Goal: Task Accomplishment & Management: Use online tool/utility

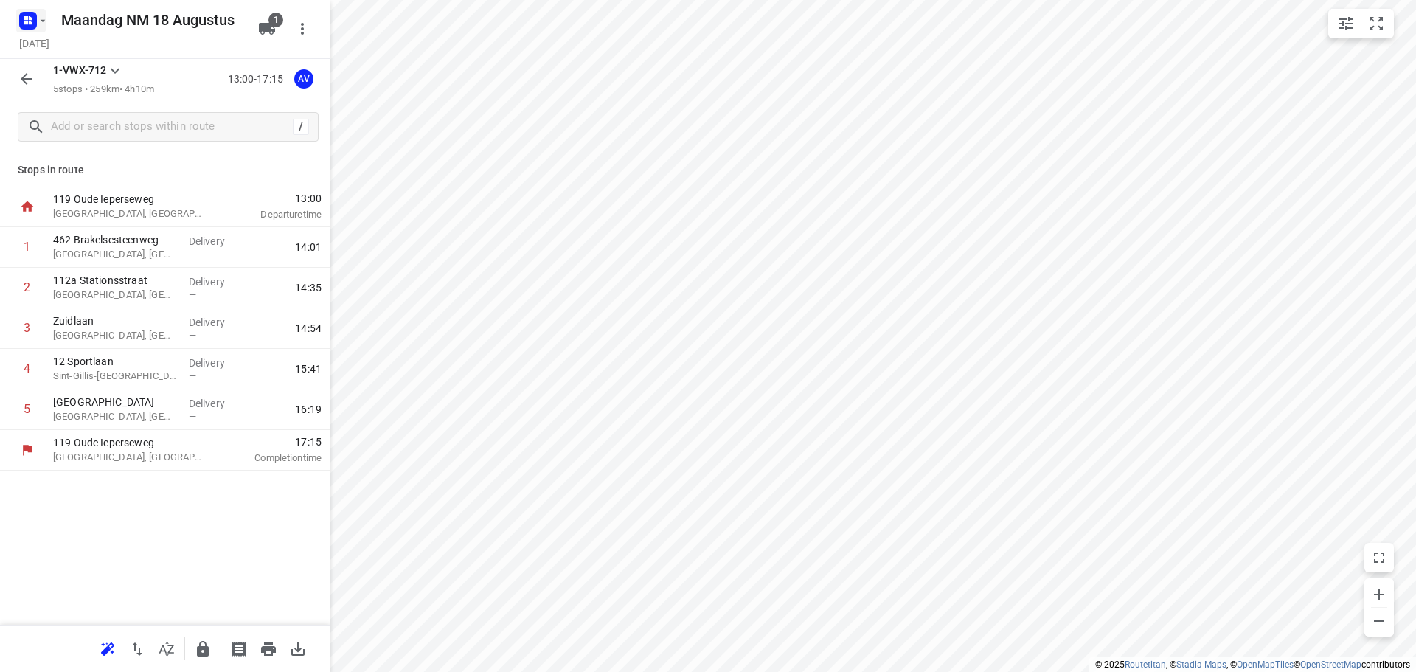
click at [39, 15] on icon "button" at bounding box center [43, 21] width 12 height 12
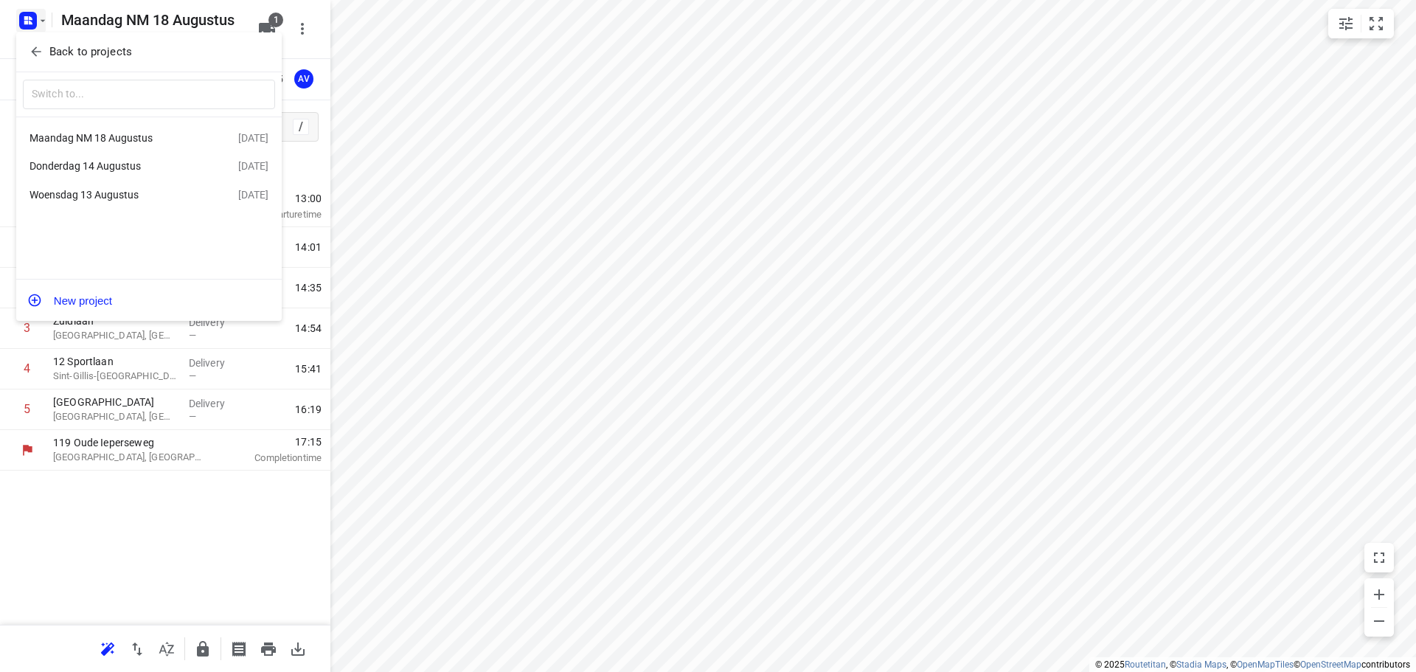
click at [133, 167] on div "Donderdag 14 Augustus" at bounding box center [114, 166] width 170 height 12
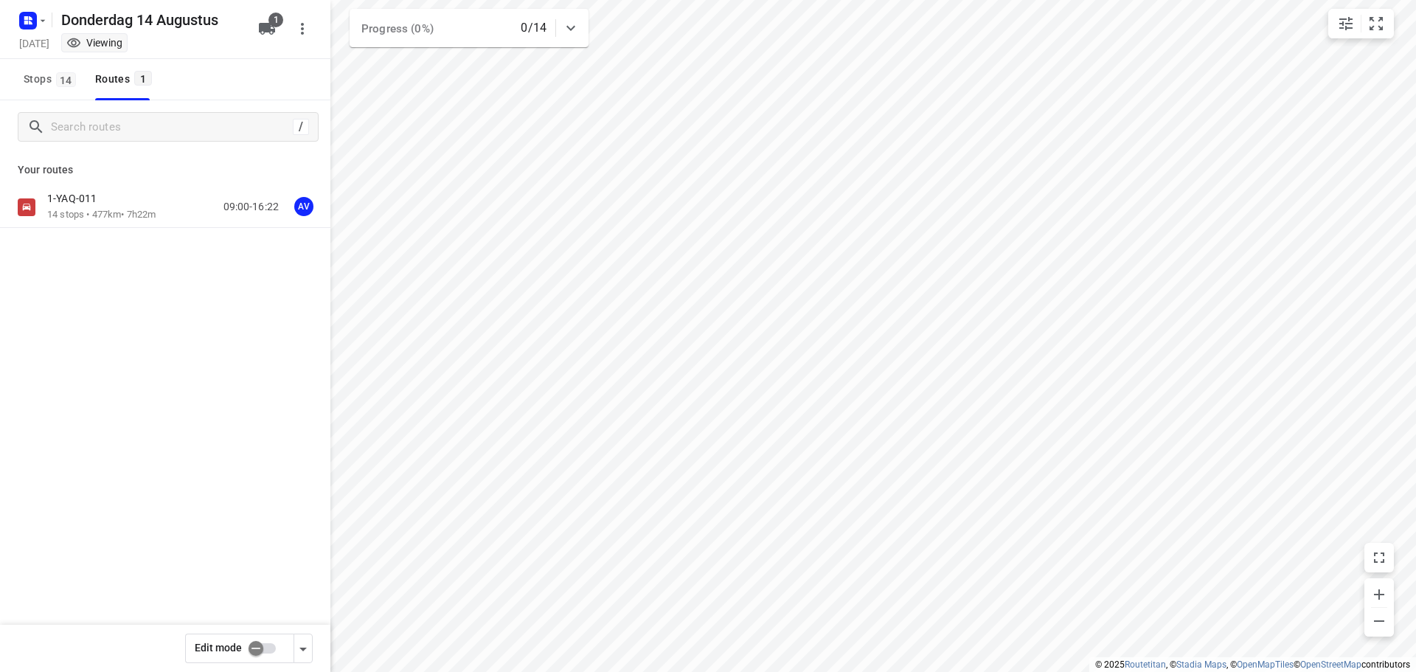
type input "distance"
click at [265, 651] on input "checkbox" at bounding box center [256, 648] width 84 height 28
checkbox input "true"
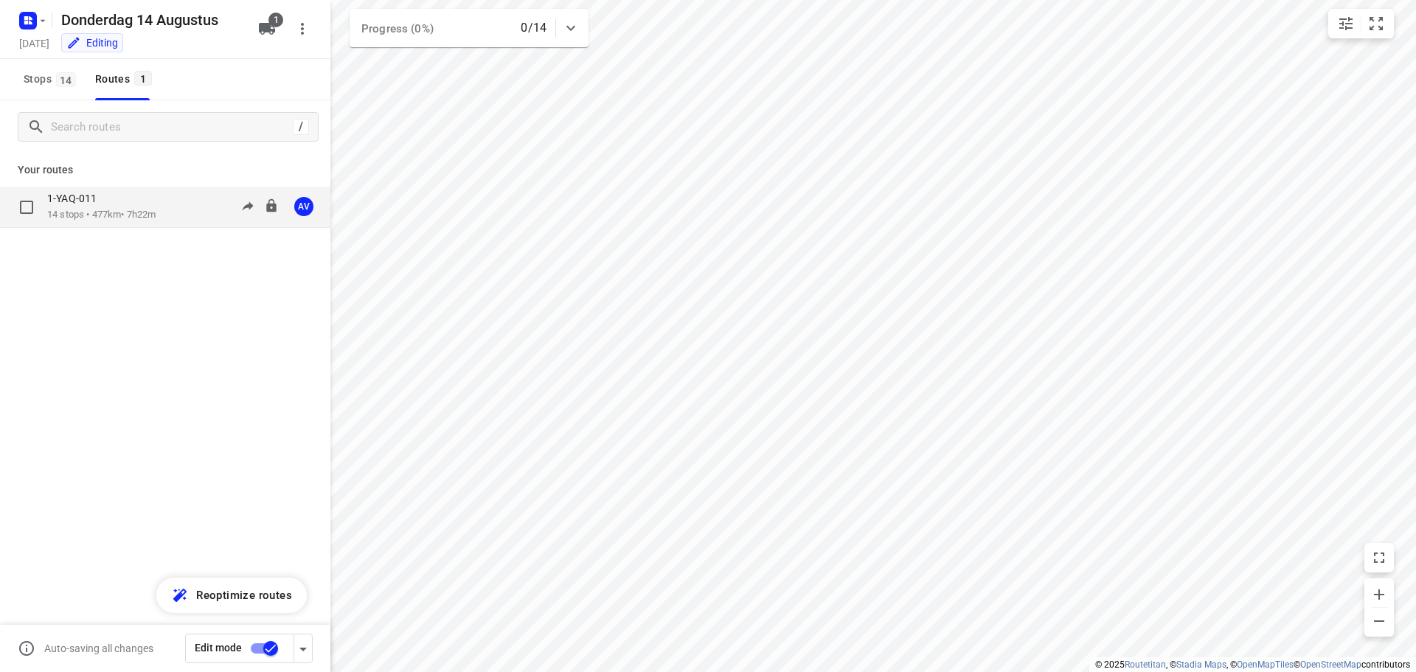
click at [170, 215] on div "1-YAQ-011 14 stops • 477km • 7h22m 09:00-16:22 AV" at bounding box center [188, 207] width 283 height 30
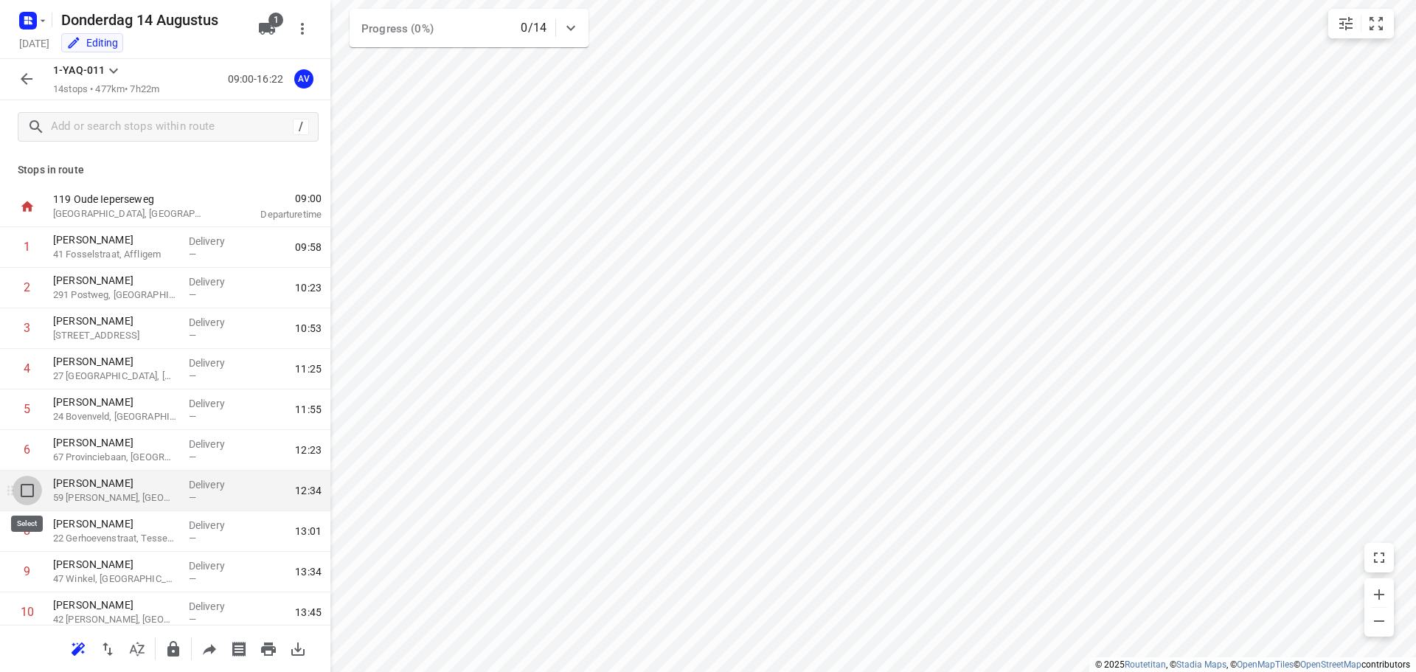
click at [24, 492] on input "checkbox" at bounding box center [27, 490] width 29 height 29
checkbox input "true"
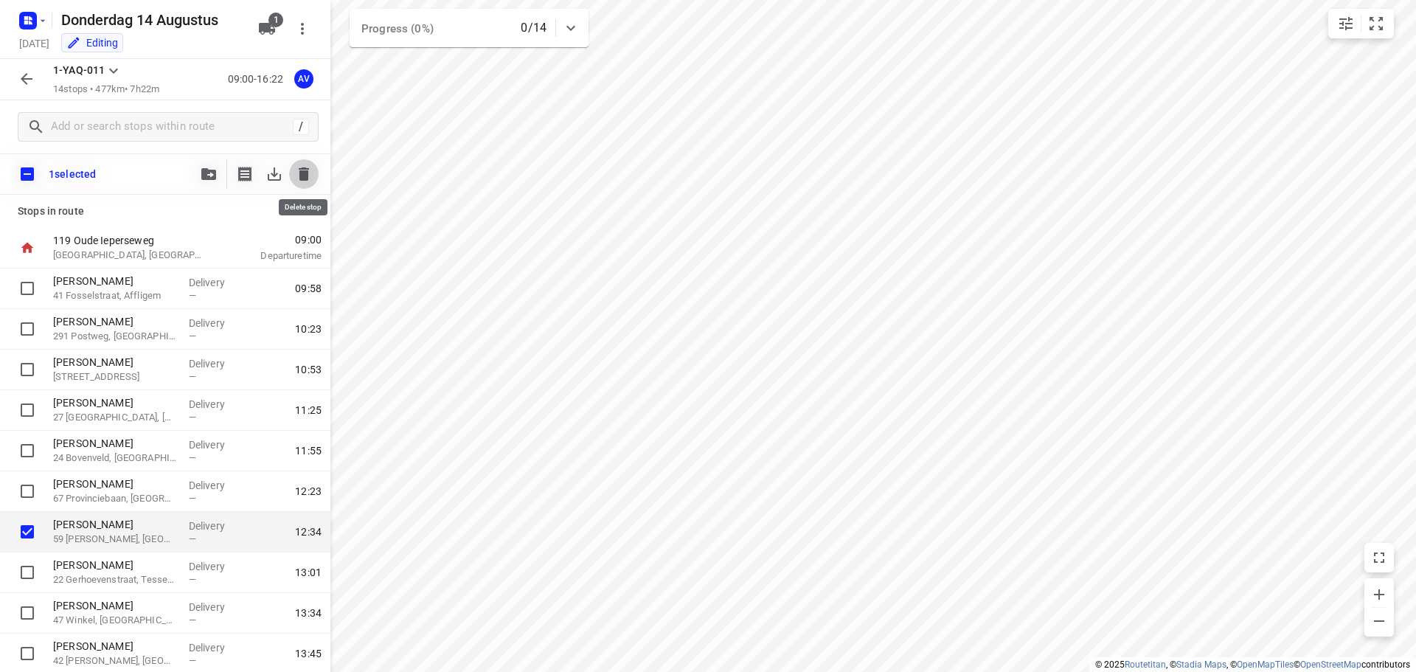
click at [307, 171] on icon "button" at bounding box center [304, 173] width 10 height 13
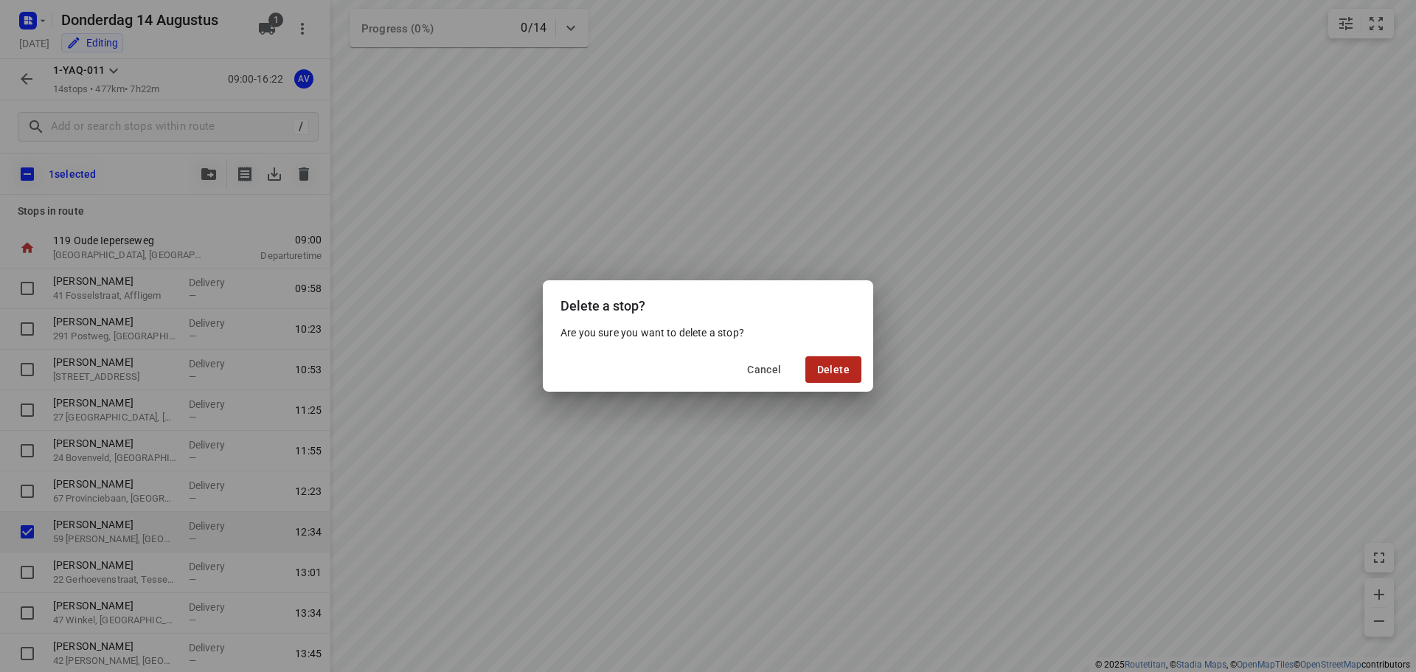
click at [835, 368] on span "Delete" at bounding box center [833, 370] width 32 height 12
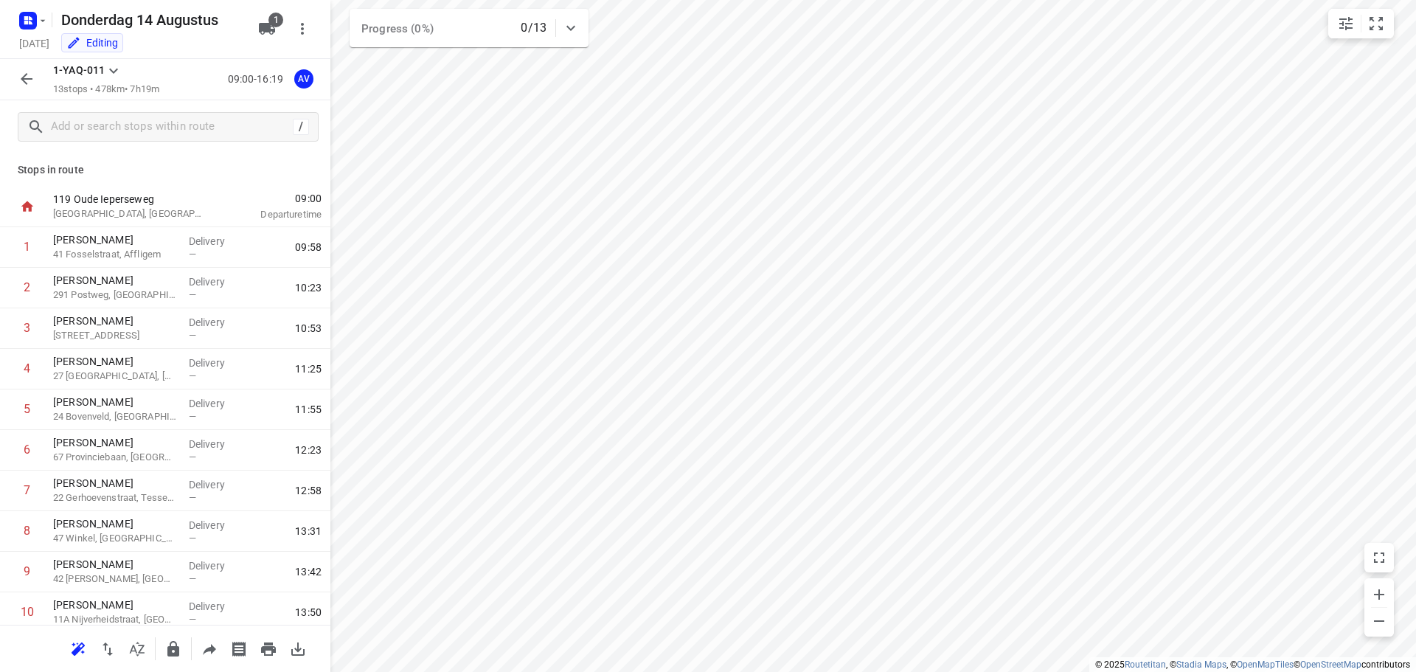
click at [24, 81] on icon "button" at bounding box center [27, 79] width 12 height 12
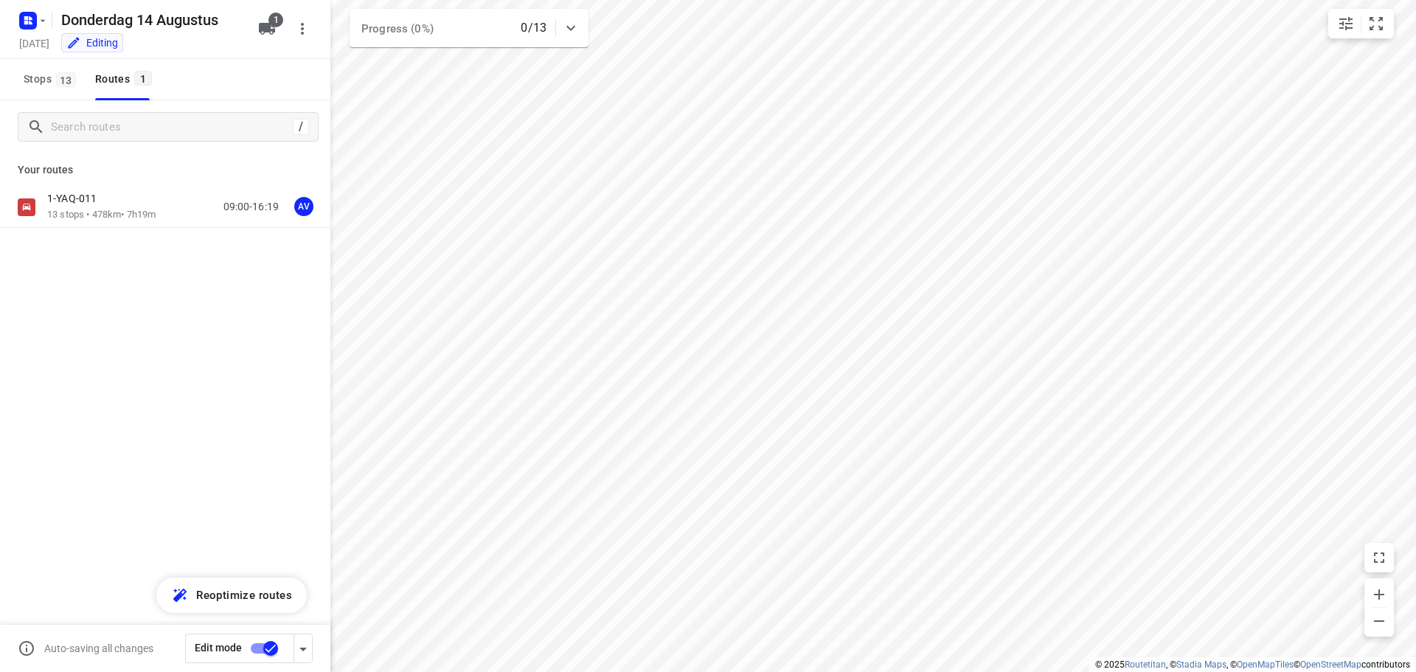
click at [259, 648] on input "checkbox" at bounding box center [271, 648] width 84 height 28
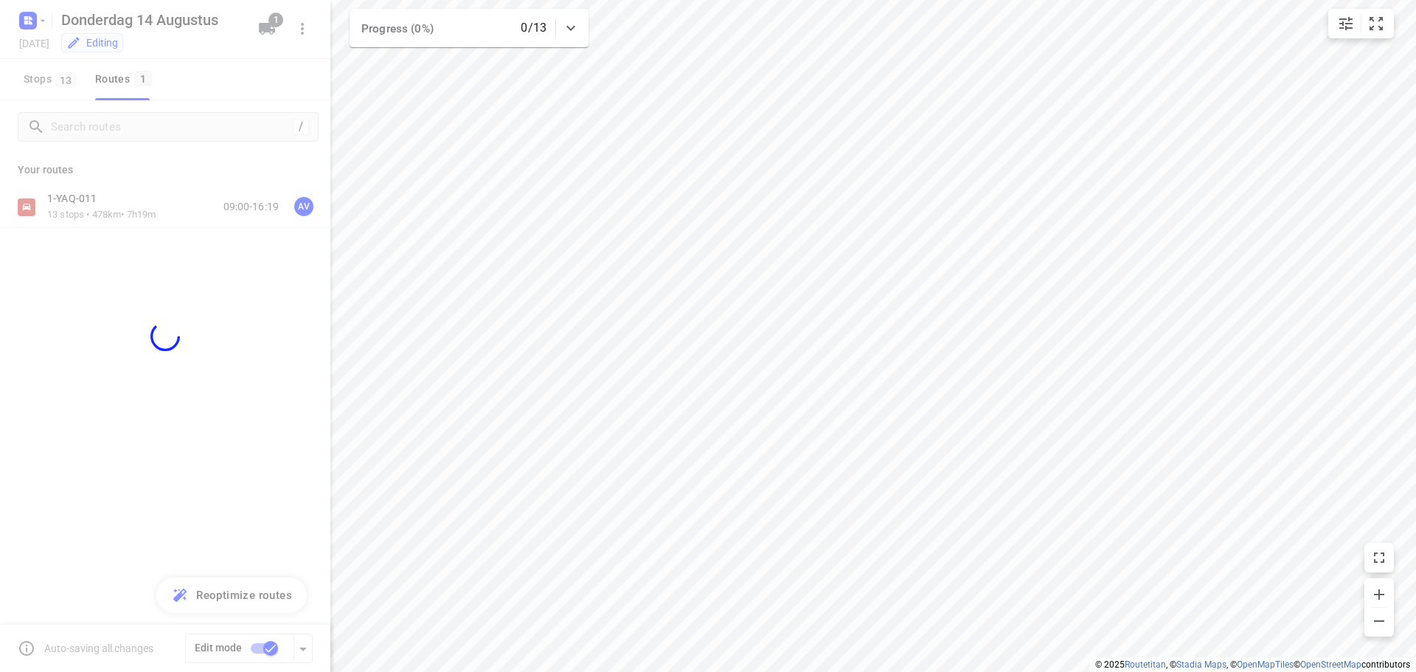
checkbox input "false"
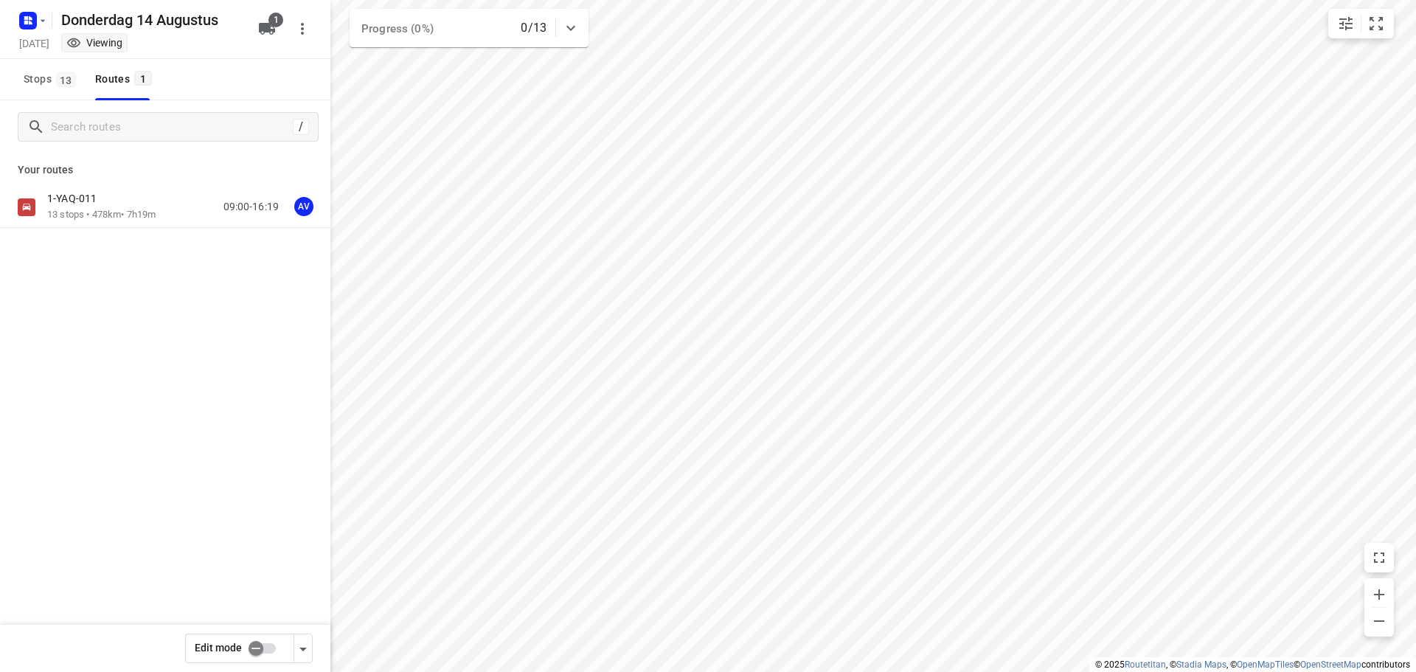
click at [170, 210] on div "1-YAQ-011 13 stops • 478km • 7h19m 09:00-16:19 AV" at bounding box center [188, 207] width 283 height 30
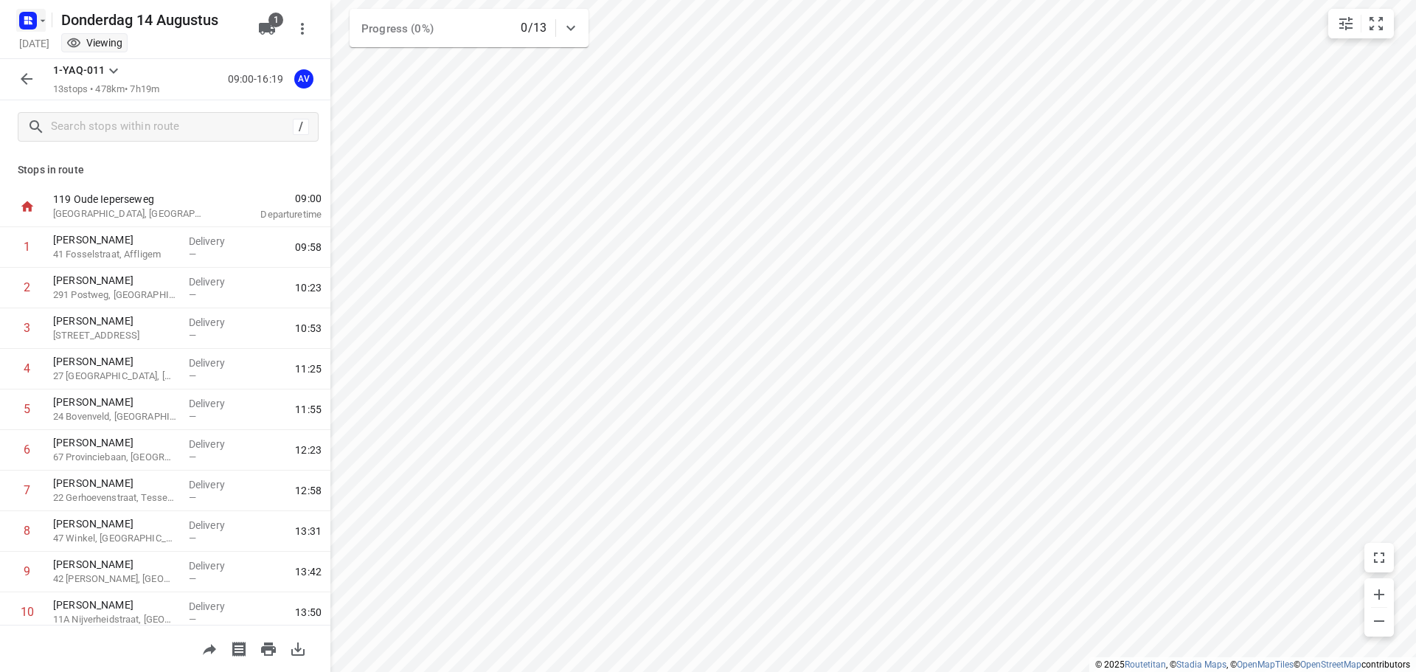
click at [29, 20] on rect "button" at bounding box center [28, 21] width 18 height 18
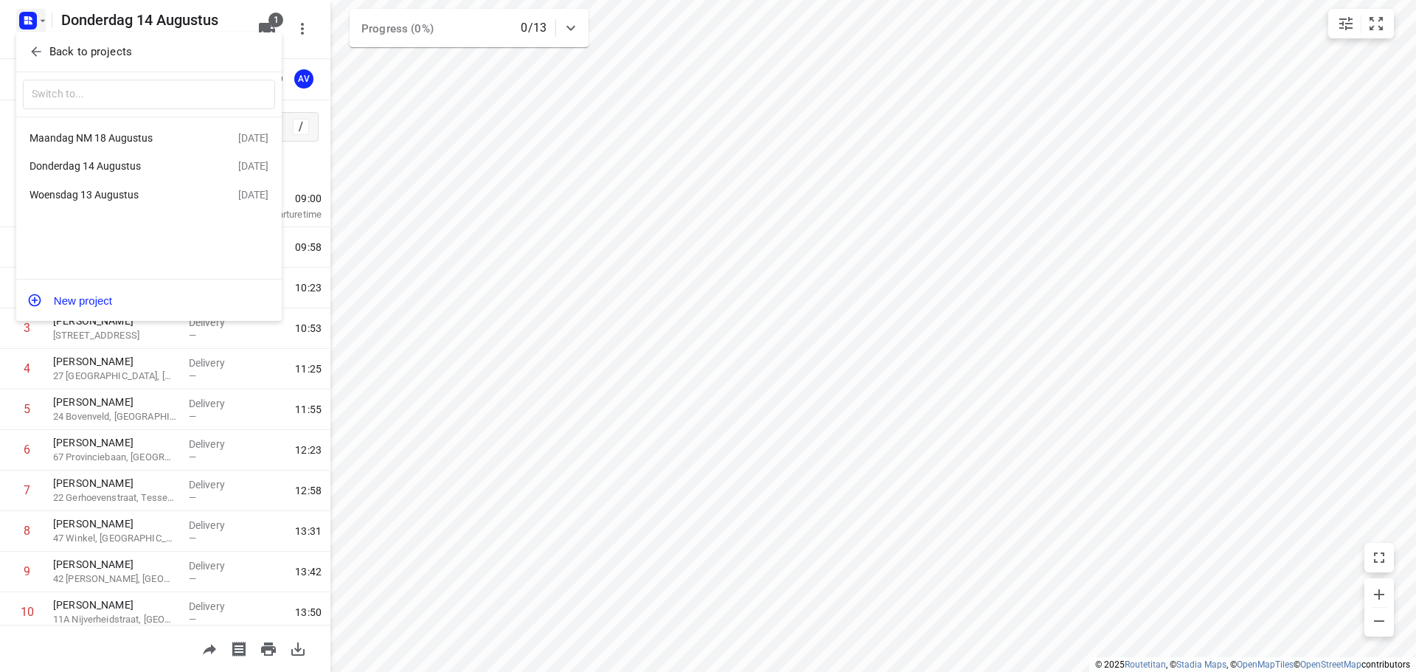
click at [135, 133] on div "Maandag NM 18 Augustus" at bounding box center [114, 138] width 170 height 12
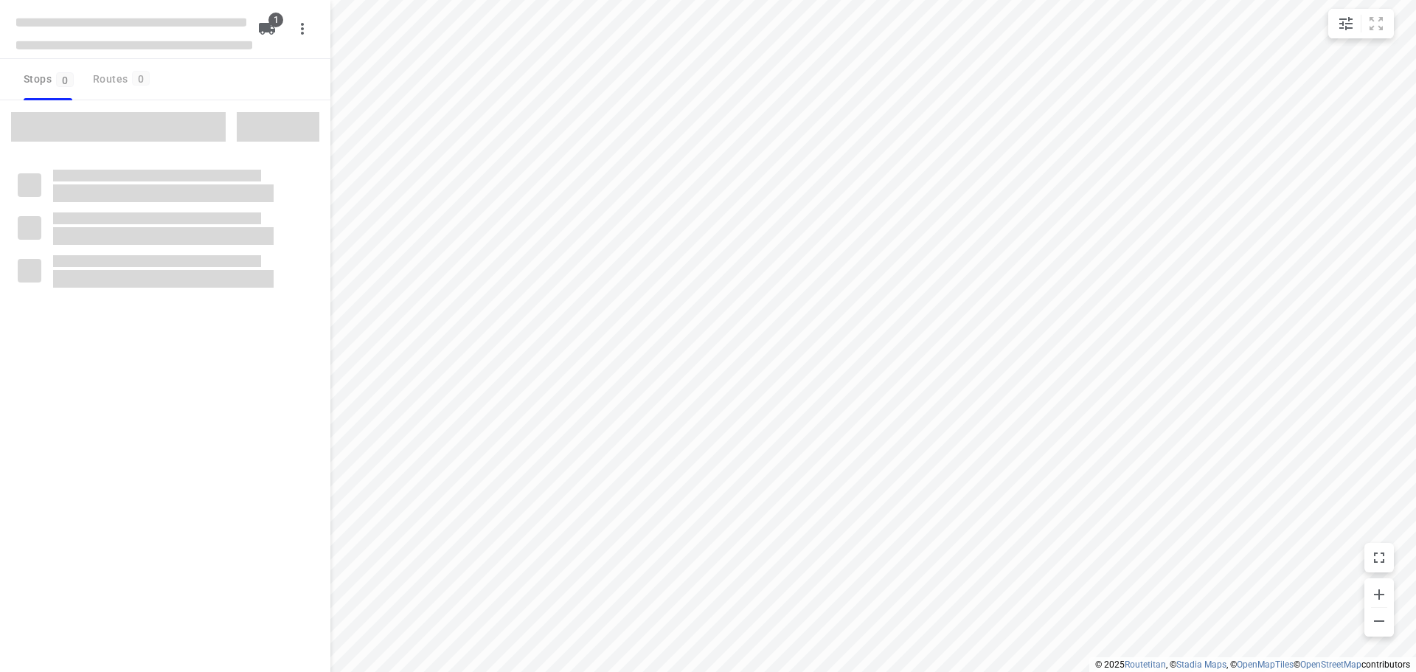
type input "distance"
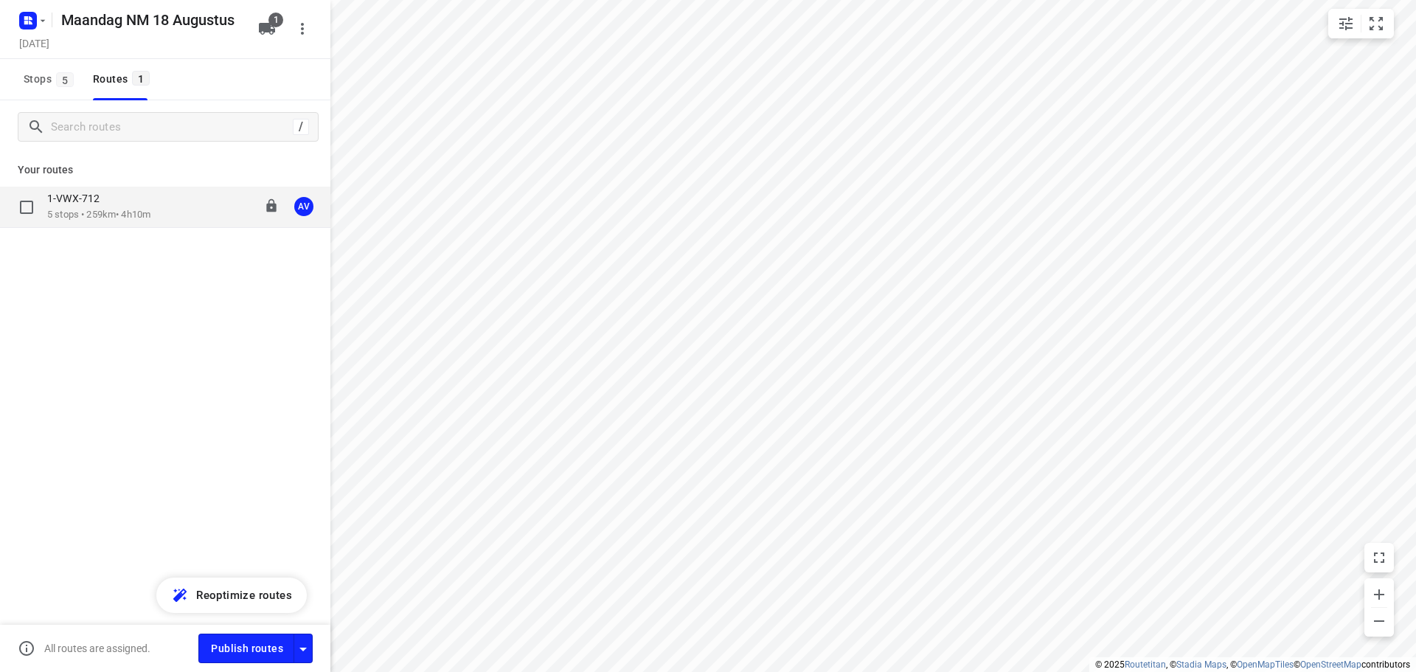
click at [150, 212] on p "5 stops • 259km • 4h10m" at bounding box center [98, 215] width 103 height 14
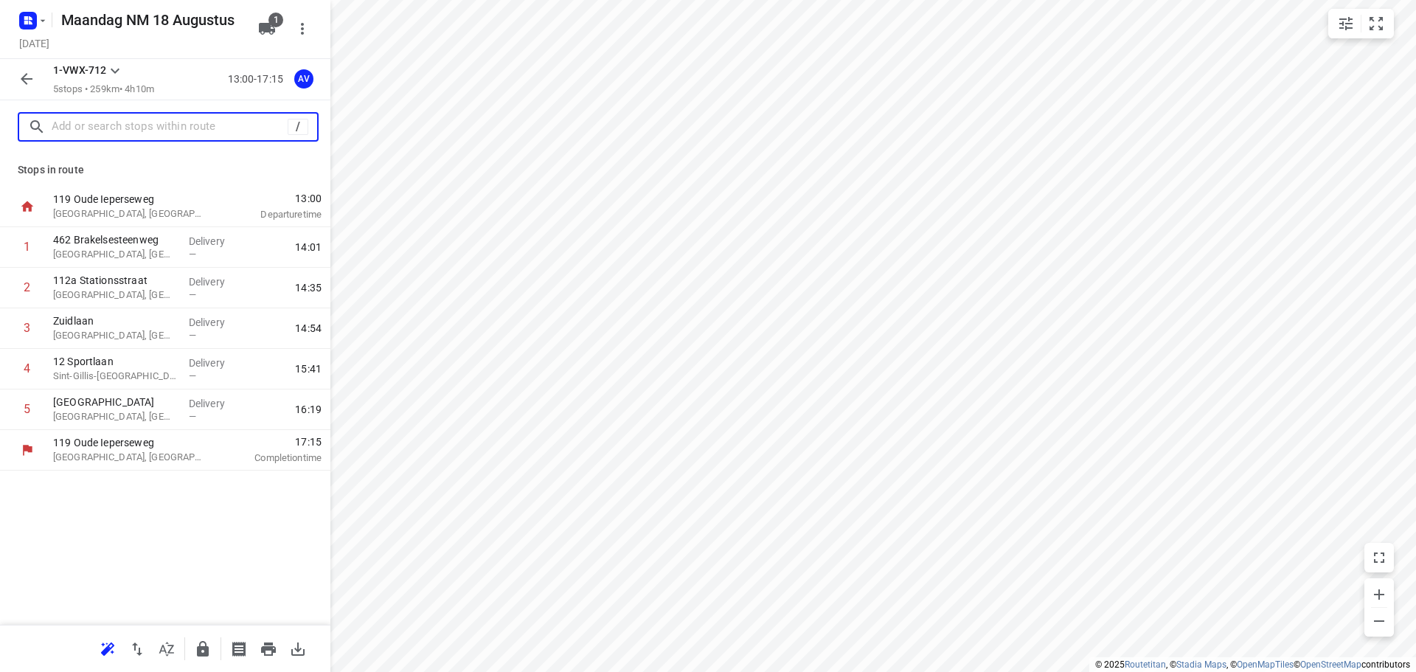
click at [144, 131] on input "text" at bounding box center [170, 127] width 236 height 23
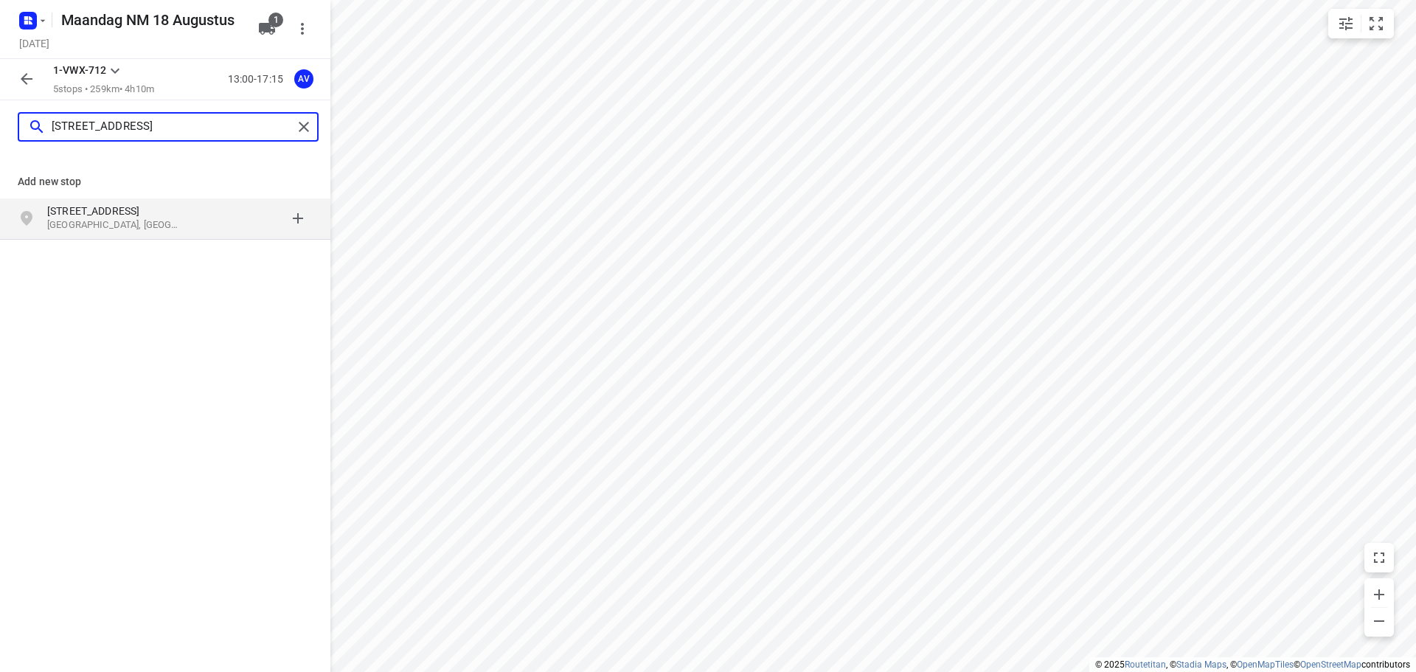
type input "sint-danielstraat 14"
click at [166, 229] on p "[GEOGRAPHIC_DATA], [GEOGRAPHIC_DATA]" at bounding box center [115, 225] width 136 height 14
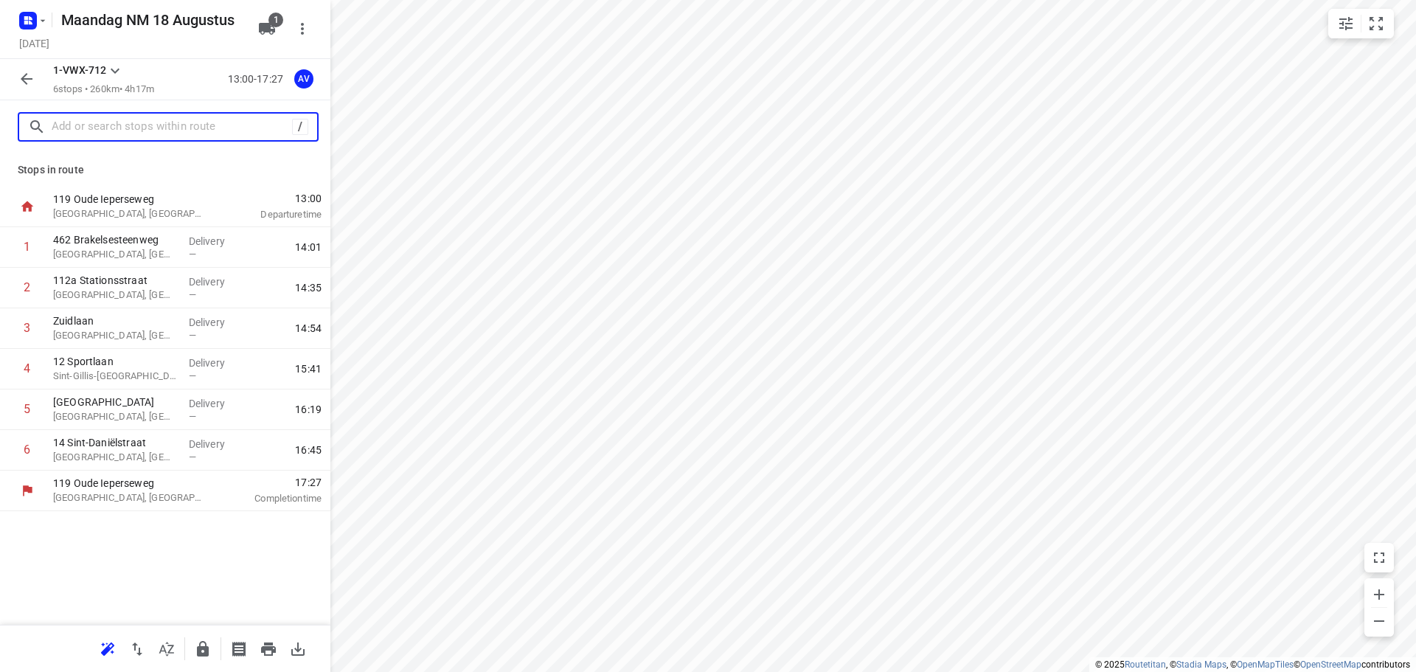
click at [111, 125] on input "text" at bounding box center [172, 127] width 240 height 23
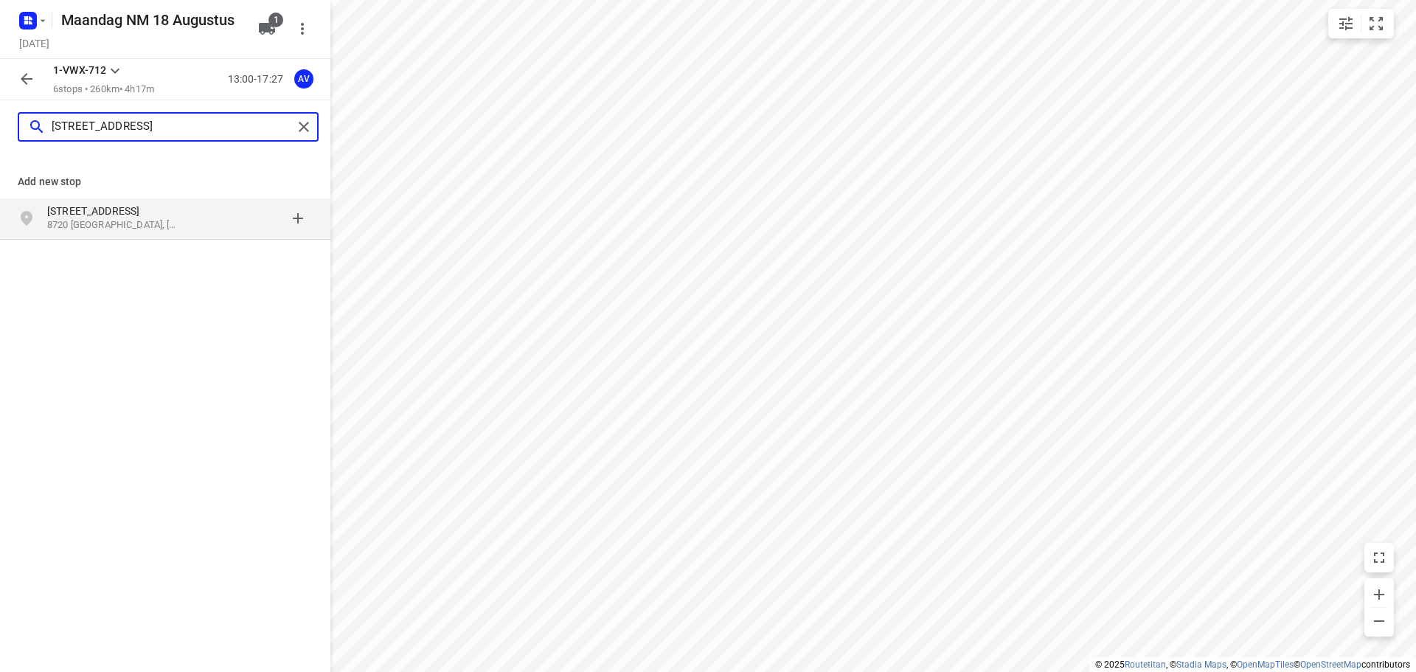
type input "nieuwstraat 41, 8720"
click at [174, 220] on p "8720 Dentergem, België" at bounding box center [115, 225] width 136 height 14
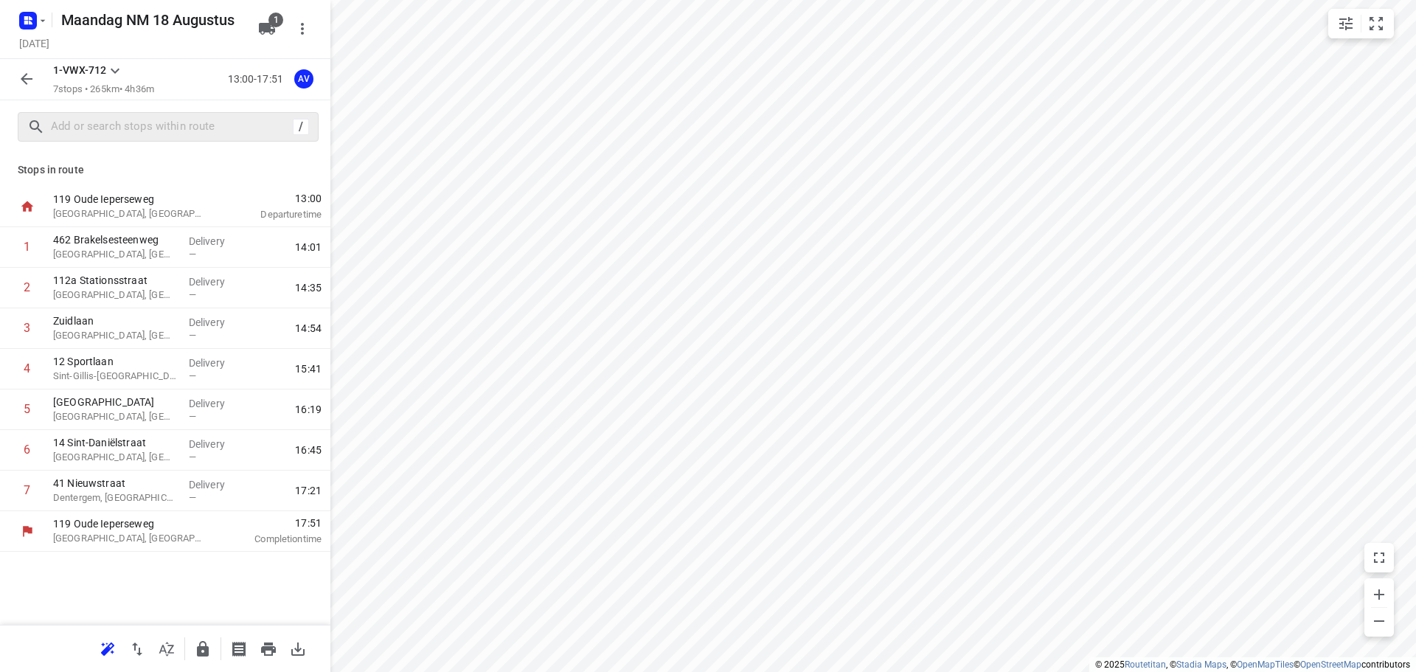
click at [156, 115] on div "/" at bounding box center [168, 126] width 301 height 29
click at [159, 123] on input "text" at bounding box center [170, 127] width 236 height 23
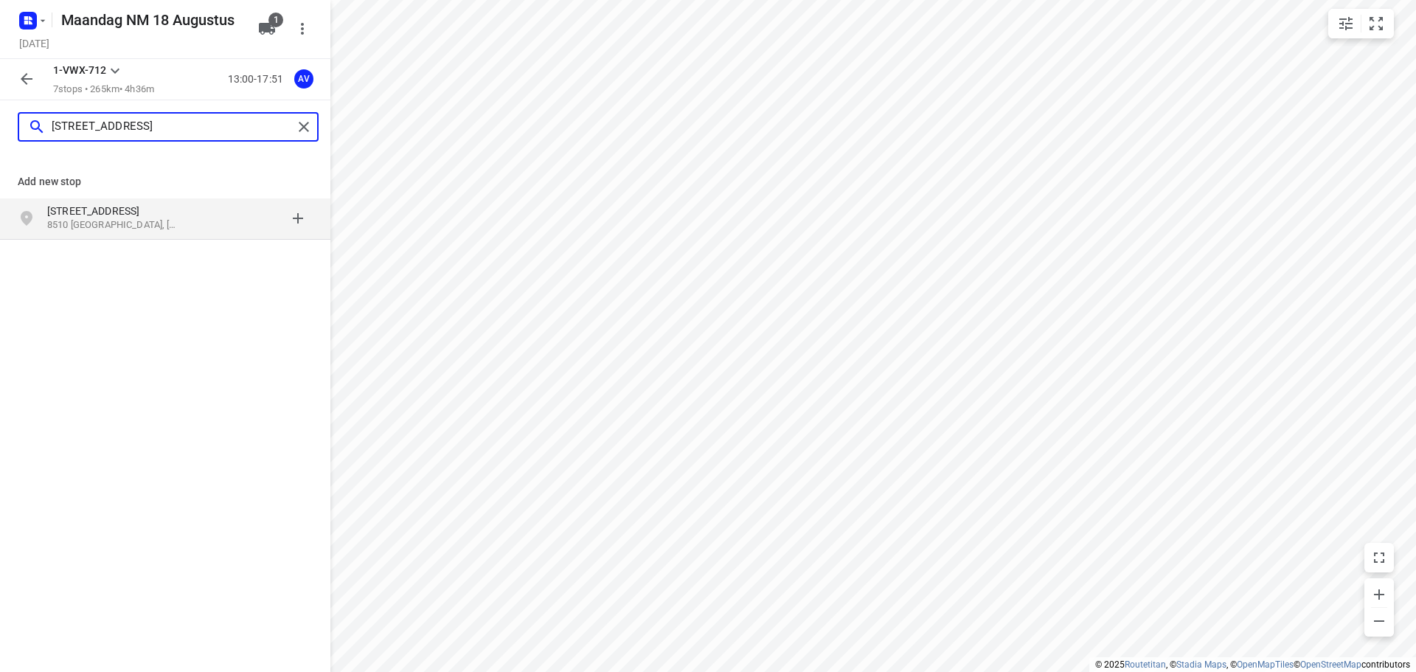
type input "maagdestraat 3, 8510"
click at [191, 221] on div "Maagdestraat 3 8510 Kortrijk, België" at bounding box center [122, 218] width 150 height 29
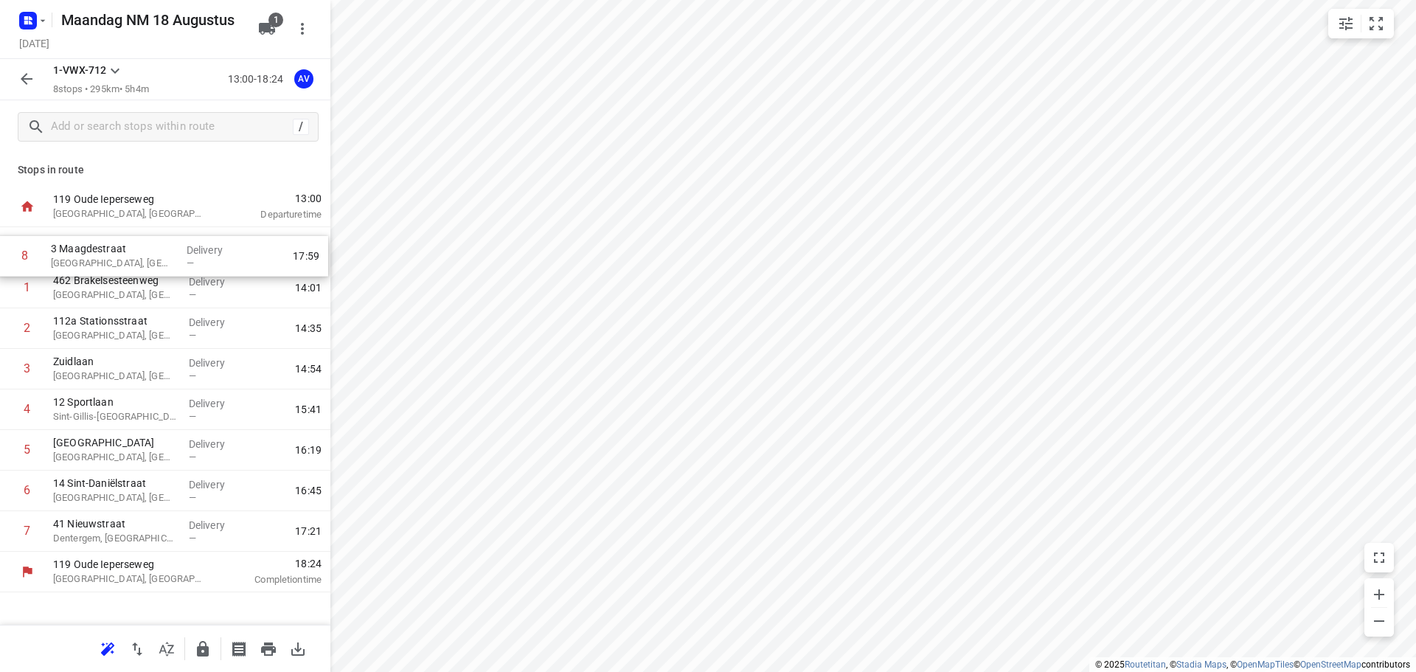
drag, startPoint x: 9, startPoint y: 534, endPoint x: 7, endPoint y: 253, distance: 281.0
click at [7, 253] on div "1 462 Brakelsesteenweg Ninove, Belgium Delivery — 14:01 2 112a Stationsstraat O…" at bounding box center [165, 389] width 330 height 324
click at [128, 249] on p "[GEOGRAPHIC_DATA], [GEOGRAPHIC_DATA]" at bounding box center [115, 254] width 124 height 15
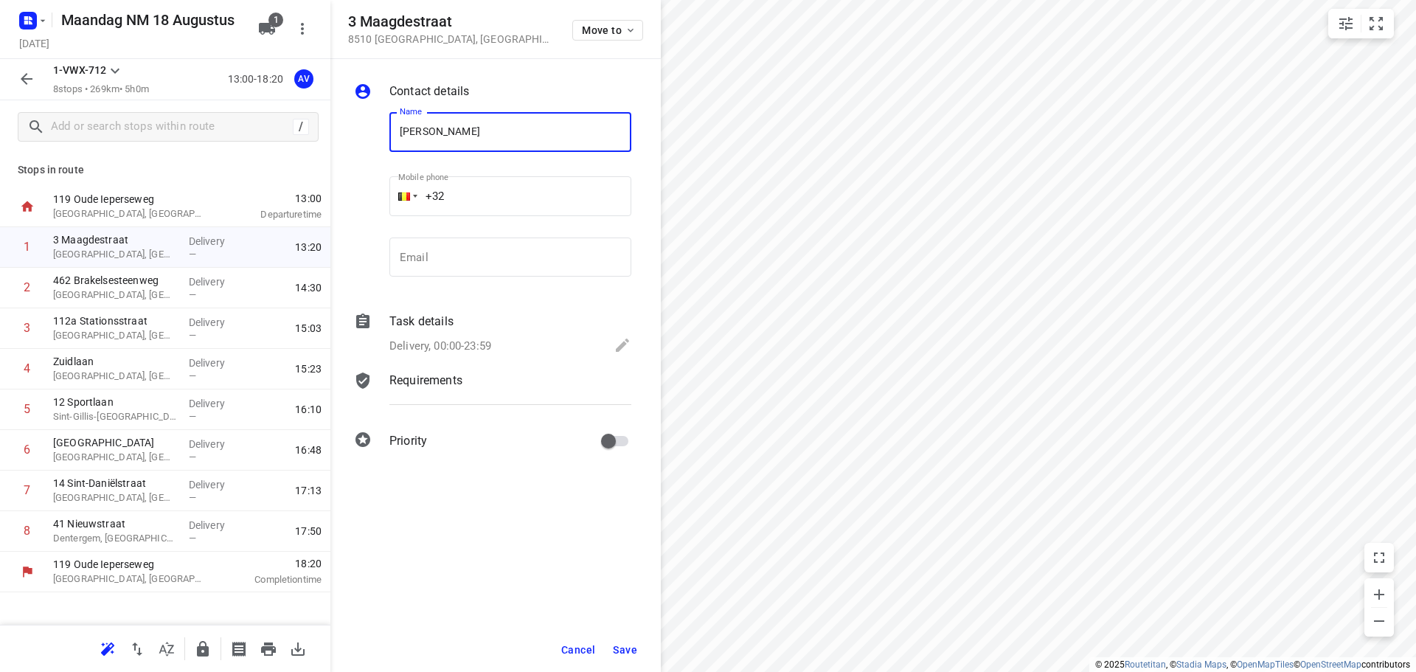
type input "[PERSON_NAME]"
click at [541, 201] on input "+32" at bounding box center [510, 196] width 242 height 40
type input "+32 497570923"
click at [484, 346] on p "Delivery, 00:00-23:59" at bounding box center [440, 346] width 102 height 17
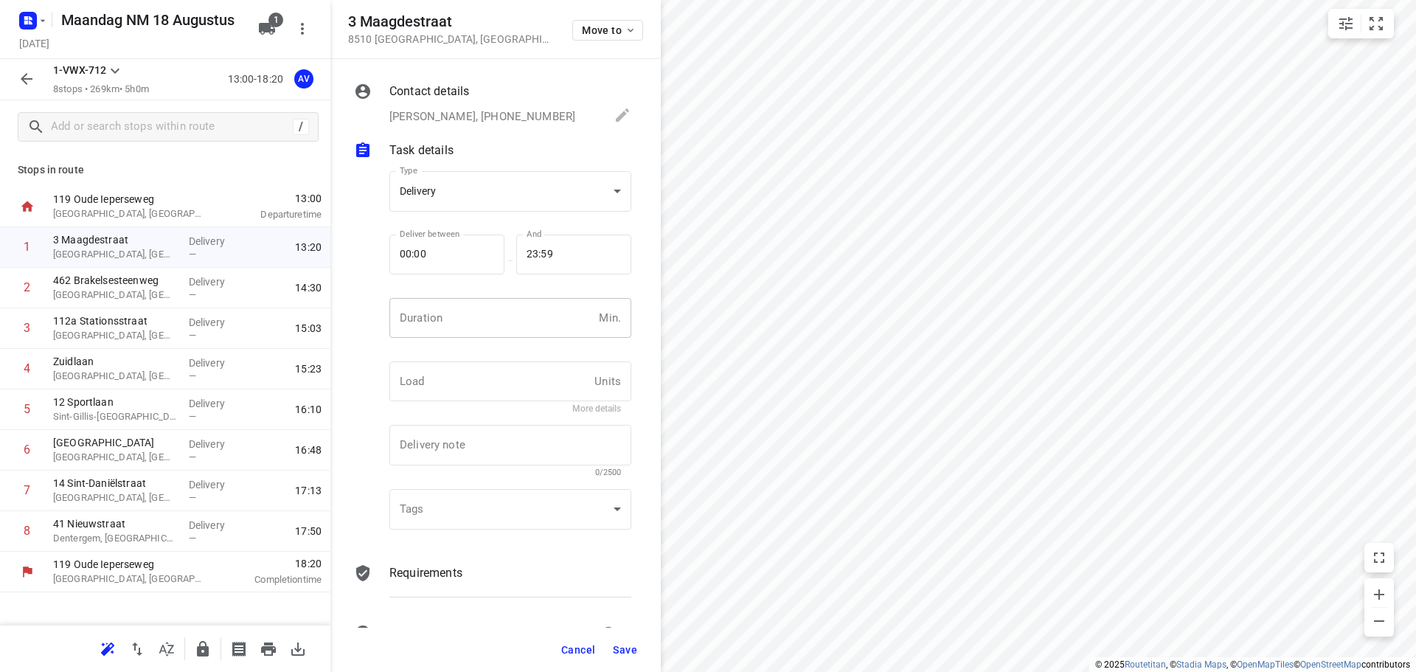
click at [479, 327] on input "number" at bounding box center [491, 318] width 204 height 40
type input "1"
click at [628, 642] on button "Save" at bounding box center [625, 649] width 36 height 27
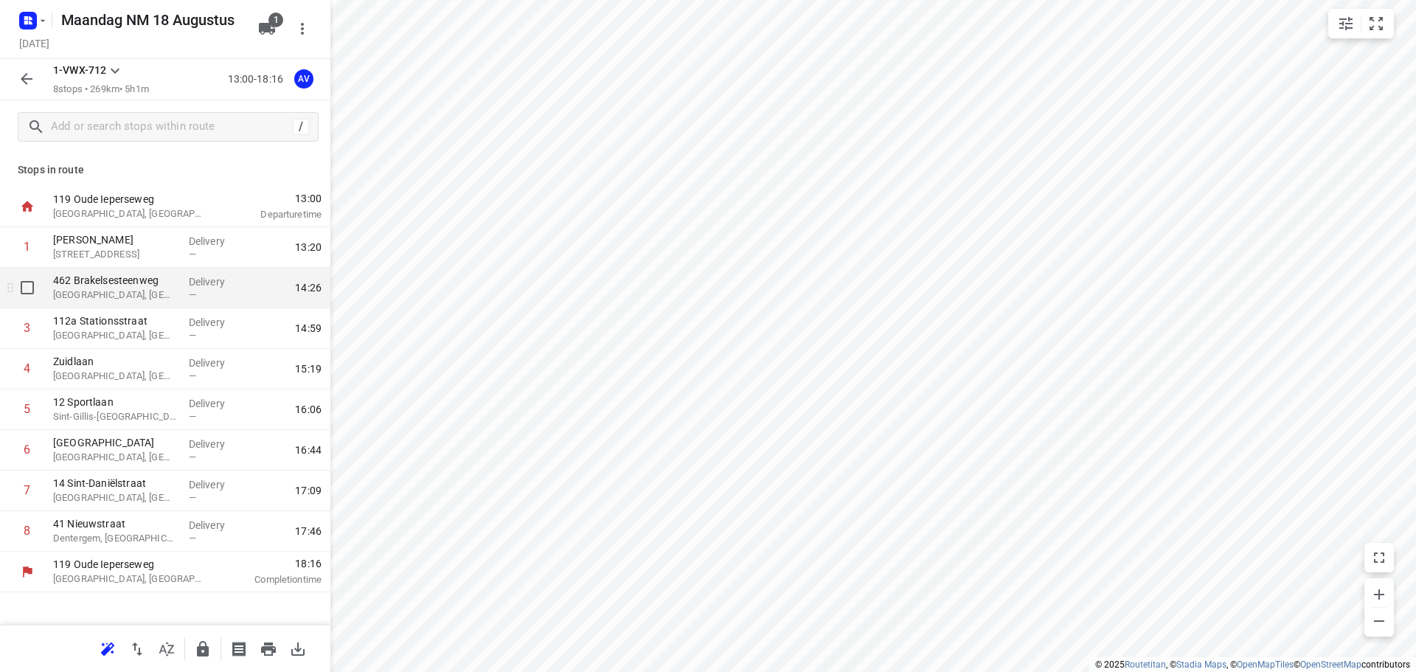
click at [147, 296] on p "Ninove, Belgium" at bounding box center [115, 295] width 124 height 15
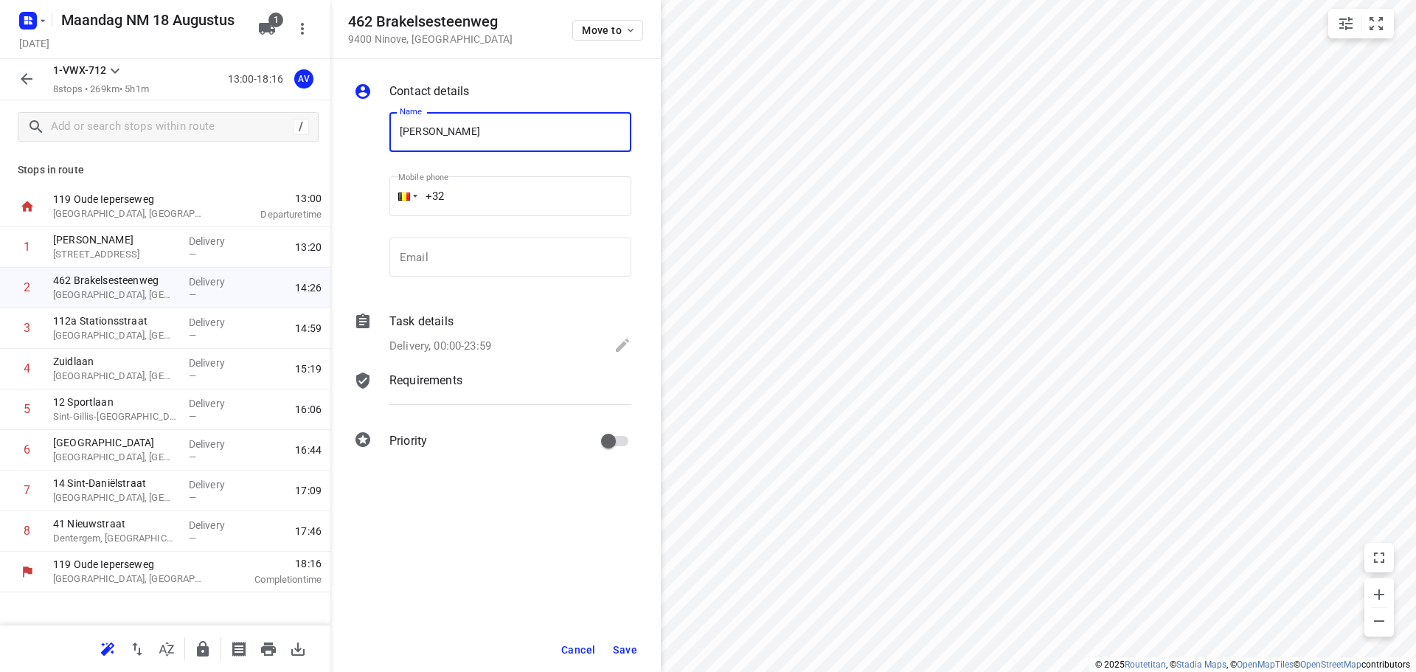
type input "[PERSON_NAME]"
click at [557, 199] on input "+32" at bounding box center [510, 196] width 242 height 40
type input "[PHONE_NUMBER]"
click at [495, 341] on div "Delivery, 00:00-23:59" at bounding box center [510, 346] width 242 height 21
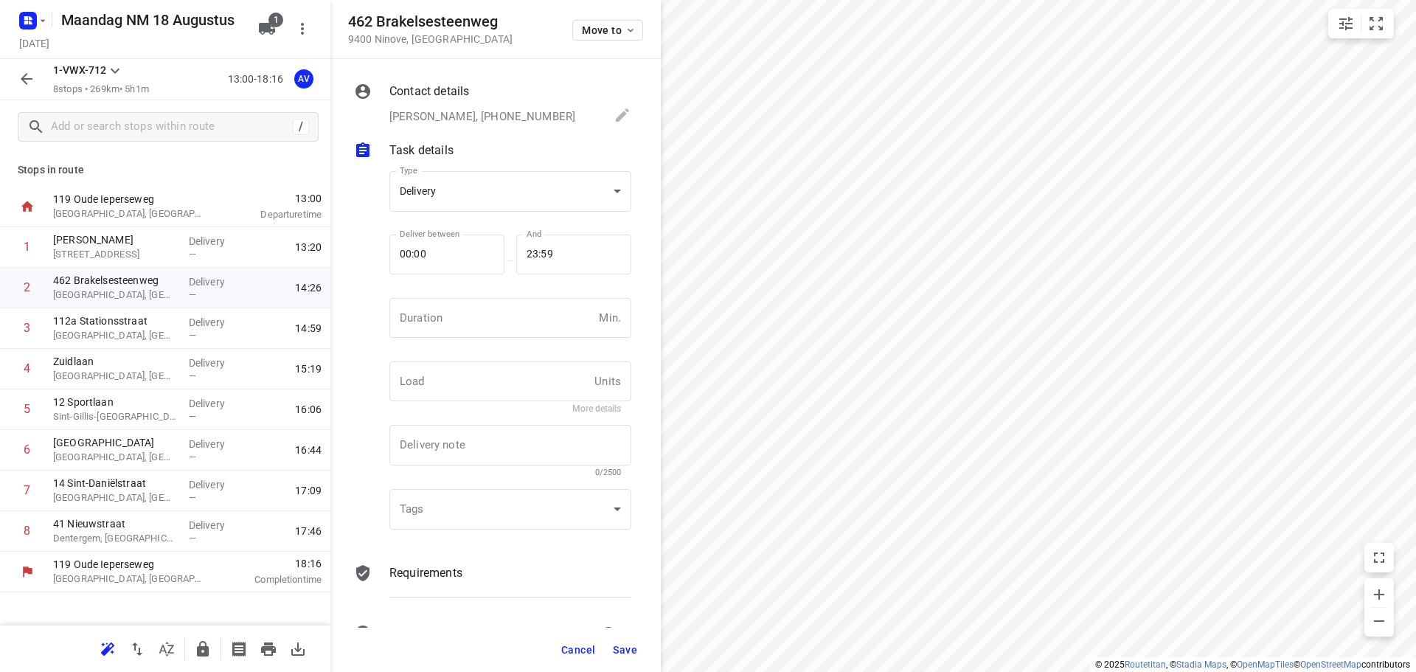
click at [494, 327] on input "number" at bounding box center [491, 318] width 204 height 40
type input "1"
click at [622, 647] on span "Save" at bounding box center [625, 650] width 24 height 12
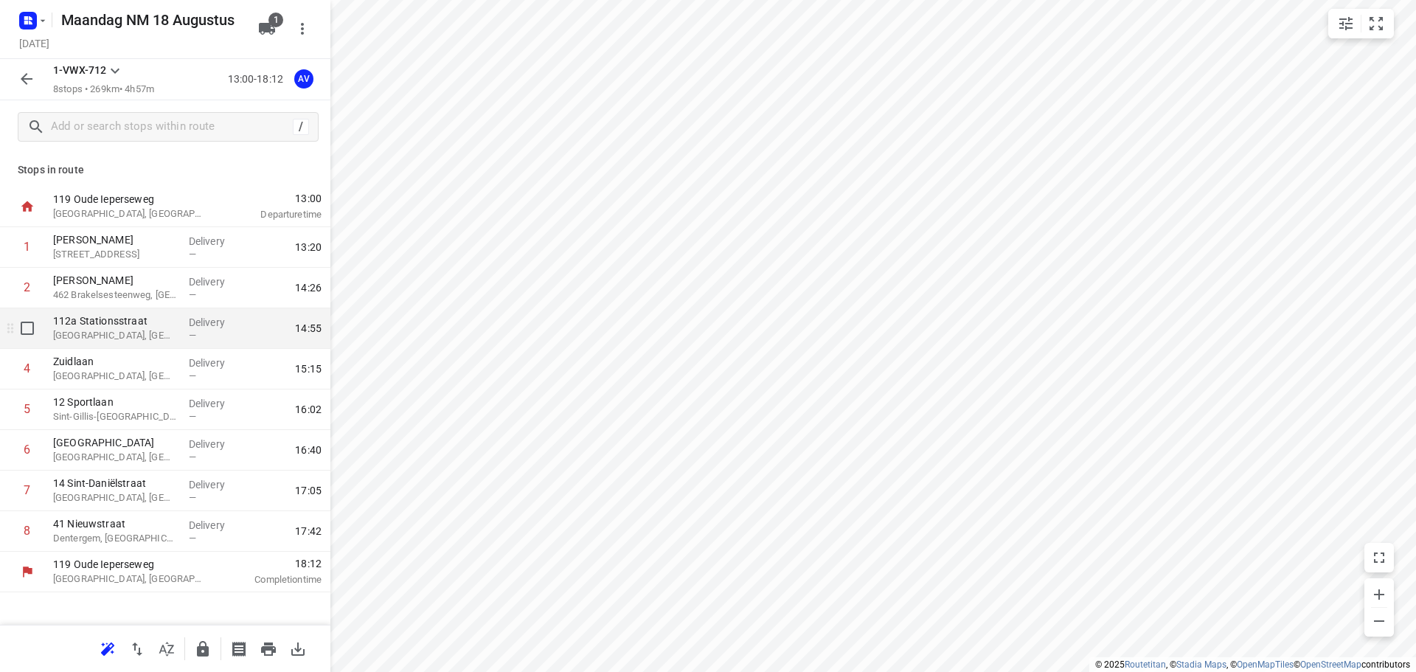
click at [124, 336] on p "Oosterzele, Belgium" at bounding box center [115, 335] width 124 height 15
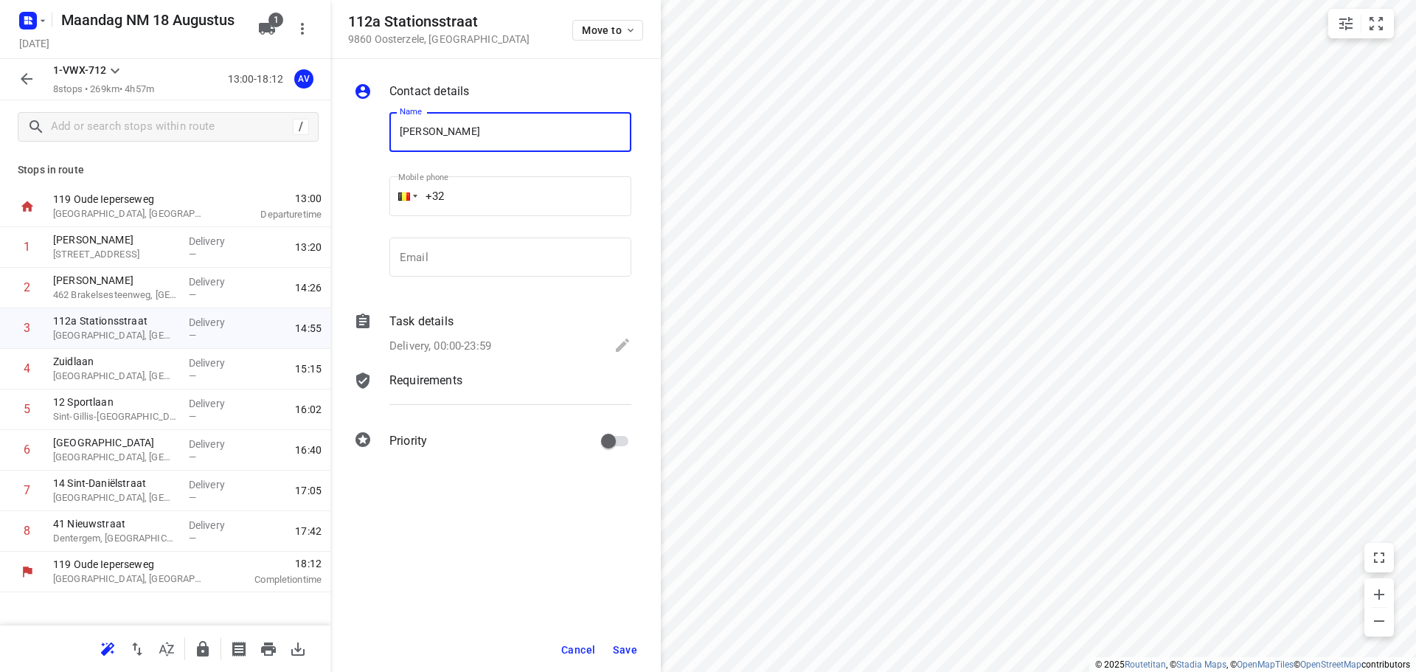
type input "[PERSON_NAME]"
click at [496, 183] on input "+32" at bounding box center [510, 196] width 242 height 40
type input "+32 475386401"
click at [476, 344] on p "Delivery, 00:00-23:59" at bounding box center [440, 346] width 102 height 17
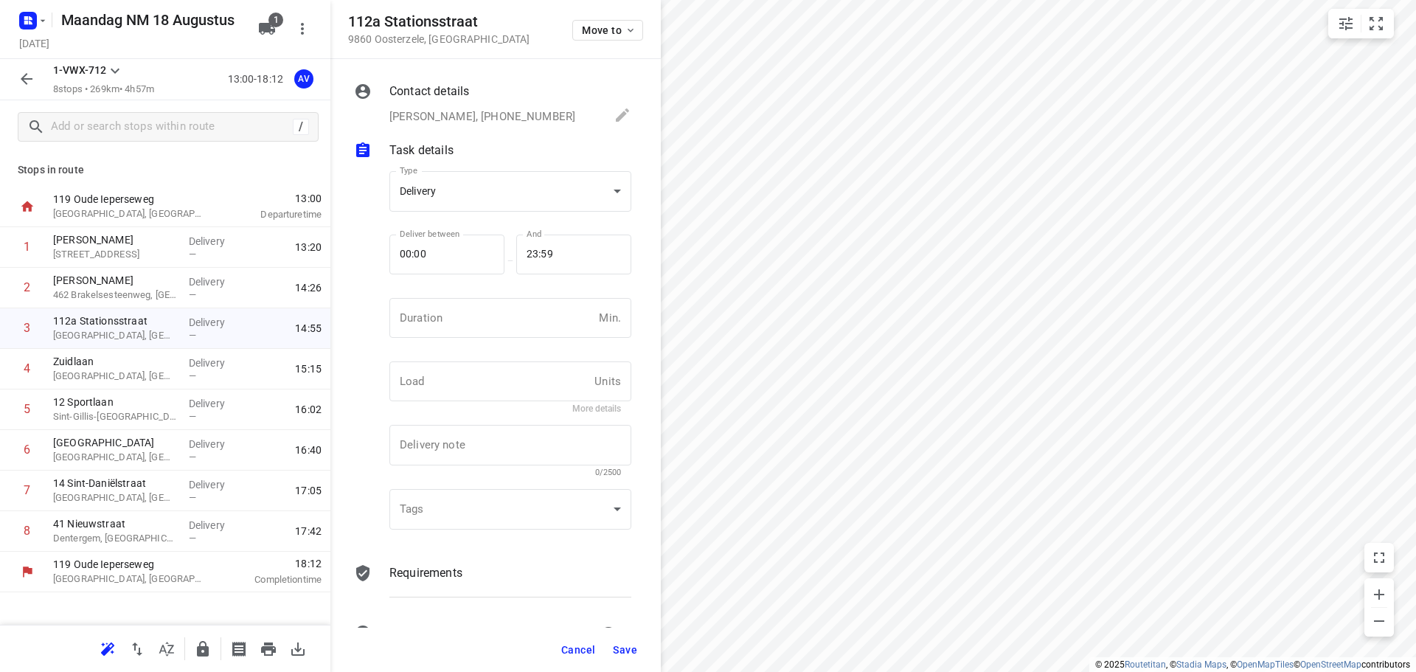
click at [480, 328] on input "number" at bounding box center [491, 318] width 204 height 40
type input "1"
click at [628, 650] on span "Save" at bounding box center [625, 650] width 24 height 12
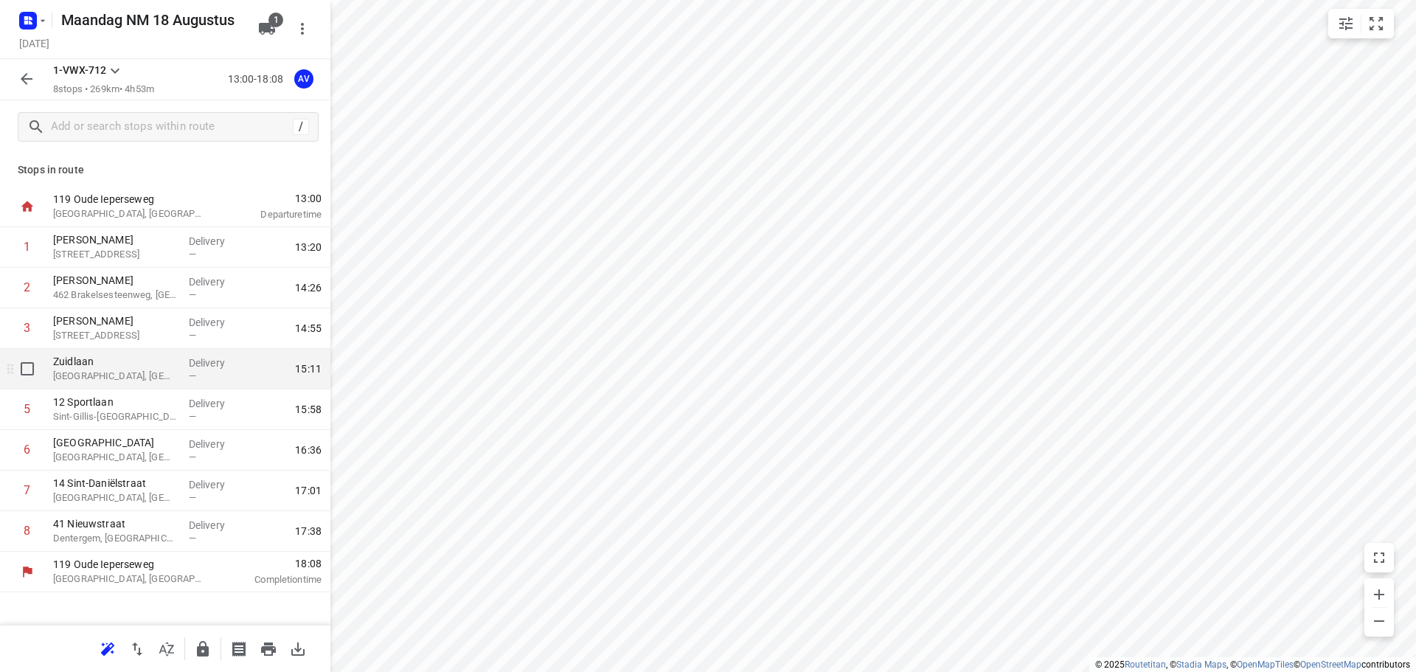
click at [150, 372] on p "Wetteren, Belgium" at bounding box center [115, 376] width 124 height 15
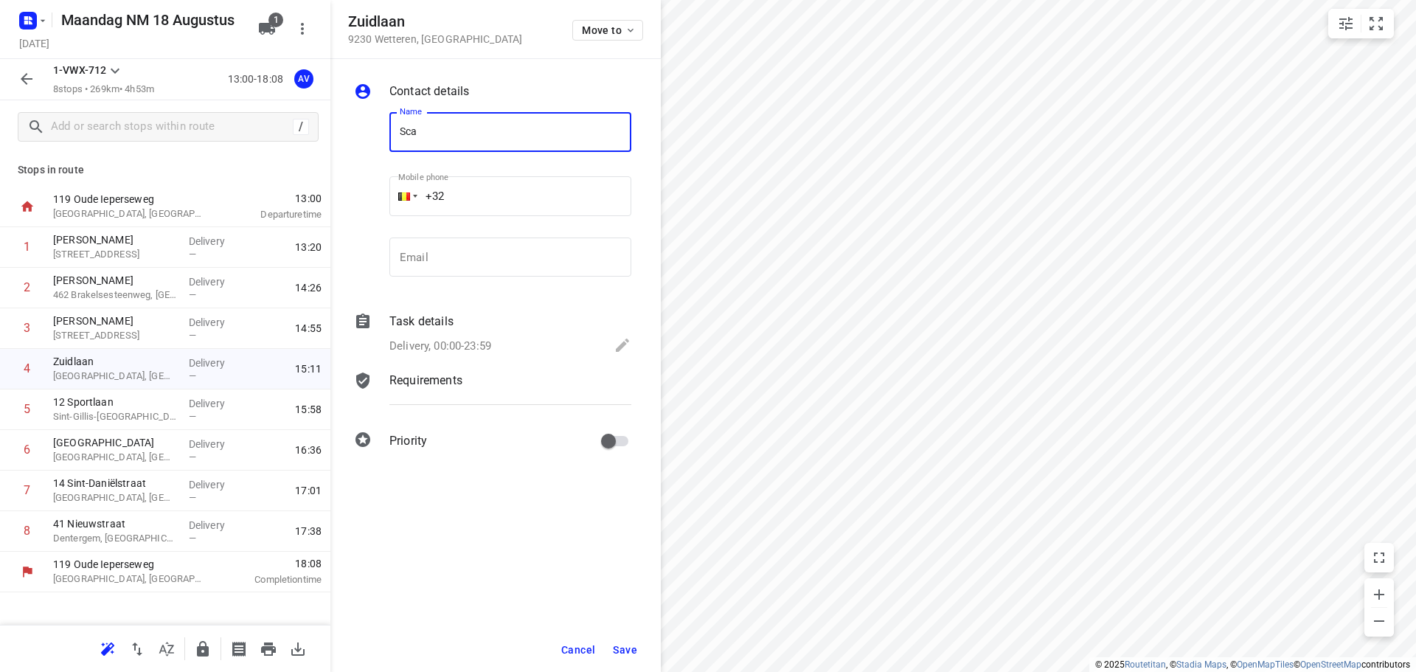
type input "Scala Plastics"
click at [476, 191] on input "+32" at bounding box center [510, 196] width 242 height 40
click at [496, 194] on input "+32" at bounding box center [510, 196] width 242 height 40
type input "+32 93693111"
click at [485, 352] on p "Delivery, 00:00-23:59" at bounding box center [440, 346] width 102 height 17
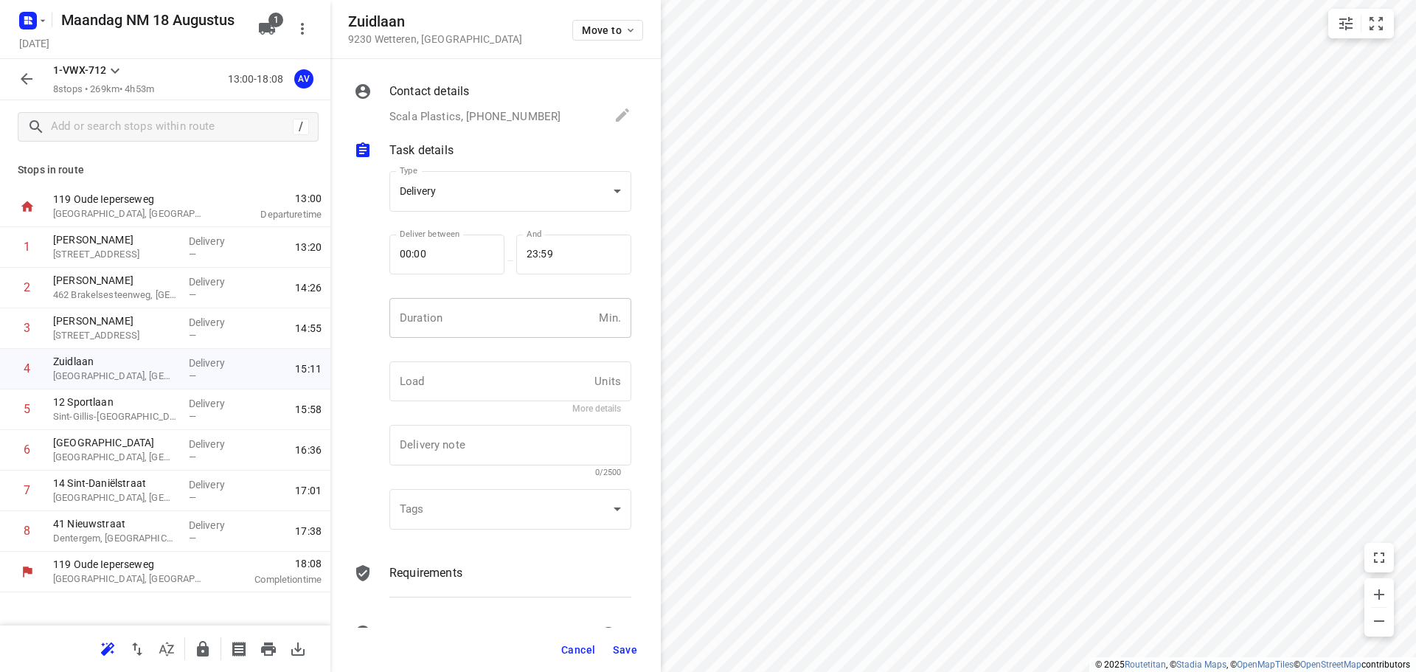
click at [500, 331] on input "number" at bounding box center [491, 318] width 204 height 40
type input "1"
click at [625, 647] on span "Save" at bounding box center [625, 650] width 24 height 12
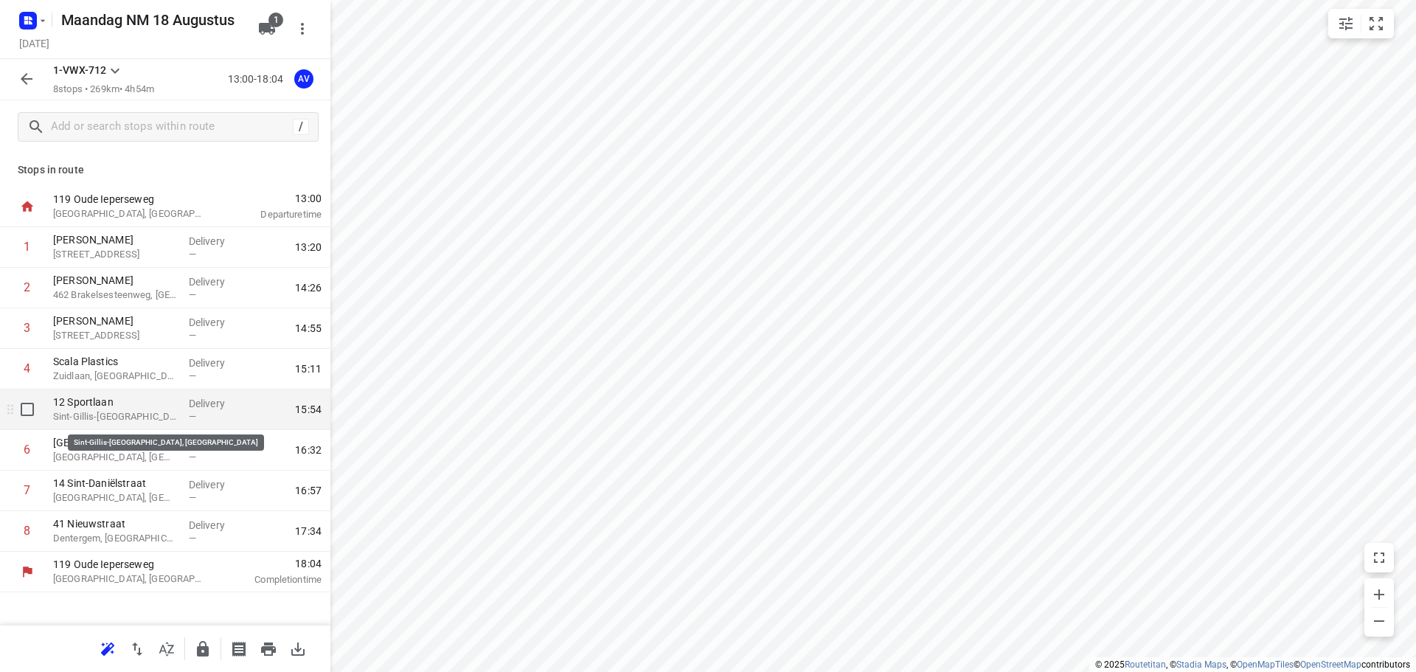
click at [148, 420] on p "Sint-Gillis-Waas, Belgium" at bounding box center [115, 416] width 124 height 15
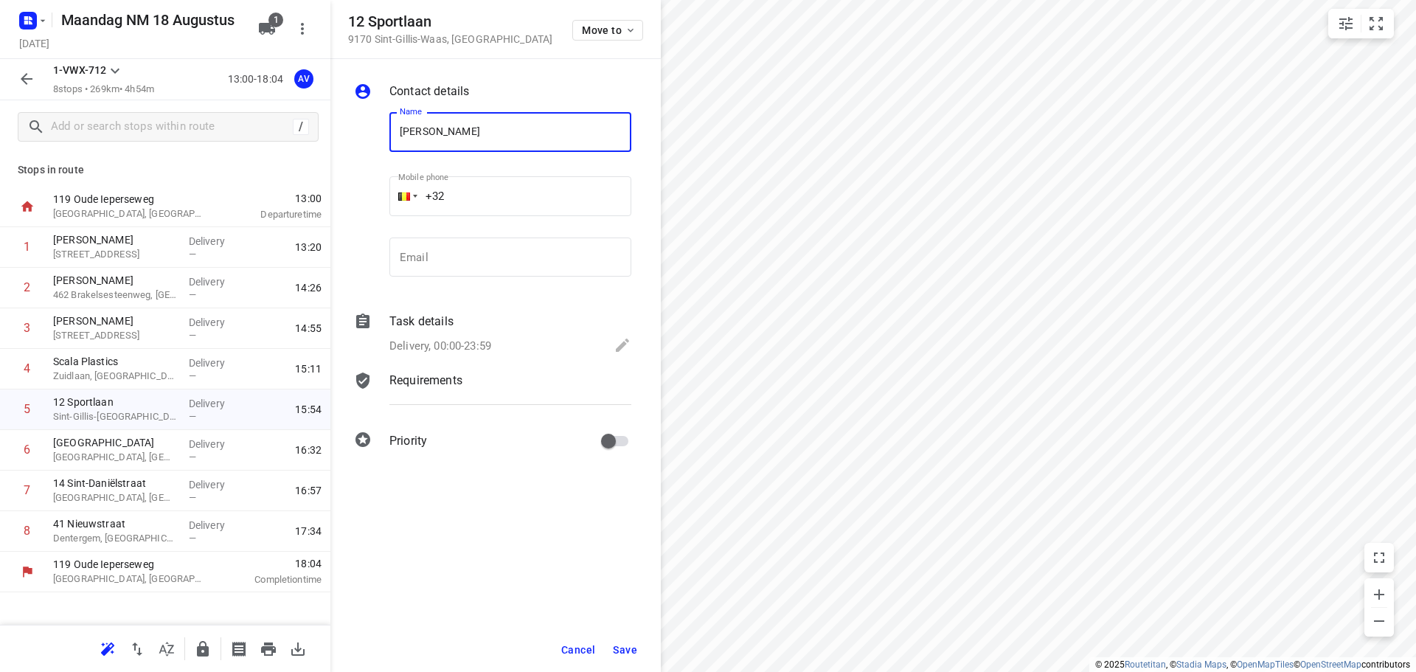
type input "[PERSON_NAME]"
click at [571, 195] on input "+32" at bounding box center [510, 196] width 242 height 40
type input "+32 485655256"
click at [487, 341] on p "Delivery, 00:00-23:59" at bounding box center [440, 346] width 102 height 17
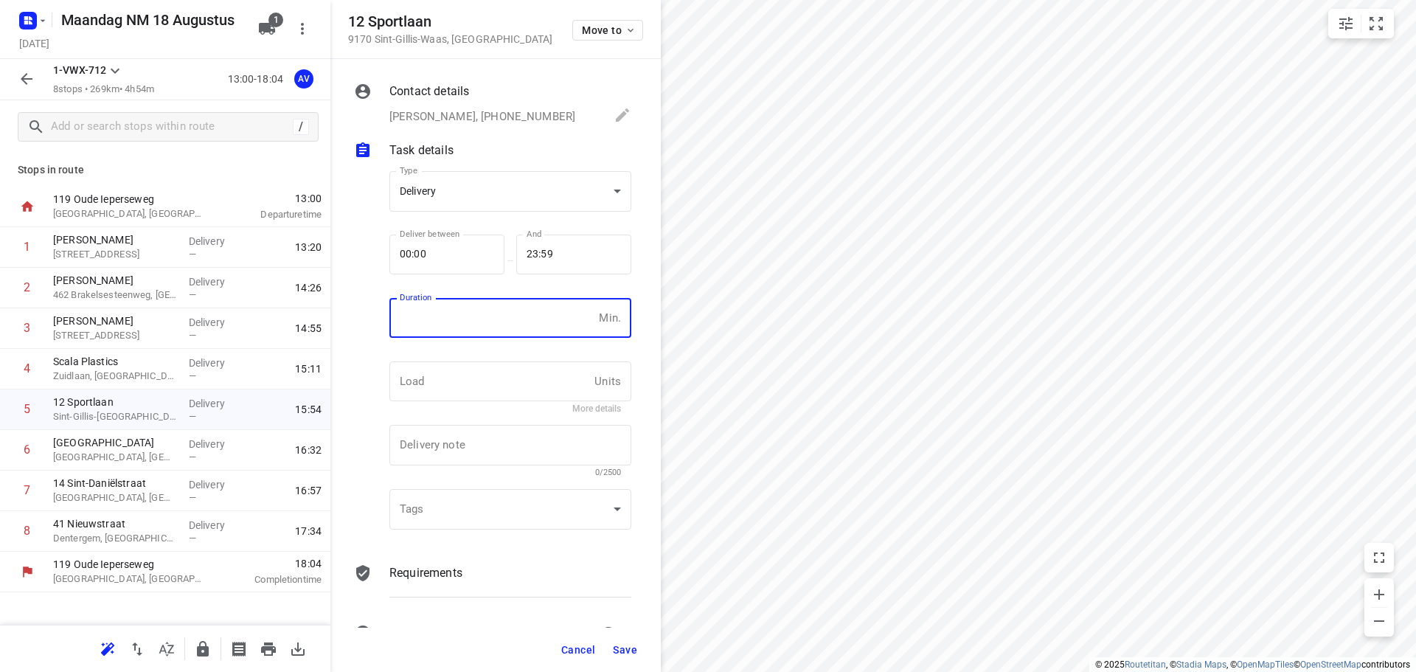
click at [496, 315] on input "number" at bounding box center [491, 318] width 204 height 40
type input "1"
click at [622, 647] on span "Save" at bounding box center [625, 650] width 24 height 12
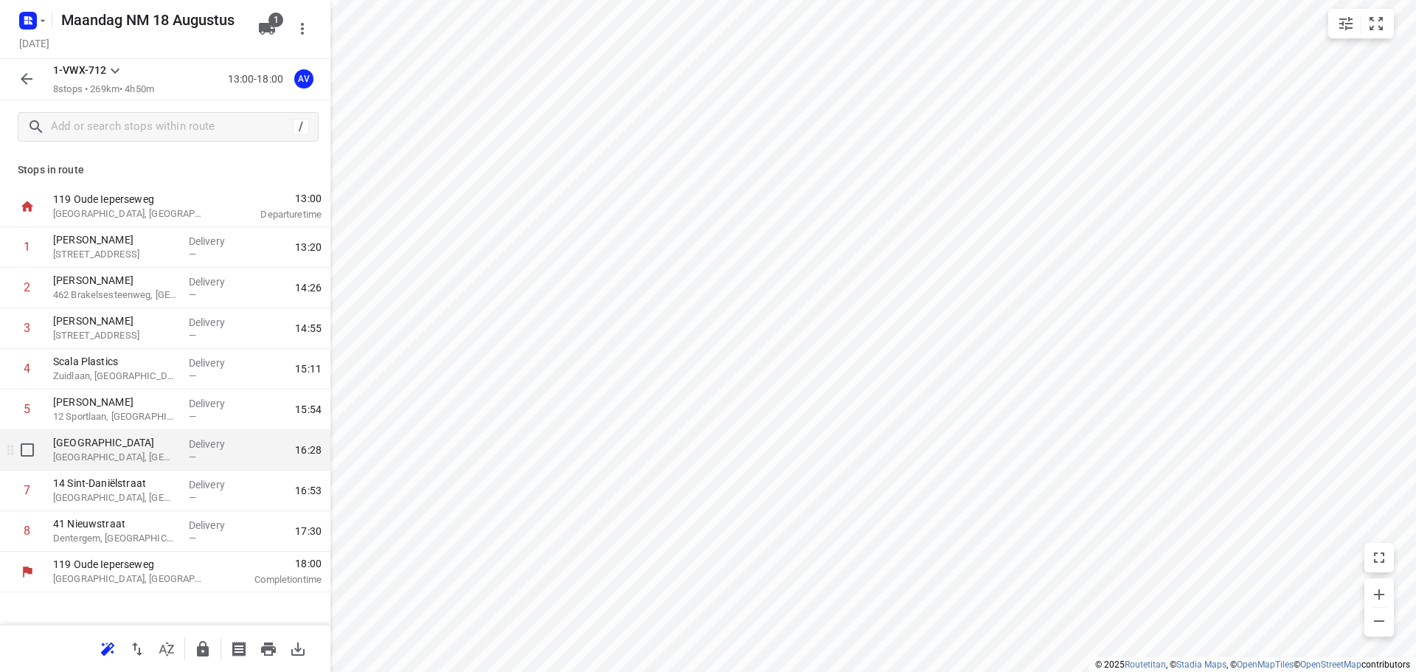
click at [136, 459] on p "Evergem, Belgium" at bounding box center [115, 457] width 124 height 15
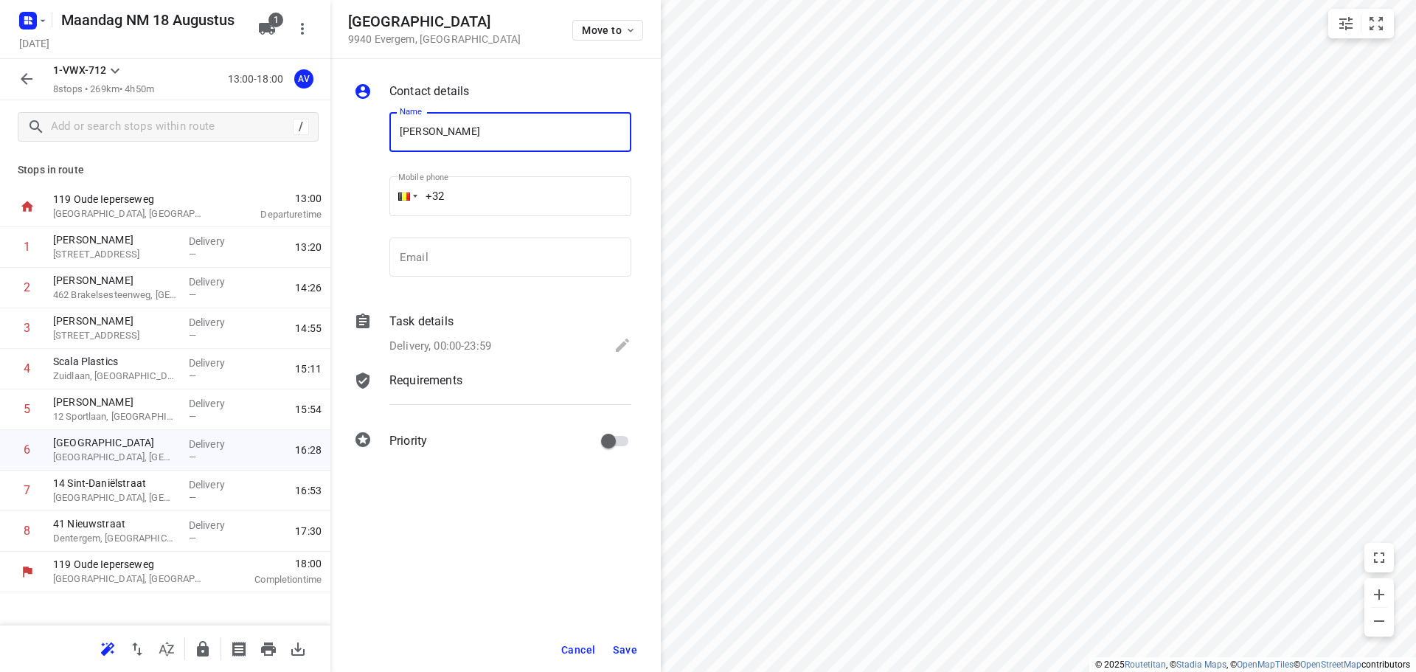
type input "[PERSON_NAME]"
click at [529, 190] on input "+32" at bounding box center [510, 196] width 242 height 40
type input "+32 499704649"
click at [499, 343] on div "Delivery, 00:00-23:59" at bounding box center [510, 346] width 242 height 21
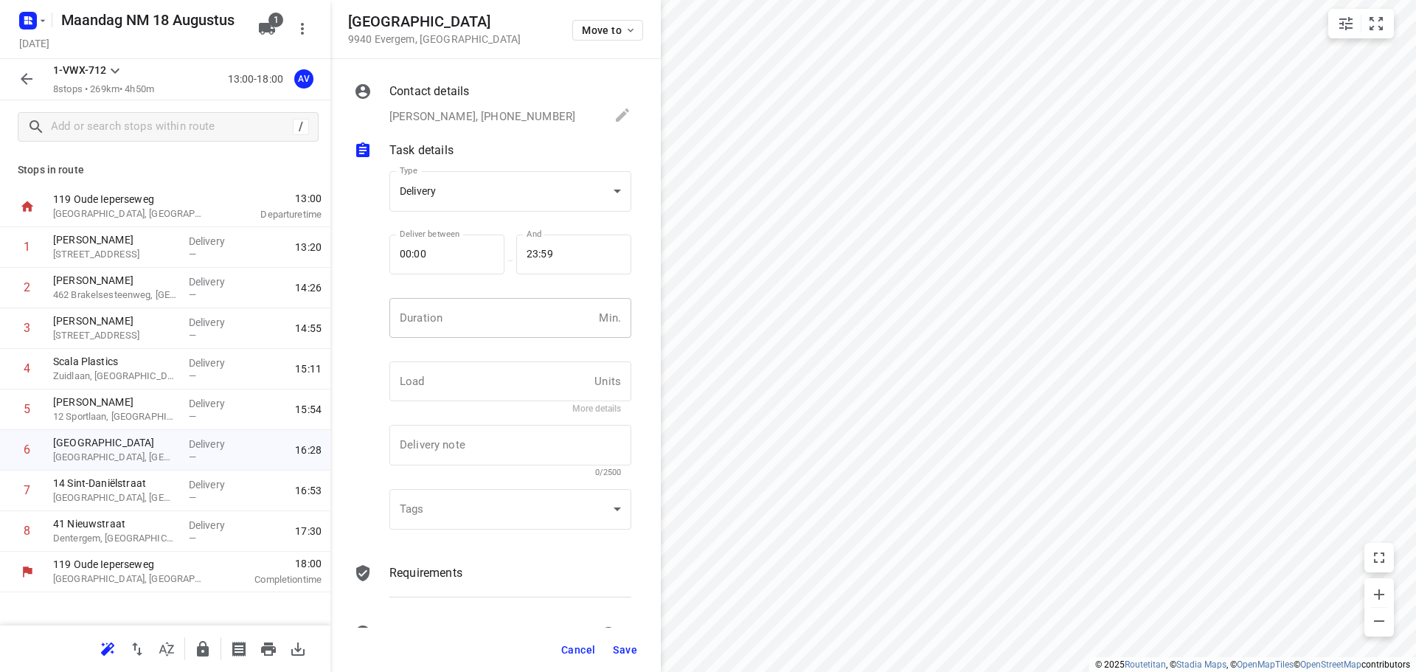
click at [511, 324] on input "number" at bounding box center [491, 318] width 204 height 40
type input "1"
click at [620, 647] on span "Save" at bounding box center [625, 650] width 24 height 12
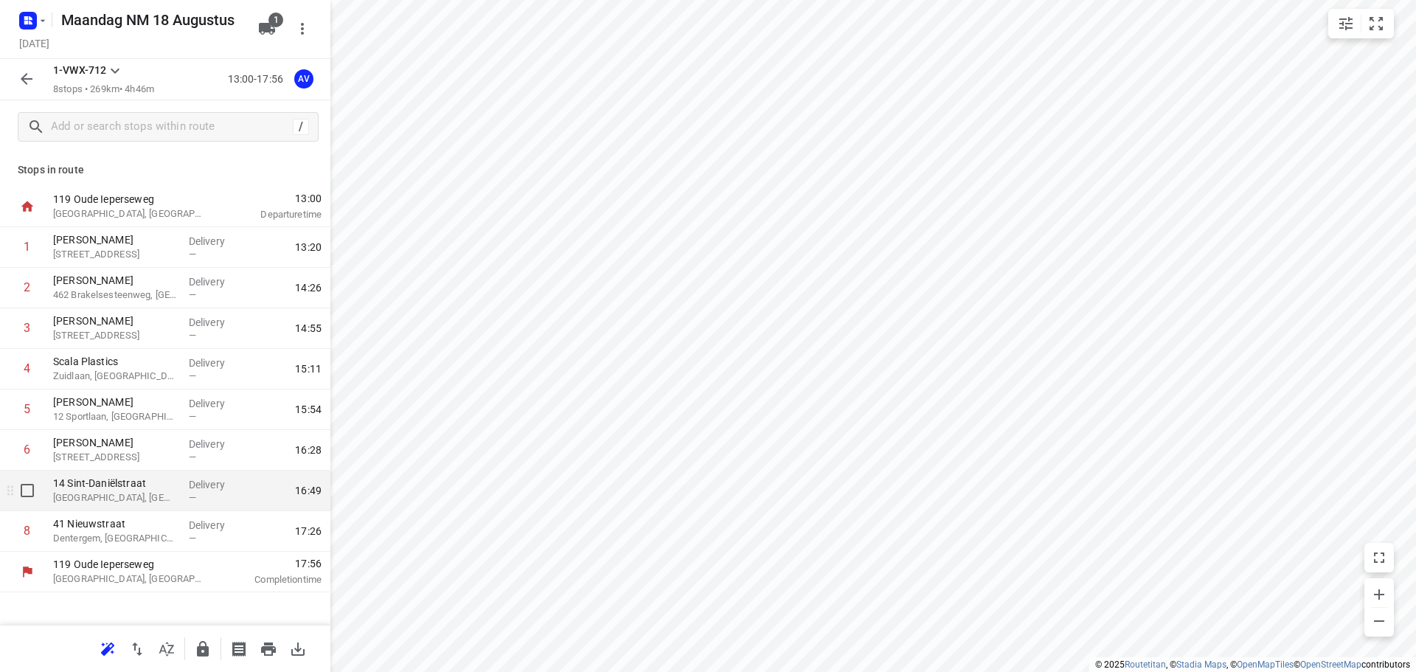
click at [152, 498] on p "Gent, Belgium" at bounding box center [115, 497] width 124 height 15
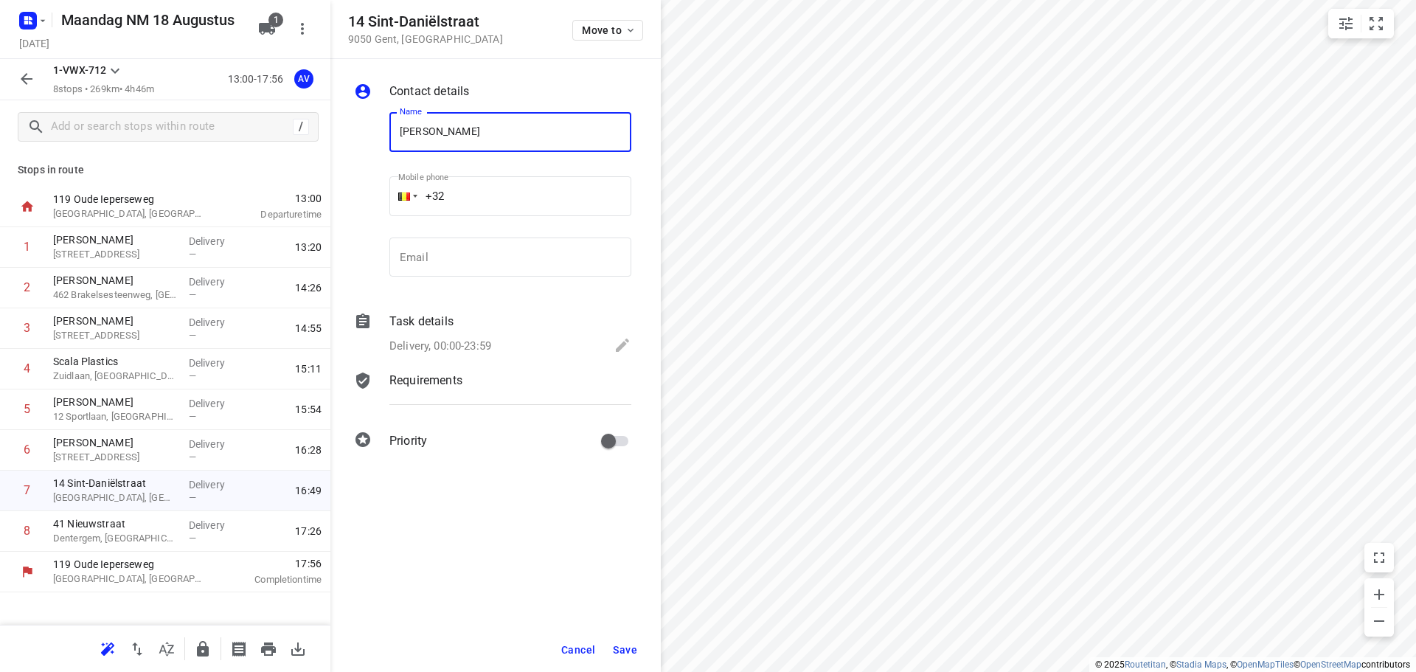
type input "[PERSON_NAME]"
click at [579, 209] on input "+32" at bounding box center [510, 196] width 242 height 40
type input "+32 474809711"
click at [488, 343] on p "Delivery, 00:00-23:59" at bounding box center [440, 346] width 102 height 17
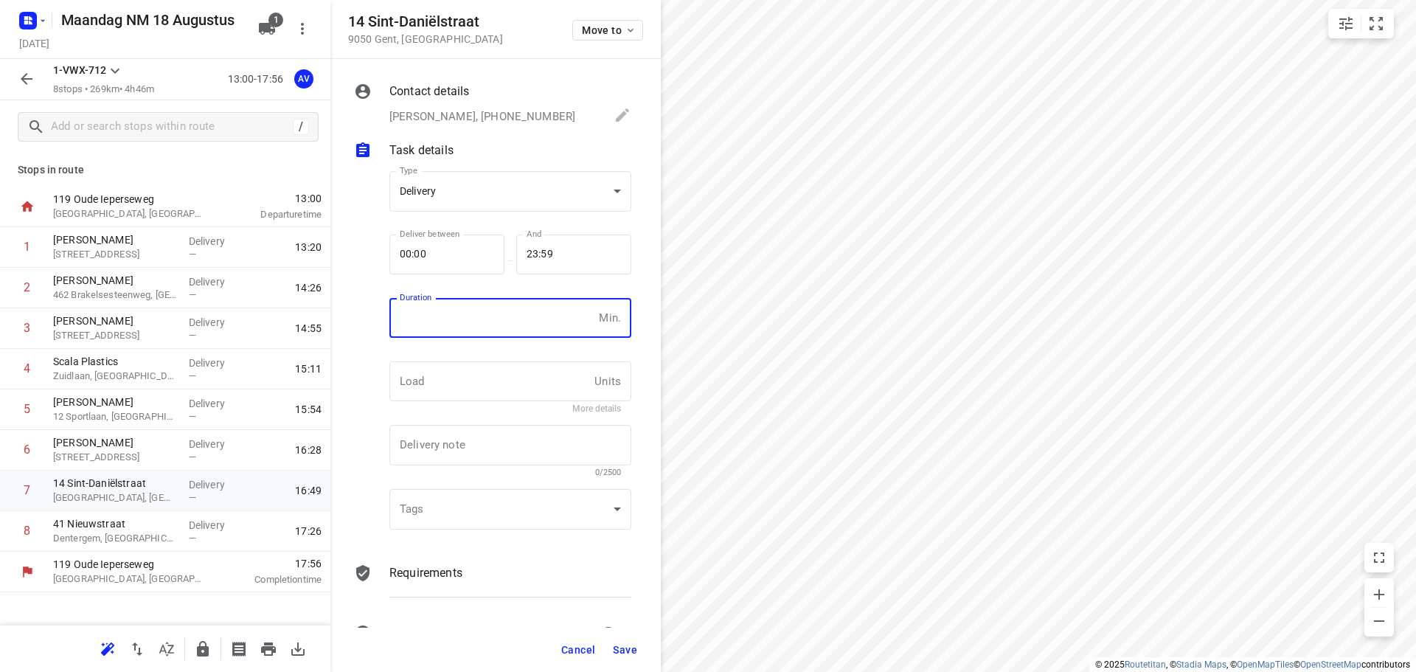
click at [496, 318] on input "number" at bounding box center [491, 318] width 204 height 40
type input "1"
click at [630, 650] on span "Save" at bounding box center [625, 650] width 24 height 12
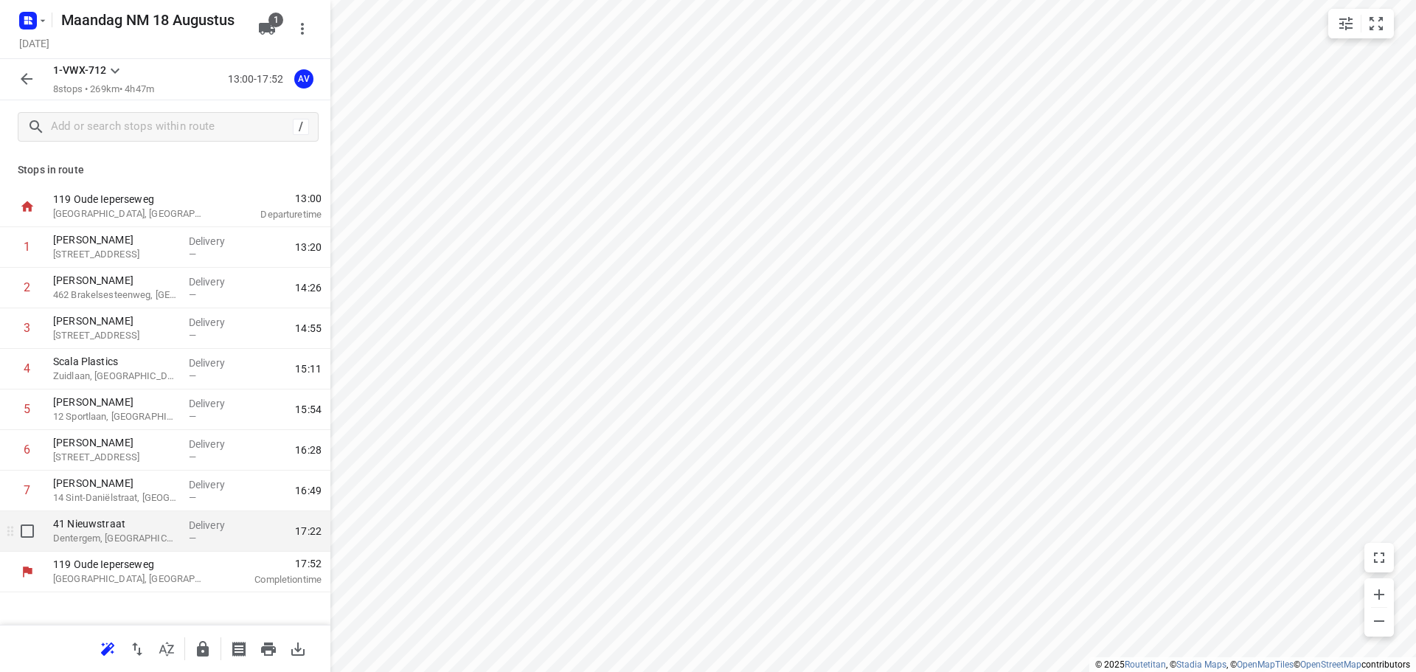
click at [158, 535] on p "Dentergem, Belgium" at bounding box center [115, 538] width 124 height 15
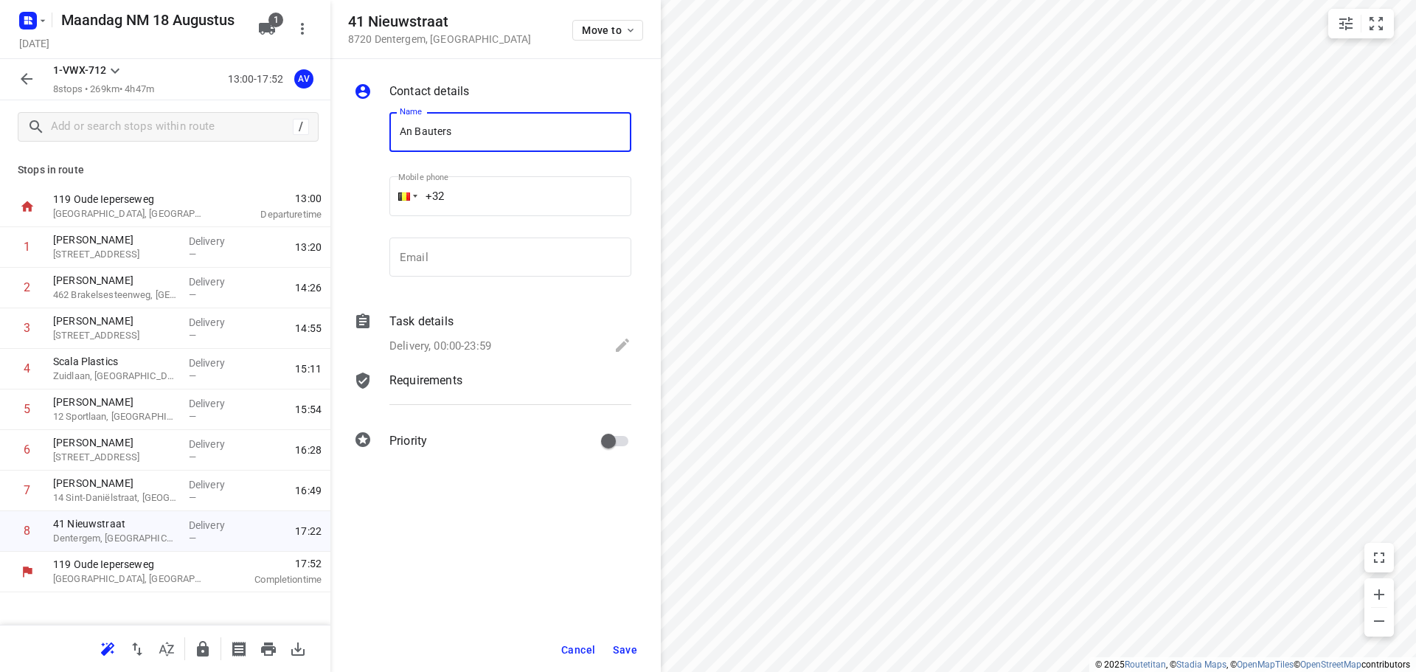
type input "An Bauters"
click at [547, 197] on input "+32" at bounding box center [510, 196] width 242 height 40
type input "+32 476498261"
click at [482, 341] on p "Delivery, 00:00-23:59" at bounding box center [440, 346] width 102 height 17
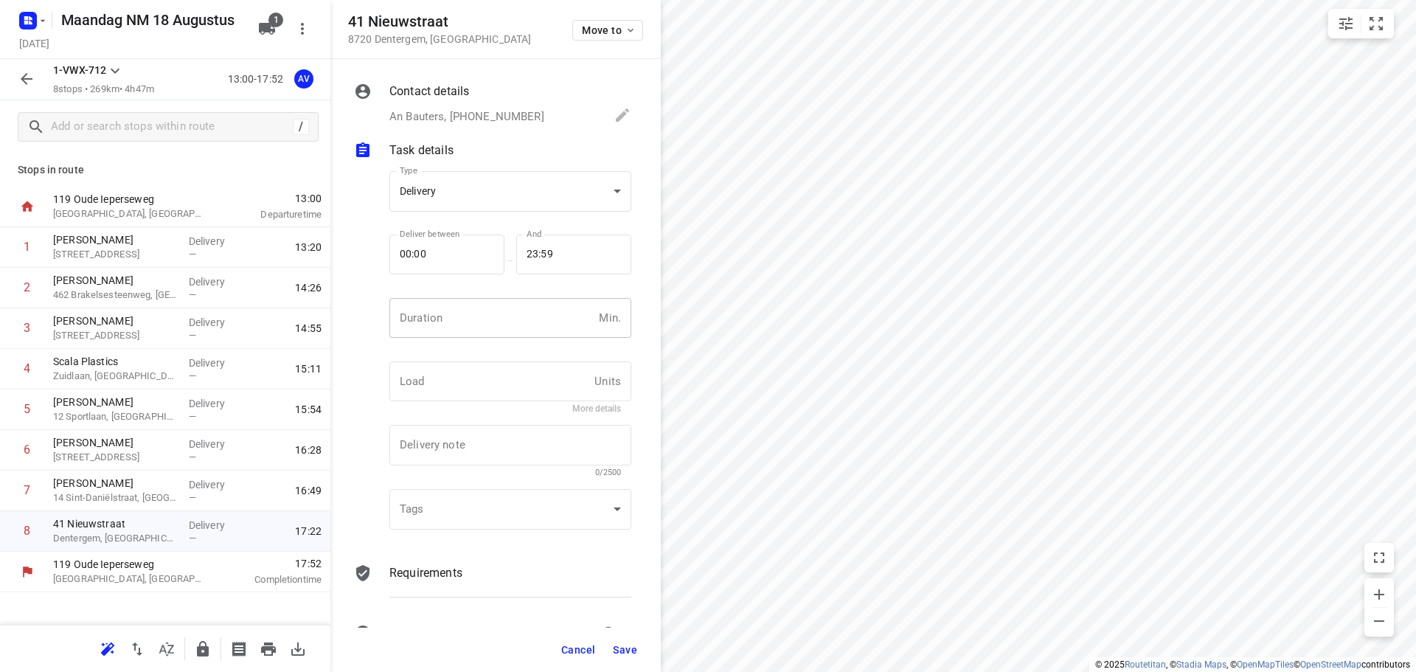
click at [487, 321] on input "number" at bounding box center [491, 318] width 204 height 40
type input "1"
click at [622, 650] on span "Save" at bounding box center [625, 650] width 24 height 12
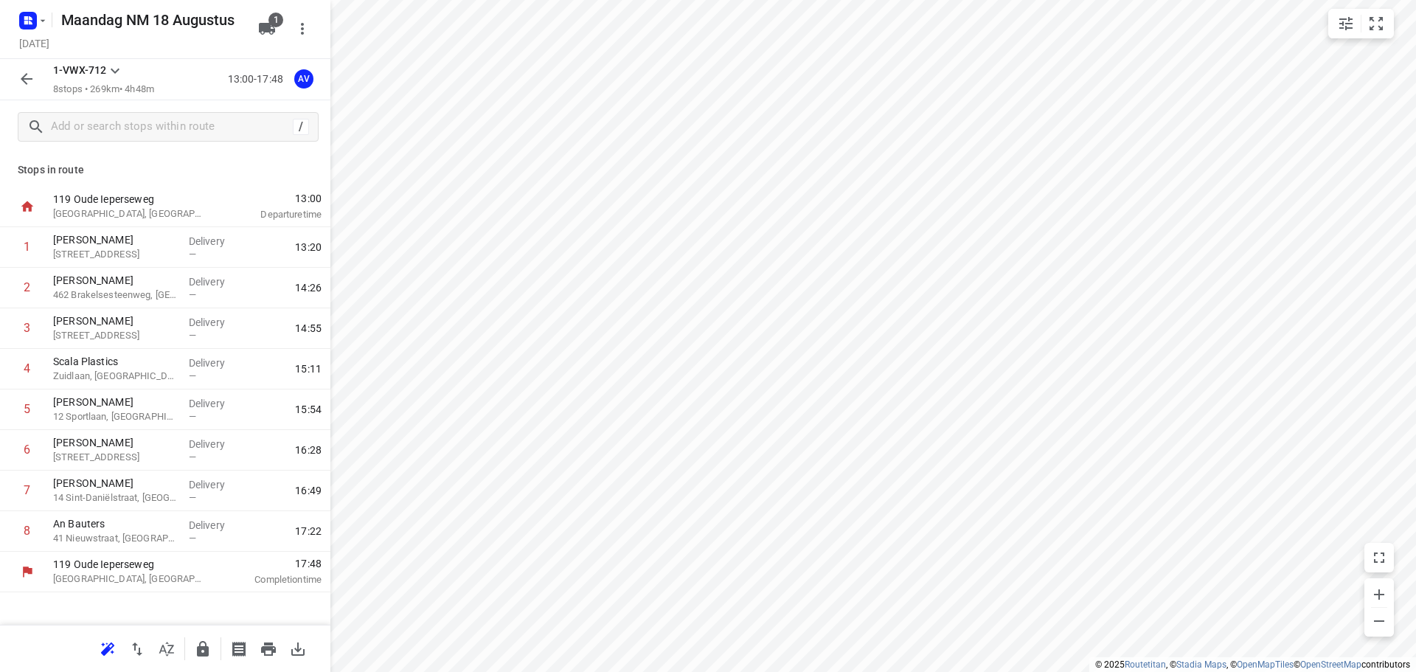
click at [27, 79] on icon "button" at bounding box center [27, 79] width 12 height 12
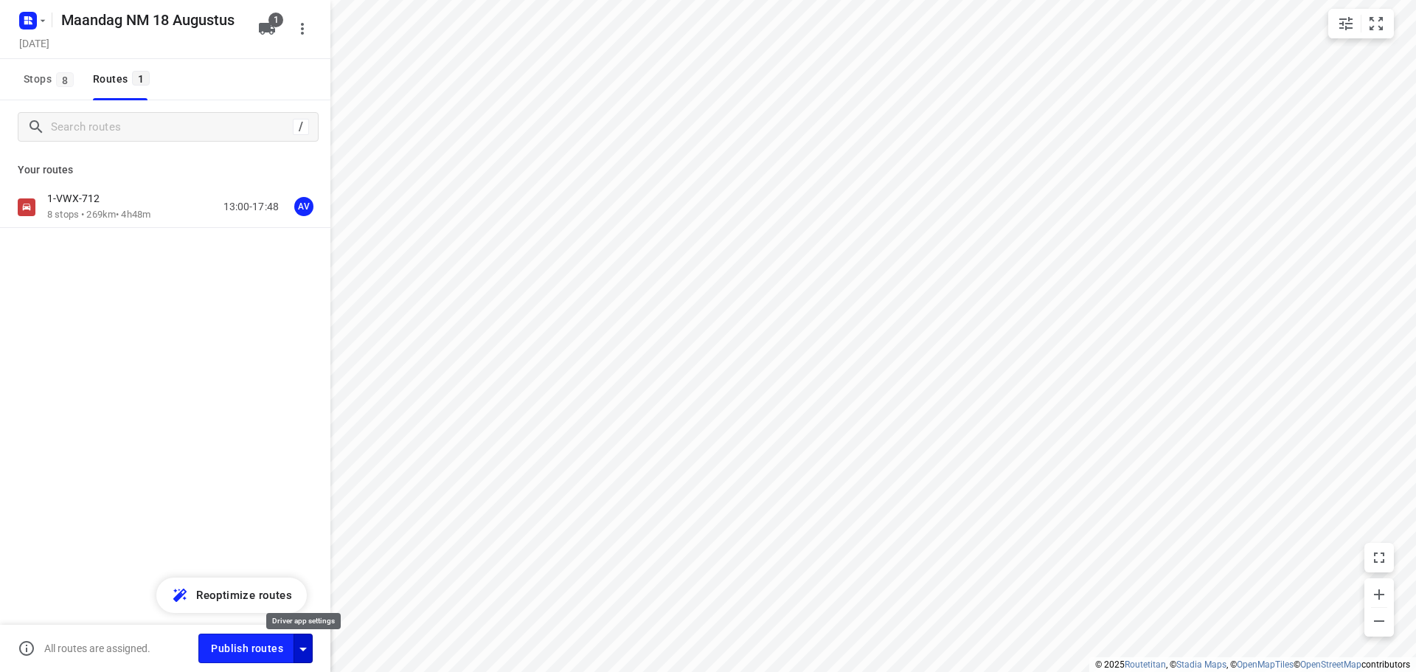
click at [302, 654] on icon "button" at bounding box center [303, 649] width 18 height 18
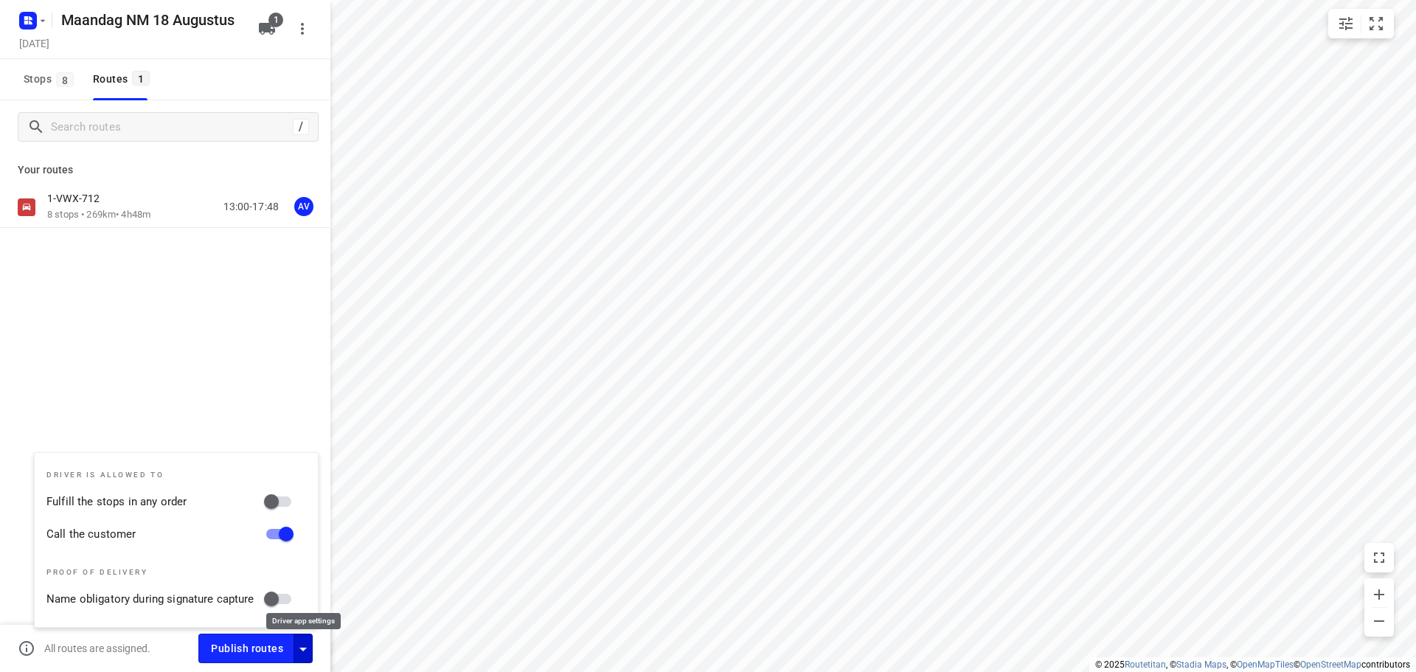
click at [302, 654] on icon "button" at bounding box center [303, 649] width 18 height 18
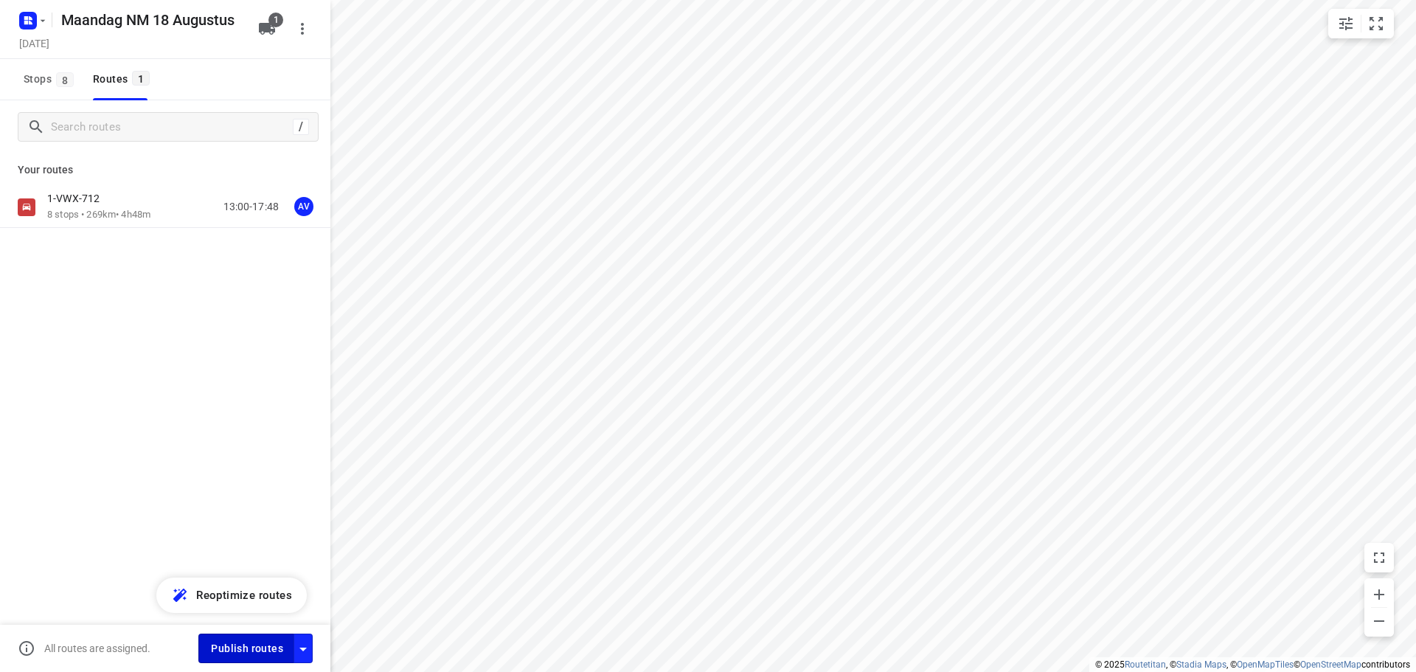
click at [249, 650] on span "Publish routes" at bounding box center [247, 648] width 72 height 18
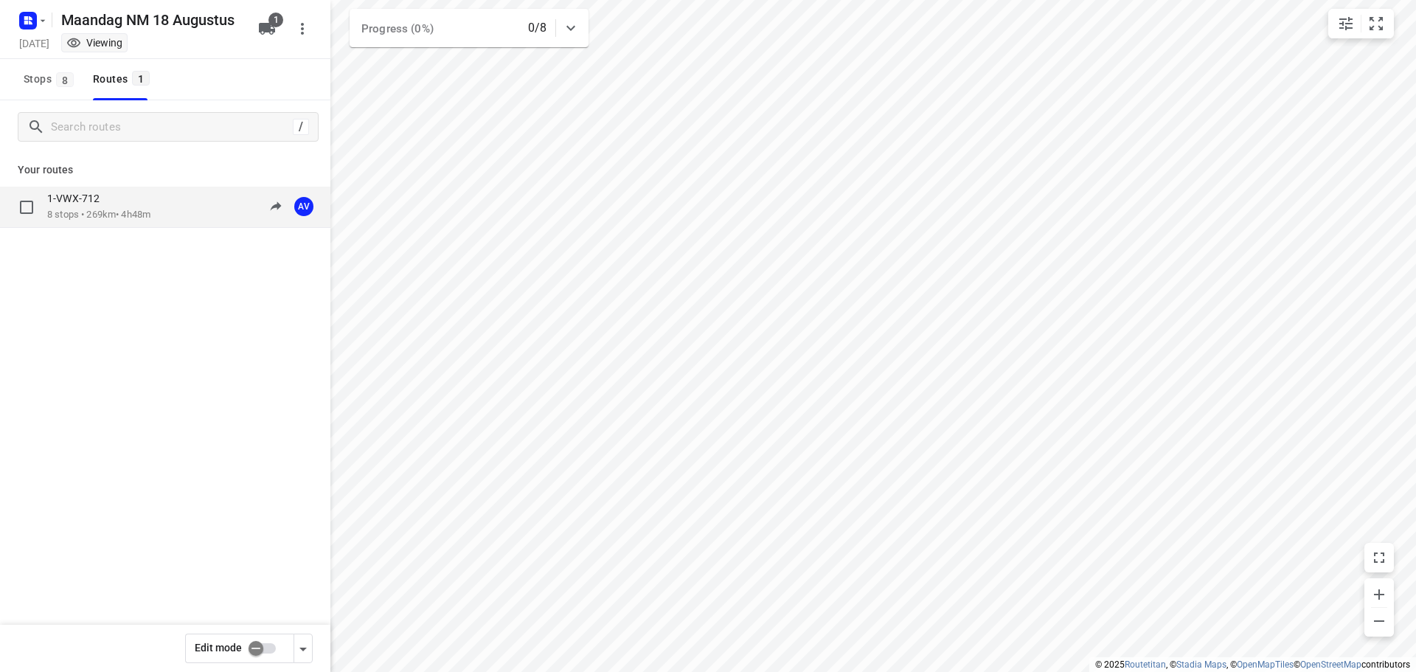
click at [174, 215] on div "1-VWX-712 8 stops • 269km • 4h48m 13:00-17:48 AV" at bounding box center [188, 207] width 283 height 30
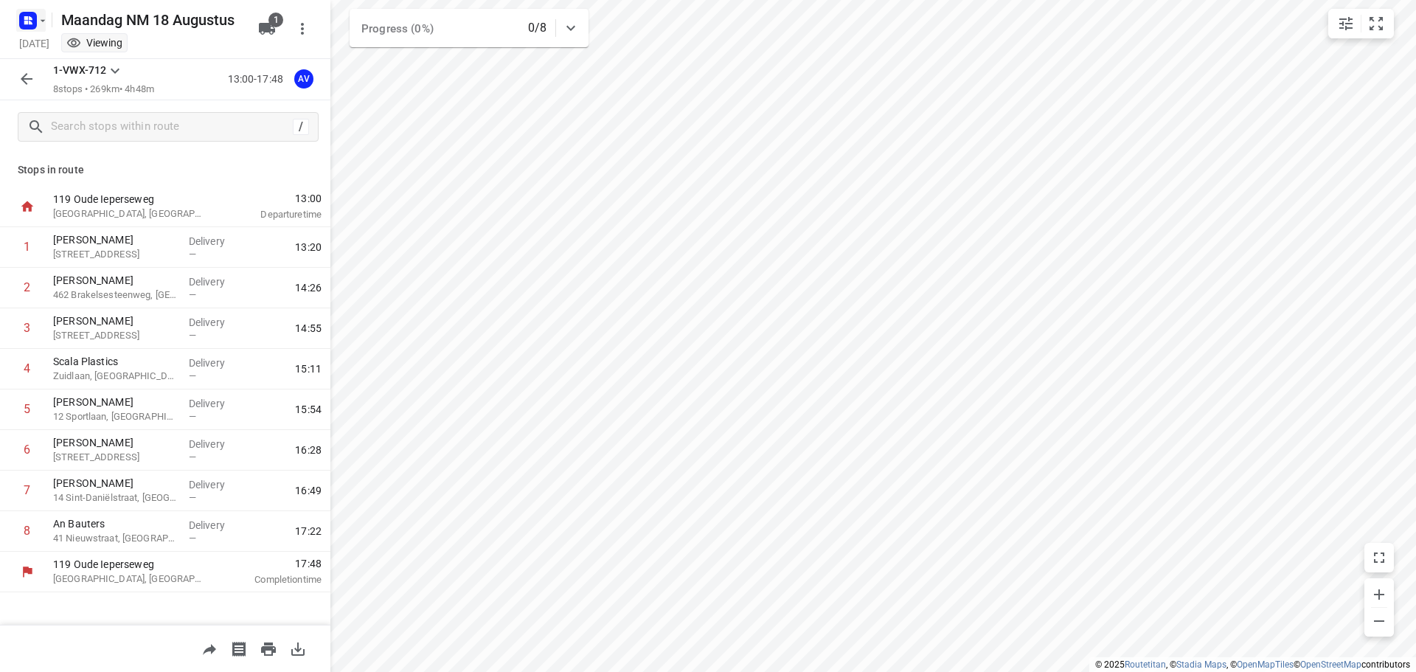
click at [40, 19] on icon "button" at bounding box center [43, 21] width 12 height 12
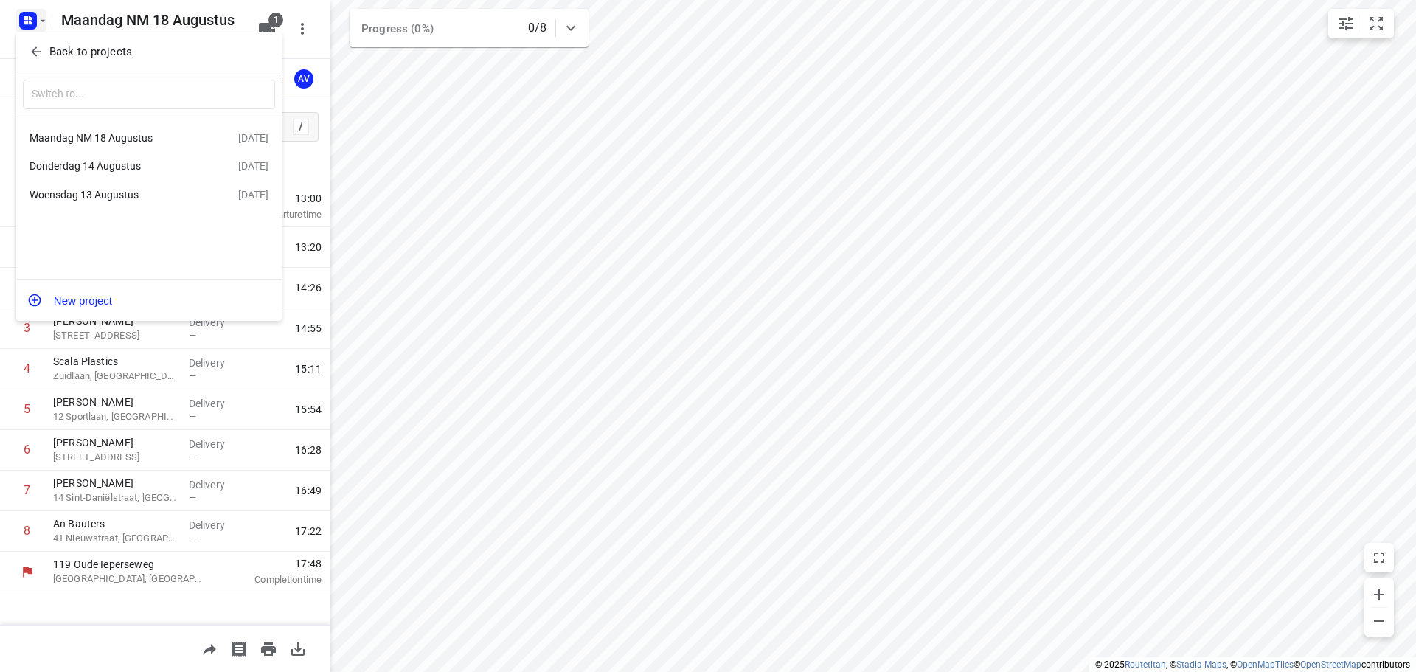
click at [30, 15] on div at bounding box center [708, 336] width 1416 height 672
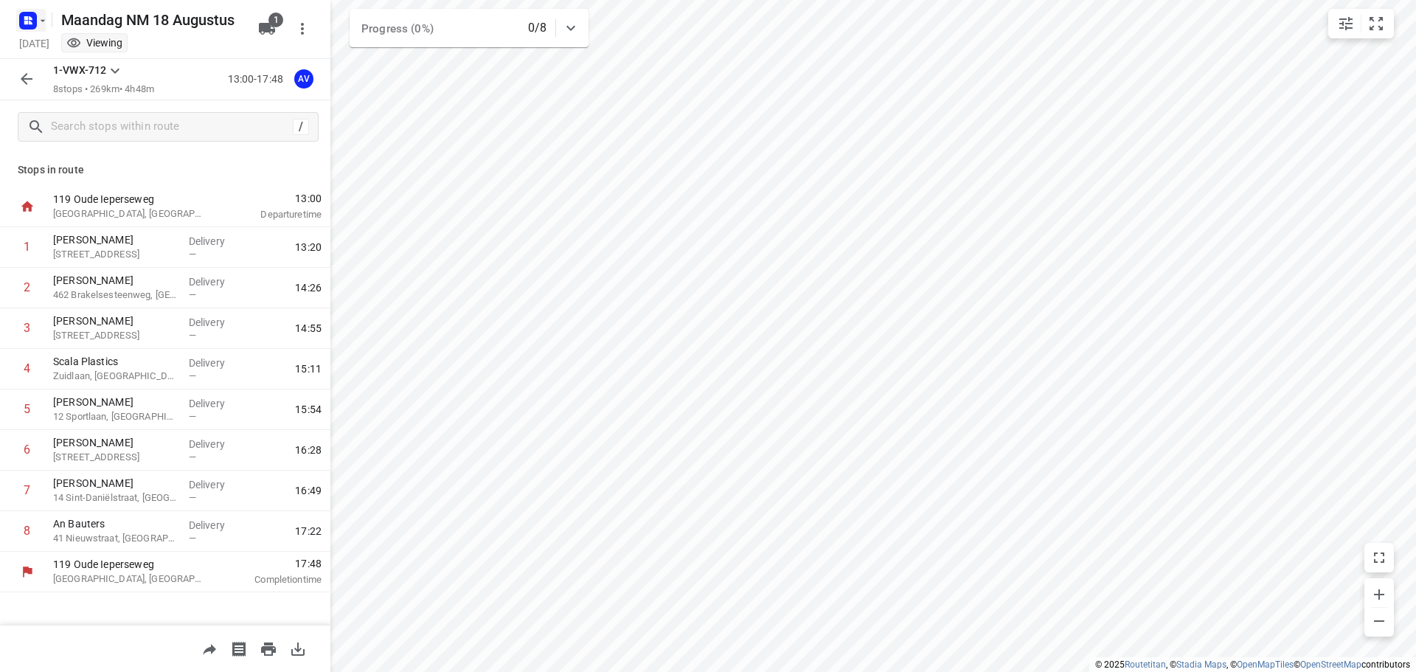
click at [34, 15] on rect "button" at bounding box center [28, 21] width 18 height 18
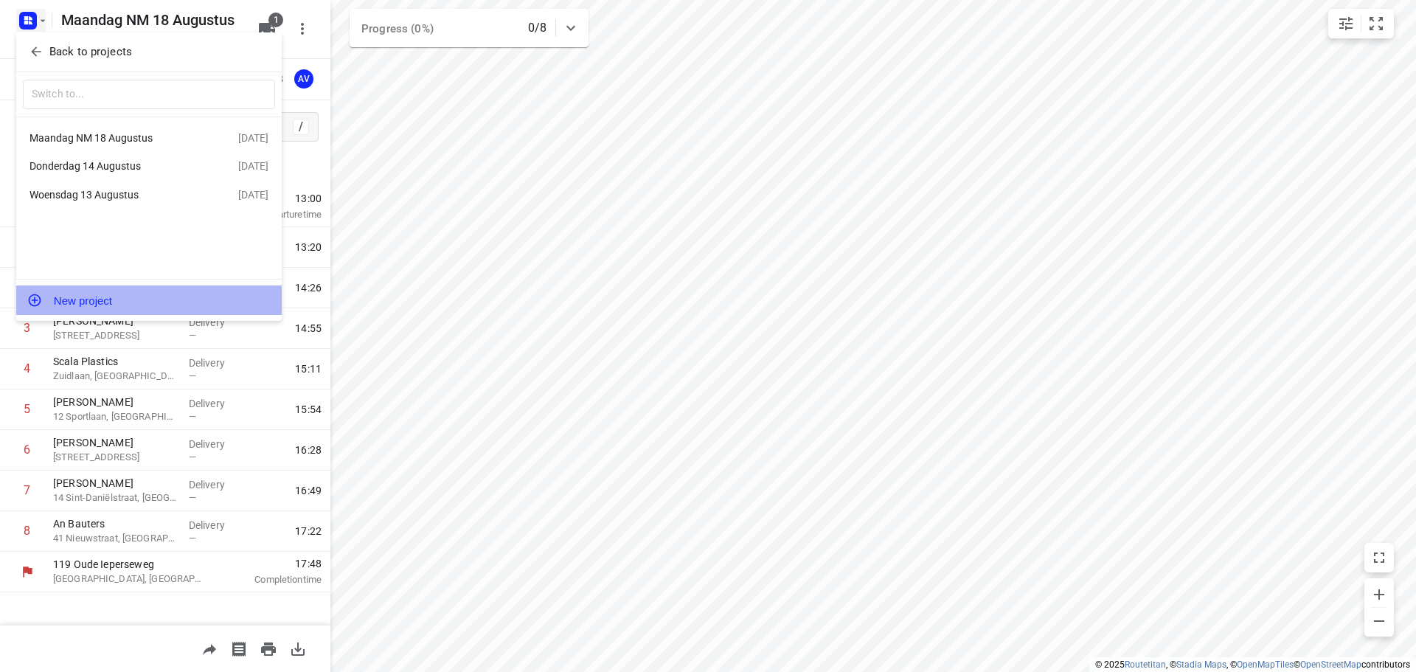
click at [114, 305] on button "New project" at bounding box center [148, 299] width 265 height 29
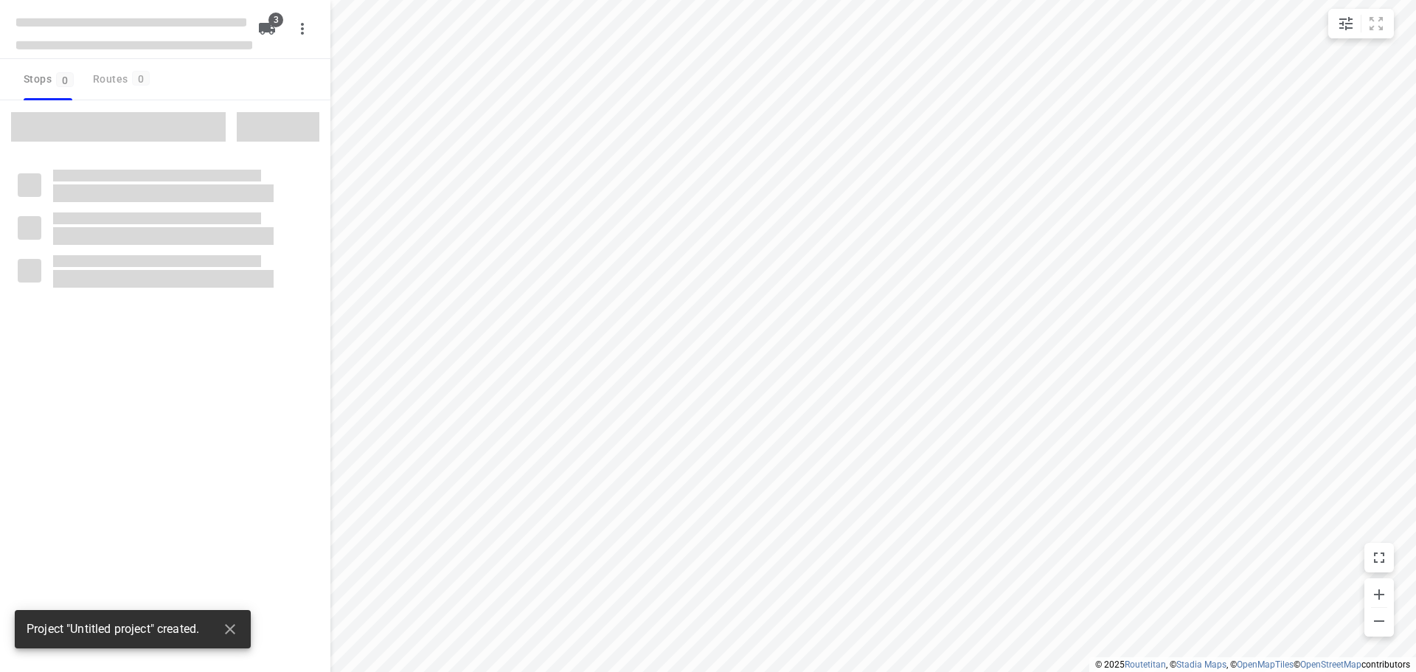
type input "distance"
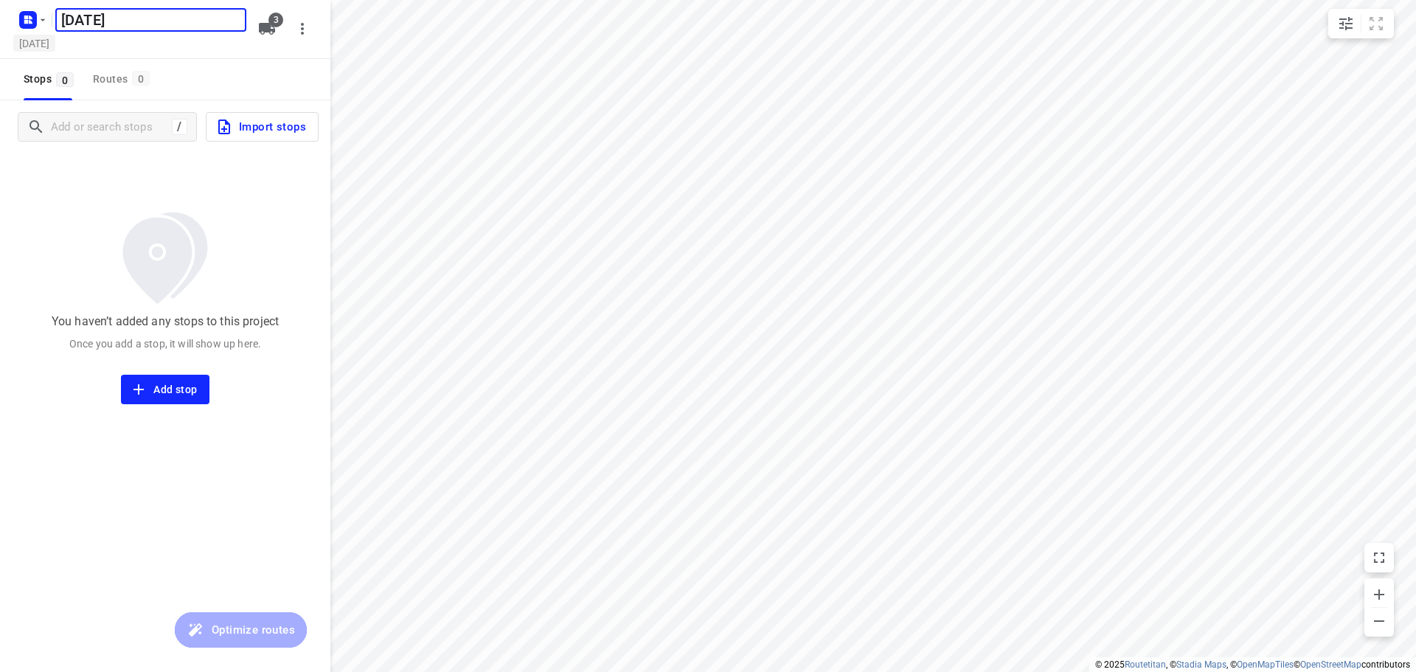
type input "Dinsdag 19 Augustus"
click at [55, 44] on h5 "[DATE]" at bounding box center [34, 43] width 42 height 17
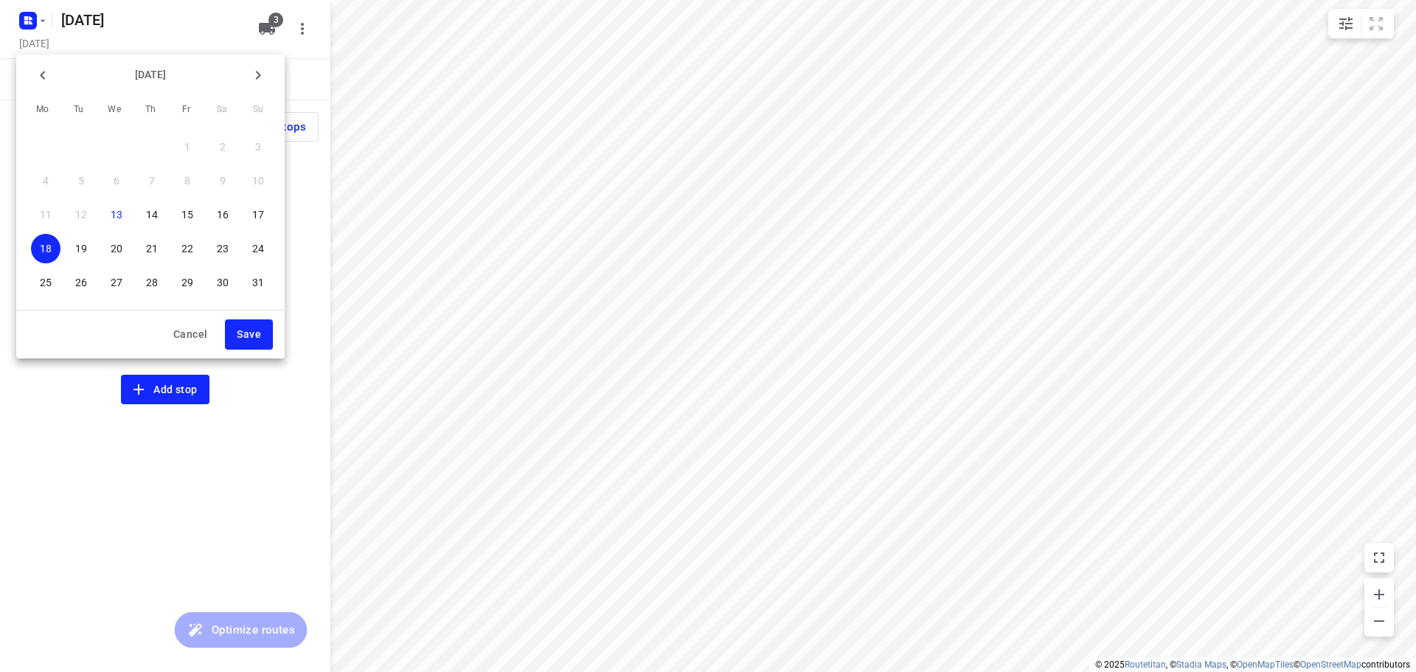
click at [82, 246] on p "19" at bounding box center [81, 248] width 12 height 15
click at [249, 338] on span "Save" at bounding box center [249, 334] width 24 height 18
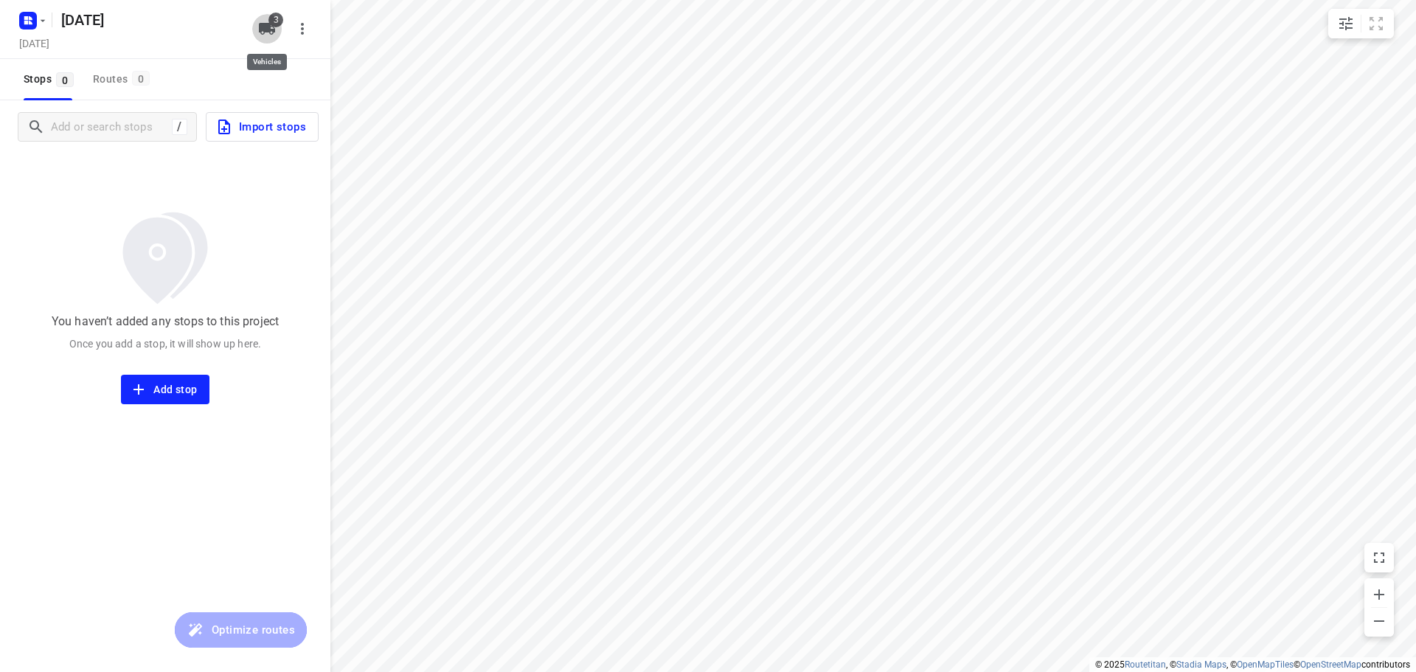
click at [277, 27] on button "3" at bounding box center [266, 28] width 29 height 29
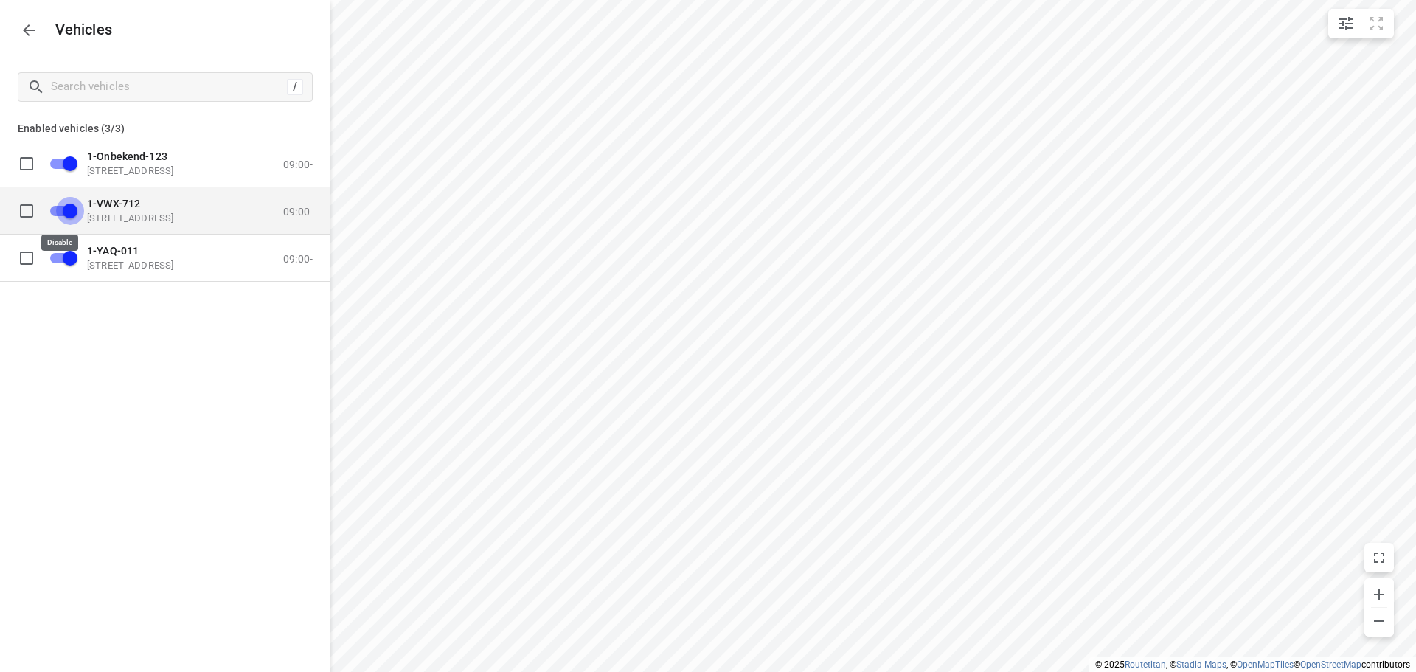
click at [60, 209] on input "grid" at bounding box center [70, 210] width 84 height 28
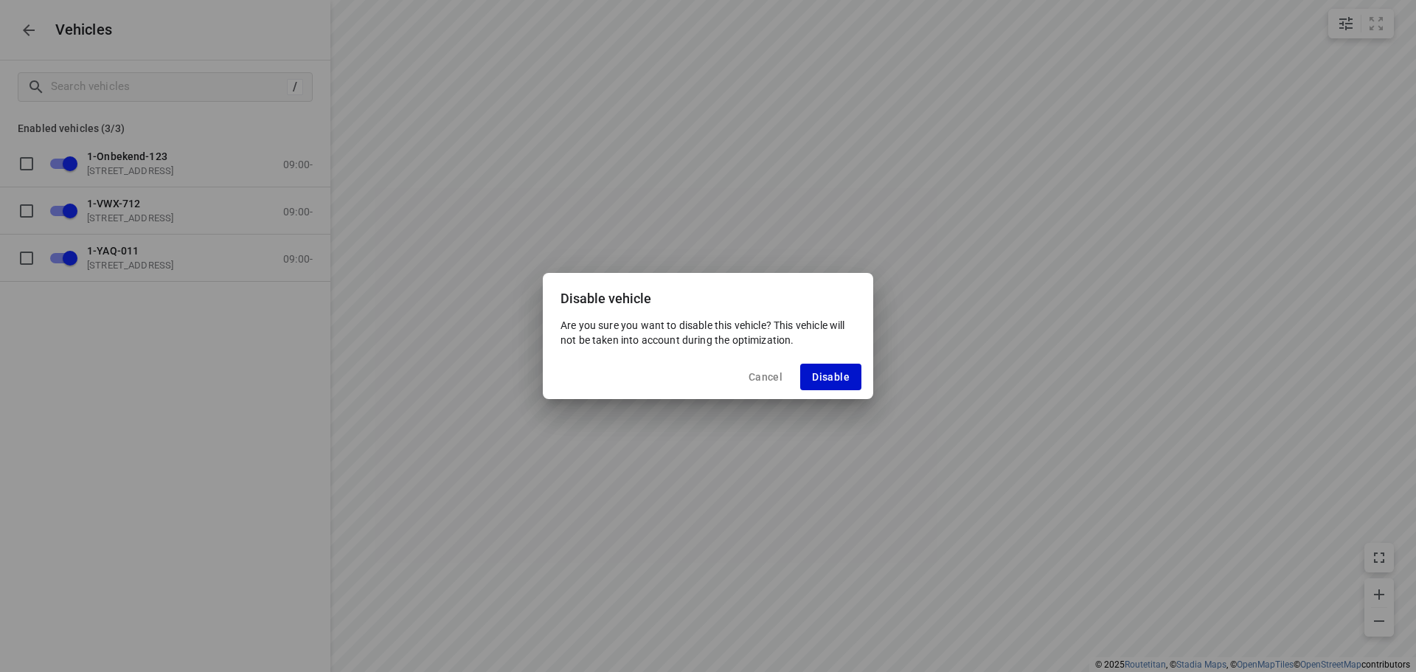
click at [841, 376] on span "Disable" at bounding box center [831, 377] width 38 height 12
checkbox input "false"
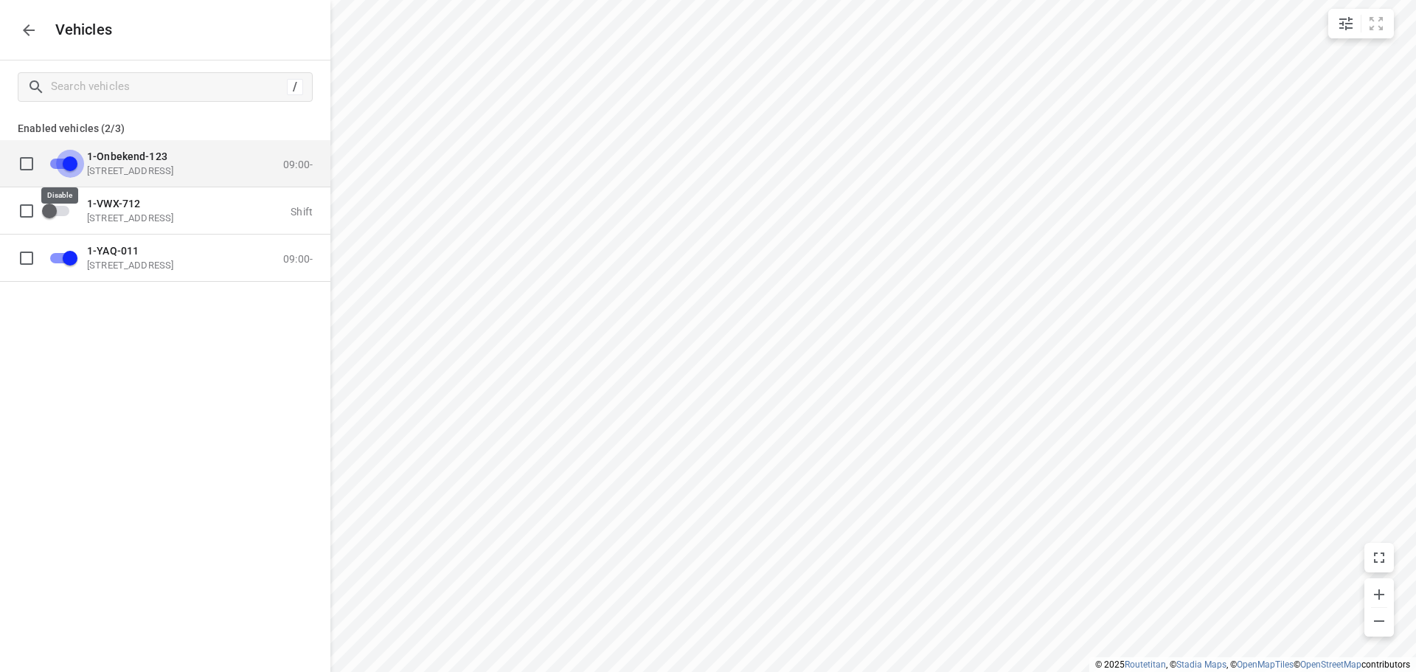
click at [53, 160] on input "grid" at bounding box center [70, 163] width 84 height 28
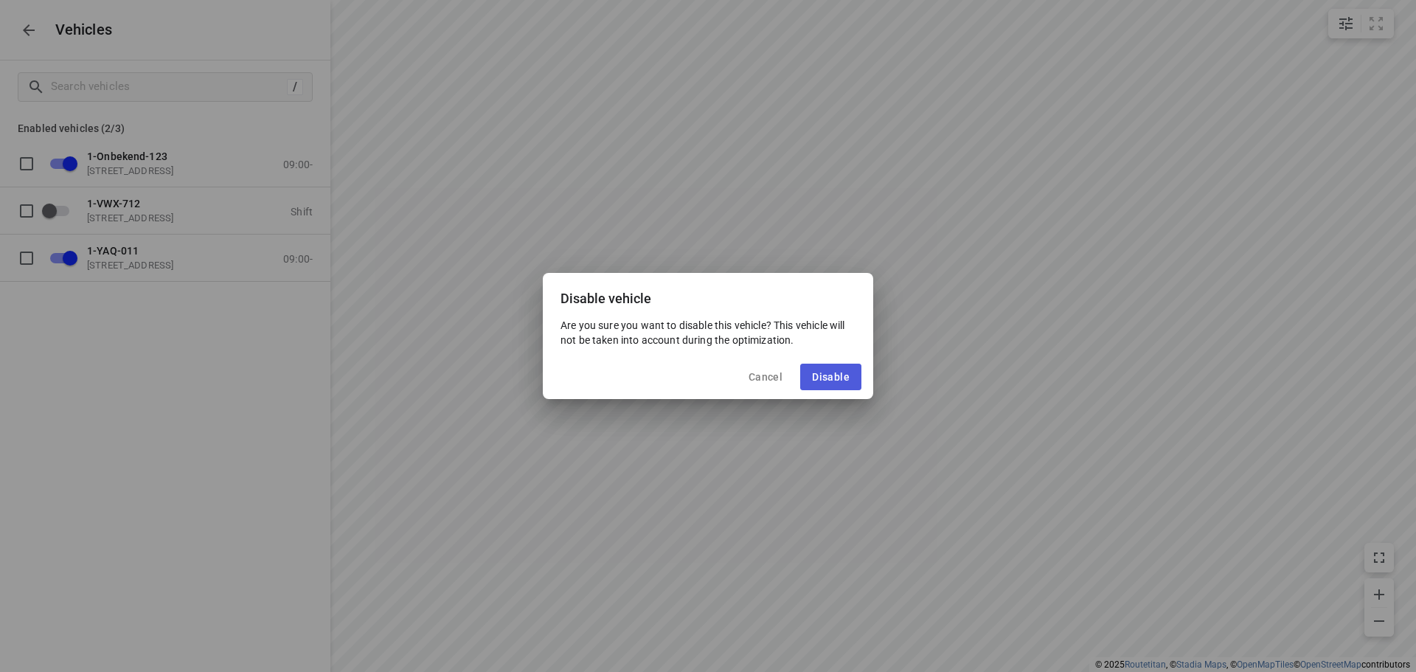
click at [838, 373] on span "Disable" at bounding box center [831, 377] width 38 height 12
checkbox input "false"
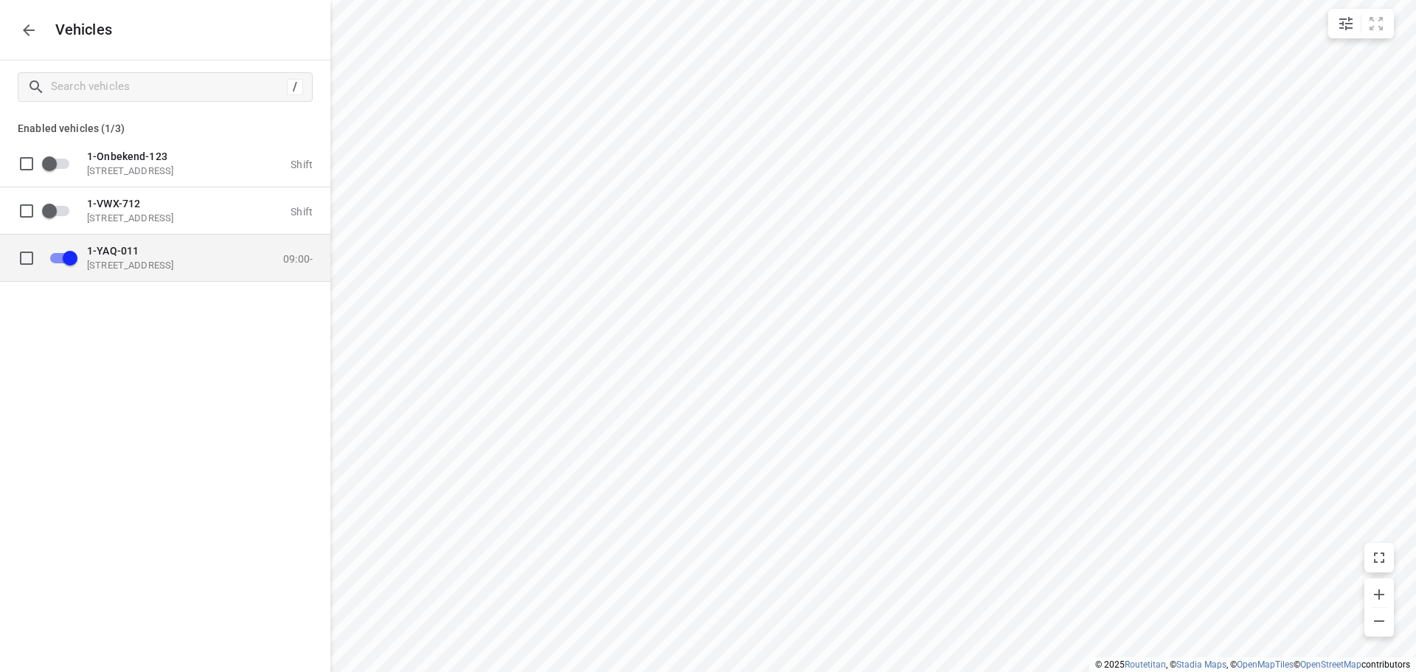
click at [151, 252] on p "1-YAQ-011" at bounding box center [160, 250] width 147 height 12
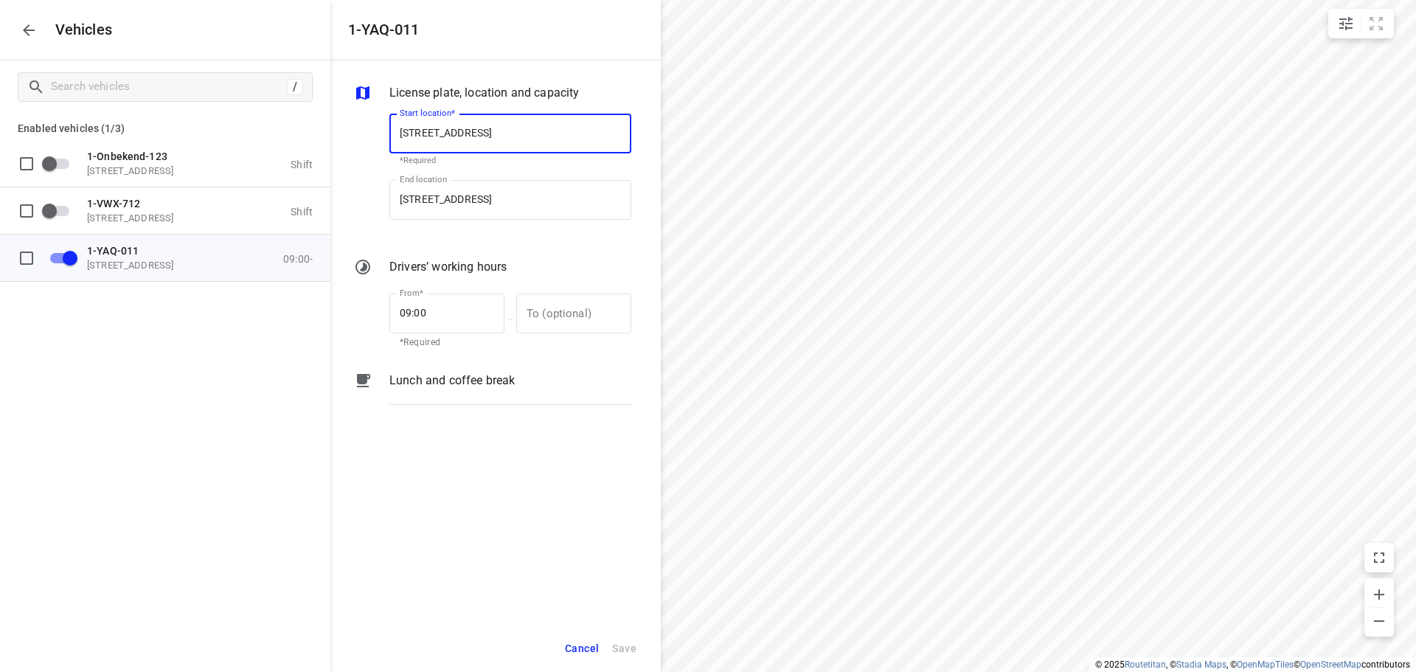
click at [499, 128] on input "[STREET_ADDRESS]" at bounding box center [510, 134] width 242 height 40
type input "[STREET_ADDRESS]"
click at [487, 178] on b "[STREET_ADDRESS]" at bounding box center [443, 175] width 87 height 11
type input "[STREET_ADDRESS]"
click at [500, 200] on input "[STREET_ADDRESS]" at bounding box center [510, 200] width 242 height 40
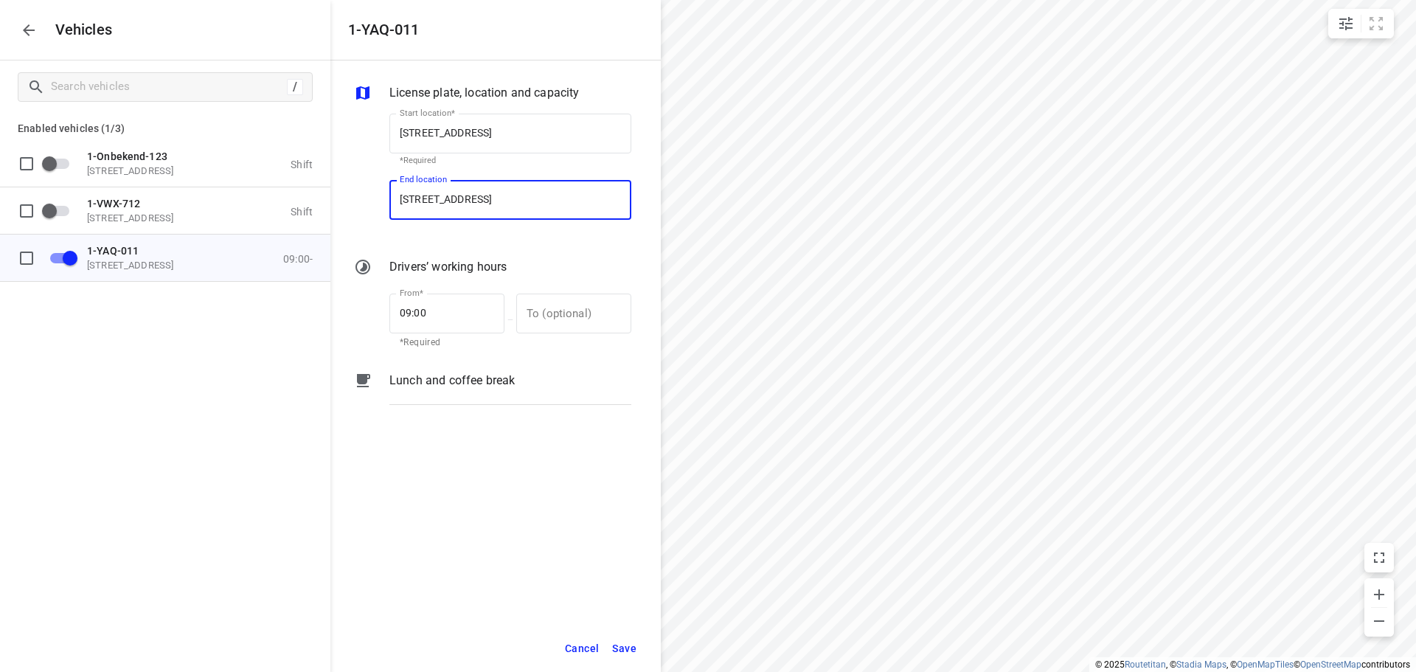
click at [499, 200] on input "[STREET_ADDRESS]" at bounding box center [510, 200] width 242 height 40
type input "[STREET_ADDRESS]"
click at [487, 240] on b "[STREET_ADDRESS]" at bounding box center [443, 242] width 87 height 11
type input "[STREET_ADDRESS]"
click at [621, 649] on span "Save" at bounding box center [624, 648] width 24 height 18
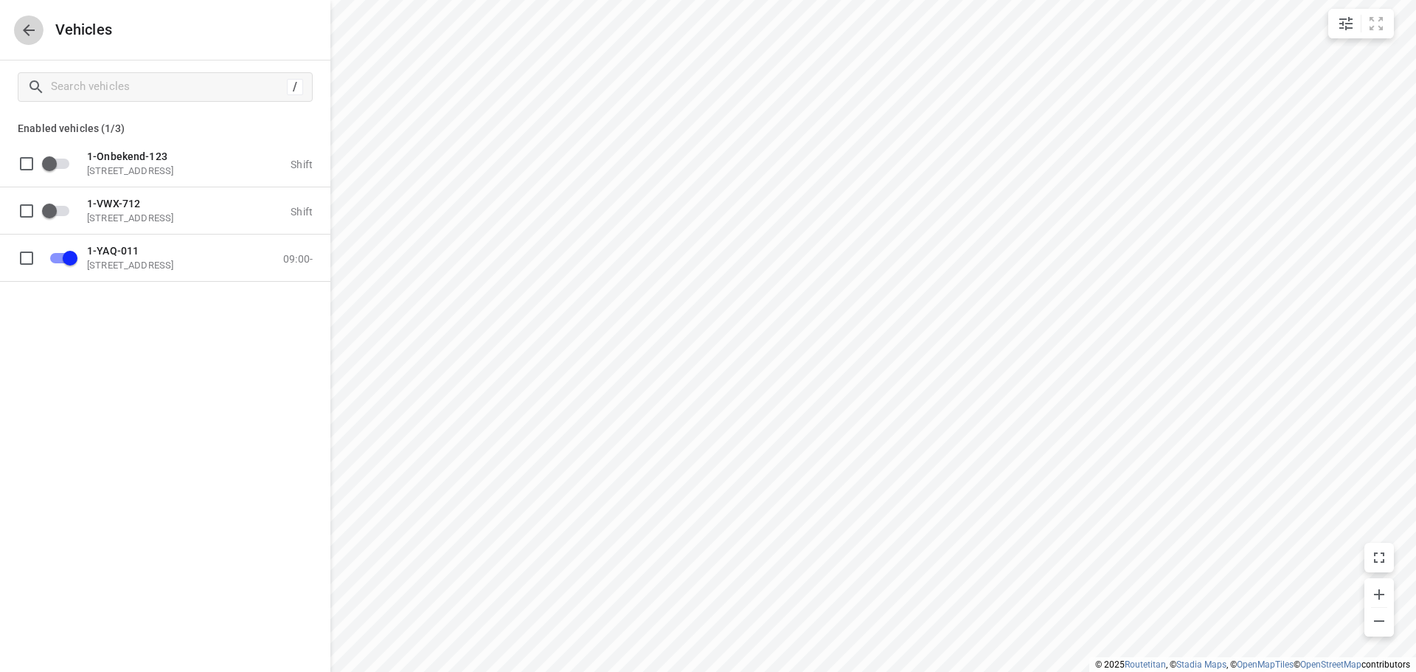
click at [32, 33] on icon "button" at bounding box center [29, 30] width 18 height 18
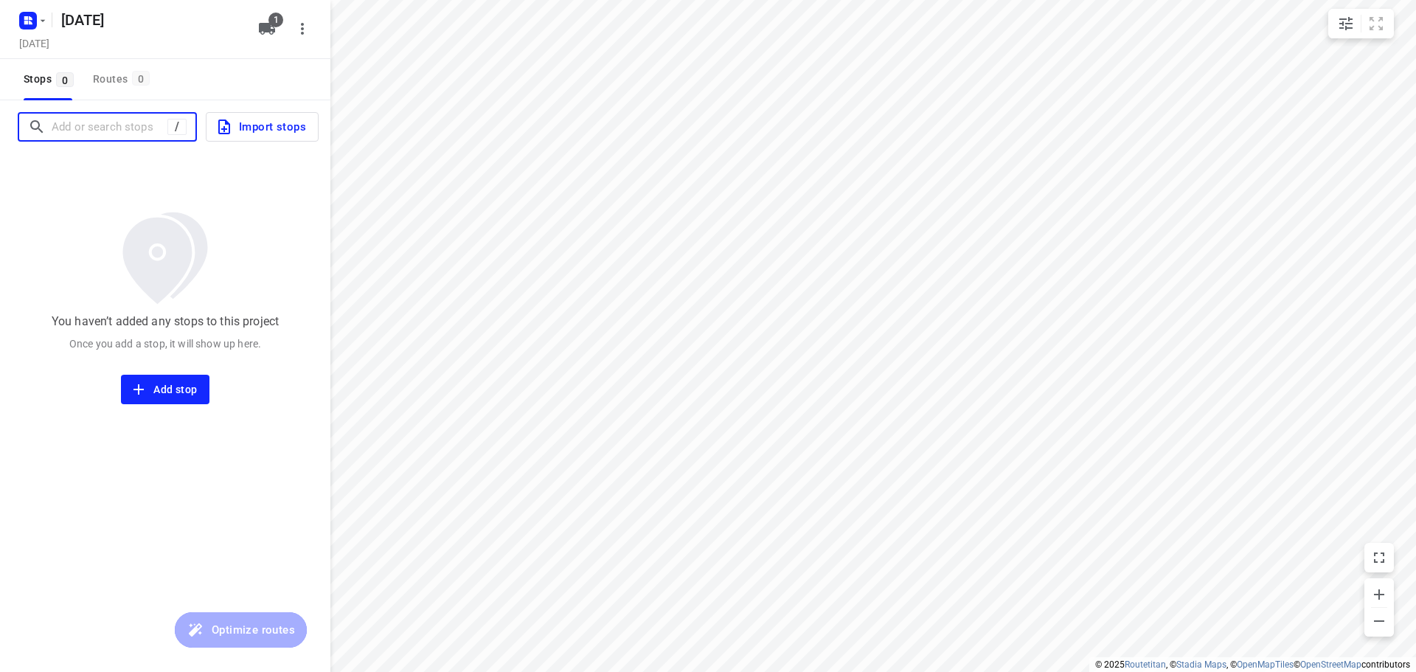
click at [105, 117] on input "Add or search stops" at bounding box center [110, 127] width 116 height 23
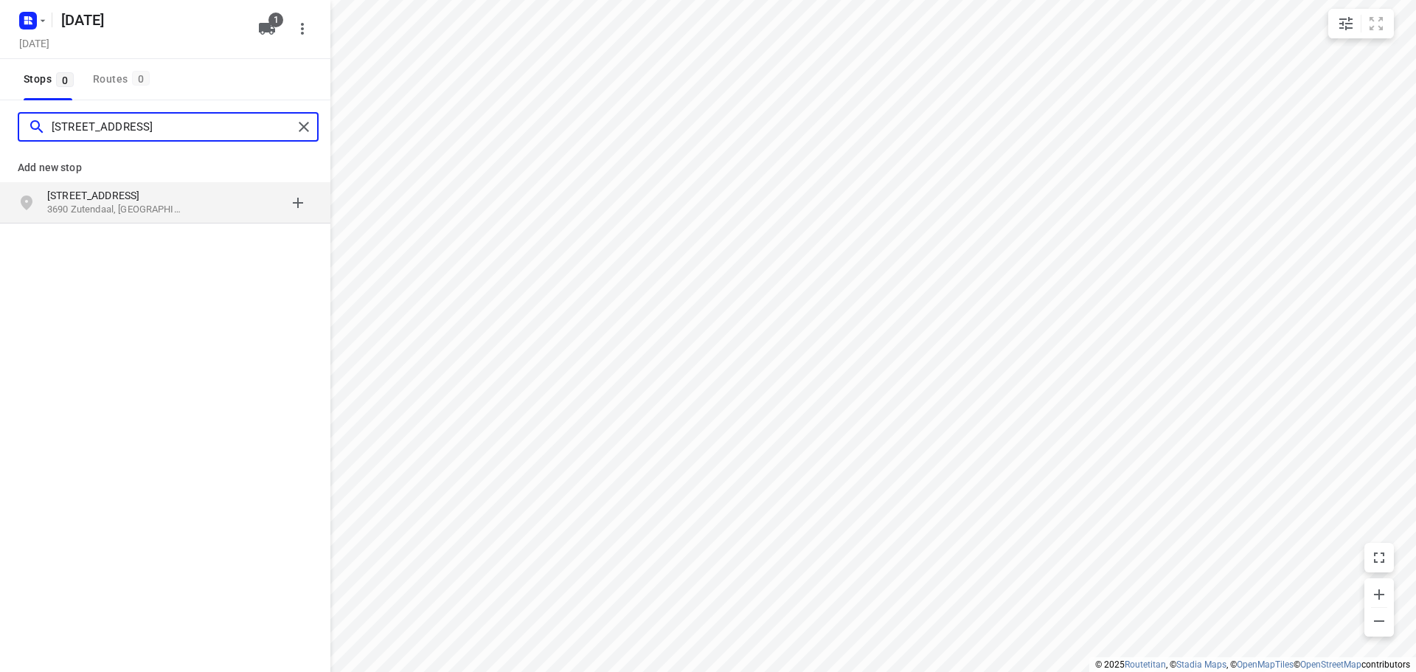
type input "daalstraat 63, 3690"
click at [138, 203] on p "3690 Zutendaal, België" at bounding box center [115, 210] width 136 height 14
type input "[STREET_ADDRESS]"
click at [170, 204] on p "3071 [GEOGRAPHIC_DATA], [GEOGRAPHIC_DATA]" at bounding box center [115, 210] width 136 height 14
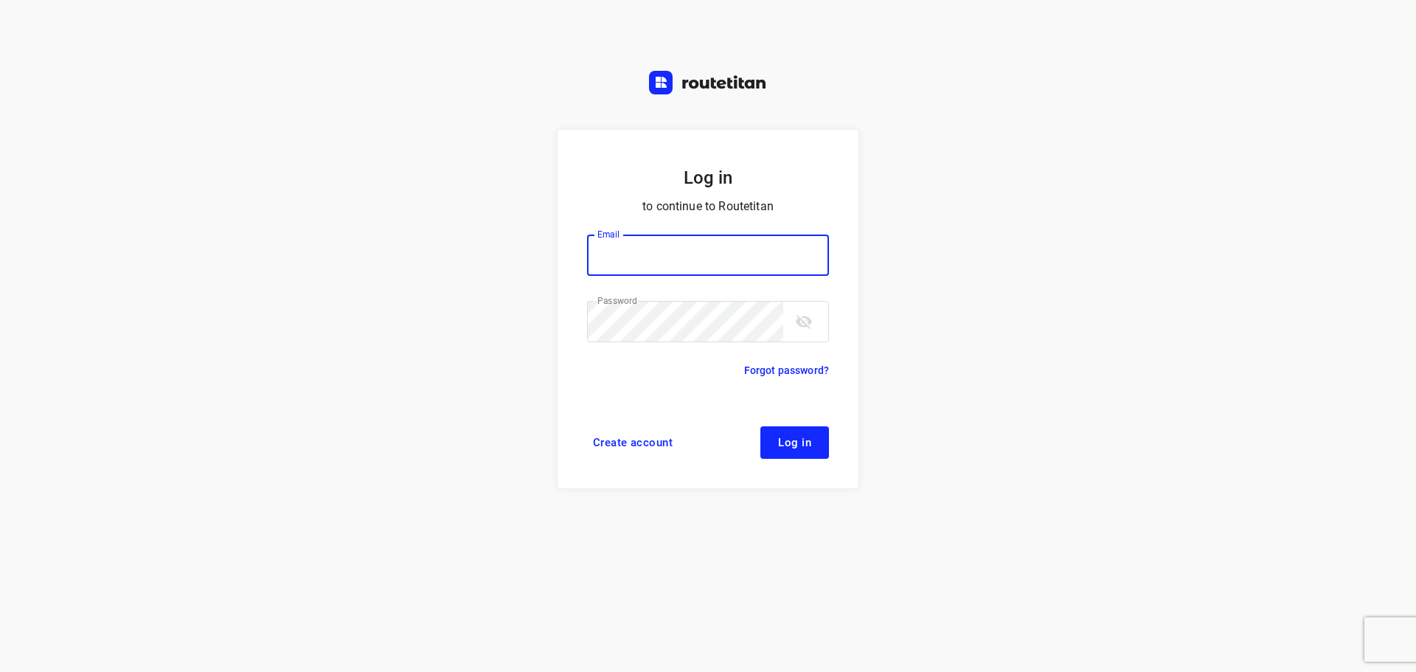
type input "[PERSON_NAME][EMAIL_ADDRESS][DOMAIN_NAME]"
click at [798, 441] on span "Log in" at bounding box center [794, 443] width 33 height 12
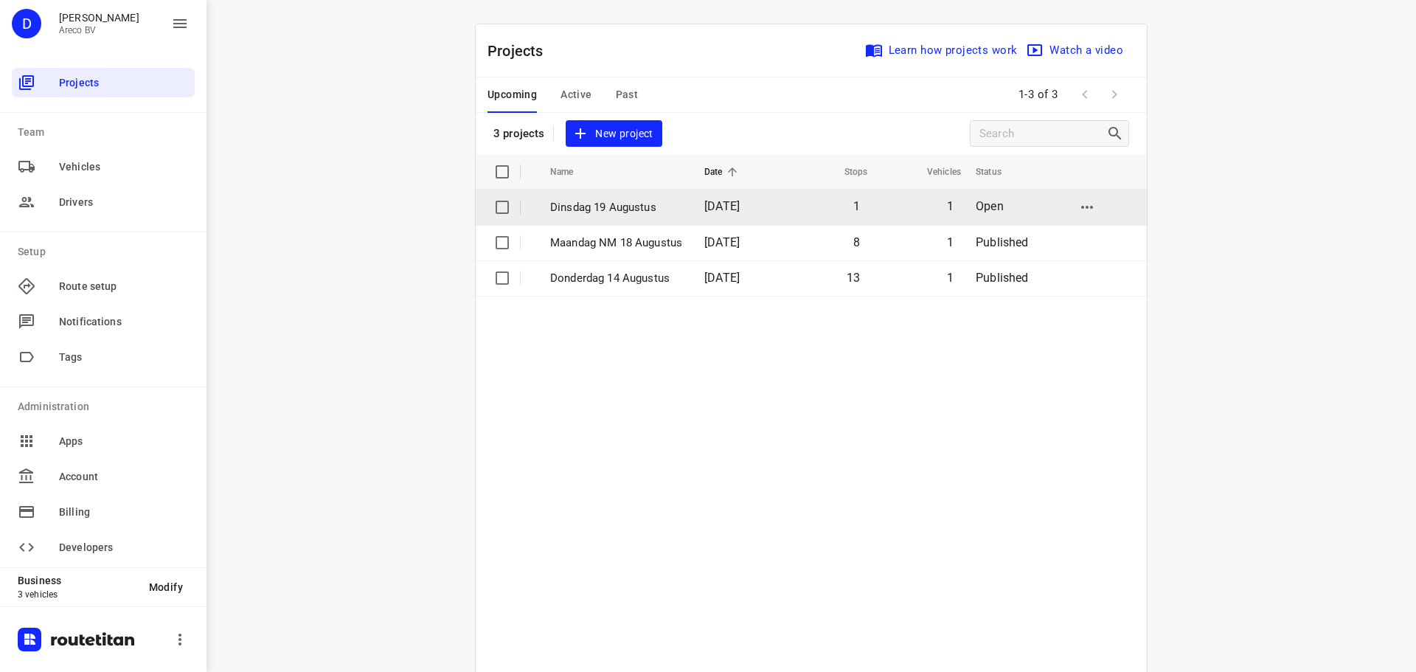
click at [641, 206] on p "Dinsdag 19 Augustus" at bounding box center [616, 207] width 132 height 17
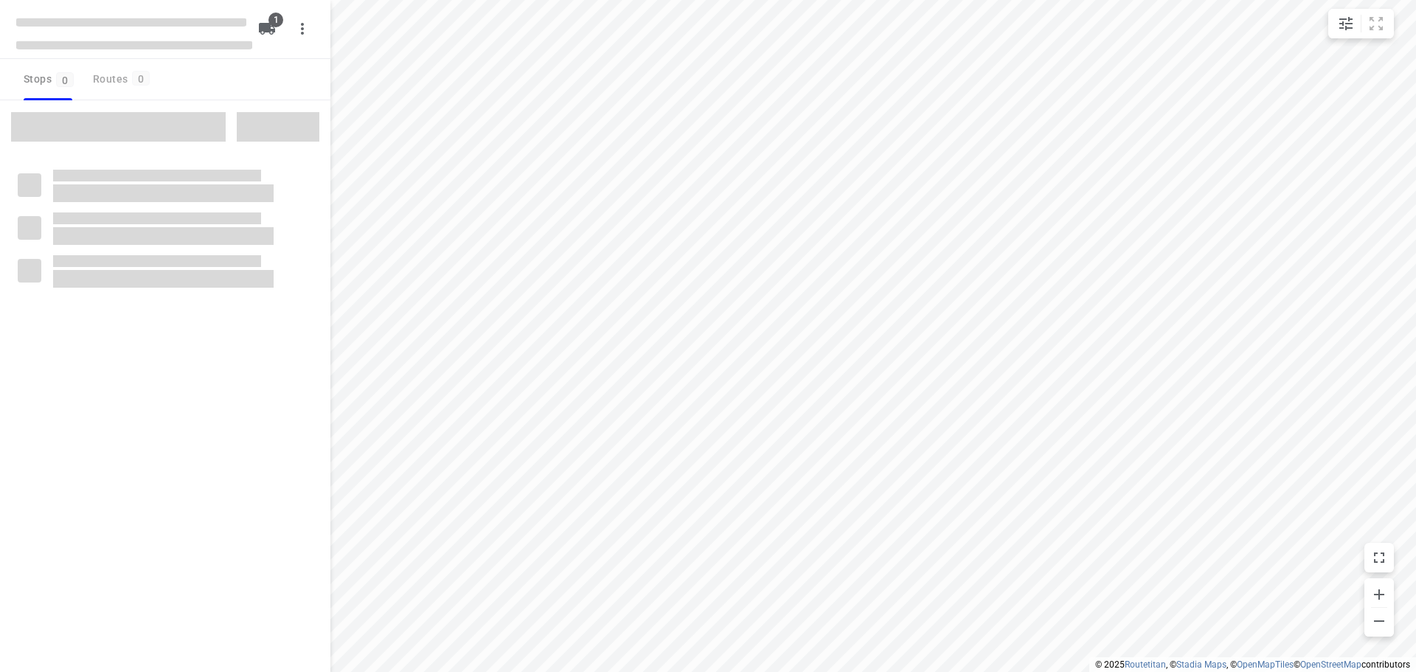
type input "distance"
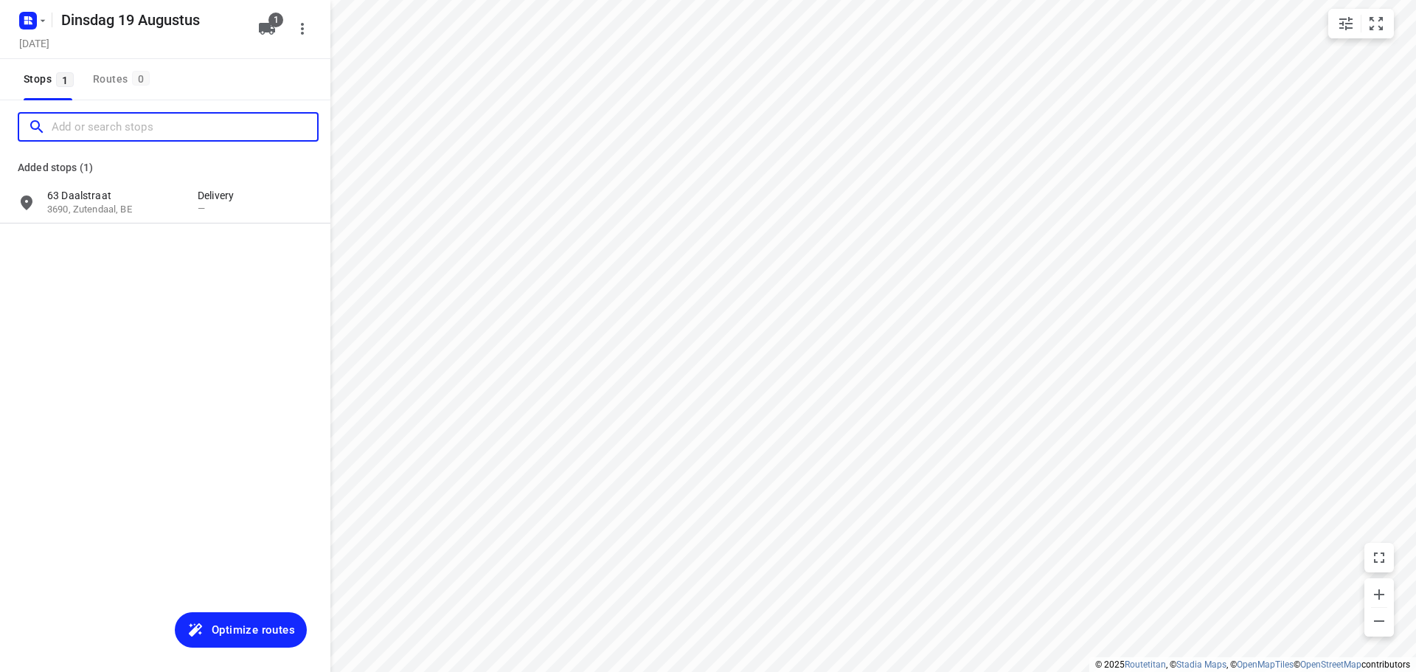
click at [111, 122] on input "Add or search stops" at bounding box center [184, 127] width 265 height 23
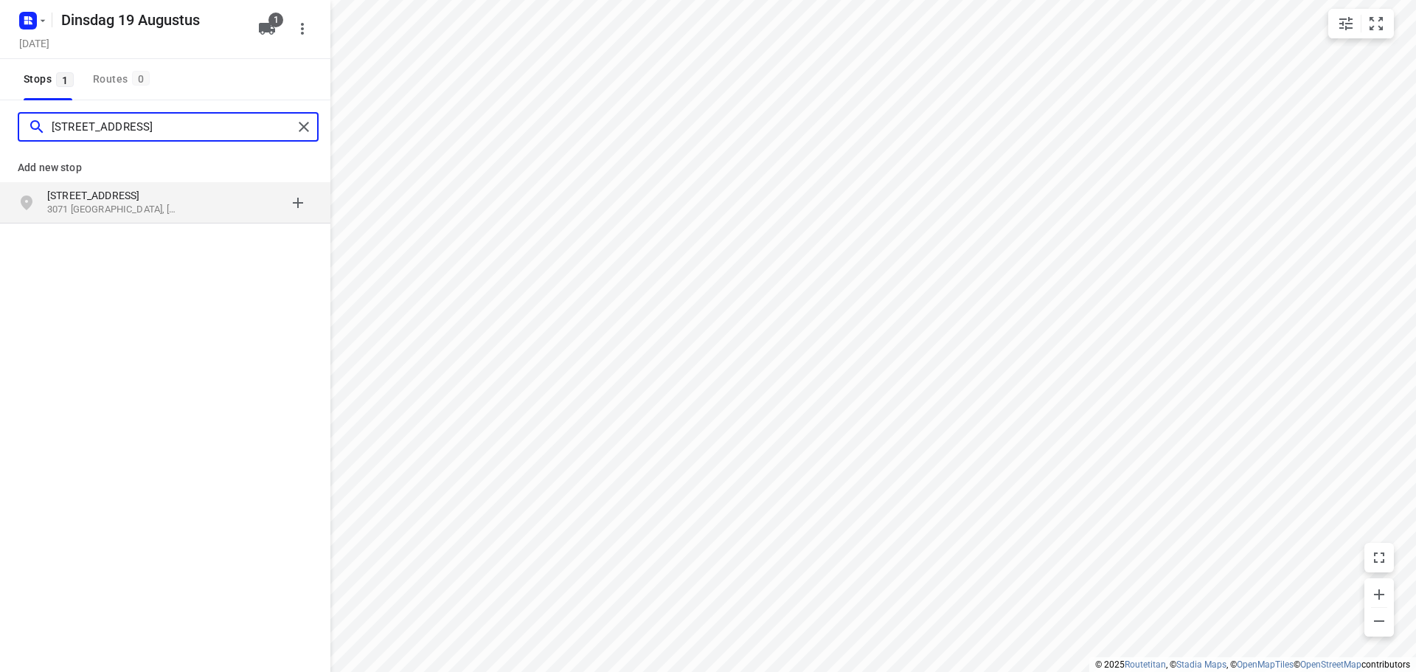
type input "[STREET_ADDRESS]"
click at [135, 200] on p "[STREET_ADDRESS]" at bounding box center [115, 195] width 136 height 15
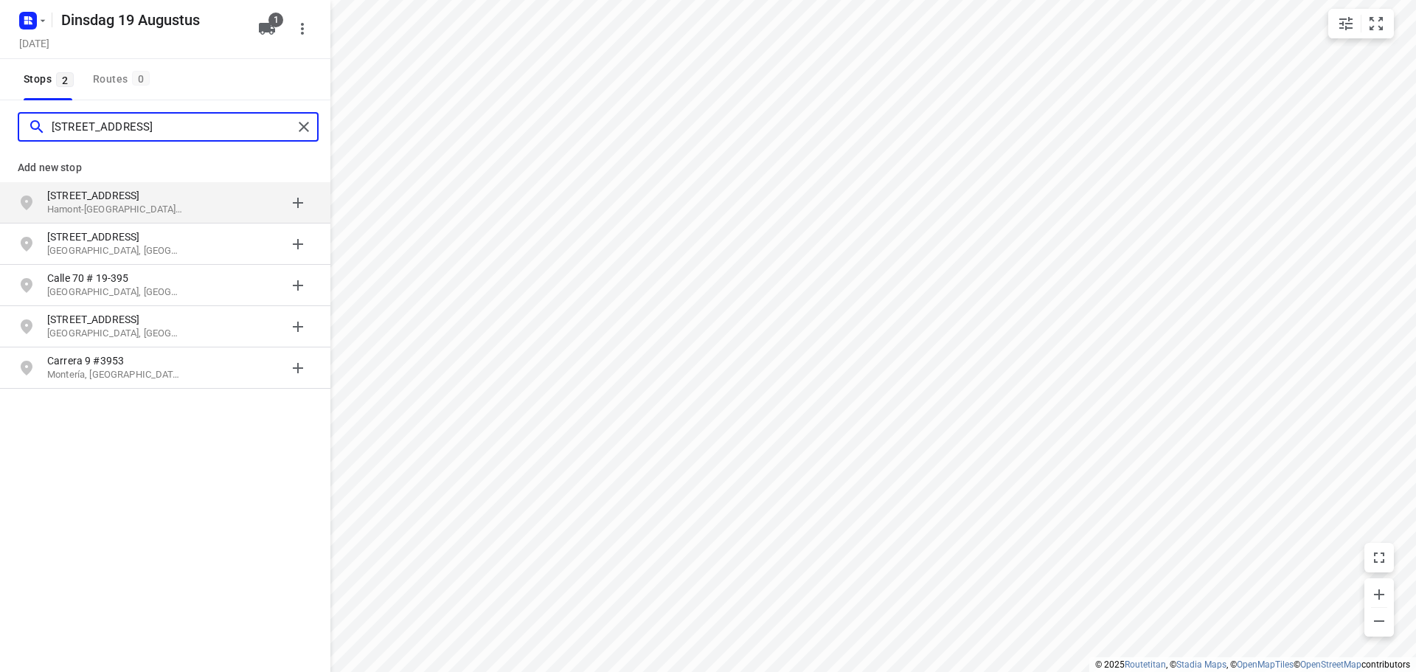
type input "[STREET_ADDRESS]"
click at [176, 205] on p "Hamont-[GEOGRAPHIC_DATA], [GEOGRAPHIC_DATA]" at bounding box center [115, 210] width 136 height 14
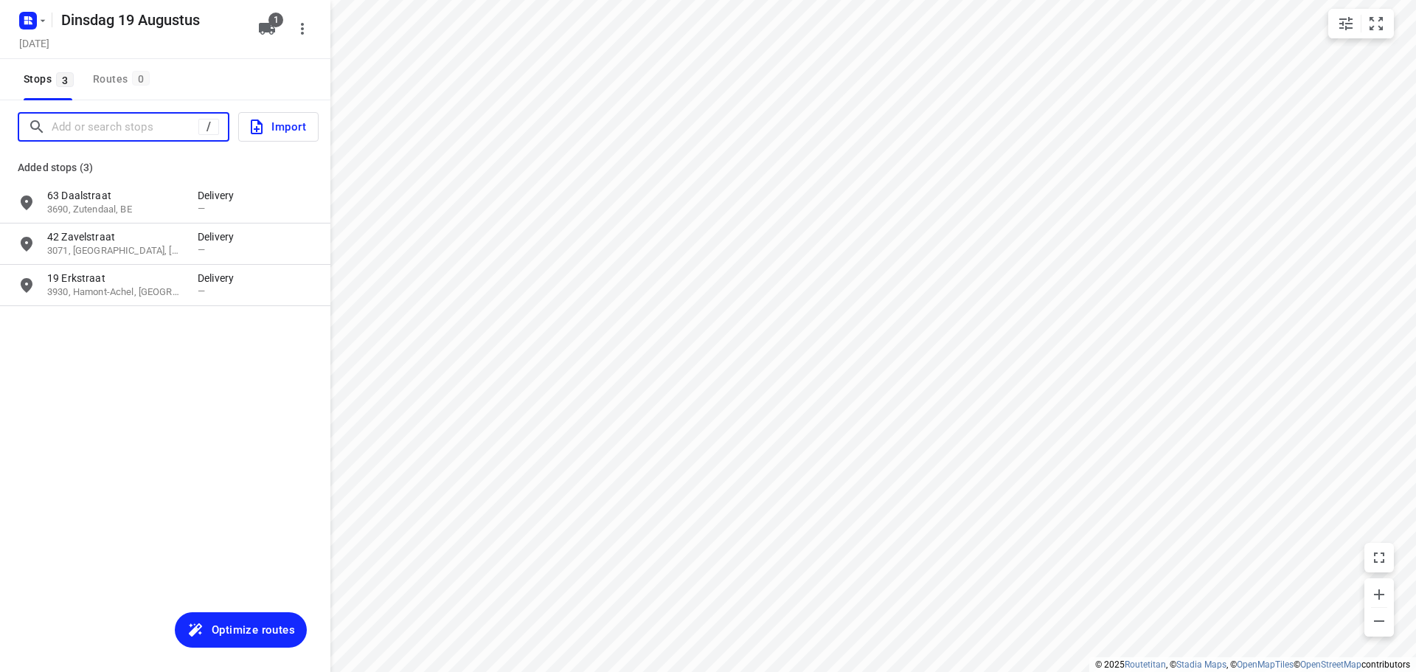
click at [125, 123] on input "Add or search stops" at bounding box center [125, 127] width 147 height 23
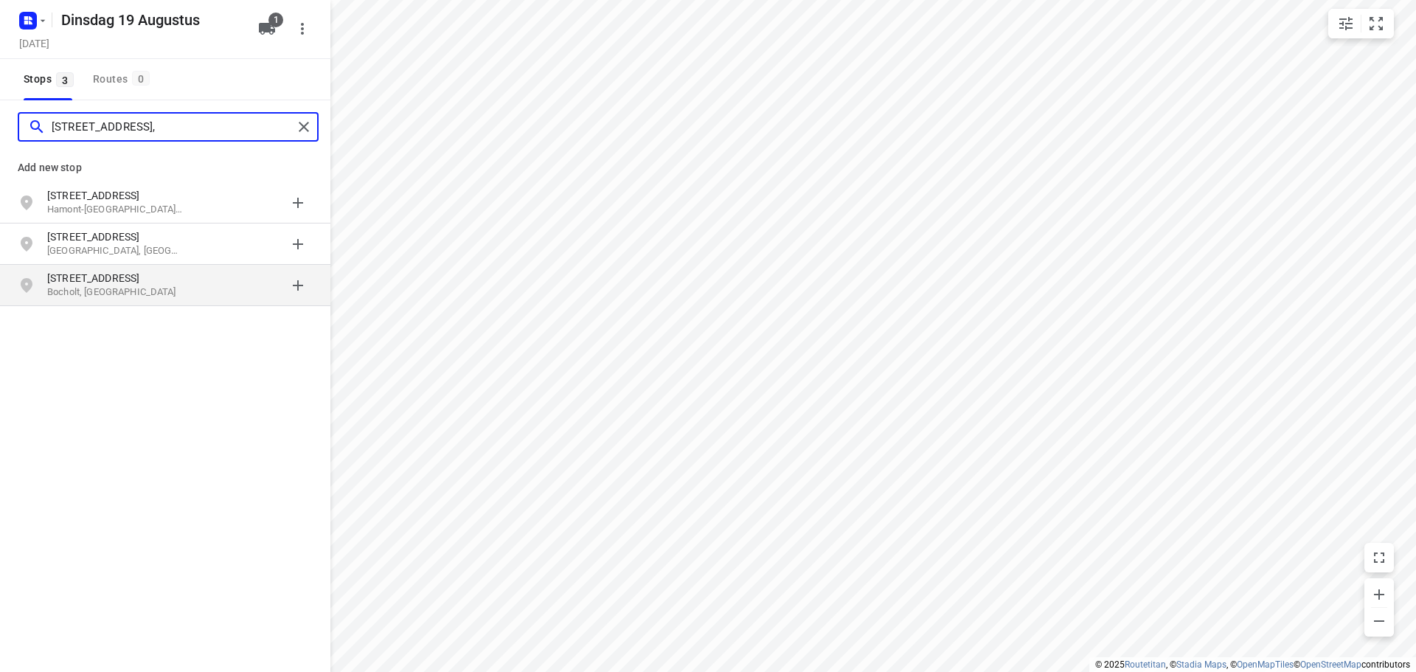
type input "[STREET_ADDRESS],"
click at [173, 285] on p "Bocholt, [GEOGRAPHIC_DATA]" at bounding box center [115, 292] width 136 height 14
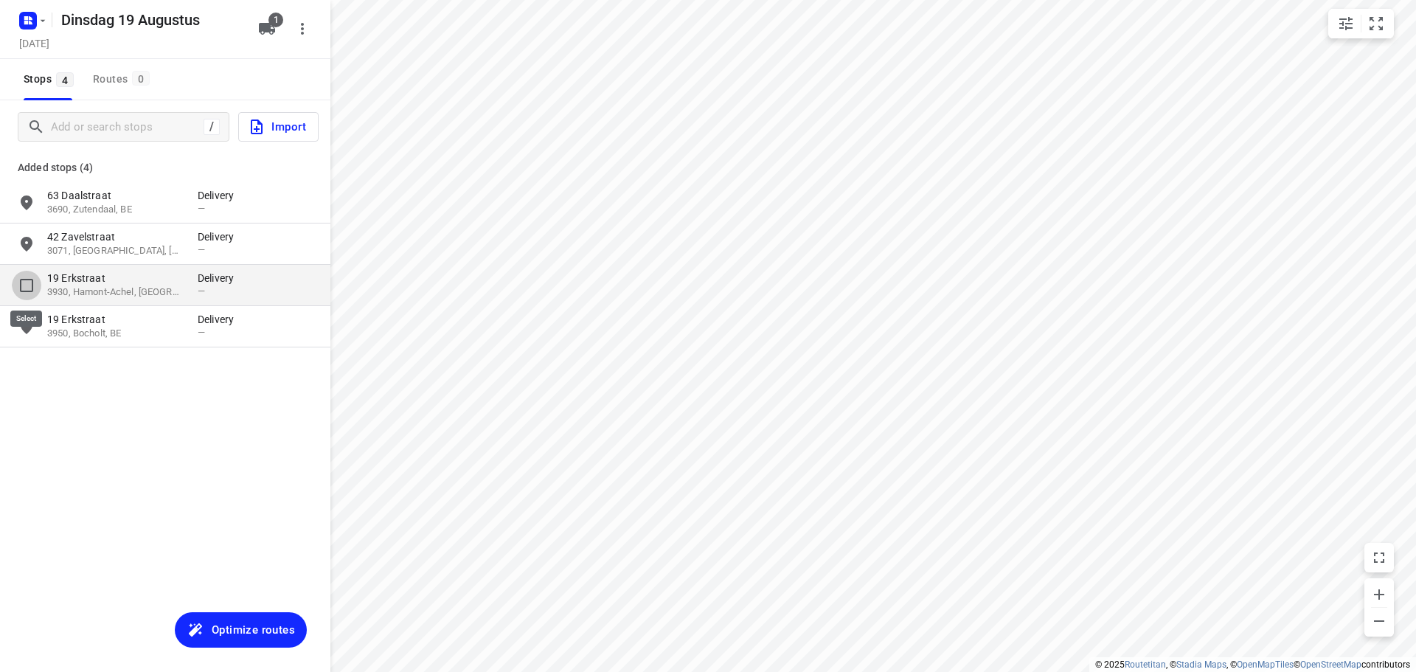
click at [32, 281] on input "grid" at bounding box center [26, 285] width 29 height 29
checkbox input "true"
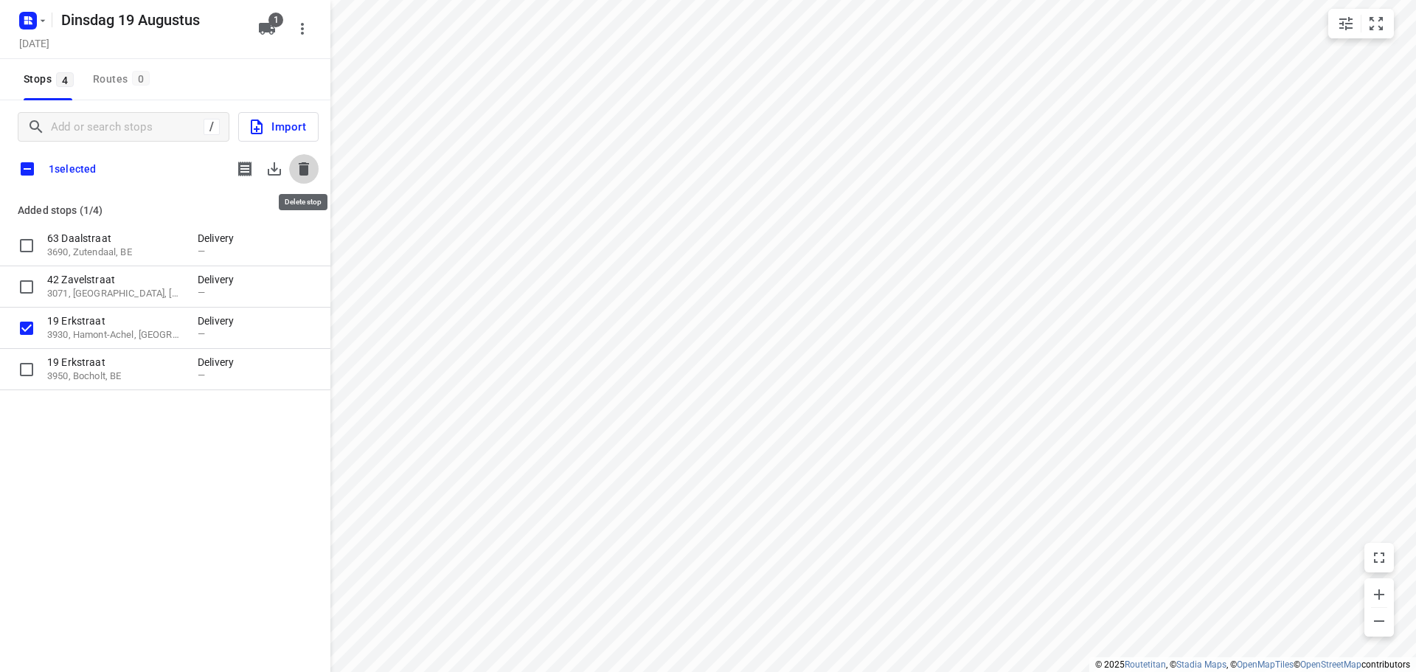
click at [306, 167] on icon "button" at bounding box center [304, 168] width 10 height 13
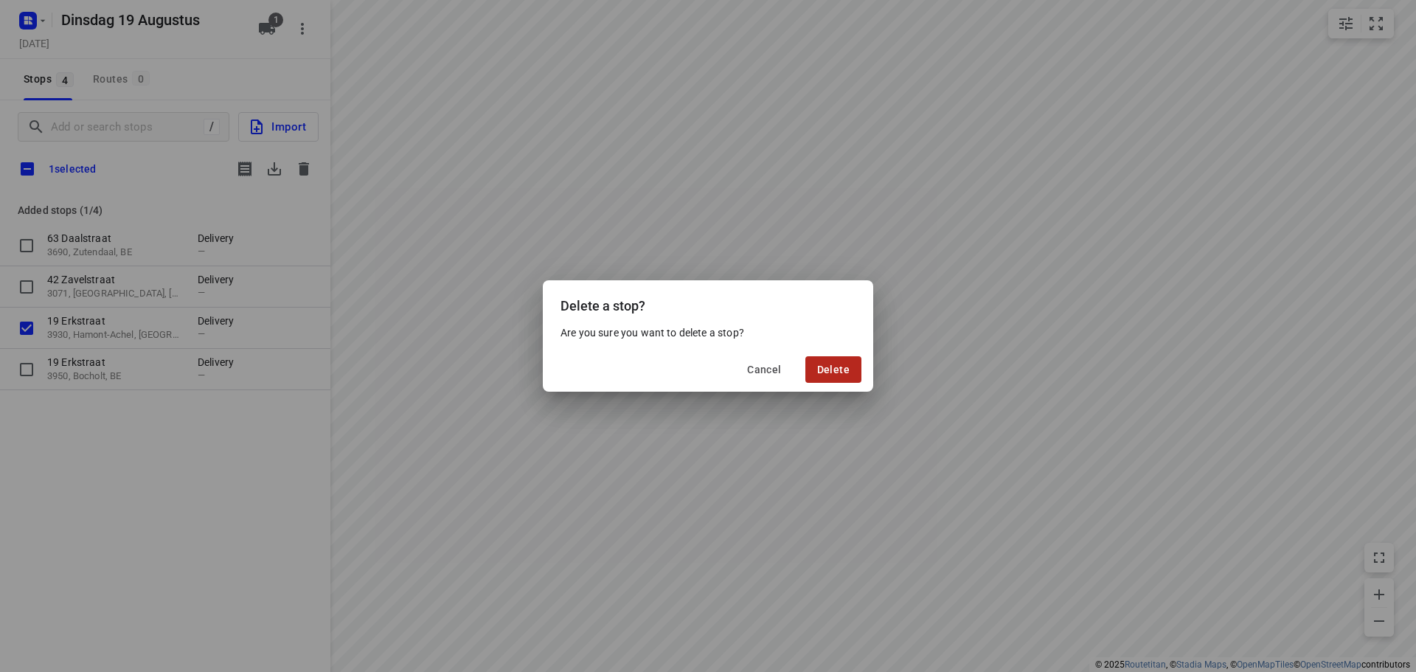
click at [839, 371] on span "Delete" at bounding box center [833, 370] width 32 height 12
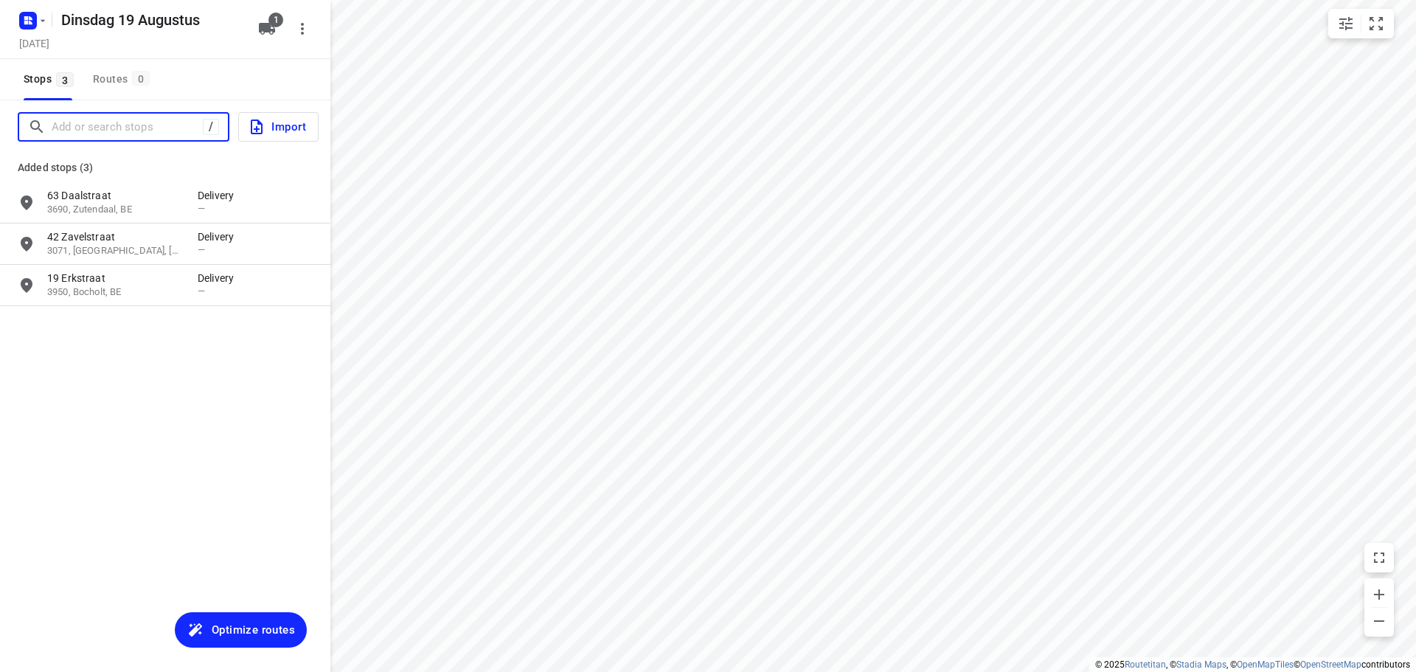
click at [146, 117] on input "Add or search stops" at bounding box center [127, 127] width 151 height 23
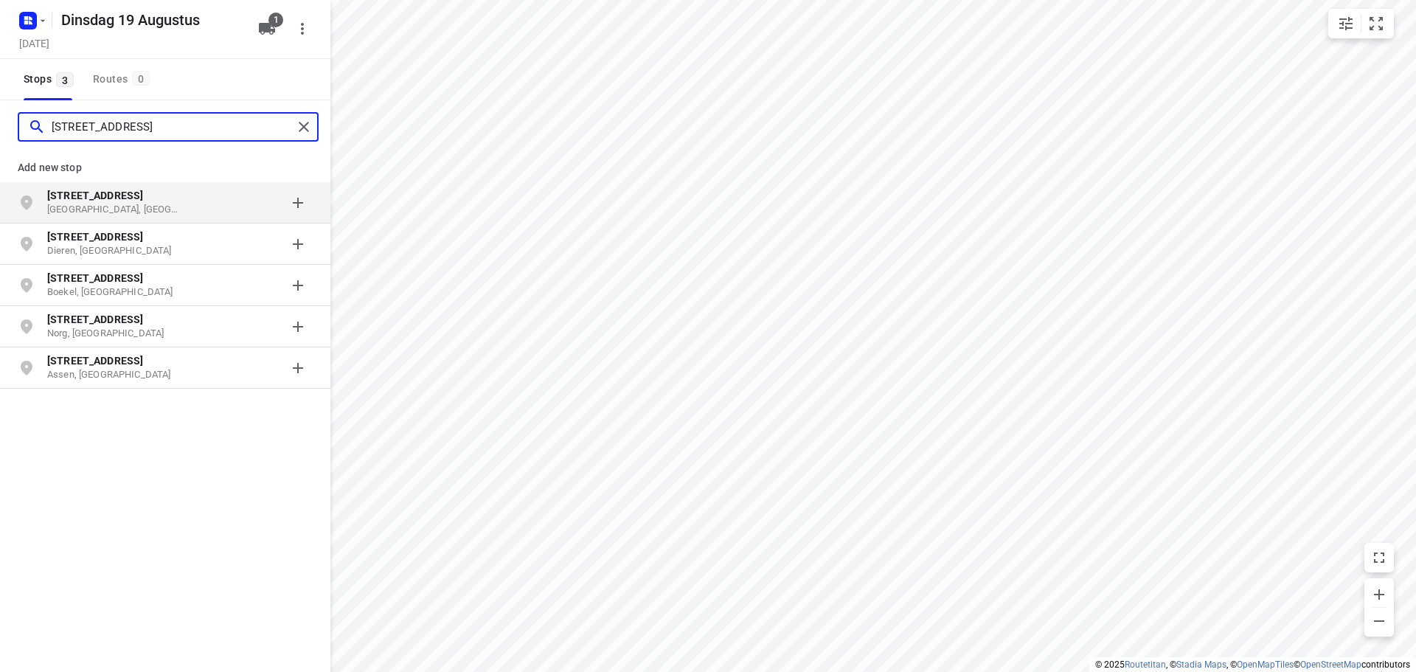
type input "[STREET_ADDRESS]"
click at [132, 204] on p "[GEOGRAPHIC_DATA], [GEOGRAPHIC_DATA]" at bounding box center [115, 210] width 136 height 14
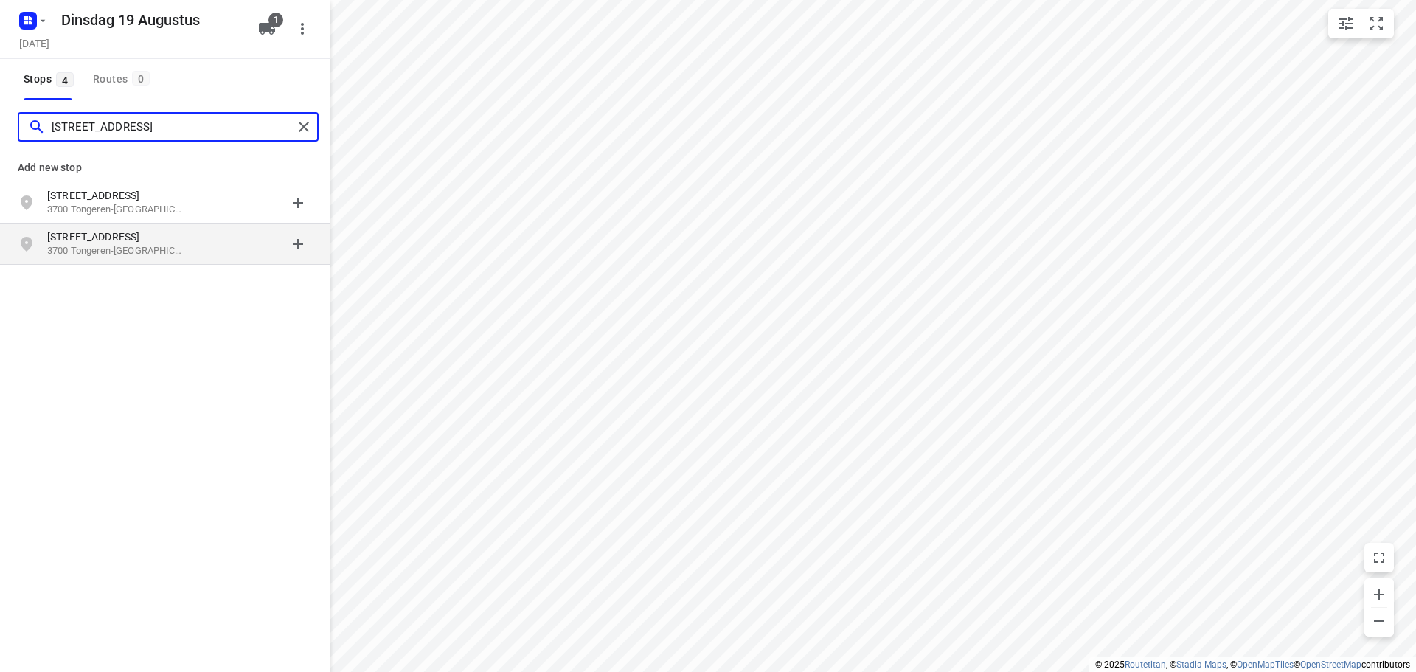
type input "[STREET_ADDRESS]"
click at [190, 242] on p "[STREET_ADDRESS]" at bounding box center [122, 236] width 150 height 15
type input "[STREET_ADDRESS]"
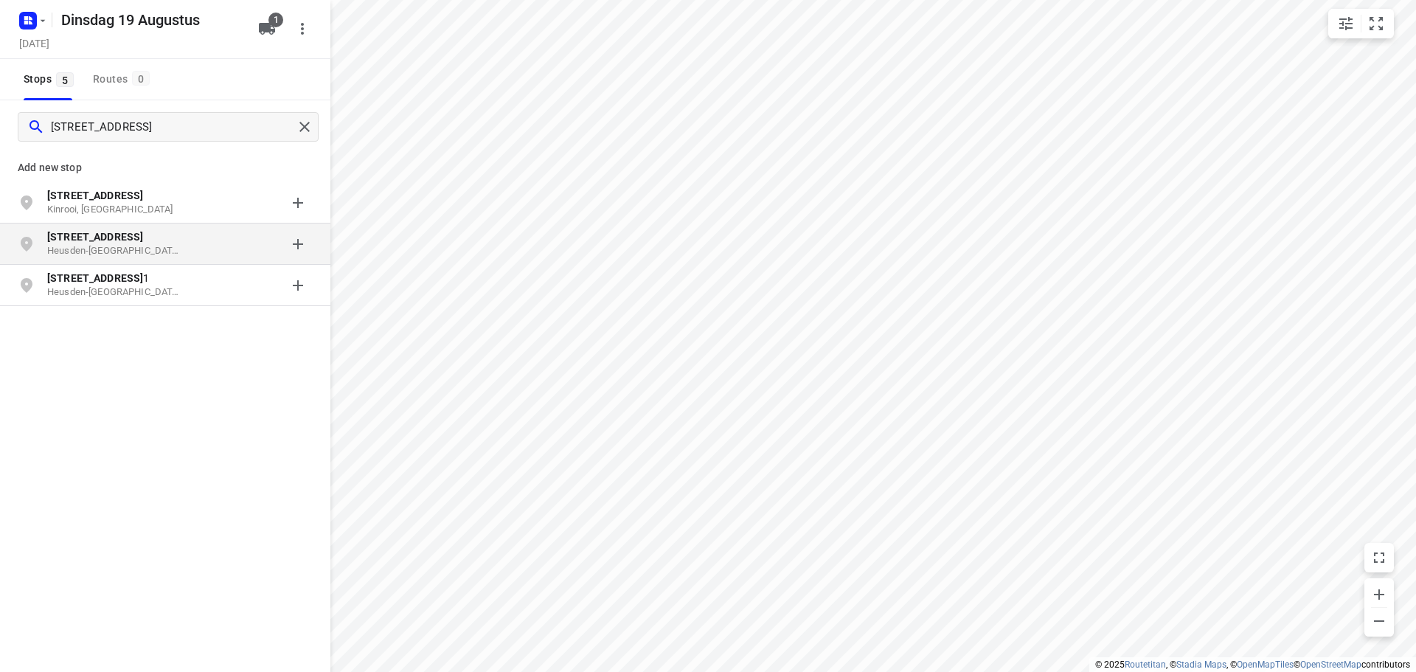
click at [139, 249] on p "Heusden-[GEOGRAPHIC_DATA], [GEOGRAPHIC_DATA]" at bounding box center [115, 251] width 136 height 14
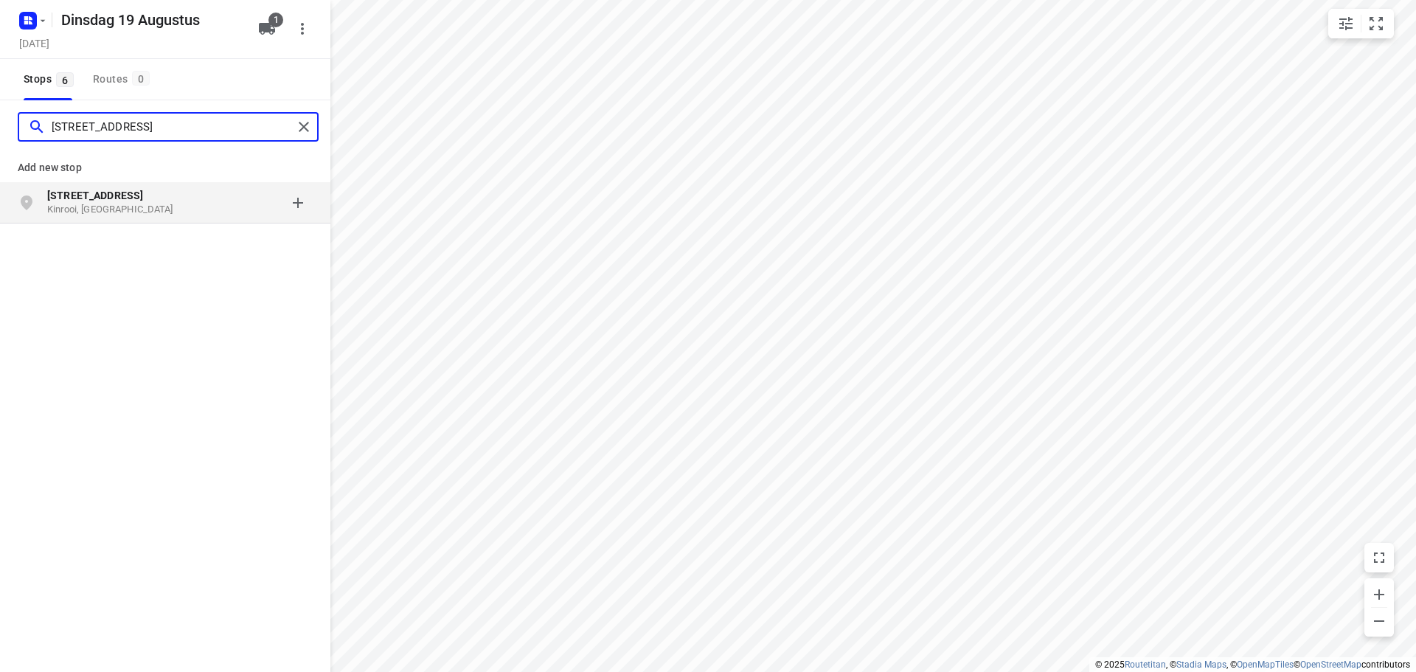
type input "[STREET_ADDRESS]"
click at [152, 203] on p "Kinrooi, [GEOGRAPHIC_DATA]" at bounding box center [115, 210] width 136 height 14
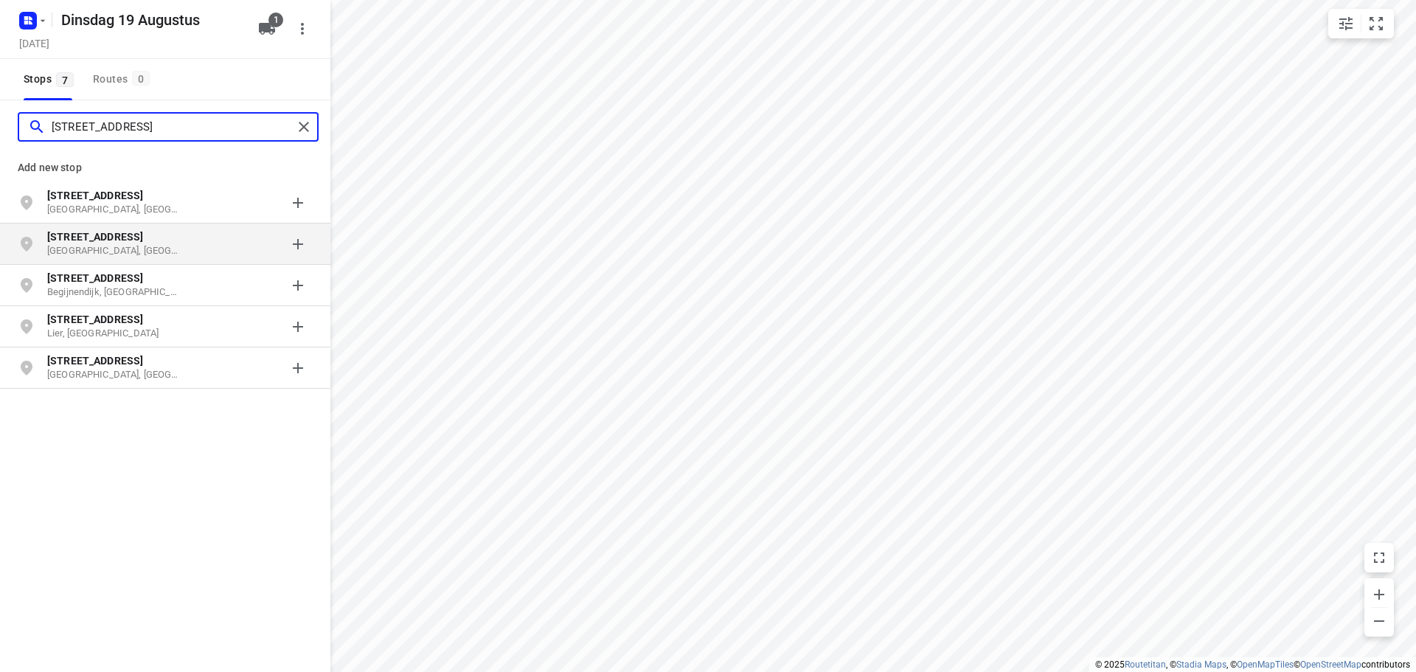
type input "[STREET_ADDRESS]"
click at [176, 239] on p "[STREET_ADDRESS]" at bounding box center [115, 236] width 136 height 15
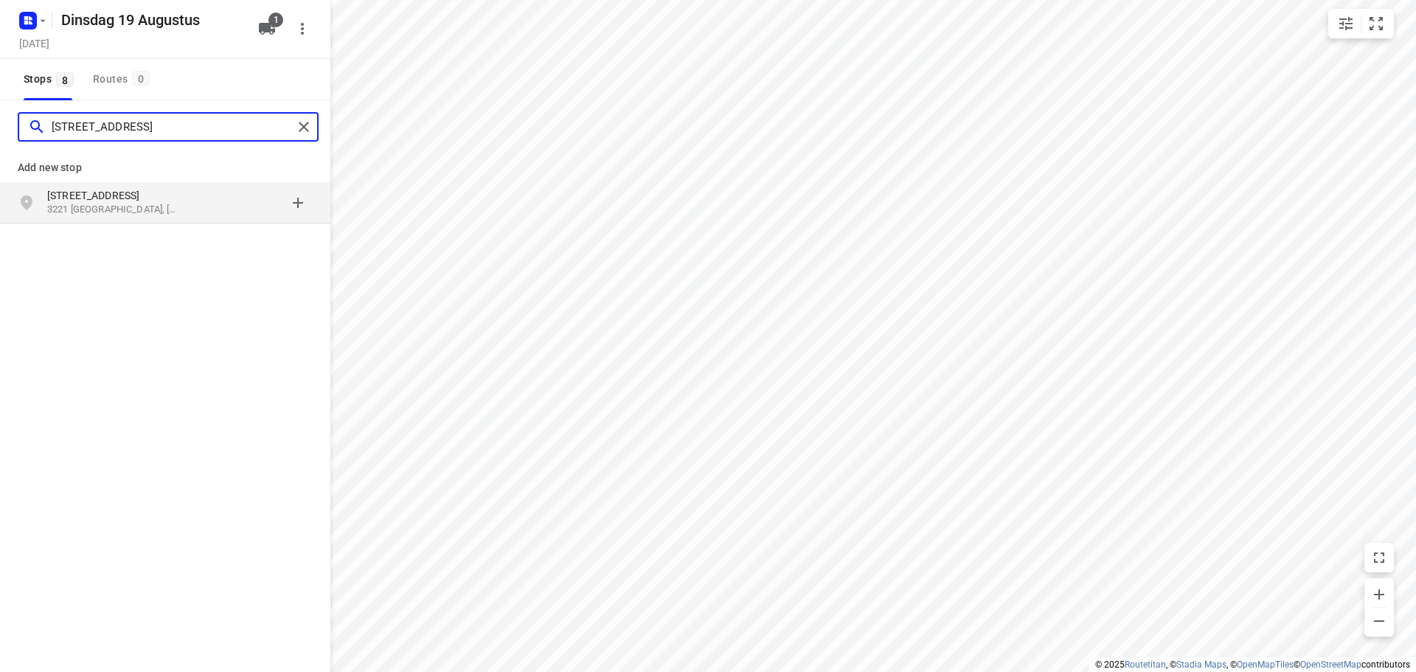
type input "[STREET_ADDRESS]"
click at [164, 206] on p "3221 [GEOGRAPHIC_DATA], [GEOGRAPHIC_DATA]" at bounding box center [115, 210] width 136 height 14
type input "[STREET_ADDRESS]"
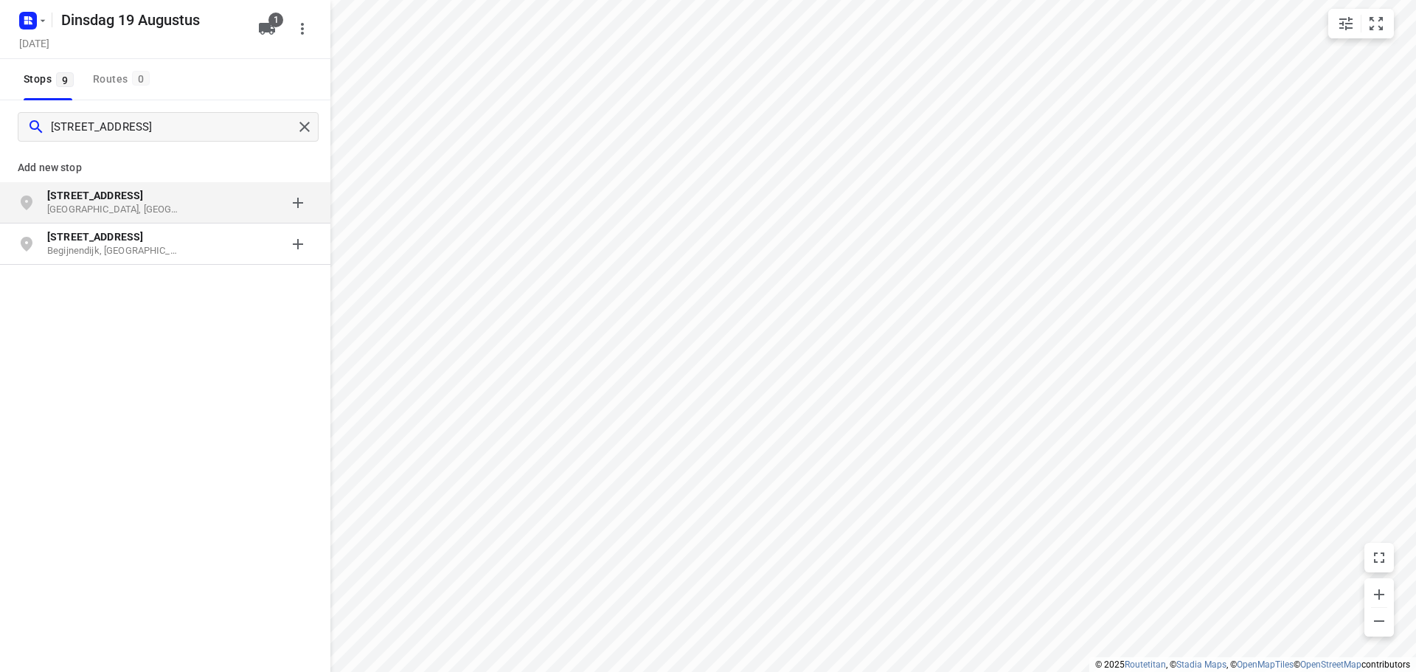
click at [196, 197] on p "[STREET_ADDRESS]" at bounding box center [122, 195] width 150 height 15
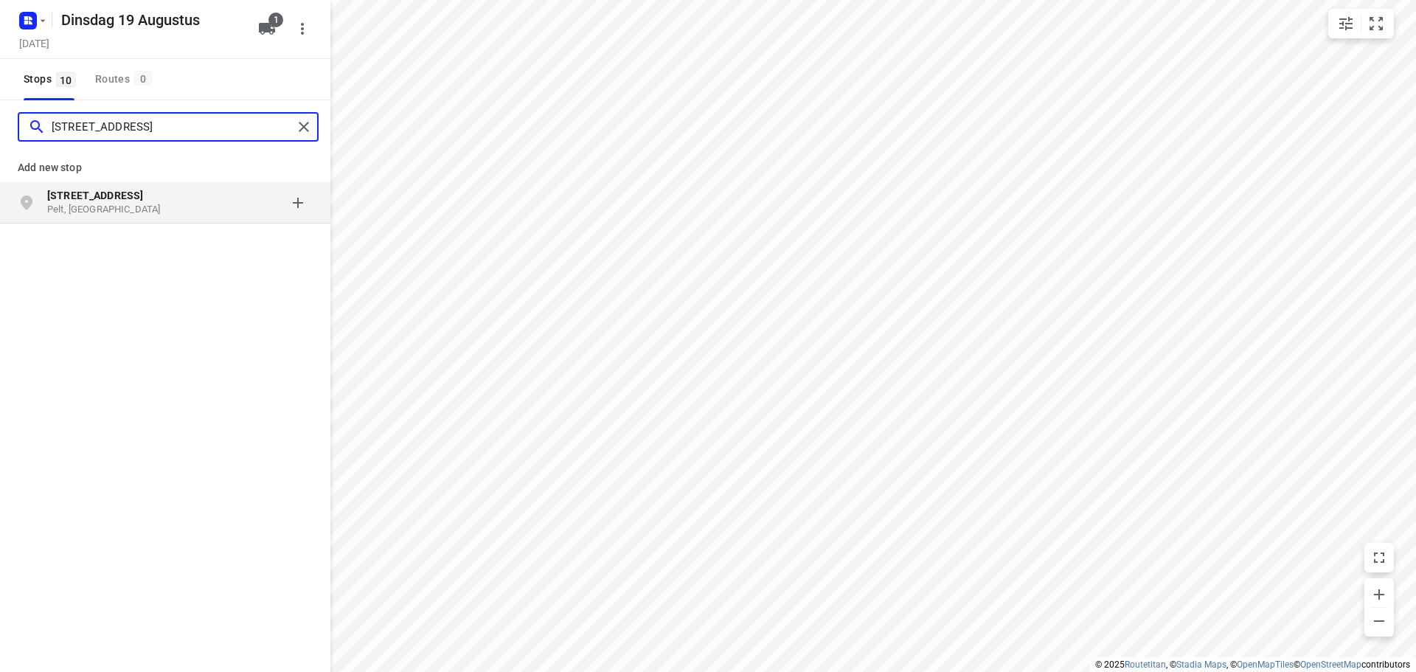
type input "[STREET_ADDRESS]"
click at [123, 205] on p "Pelt, [GEOGRAPHIC_DATA]" at bounding box center [115, 210] width 136 height 14
type input "groenven 17"
click at [159, 201] on p "Groenven 17" at bounding box center [115, 195] width 136 height 15
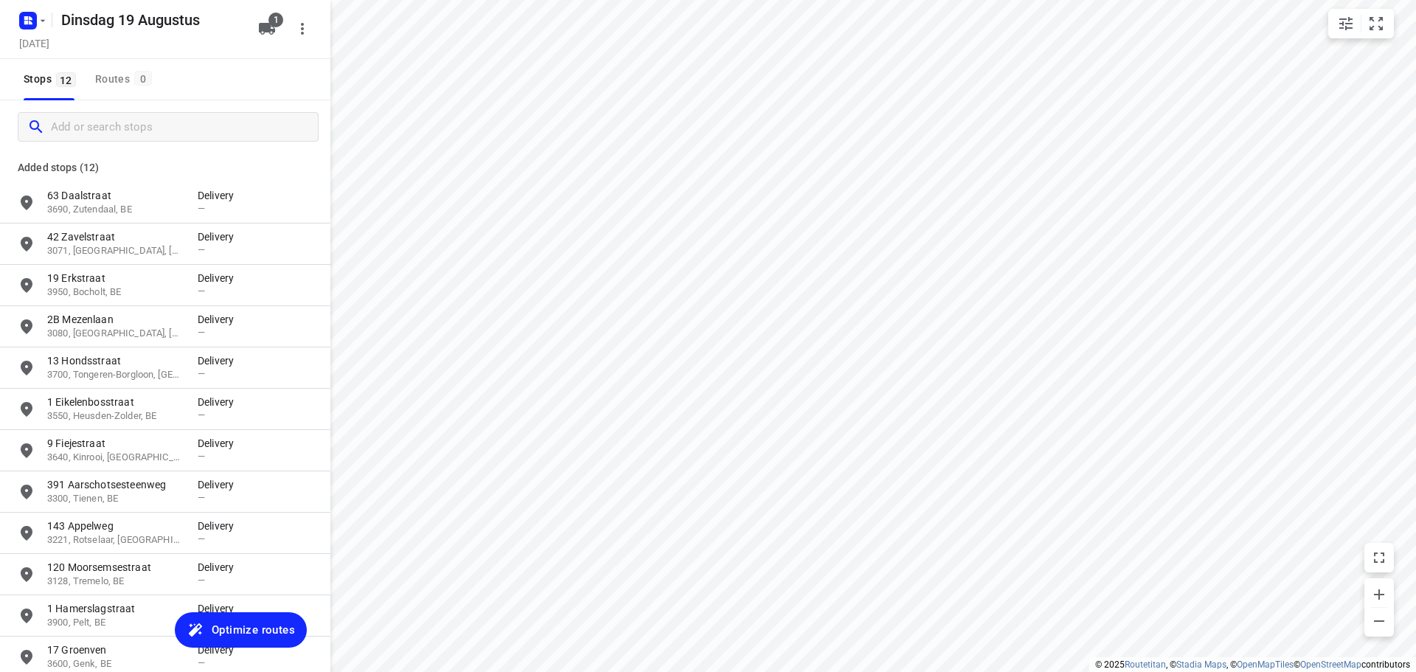
click at [271, 625] on span "Optimize routes" at bounding box center [253, 629] width 83 height 19
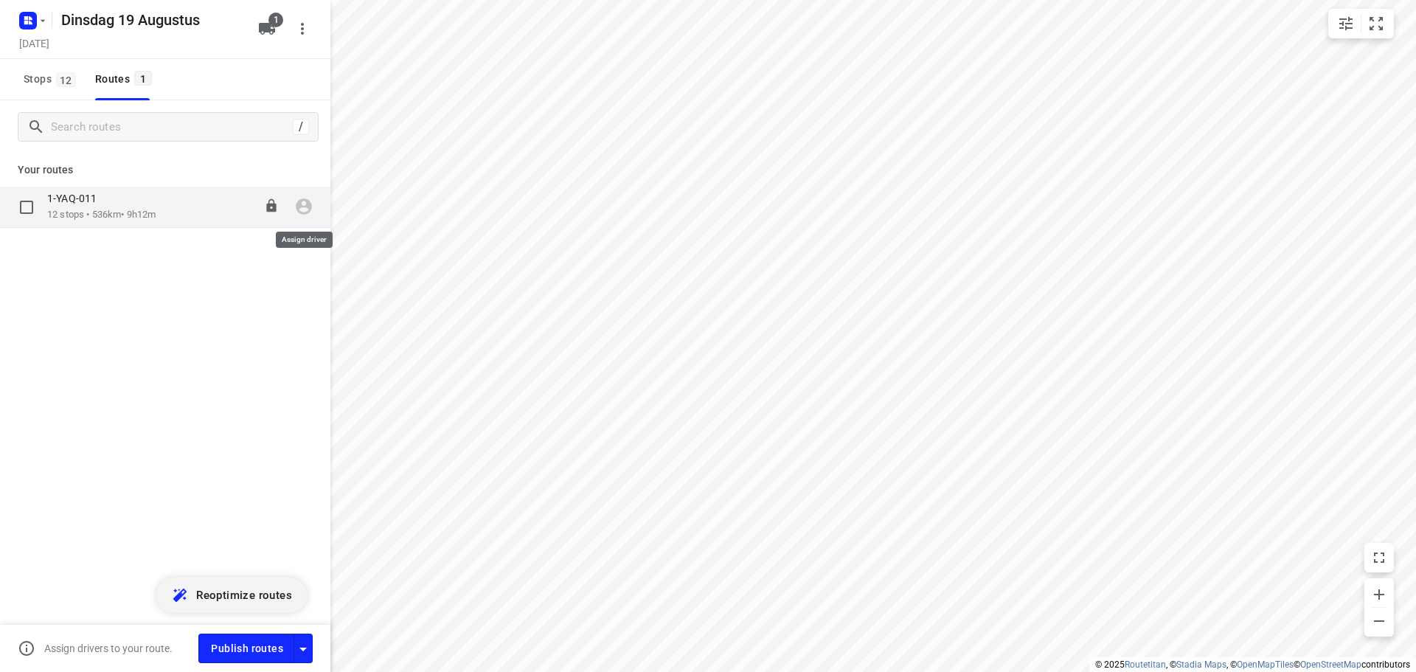
click at [300, 209] on icon "button" at bounding box center [303, 206] width 19 height 19
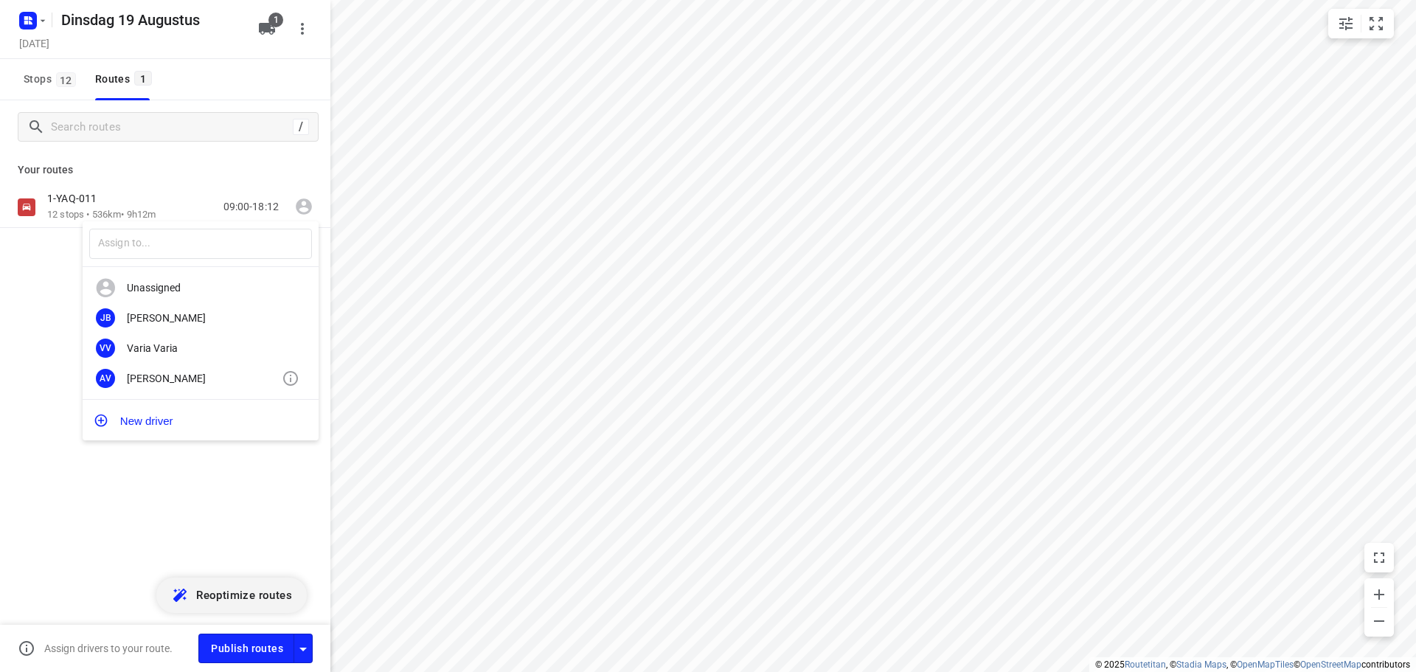
click at [197, 379] on div "[PERSON_NAME]" at bounding box center [204, 378] width 155 height 12
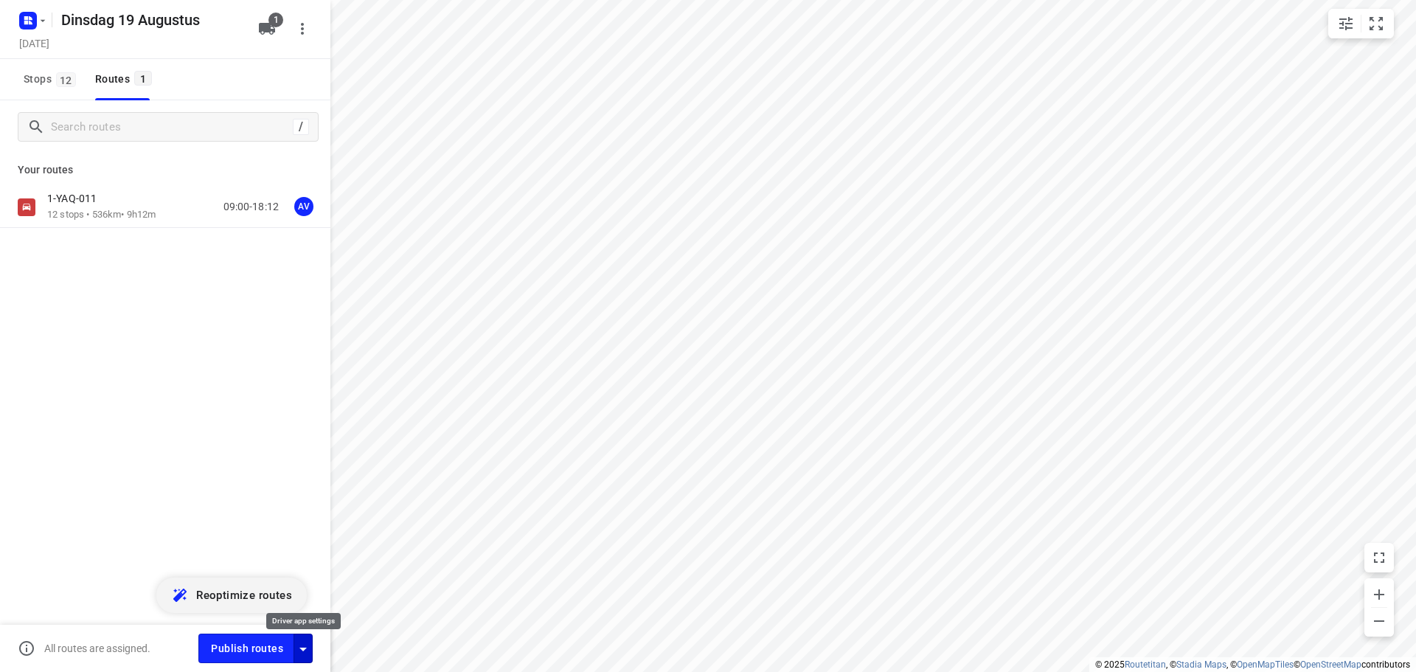
click at [302, 650] on icon "button" at bounding box center [302, 649] width 7 height 4
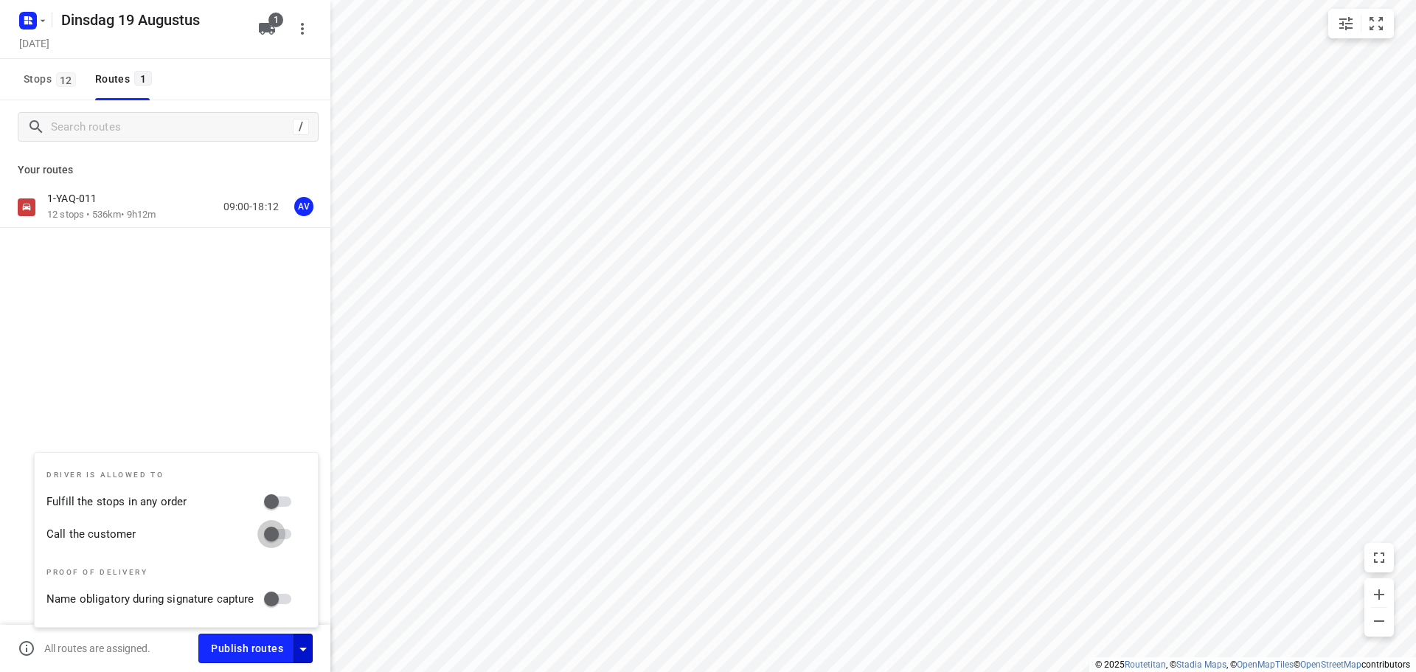
click at [285, 532] on input "Call the customer" at bounding box center [271, 534] width 84 height 28
checkbox input "true"
click at [307, 648] on icon "button" at bounding box center [303, 649] width 18 height 18
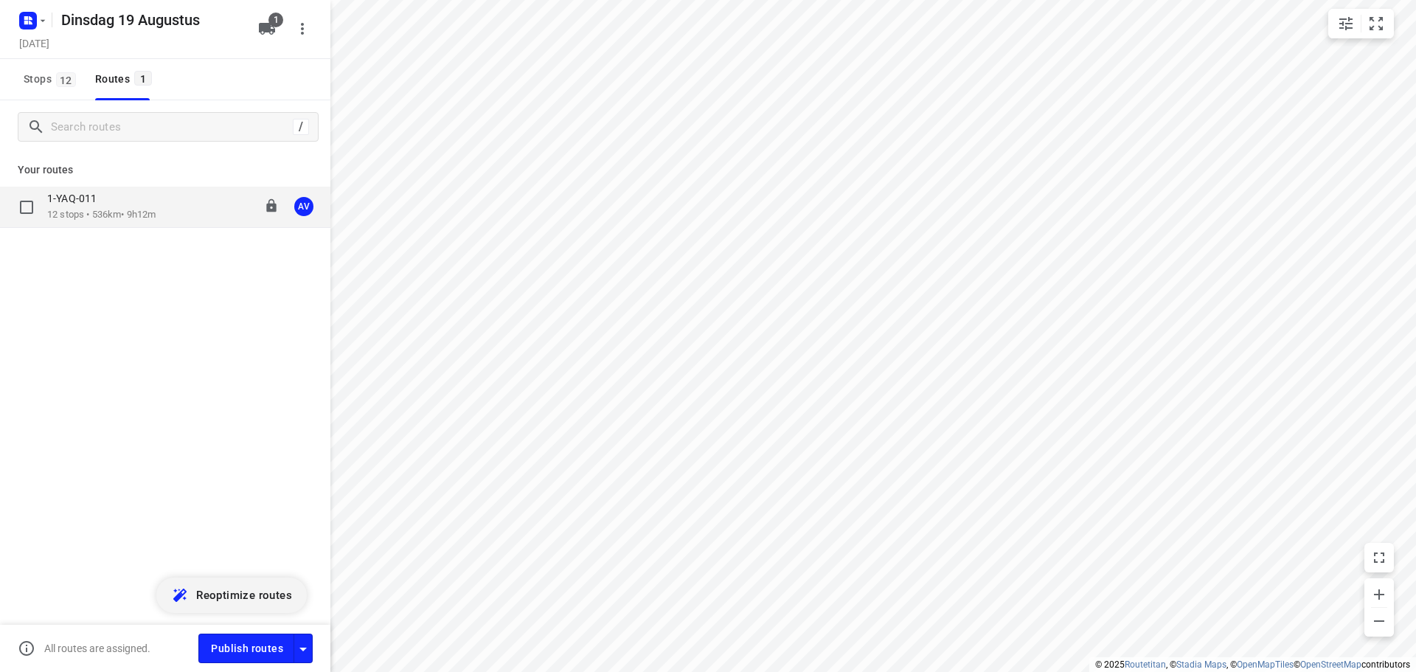
click at [147, 201] on div "1-YAQ-011" at bounding box center [101, 200] width 108 height 16
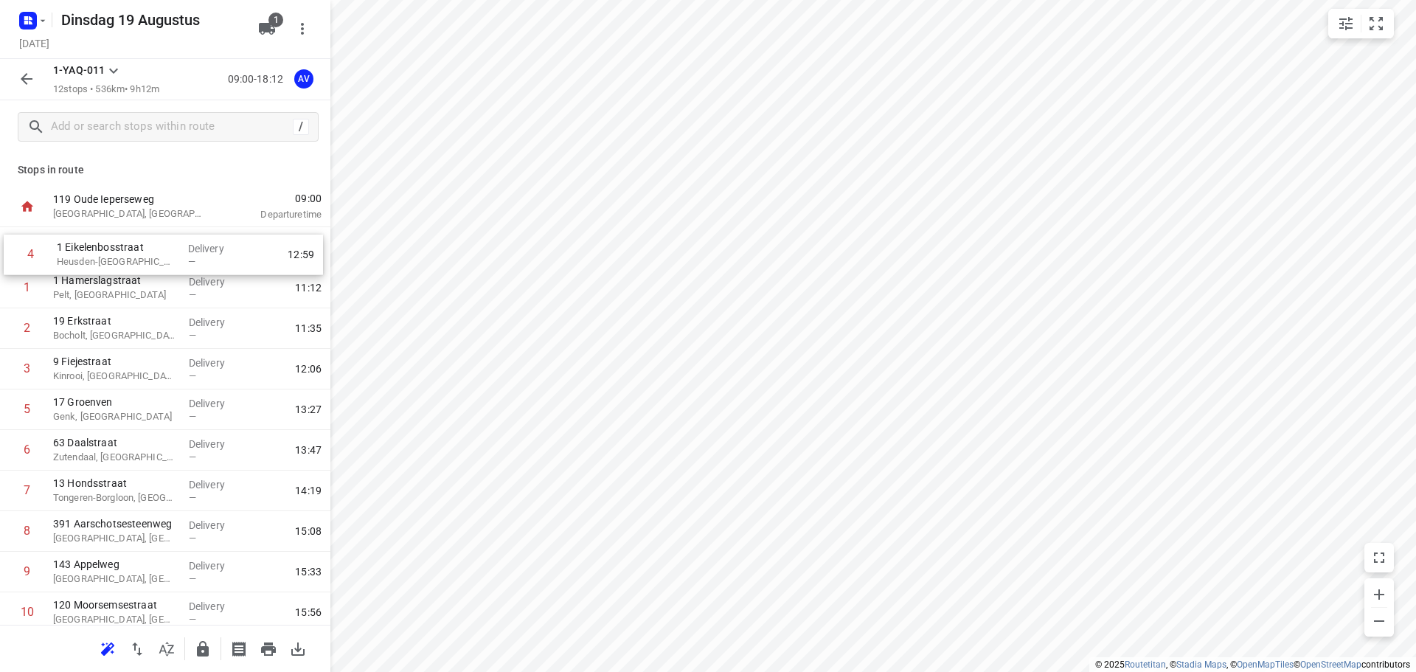
drag, startPoint x: 8, startPoint y: 373, endPoint x: 11, endPoint y: 254, distance: 118.8
click at [11, 254] on div "1 1 [GEOGRAPHIC_DATA], [GEOGRAPHIC_DATA] Delivery — 11:12 2 [GEOGRAPHIC_DATA], …" at bounding box center [165, 470] width 330 height 487
drag, startPoint x: 3, startPoint y: 487, endPoint x: 13, endPoint y: 251, distance: 236.9
click at [13, 251] on div "1 1 Eikelenbosstraat [GEOGRAPHIC_DATA]-[GEOGRAPHIC_DATA], [GEOGRAPHIC_DATA] Del…" at bounding box center [165, 470] width 330 height 487
drag, startPoint x: 5, startPoint y: 569, endPoint x: 9, endPoint y: 244, distance: 325.2
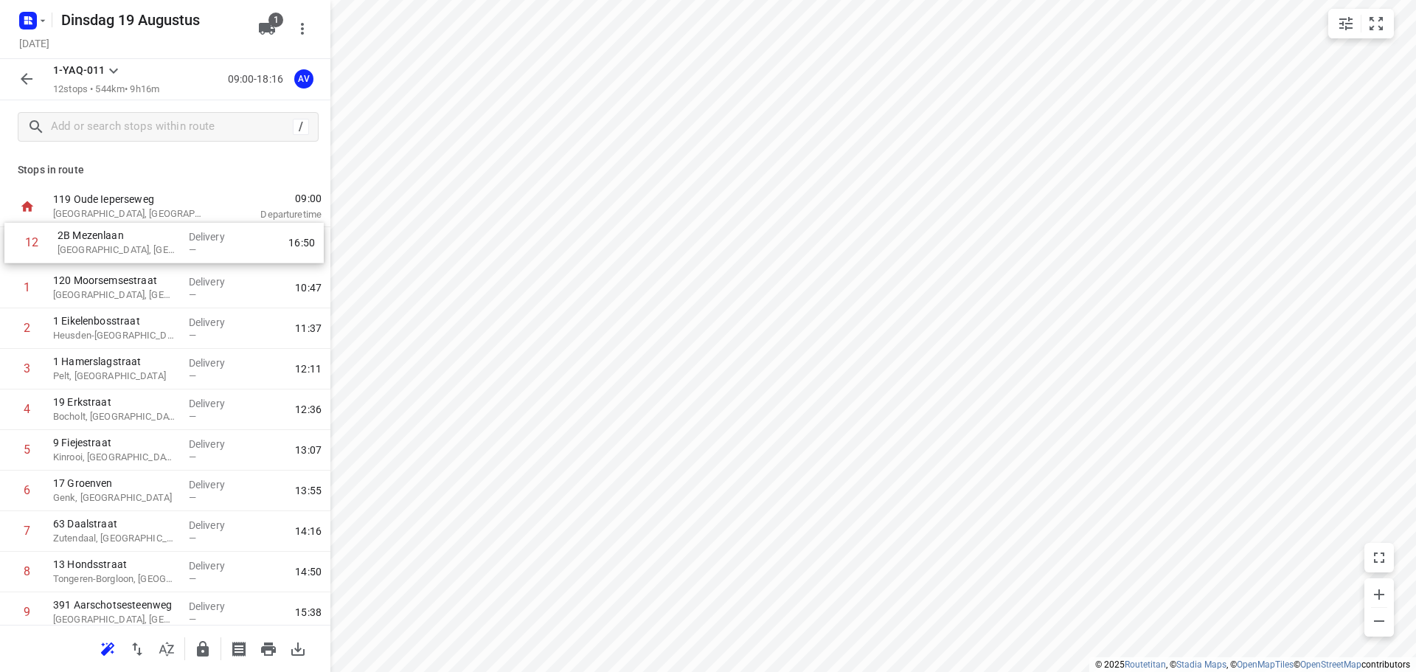
click at [9, 244] on div "[GEOGRAPHIC_DATA], [GEOGRAPHIC_DATA] Delivery — 10:47 2 1 Eikelenbosstraat [GEO…" at bounding box center [165, 470] width 330 height 487
drag, startPoint x: 7, startPoint y: 565, endPoint x: 9, endPoint y: 285, distance: 280.2
click at [9, 285] on div "1 2B Mezenlaan [GEOGRAPHIC_DATA], [GEOGRAPHIC_DATA] Delivery — 10:23 [GEOGRAPHI…" at bounding box center [165, 470] width 330 height 487
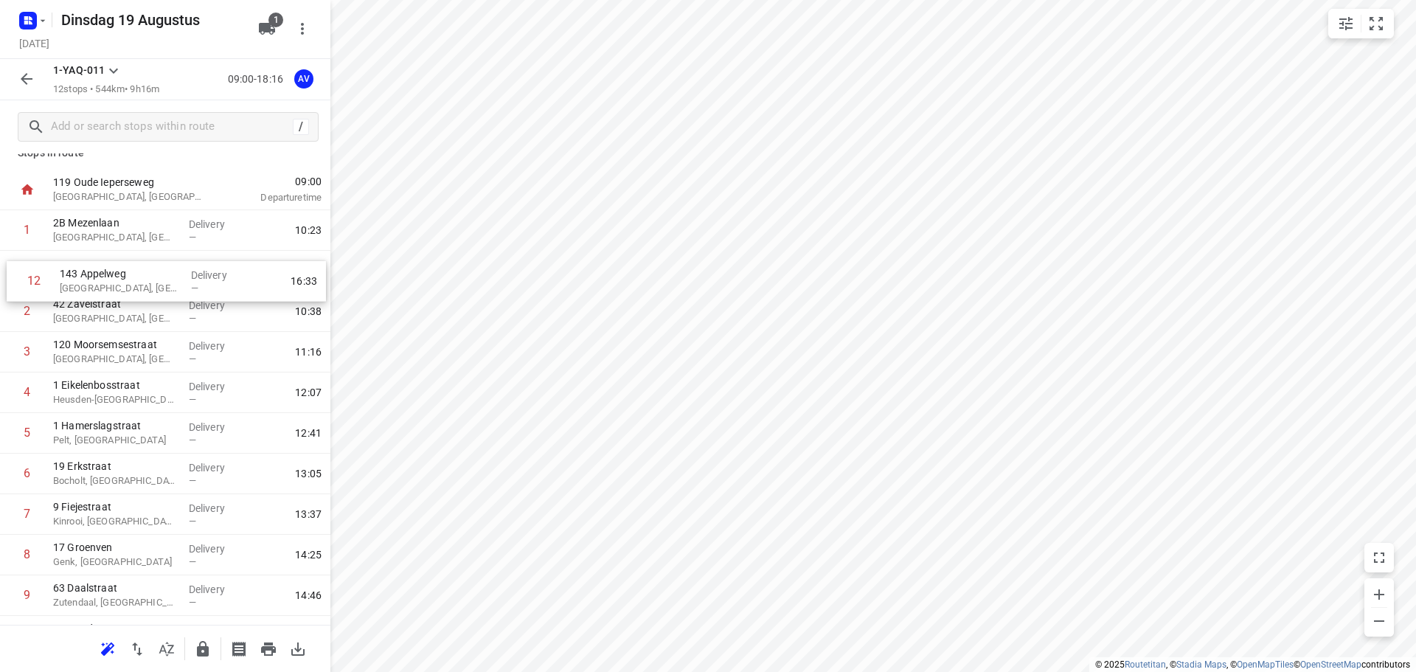
scroll to position [17, 0]
drag, startPoint x: 8, startPoint y: 569, endPoint x: 13, endPoint y: 309, distance: 259.6
click at [13, 309] on div "1 2B Mezenlaan [GEOGRAPHIC_DATA], [GEOGRAPHIC_DATA] Delivery — 10:23 2 42 Zavel…" at bounding box center [165, 453] width 330 height 487
drag, startPoint x: 6, startPoint y: 355, endPoint x: 7, endPoint y: 316, distance: 38.4
click at [7, 316] on div "1 2B Mezenlaan [GEOGRAPHIC_DATA], [GEOGRAPHIC_DATA] Delivery — 10:23 2 42 Zavel…" at bounding box center [165, 453] width 330 height 487
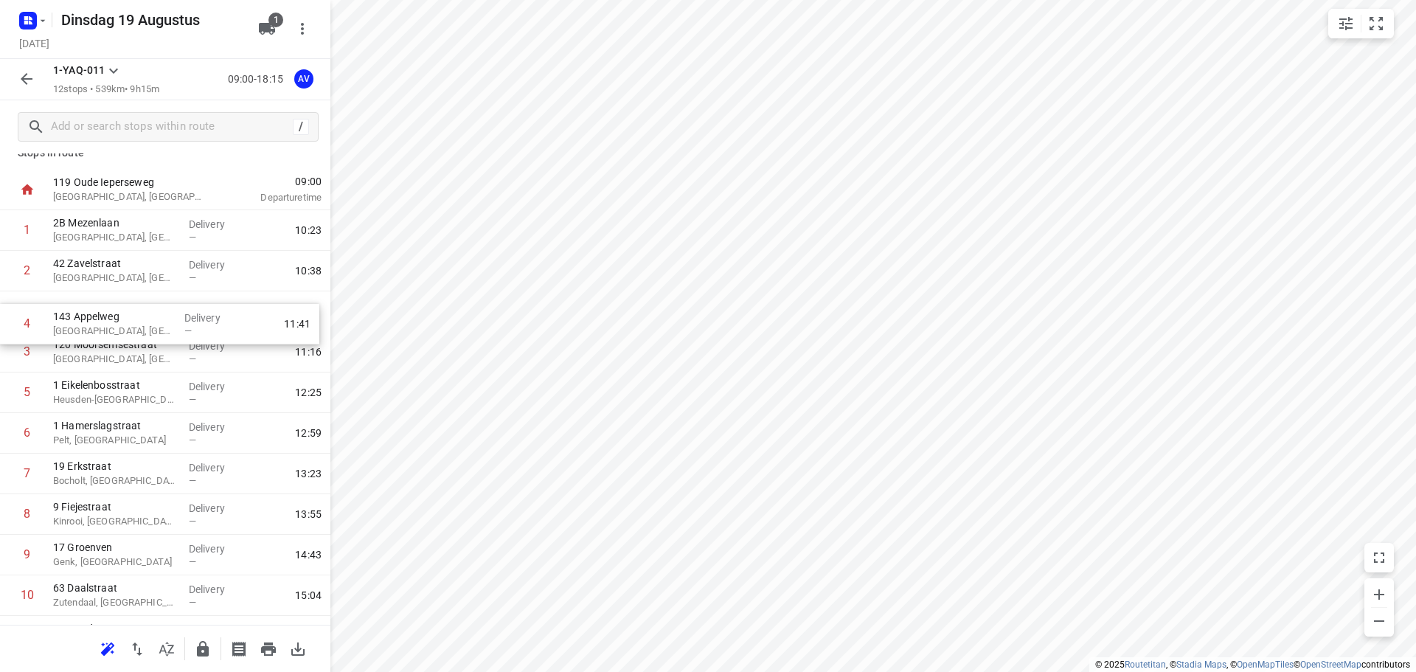
drag, startPoint x: 9, startPoint y: 352, endPoint x: 9, endPoint y: 319, distance: 33.9
click at [9, 319] on div "1 2B Mezenlaan [GEOGRAPHIC_DATA], [GEOGRAPHIC_DATA] Delivery — 10:23 2 42 Zavel…" at bounding box center [165, 453] width 330 height 487
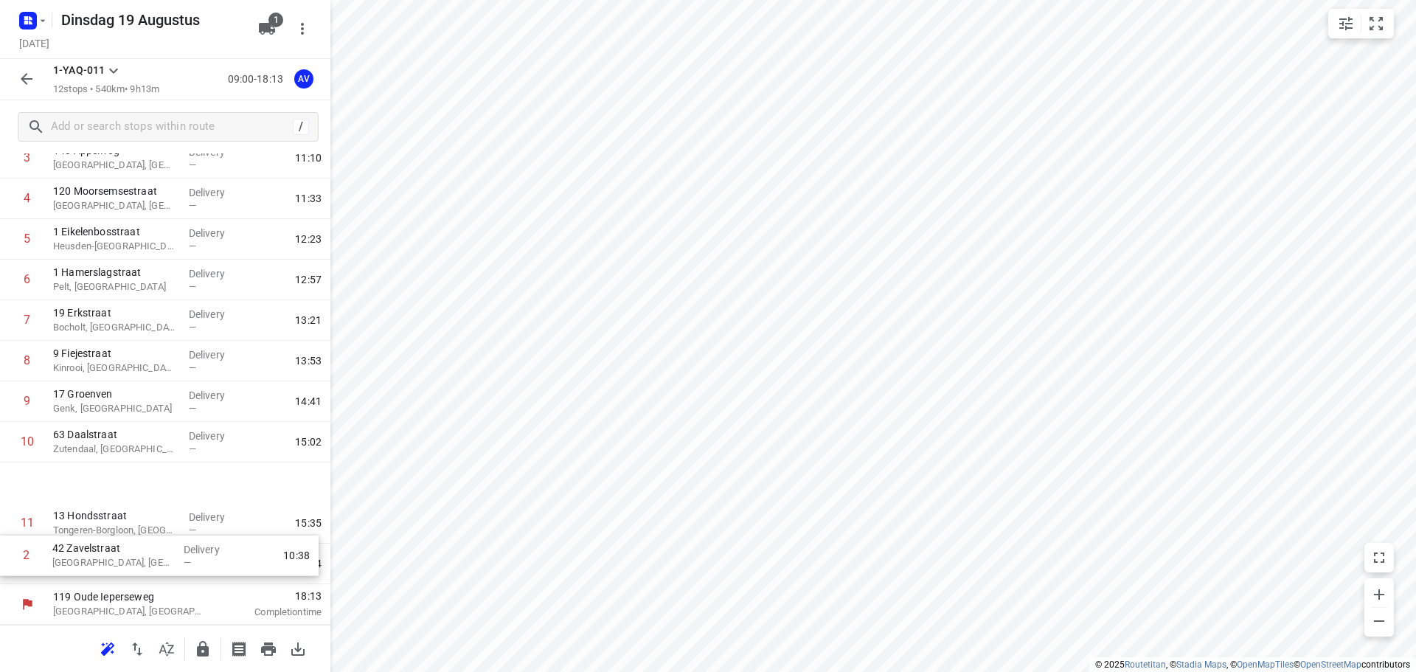
scroll to position [130, 0]
drag, startPoint x: 6, startPoint y: 273, endPoint x: 6, endPoint y: 564, distance: 291.3
click at [6, 564] on div "1 2B Mezenlaan [GEOGRAPHIC_DATA], [GEOGRAPHIC_DATA] Delivery — 10:23 2 42 Zavel…" at bounding box center [165, 340] width 330 height 487
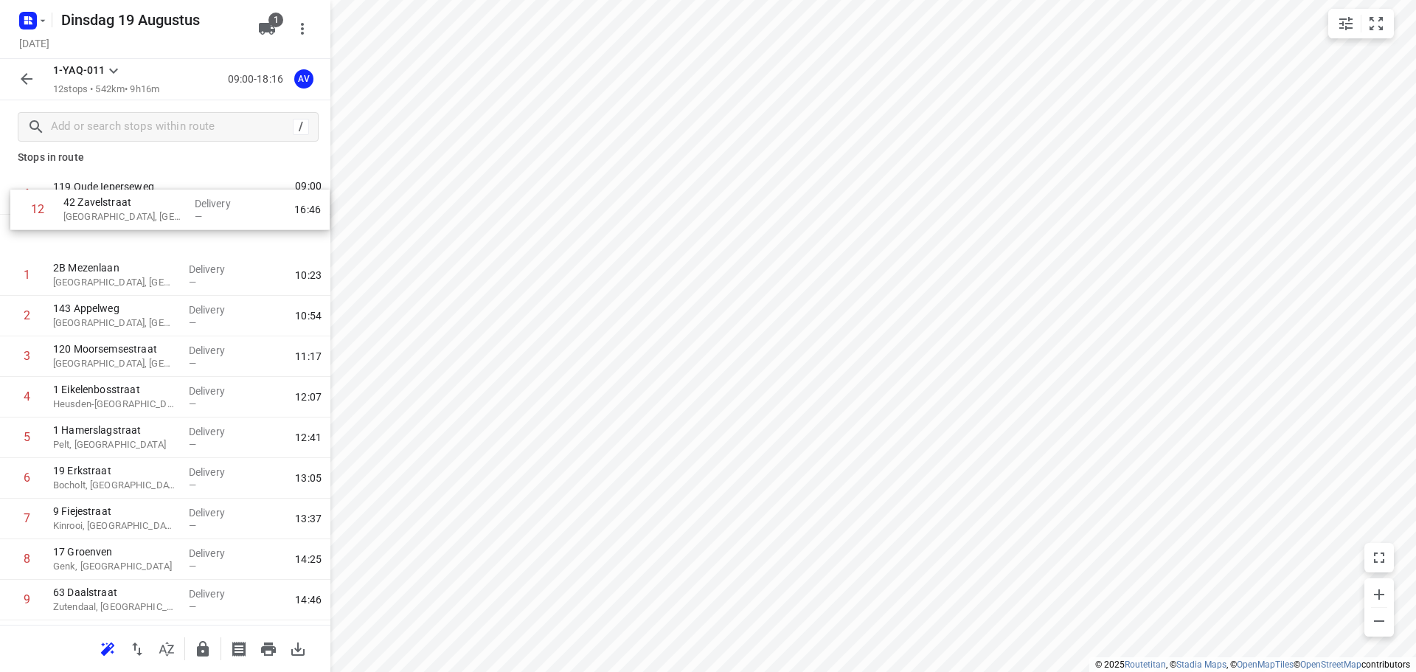
scroll to position [0, 0]
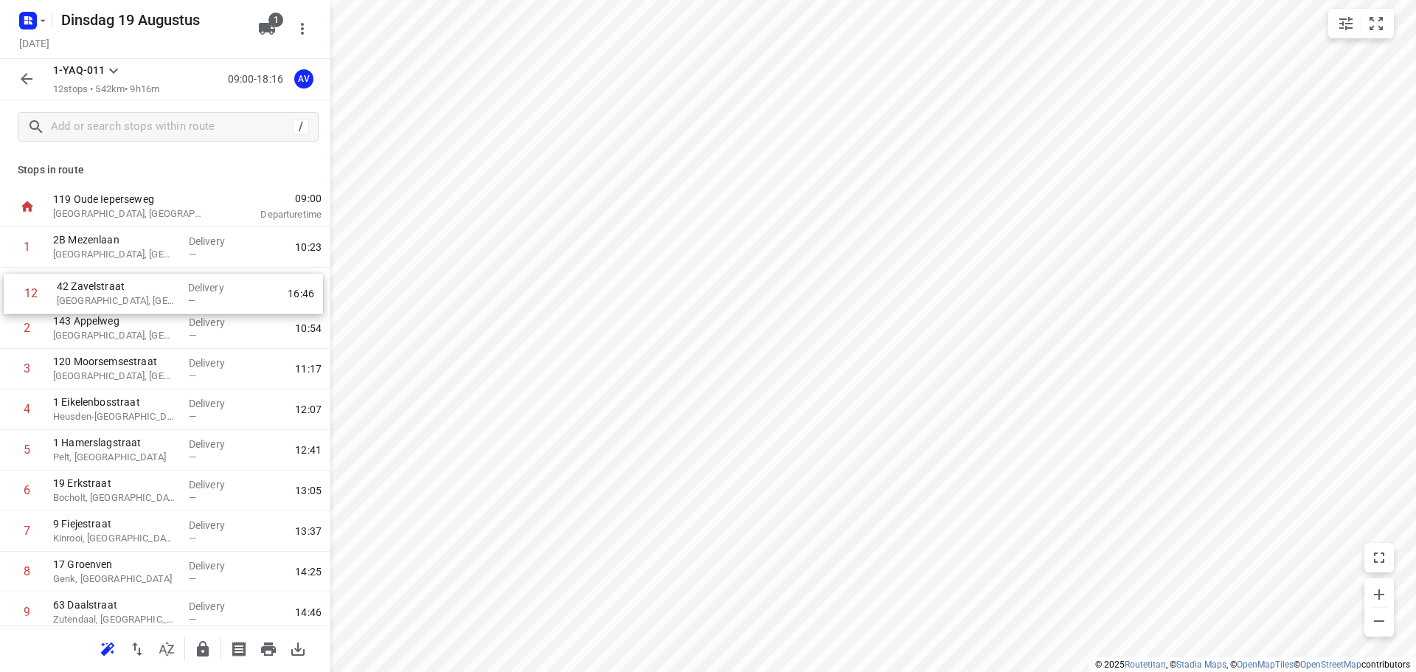
drag, startPoint x: 8, startPoint y: 566, endPoint x: 12, endPoint y: 291, distance: 275.1
click at [12, 291] on div "1 2B Mezenlaan [GEOGRAPHIC_DATA], [GEOGRAPHIC_DATA] Delivery — 10:23 2 143 Appe…" at bounding box center [165, 470] width 330 height 487
click at [29, 285] on input "checkbox" at bounding box center [27, 287] width 29 height 29
checkbox input "true"
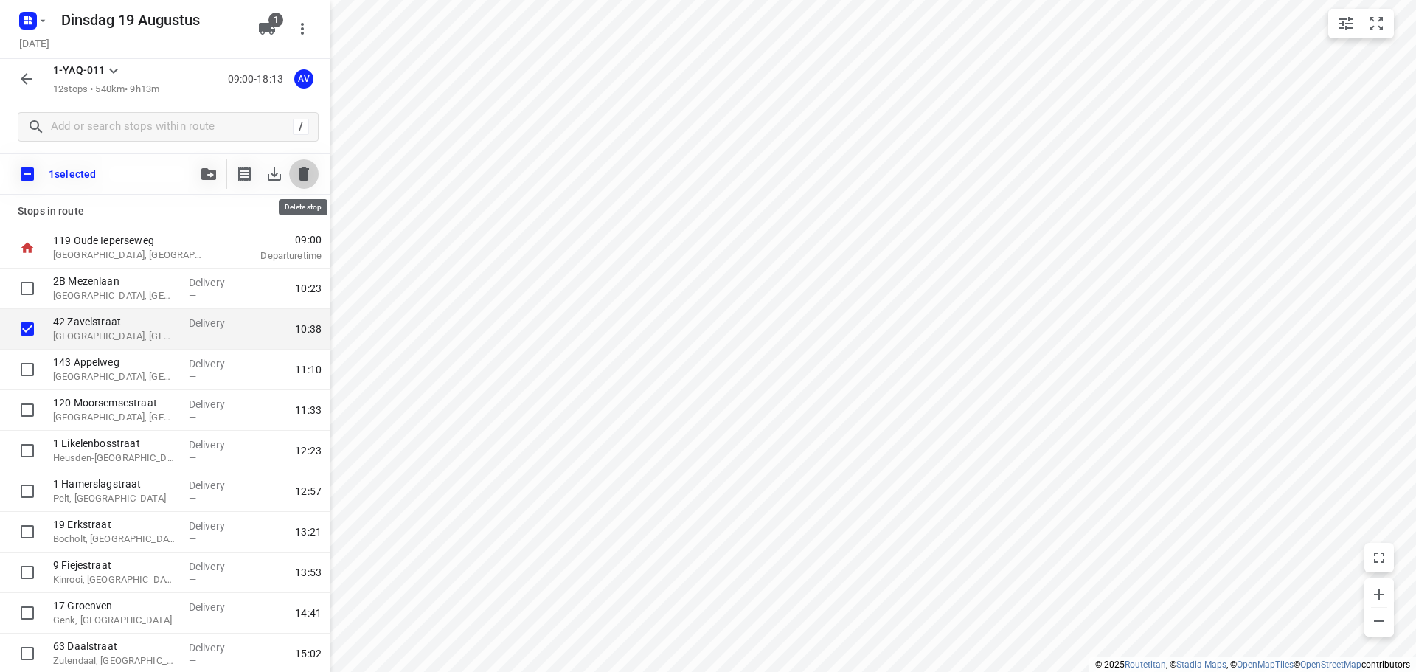
click at [305, 167] on icon "button" at bounding box center [304, 173] width 10 height 13
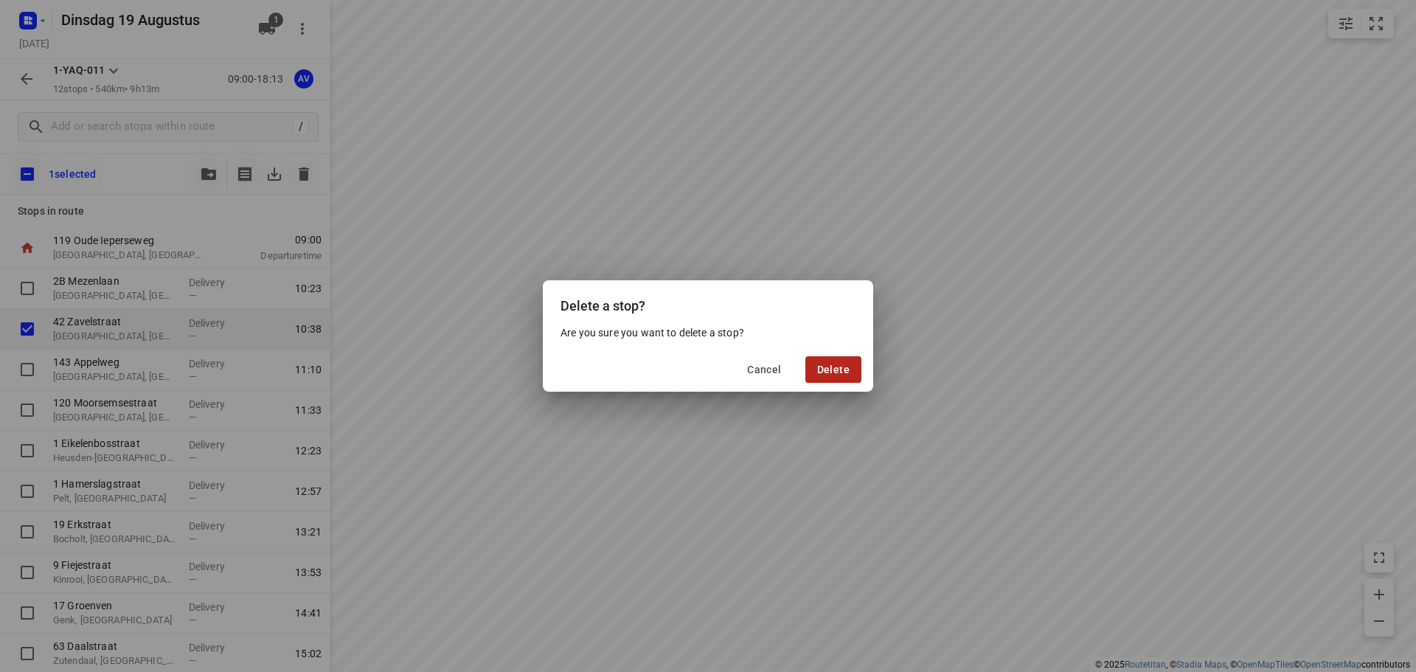
click at [847, 365] on span "Delete" at bounding box center [833, 370] width 32 height 12
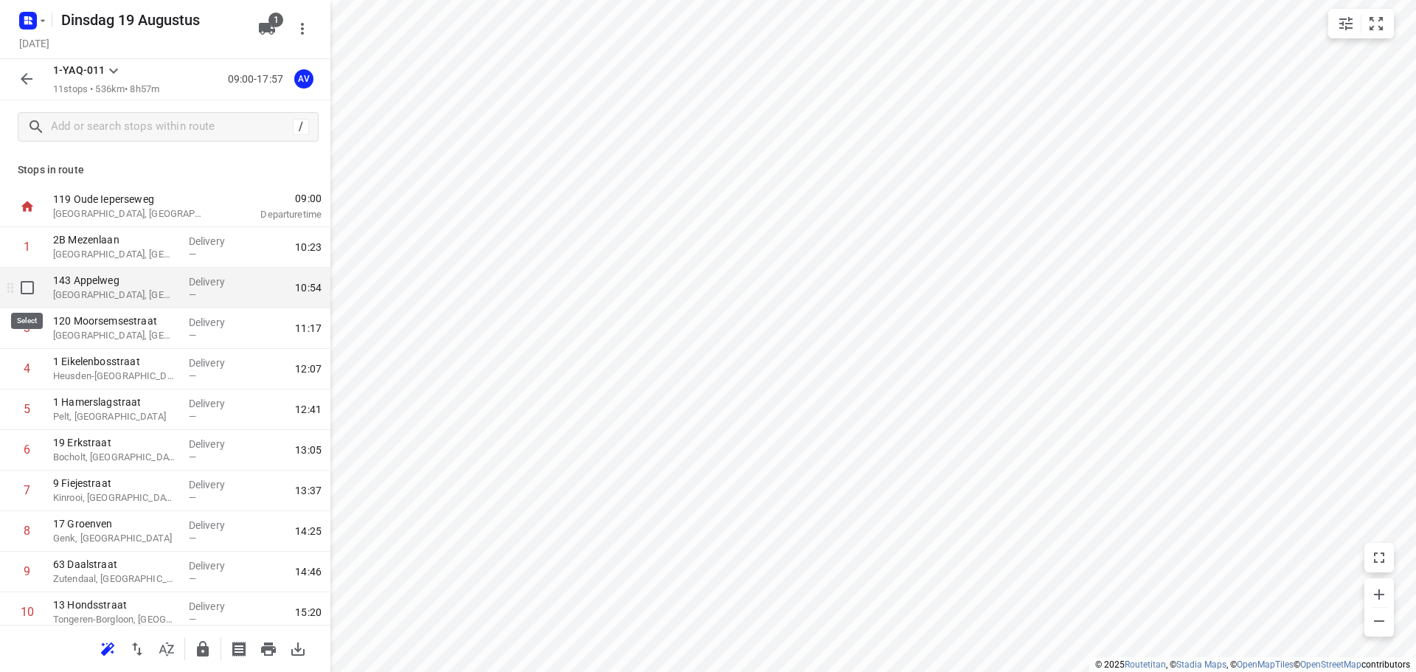
click at [24, 291] on input "checkbox" at bounding box center [27, 287] width 29 height 29
checkbox input "true"
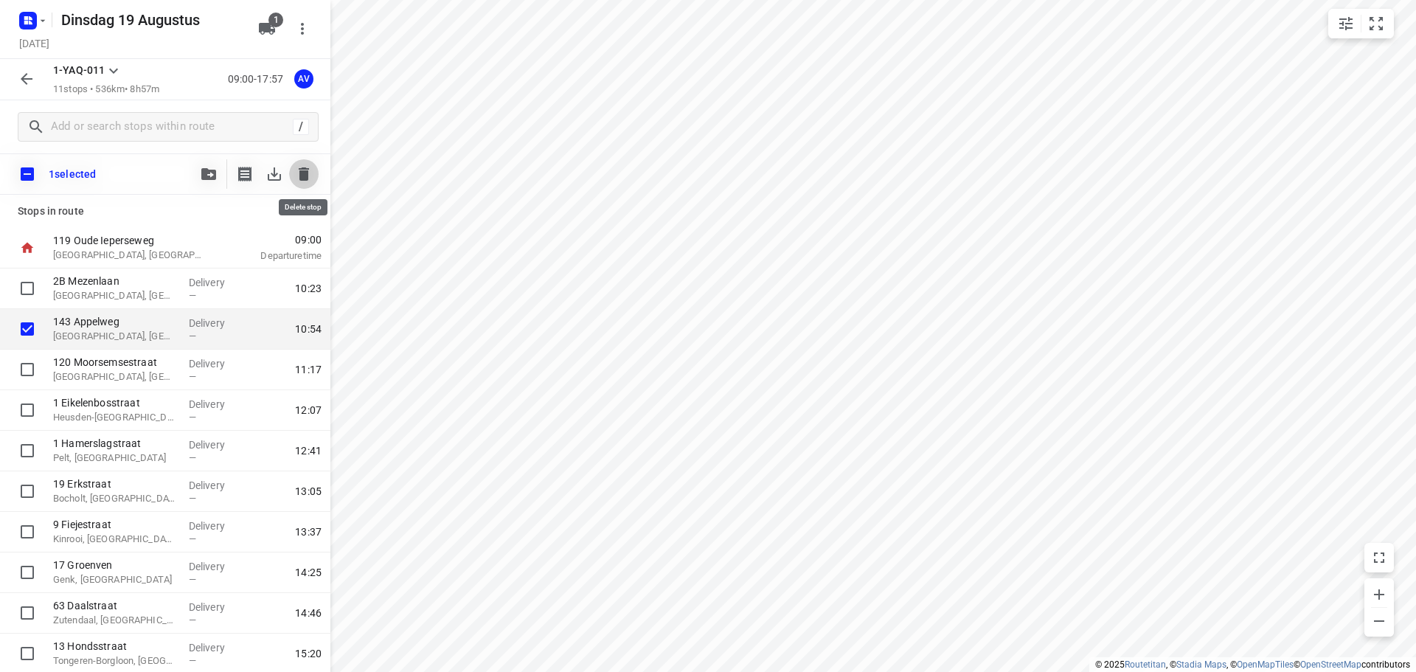
click at [302, 173] on icon "button" at bounding box center [304, 173] width 10 height 13
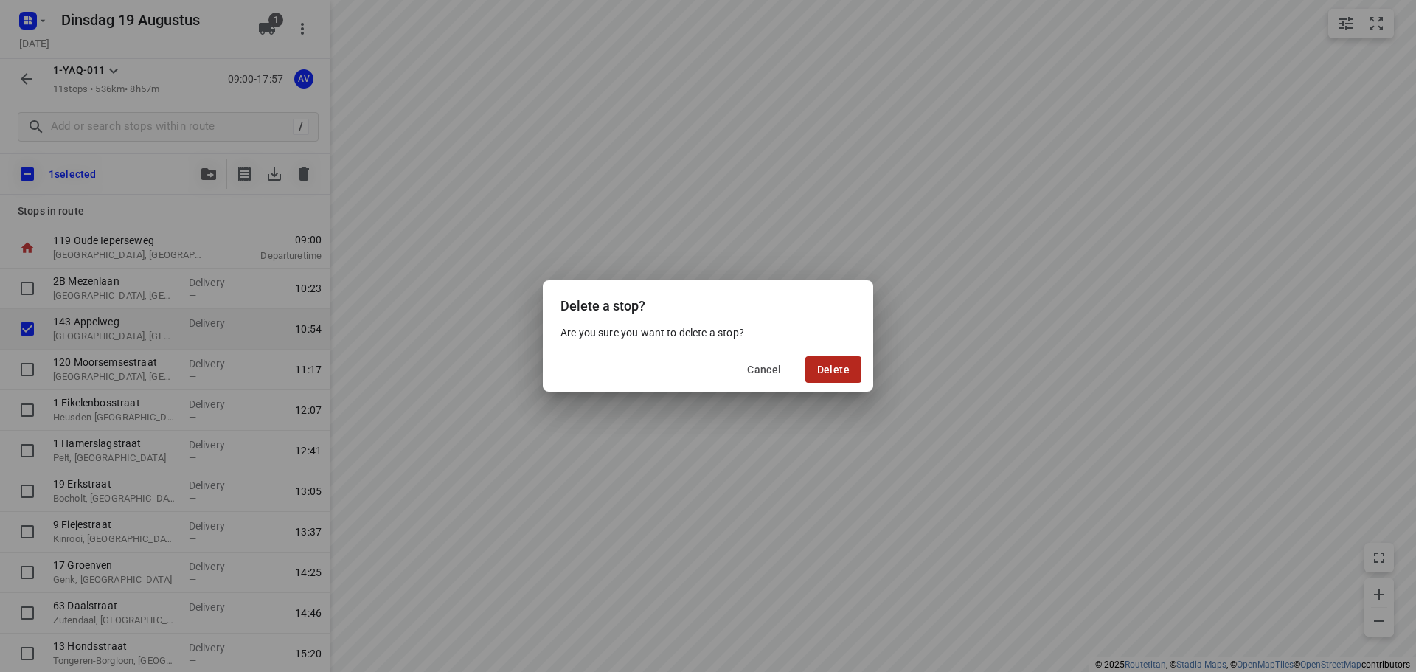
click at [842, 368] on span "Delete" at bounding box center [833, 370] width 32 height 12
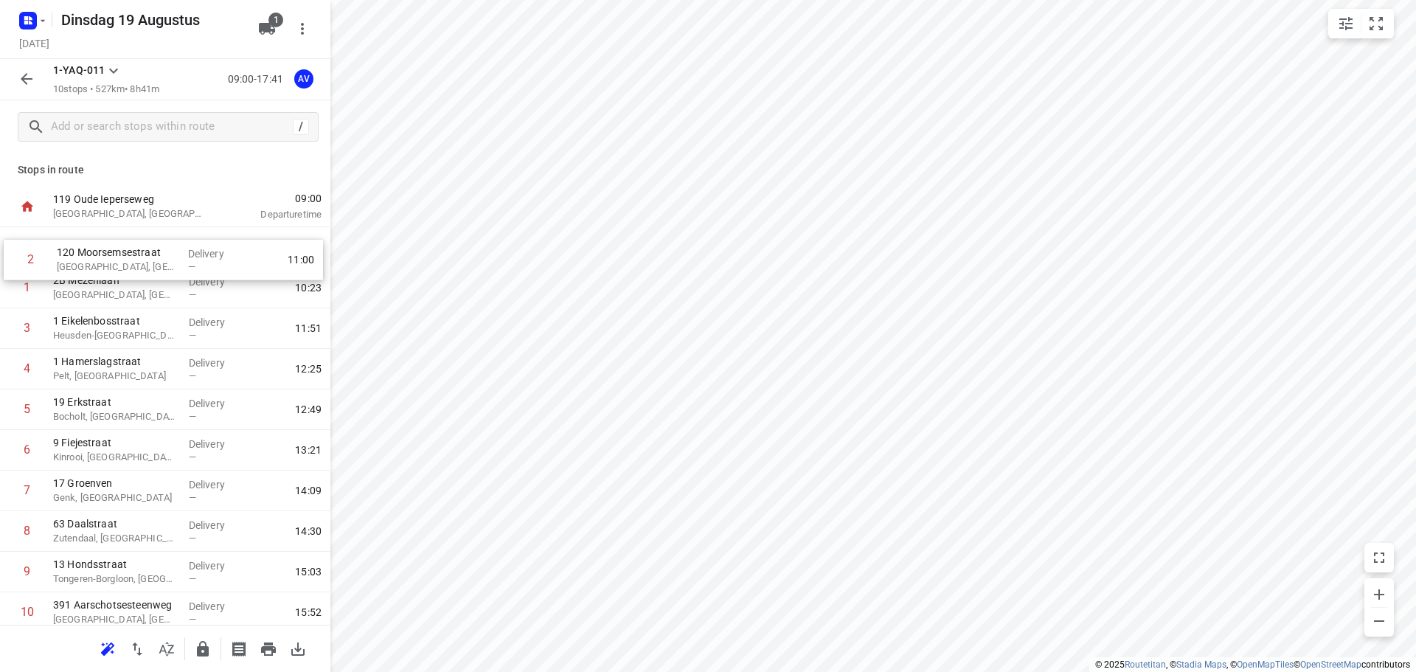
drag, startPoint x: 6, startPoint y: 296, endPoint x: 11, endPoint y: 260, distance: 36.5
click at [11, 260] on div "1 2B Mezenlaan [GEOGRAPHIC_DATA], [GEOGRAPHIC_DATA] Delivery — 10:23 [GEOGRAPHI…" at bounding box center [165, 430] width 330 height 406
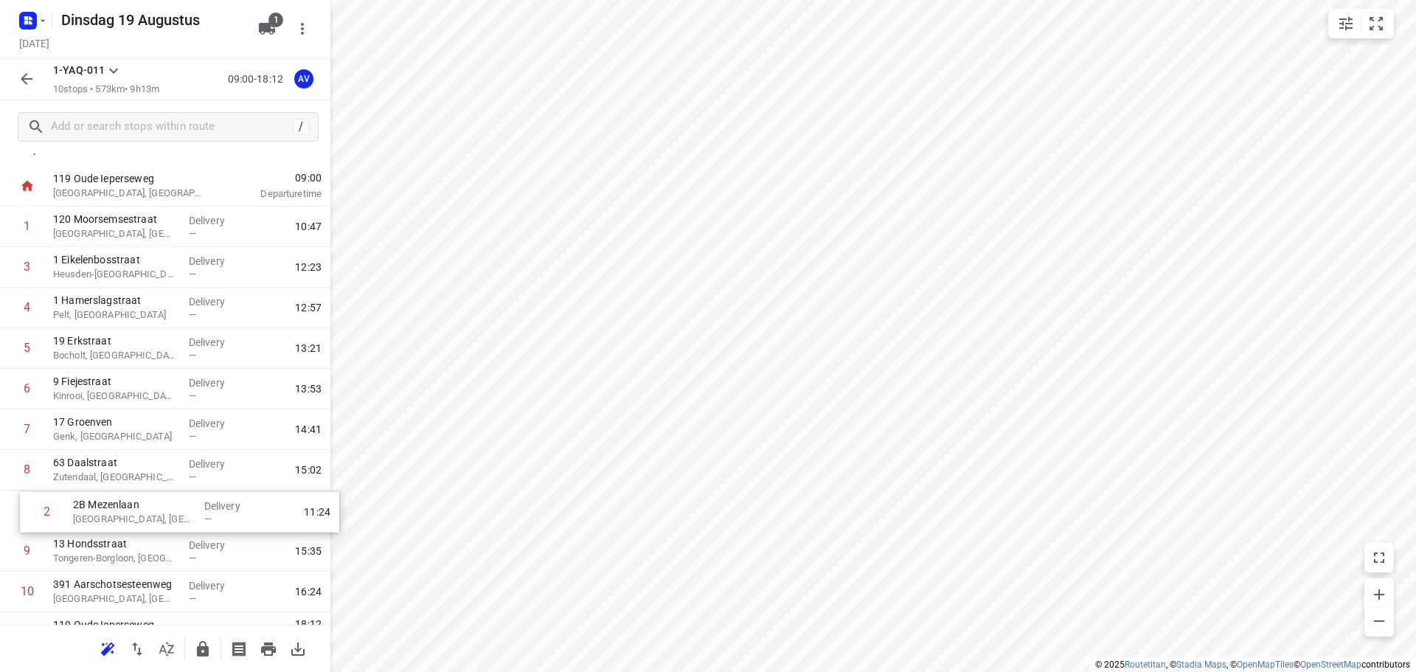
scroll to position [49, 0]
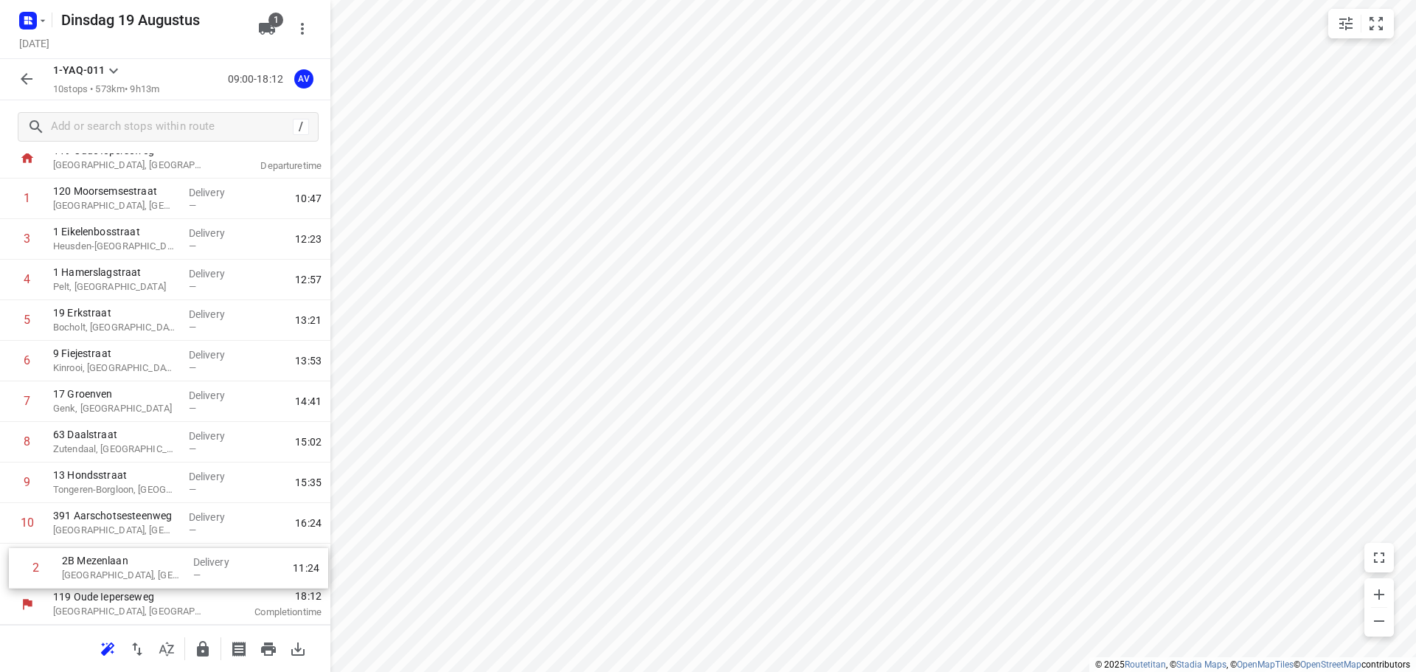
drag, startPoint x: 8, startPoint y: 296, endPoint x: 17, endPoint y: 580, distance: 284.0
click at [17, 580] on div "[GEOGRAPHIC_DATA], [GEOGRAPHIC_DATA] Delivery — 10:47 2 2B Mezenlaan [GEOGRAPHI…" at bounding box center [165, 381] width 330 height 406
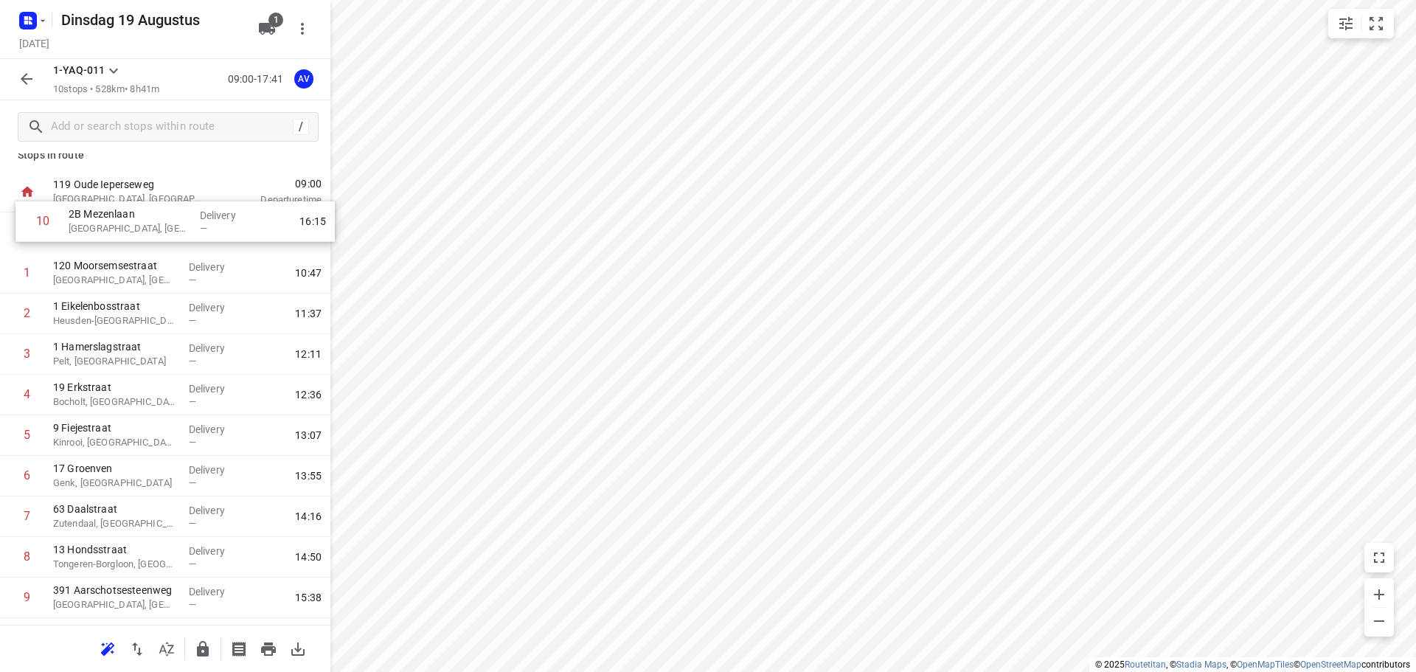
scroll to position [0, 0]
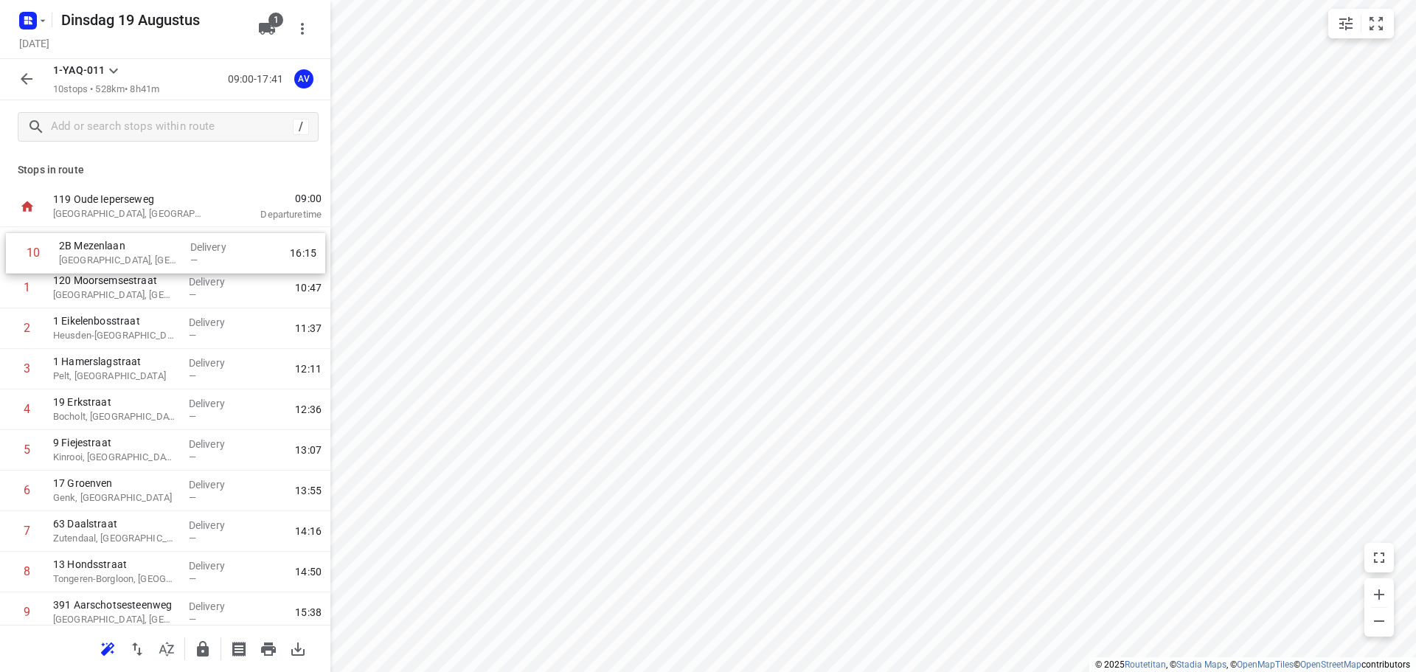
drag, startPoint x: 7, startPoint y: 547, endPoint x: 13, endPoint y: 244, distance: 303.1
click at [13, 244] on div "[GEOGRAPHIC_DATA], [GEOGRAPHIC_DATA] Delivery — 10:47 2 1 Eikelenbosstraat [GEO…" at bounding box center [165, 430] width 330 height 406
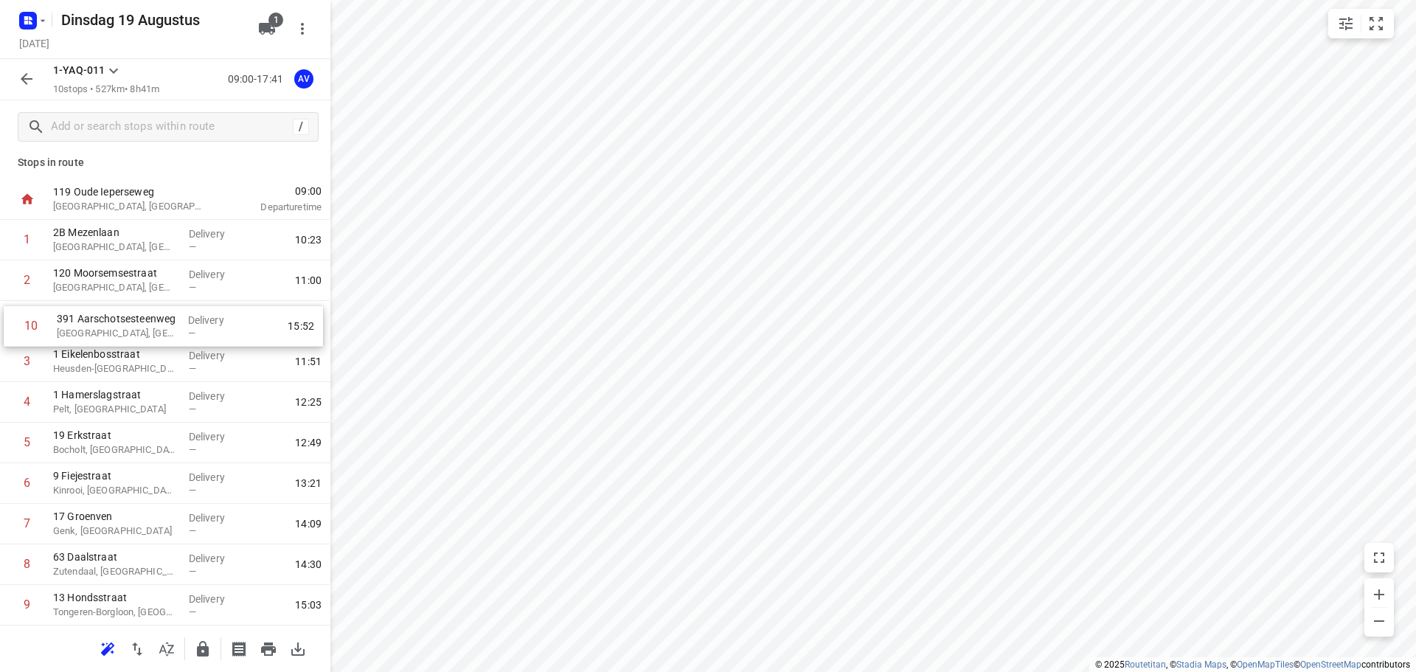
drag, startPoint x: 7, startPoint y: 609, endPoint x: 13, endPoint y: 315, distance: 294.3
click at [13, 315] on div "1 2B Mezenlaan [GEOGRAPHIC_DATA], [GEOGRAPHIC_DATA] Delivery — 10:23 [GEOGRAPHI…" at bounding box center [165, 423] width 330 height 406
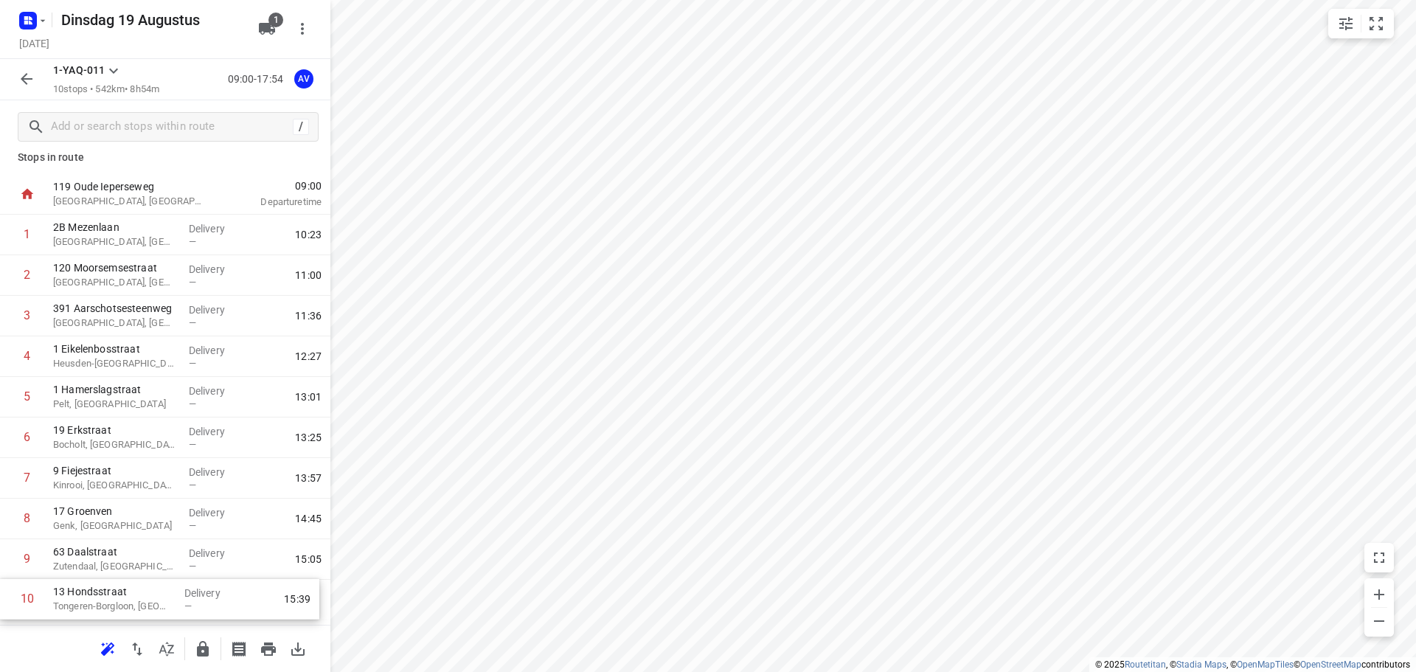
scroll to position [13, 0]
drag, startPoint x: 7, startPoint y: 606, endPoint x: 2, endPoint y: 354, distance: 252.2
click at [2, 354] on div "1 2B Mezenlaan [GEOGRAPHIC_DATA], [GEOGRAPHIC_DATA] Delivery — 10:[GEOGRAPHIC_D…" at bounding box center [165, 417] width 330 height 406
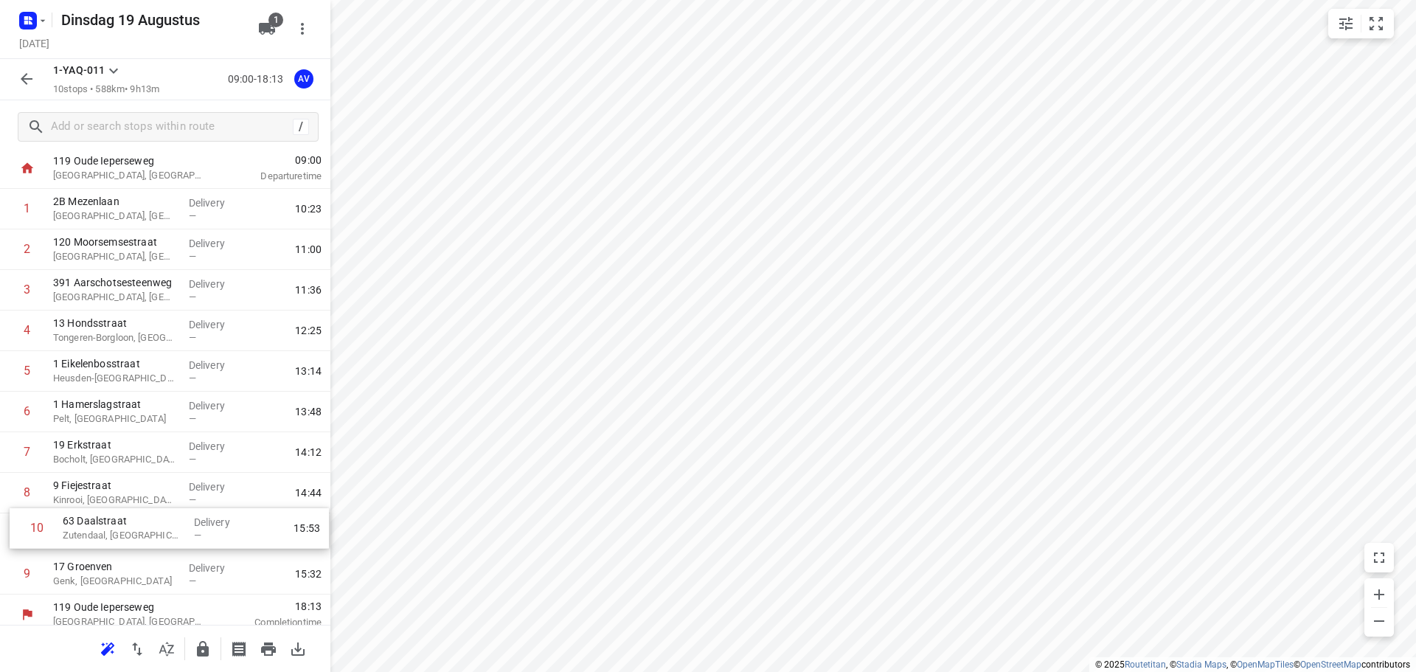
scroll to position [48, 0]
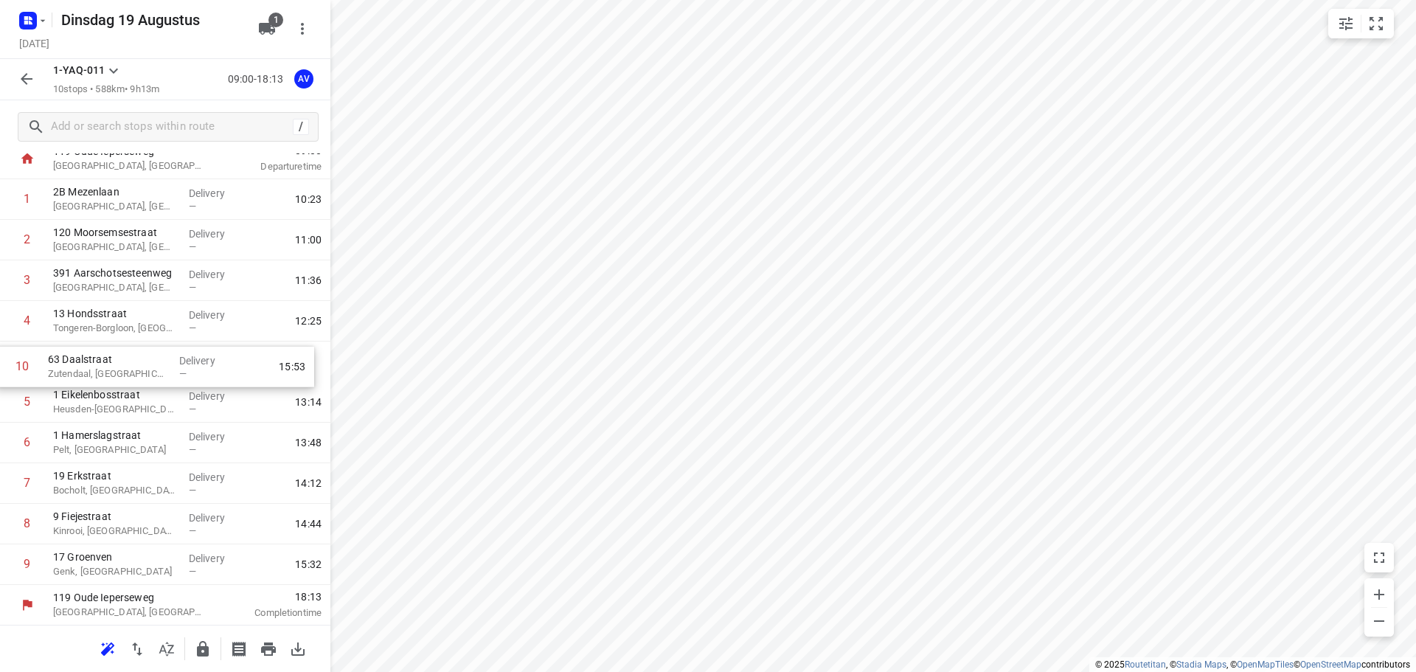
drag, startPoint x: 7, startPoint y: 606, endPoint x: 4, endPoint y: 366, distance: 239.7
click at [4, 366] on div "1 2B Mezenlaan [GEOGRAPHIC_DATA], [GEOGRAPHIC_DATA] Delivery — 10:23 [GEOGRAPHI…" at bounding box center [165, 382] width 330 height 406
drag, startPoint x: 8, startPoint y: 576, endPoint x: 9, endPoint y: 412, distance: 163.7
click at [9, 412] on div "1 2B Mezenlaan [GEOGRAPHIC_DATA], [GEOGRAPHIC_DATA] Delivery — 10:23 [GEOGRAPHI…" at bounding box center [165, 382] width 330 height 406
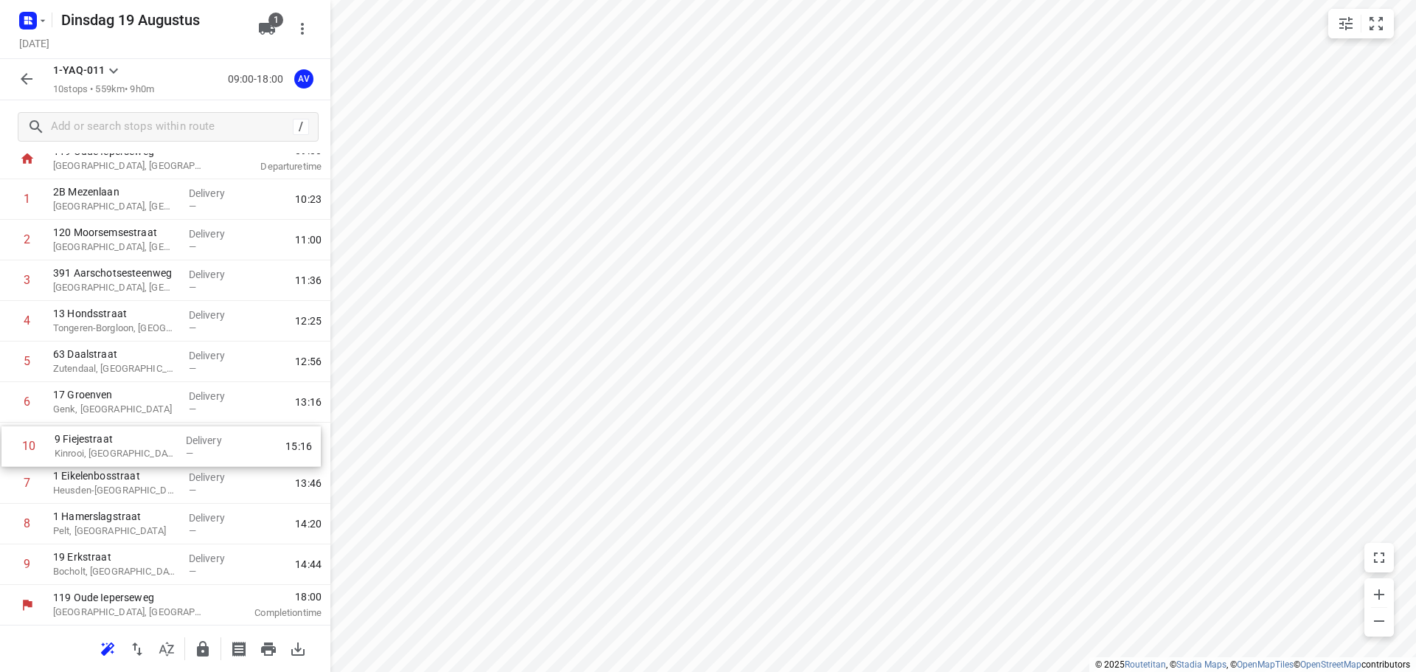
drag, startPoint x: 5, startPoint y: 571, endPoint x: 5, endPoint y: 448, distance: 123.9
click at [5, 448] on div "1 2B Mezenlaan [GEOGRAPHIC_DATA], [GEOGRAPHIC_DATA] Delivery — 10:23 [GEOGRAPHI…" at bounding box center [165, 382] width 330 height 406
drag, startPoint x: 7, startPoint y: 489, endPoint x: 0, endPoint y: 451, distance: 38.3
click at [0, 451] on div "1 2B Mezenlaan [GEOGRAPHIC_DATA], [GEOGRAPHIC_DATA] Delivery — 10:23 [GEOGRAPHI…" at bounding box center [165, 382] width 330 height 406
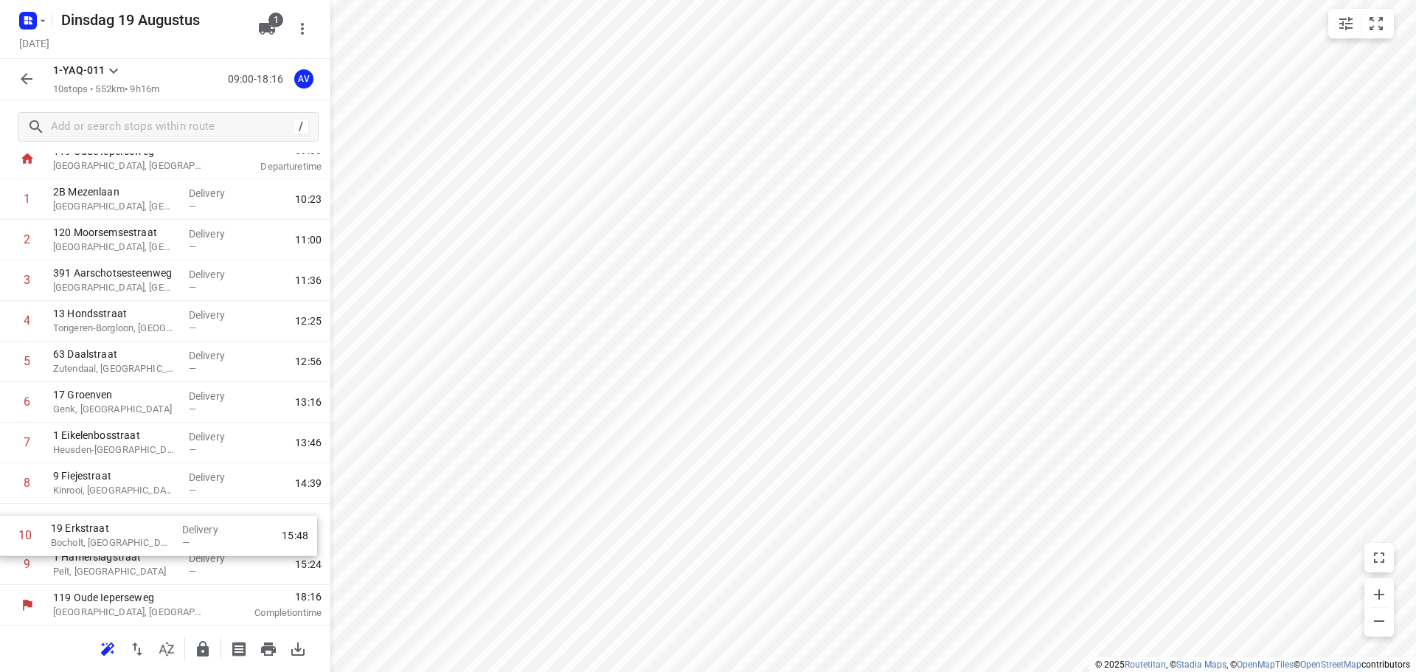
drag, startPoint x: 3, startPoint y: 557, endPoint x: 1, endPoint y: 528, distance: 29.5
click at [1, 528] on div "1 2B Mezenlaan [GEOGRAPHIC_DATA], [GEOGRAPHIC_DATA] Delivery — 10:23 [GEOGRAPHI…" at bounding box center [165, 382] width 330 height 406
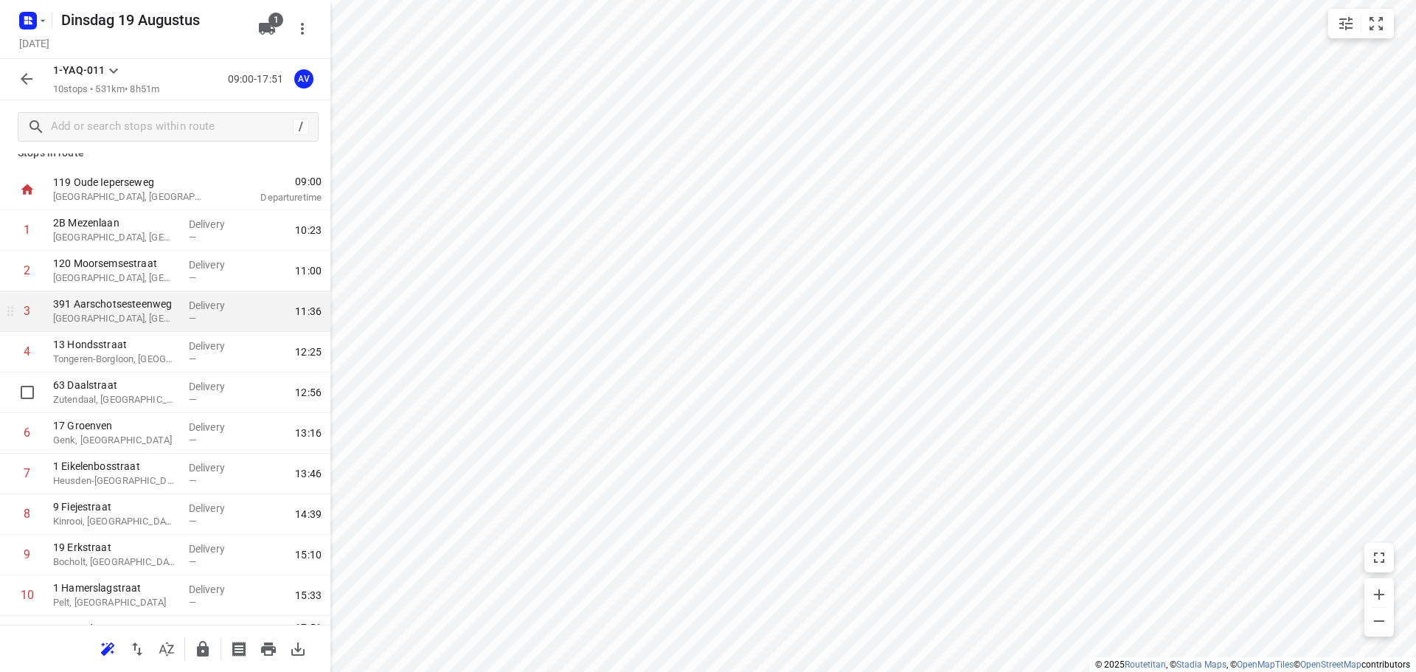
scroll to position [0, 0]
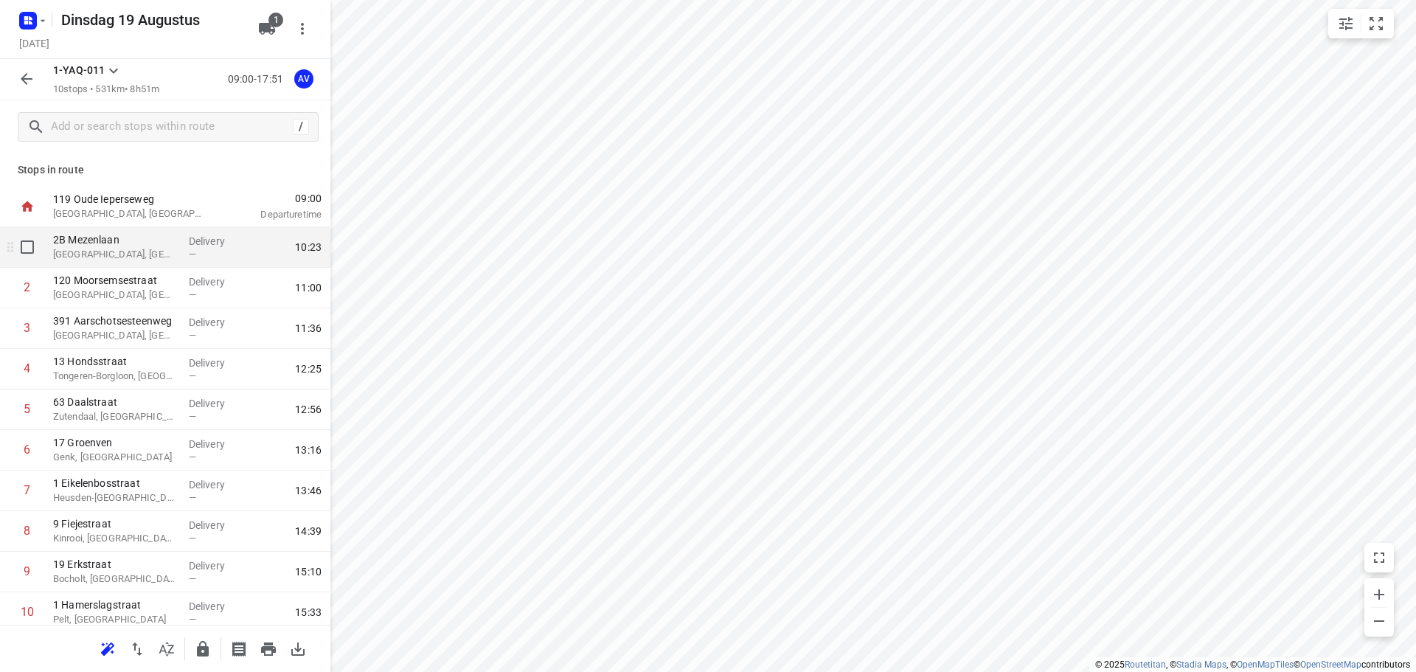
click at [151, 259] on p "[GEOGRAPHIC_DATA], [GEOGRAPHIC_DATA]" at bounding box center [115, 254] width 124 height 15
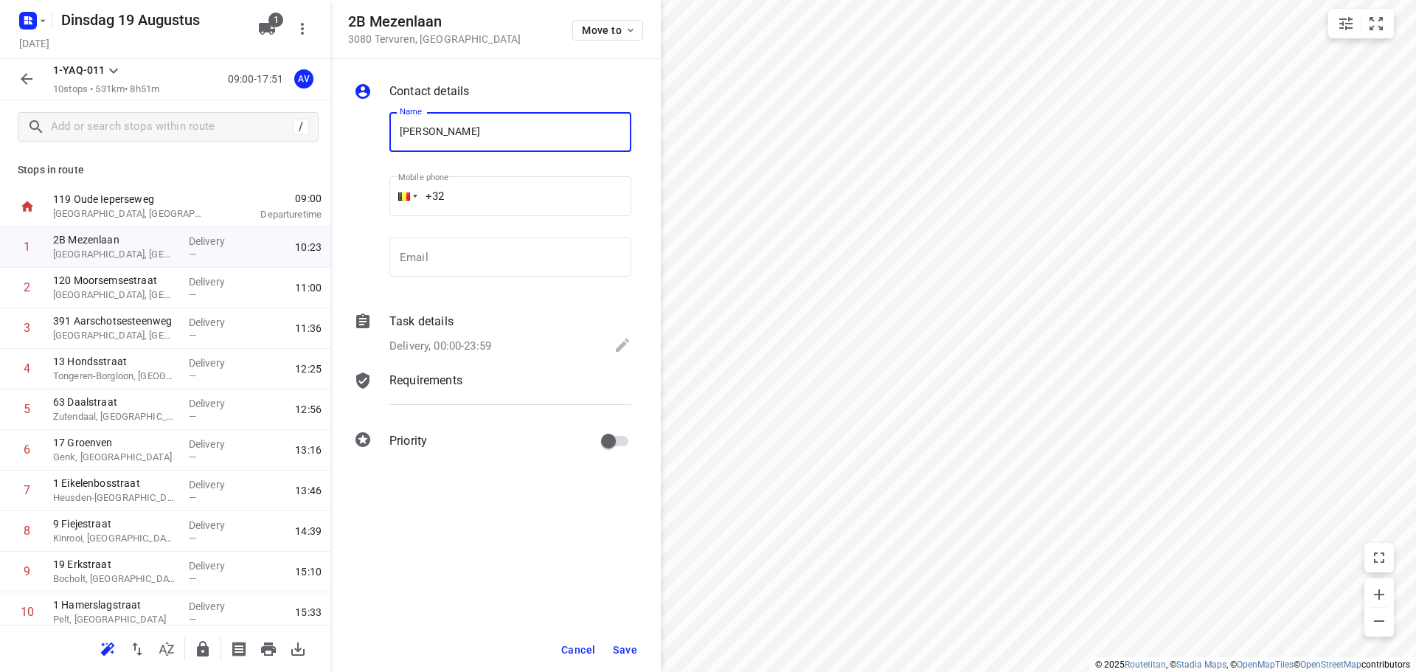
type input "[PERSON_NAME]"
click at [501, 190] on input "+32" at bounding box center [510, 196] width 242 height 40
type input "[PHONE_NUMBER]"
click at [468, 347] on p "Delivery, 00:00-23:59" at bounding box center [440, 346] width 102 height 17
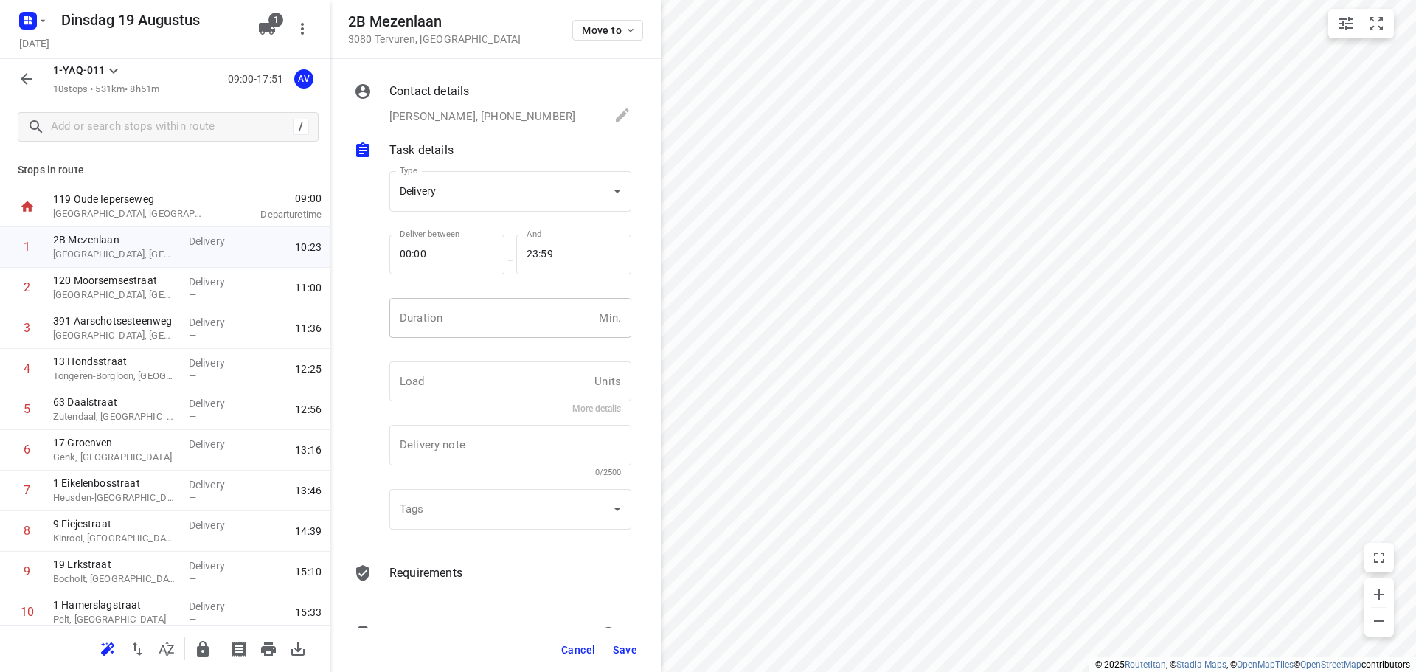
click at [478, 326] on input "number" at bounding box center [491, 318] width 204 height 40
type input "1"
click at [621, 649] on span "Save" at bounding box center [625, 650] width 24 height 12
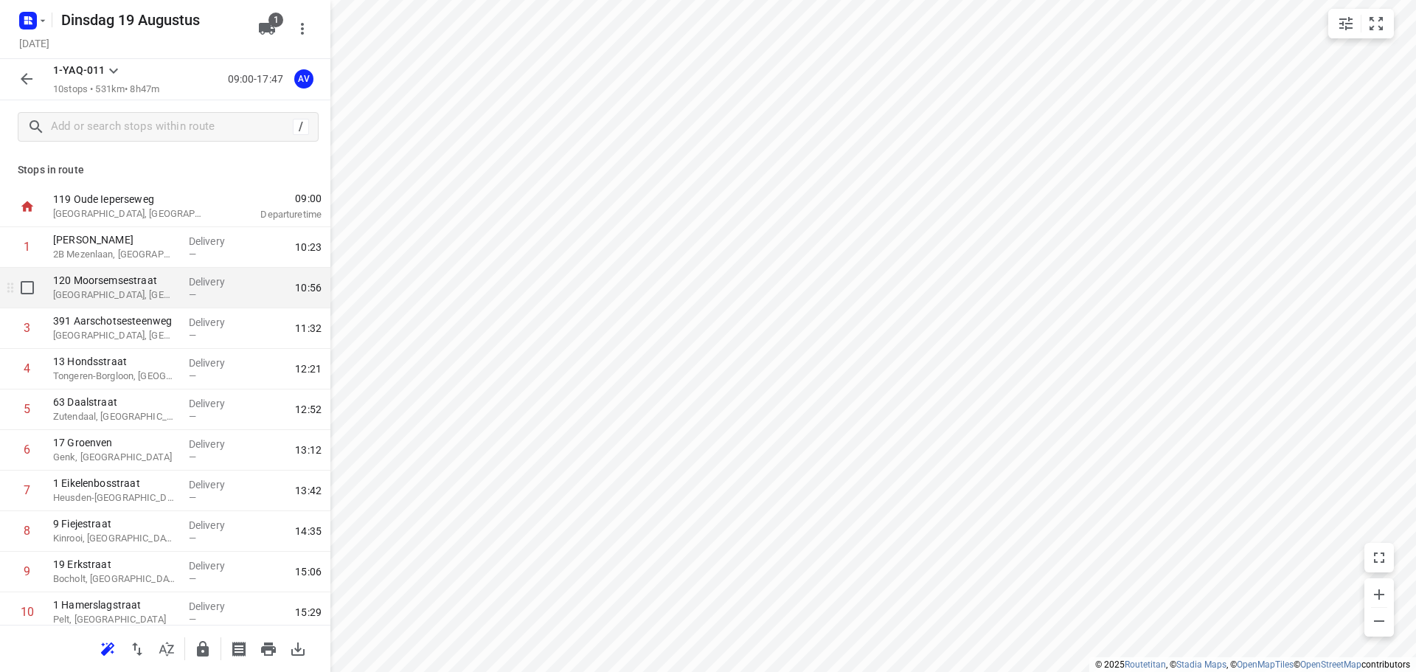
click at [131, 290] on p "[GEOGRAPHIC_DATA], [GEOGRAPHIC_DATA]" at bounding box center [115, 295] width 124 height 15
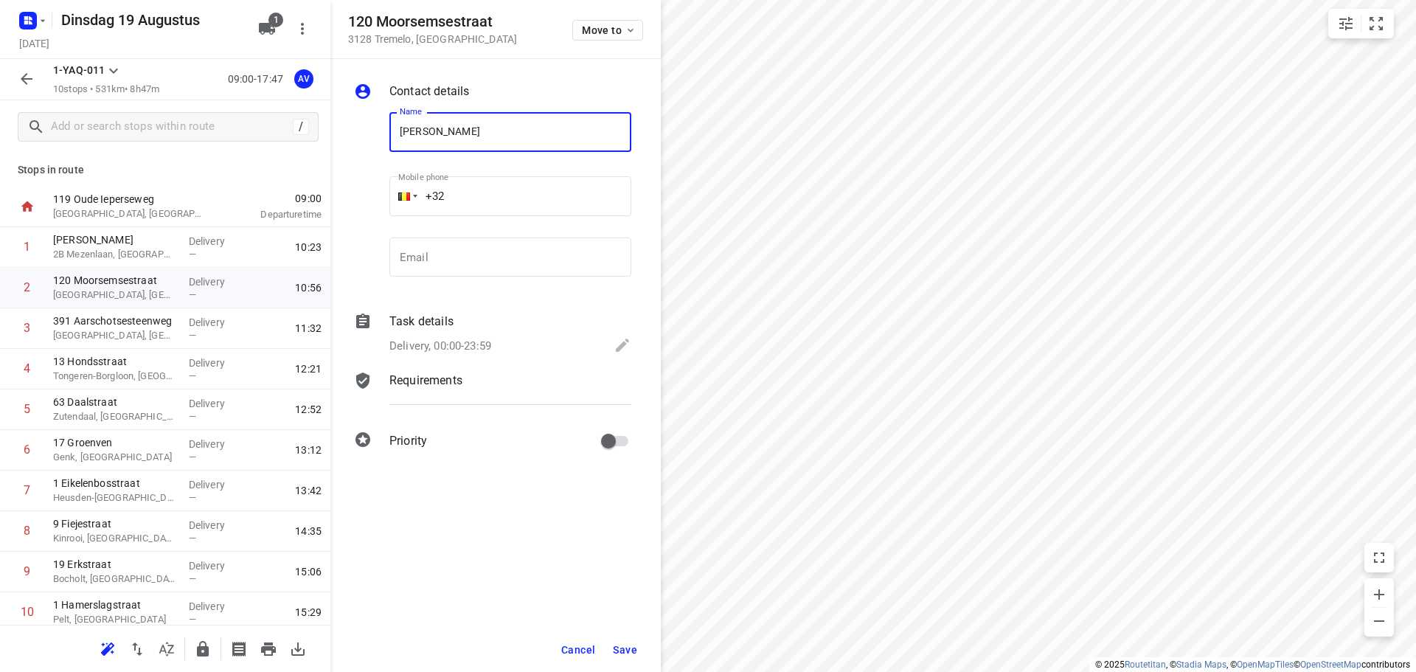
type input "[PERSON_NAME]"
drag, startPoint x: 535, startPoint y: 198, endPoint x: 544, endPoint y: 176, distance: 23.4
click at [536, 196] on input "+32" at bounding box center [510, 196] width 242 height 40
type input "[PHONE_NUMBER]"
click at [491, 347] on p "Delivery, 00:00-23:59" at bounding box center [440, 346] width 102 height 17
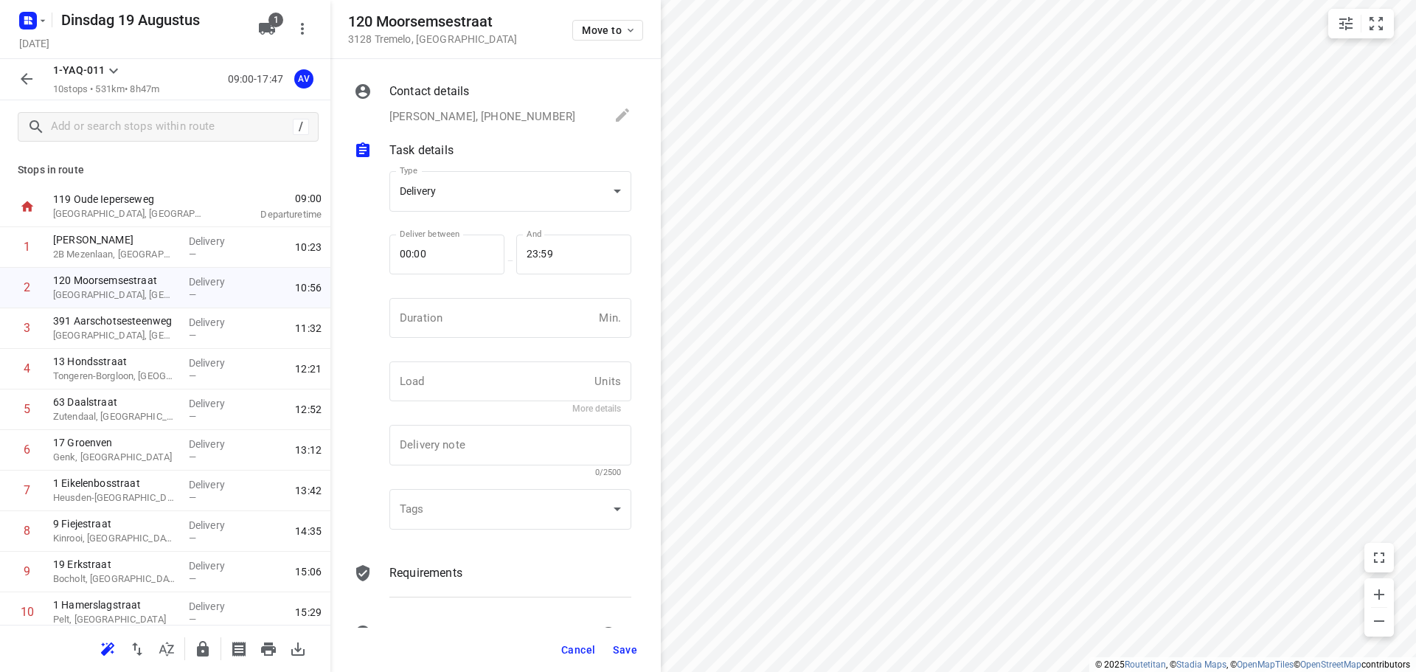
click at [495, 330] on input "number" at bounding box center [491, 318] width 204 height 40
type input "1"
click at [628, 650] on span "Save" at bounding box center [625, 650] width 24 height 12
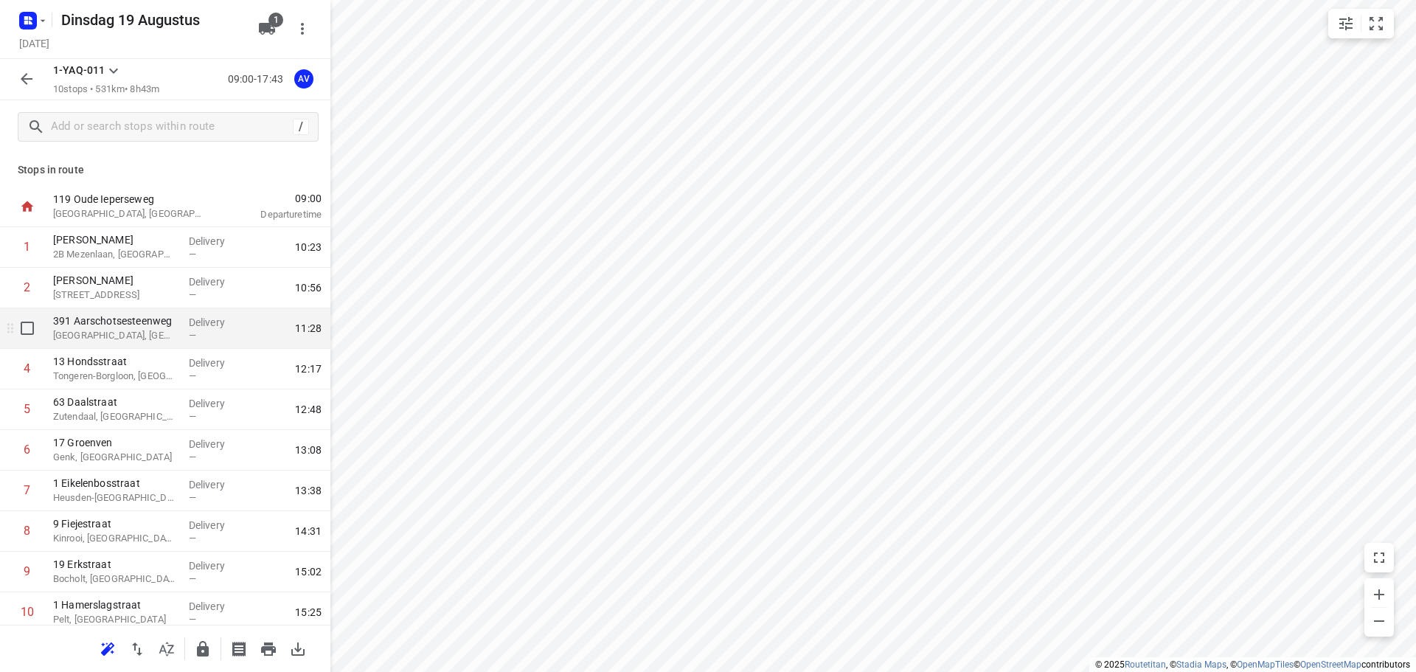
click at [149, 334] on p "[GEOGRAPHIC_DATA], [GEOGRAPHIC_DATA]" at bounding box center [115, 335] width 124 height 15
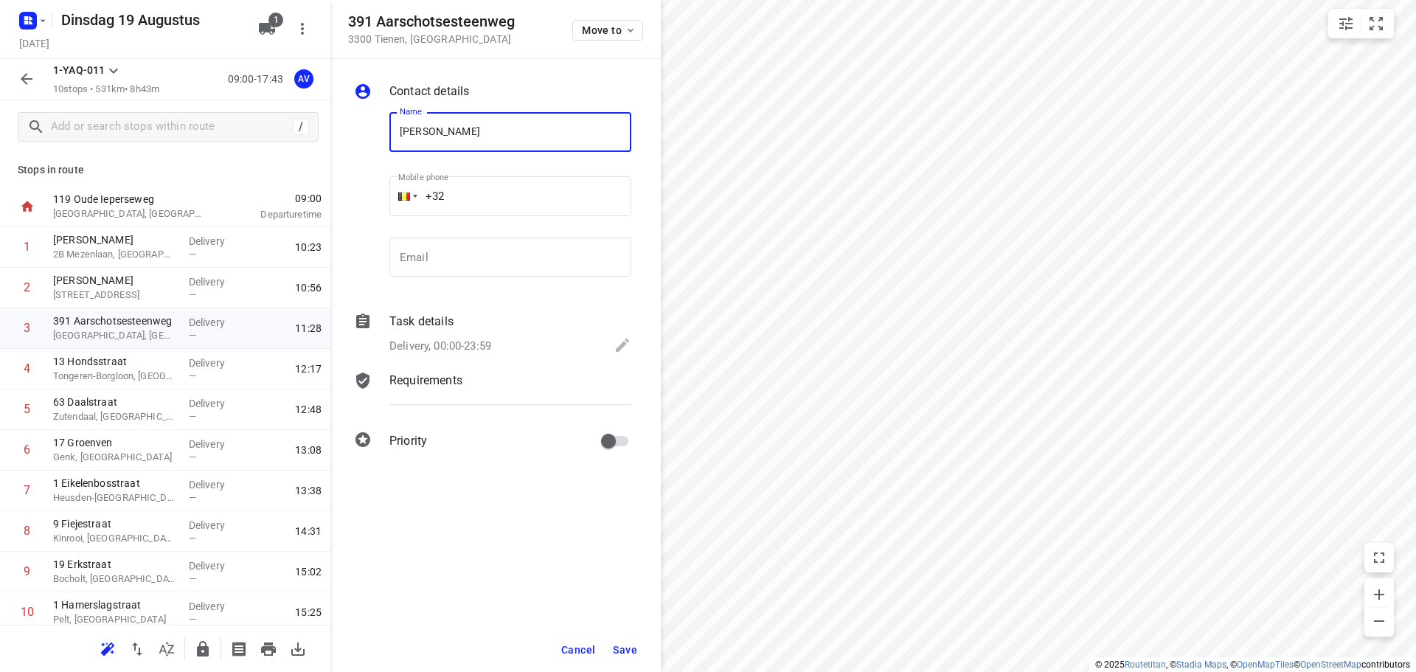
type input "[PERSON_NAME]"
click at [519, 182] on input "+32" at bounding box center [510, 196] width 242 height 40
type input "[PHONE_NUMBER]"
click at [475, 342] on p "Delivery, 00:00-23:59" at bounding box center [440, 346] width 102 height 17
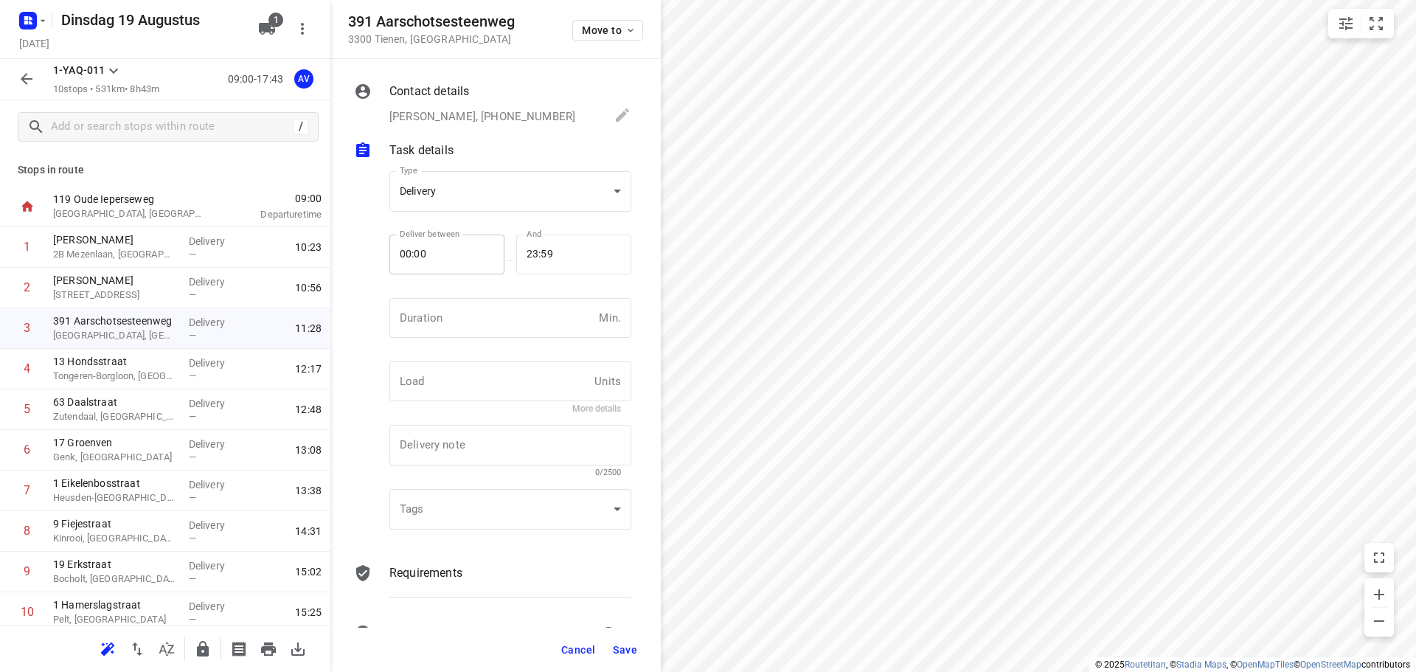
click at [490, 328] on input "number" at bounding box center [491, 318] width 204 height 40
type input "1"
click at [628, 648] on span "Save" at bounding box center [625, 650] width 24 height 12
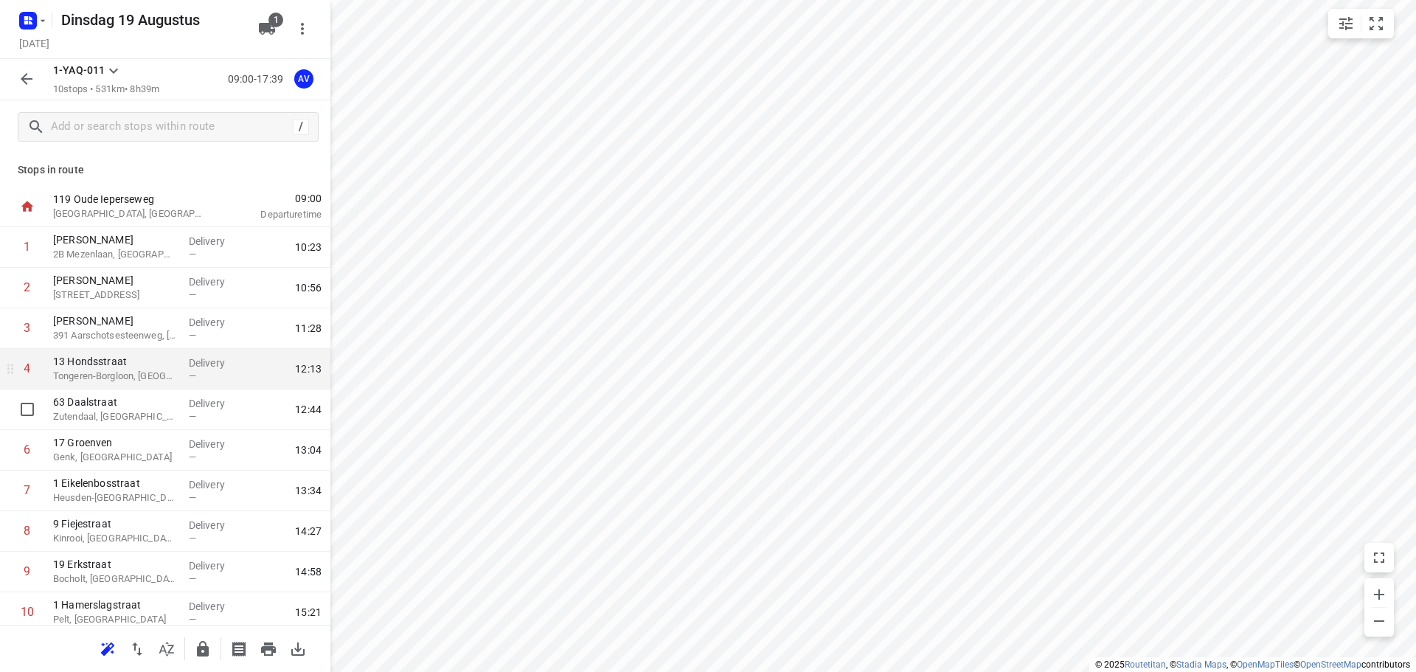
click at [147, 378] on p "Tongeren-Borgloon, [GEOGRAPHIC_DATA]" at bounding box center [115, 376] width 124 height 15
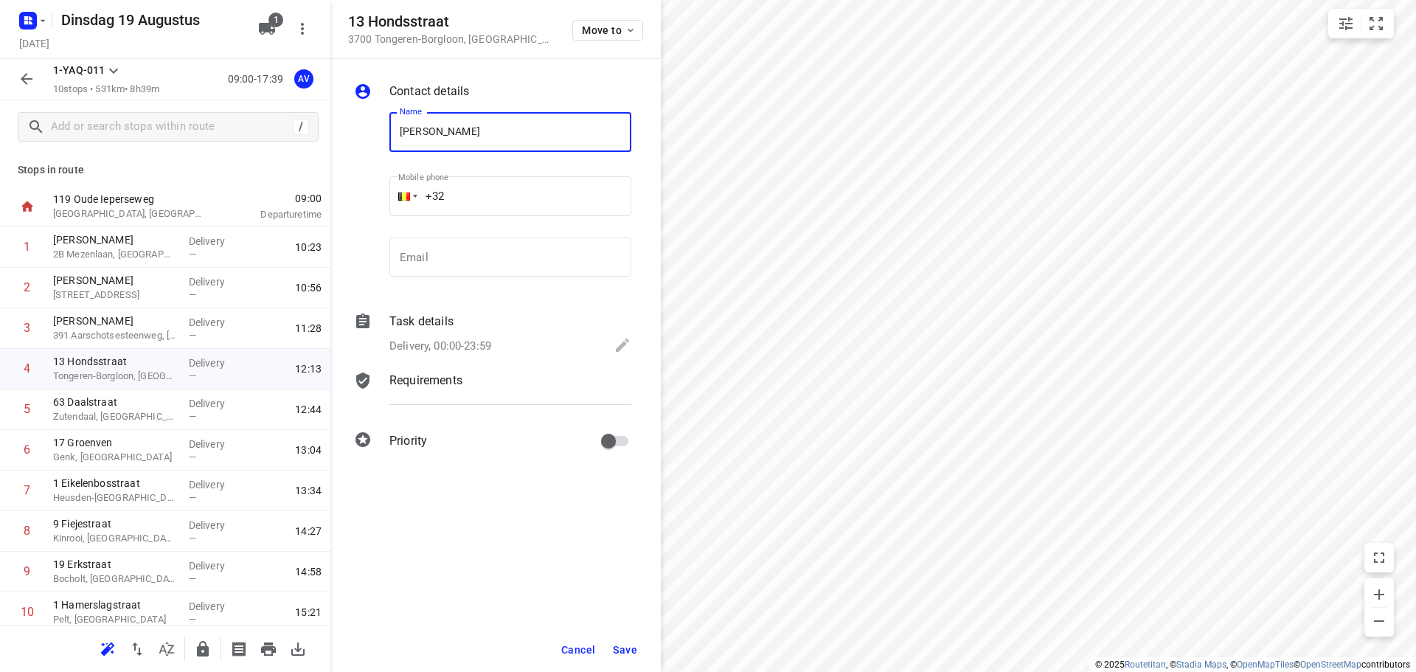
type input "[PERSON_NAME]"
click at [538, 198] on input "+32" at bounding box center [510, 196] width 242 height 40
type input "[PHONE_NUMBER]"
click at [467, 346] on p "Delivery, 00:00-23:59" at bounding box center [440, 346] width 102 height 17
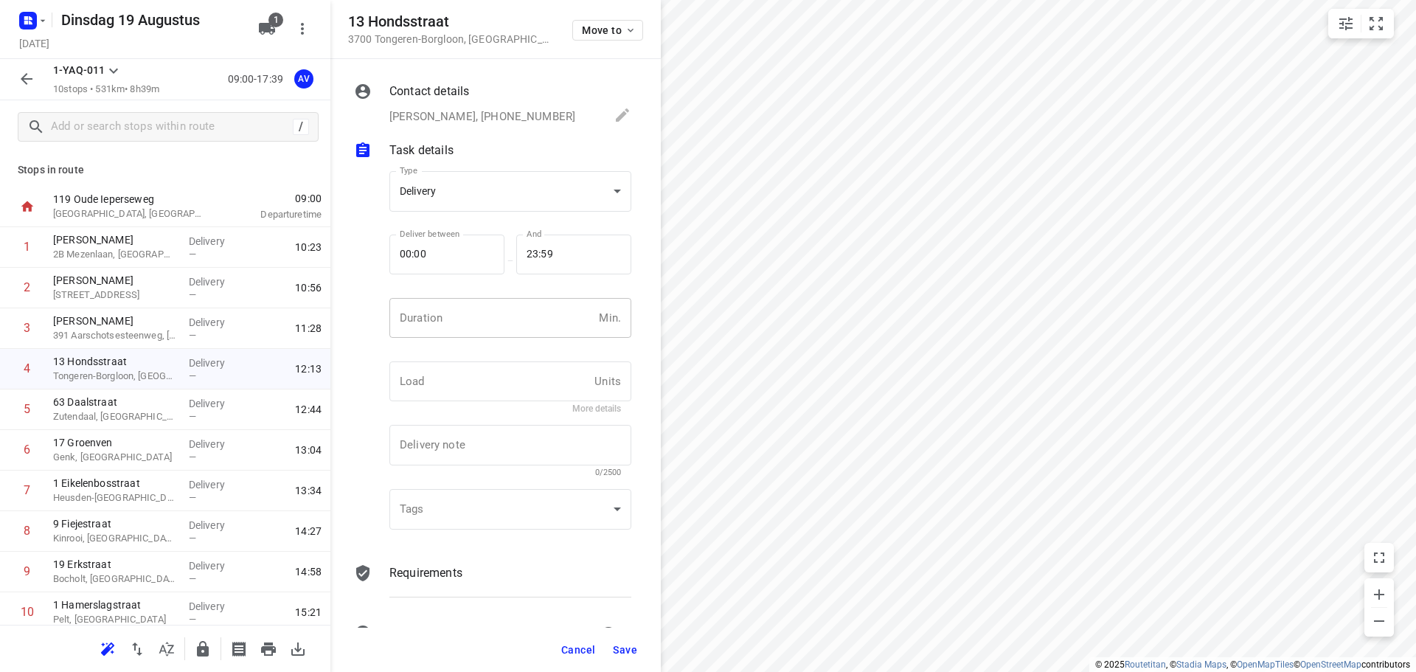
click at [474, 330] on input "number" at bounding box center [491, 318] width 204 height 40
type input "1"
click at [625, 655] on span "Save" at bounding box center [625, 650] width 24 height 12
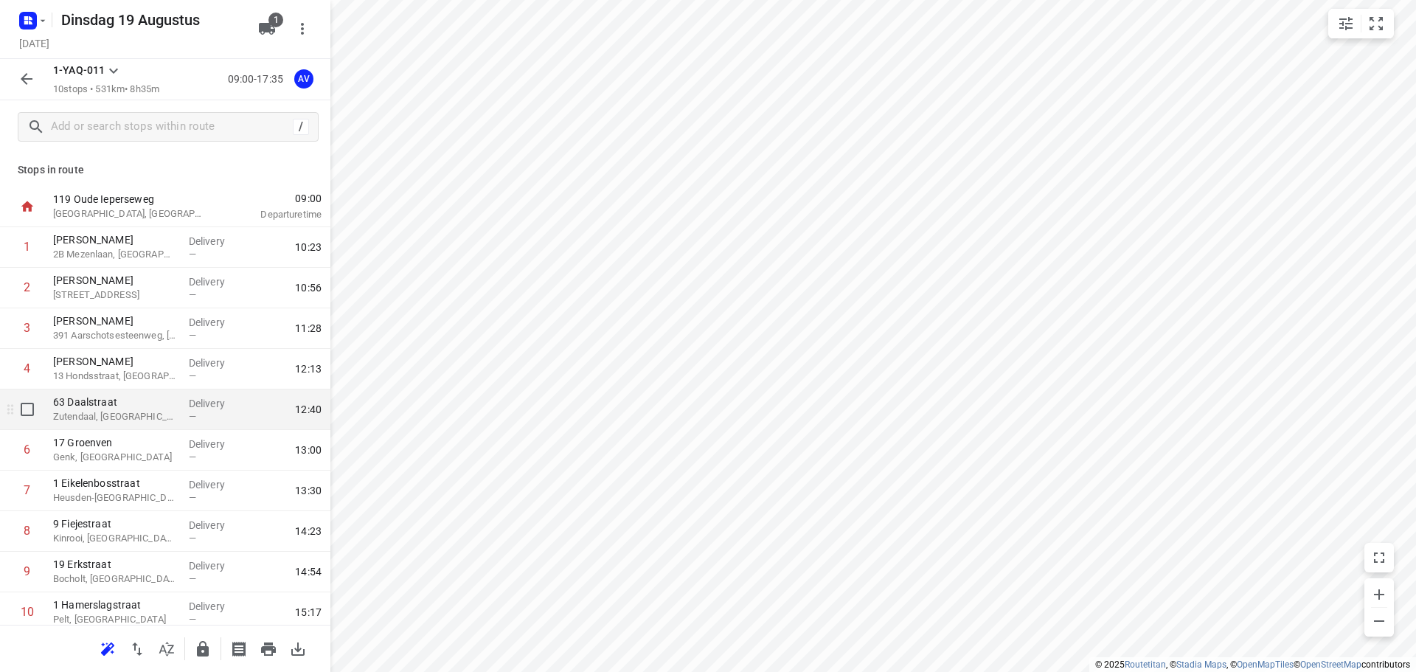
click at [142, 409] on div "[STREET_ADDRESS]" at bounding box center [115, 409] width 136 height 41
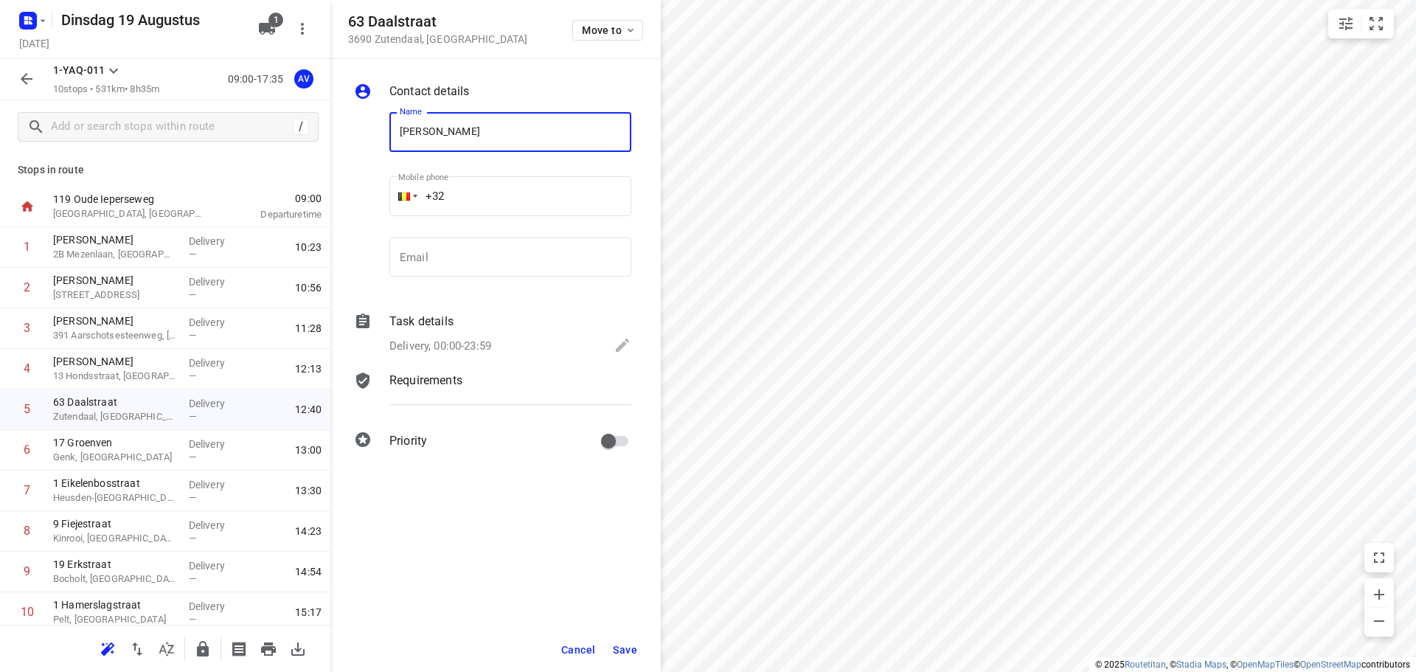
type input "[PERSON_NAME]"
click at [520, 193] on input "+32" at bounding box center [510, 196] width 242 height 40
type input "[PHONE_NUMBER]"
click at [480, 335] on div "Task details Delivery, 00:00-23:59" at bounding box center [510, 335] width 248 height 50
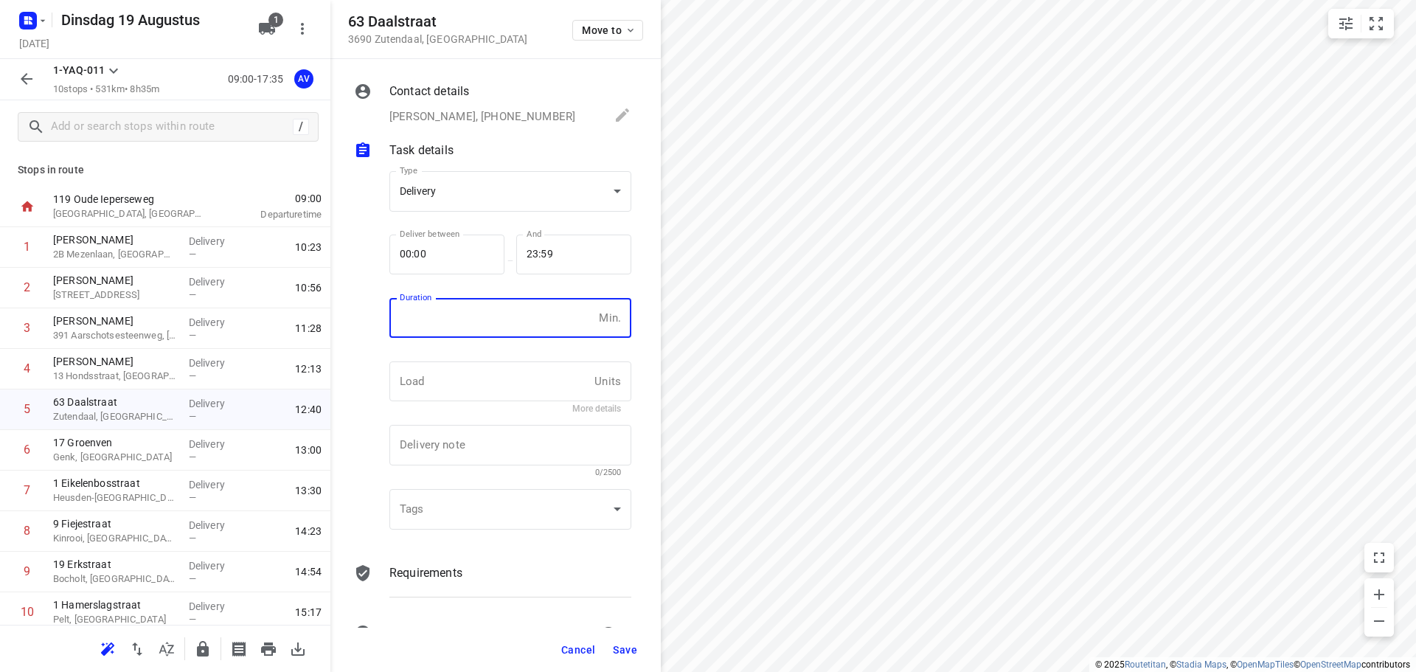
click at [495, 321] on input "number" at bounding box center [491, 318] width 204 height 40
type input "1"
click at [628, 650] on span "Save" at bounding box center [625, 650] width 24 height 12
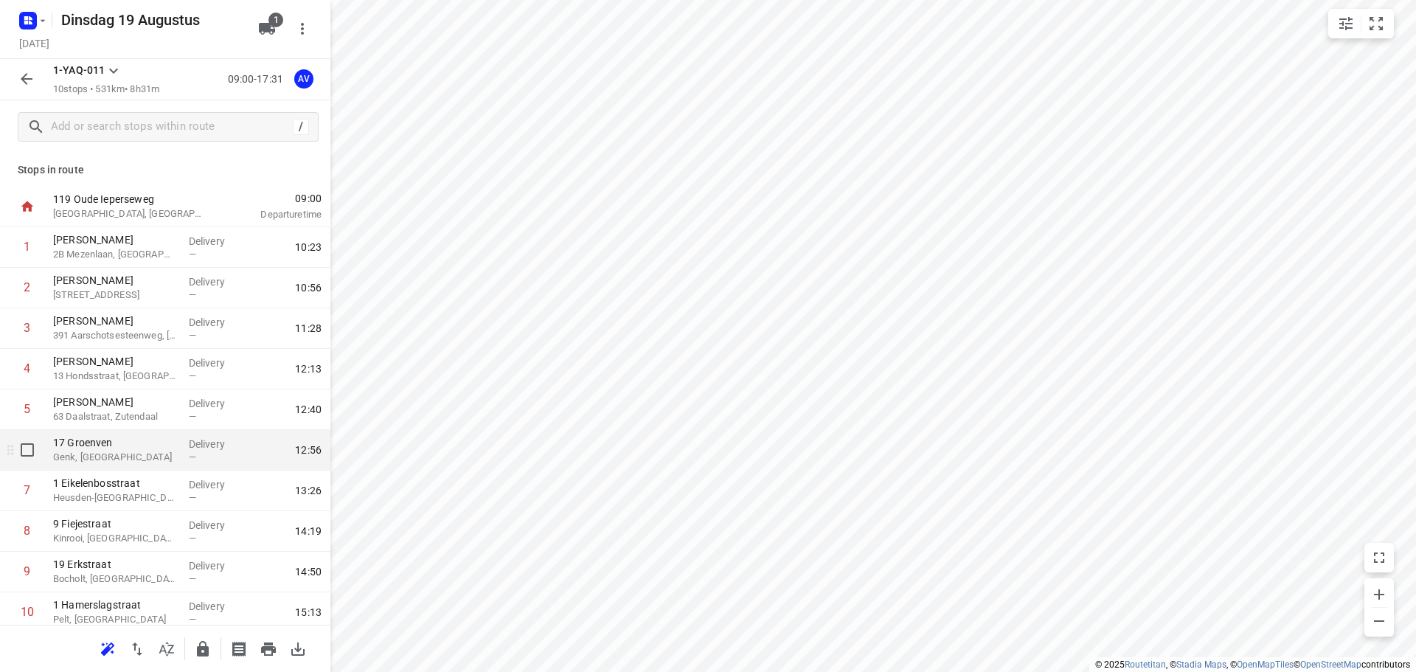
click at [146, 447] on p "17 Groenven" at bounding box center [115, 442] width 124 height 15
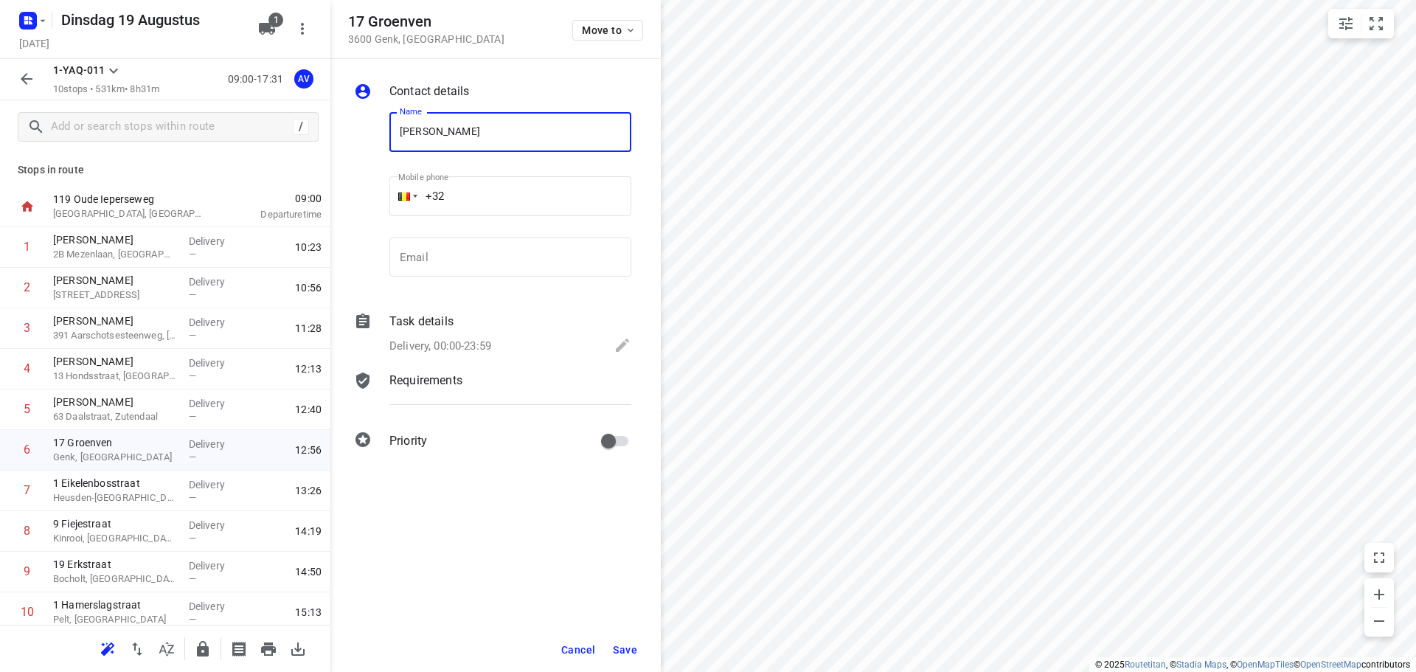
type input "[PERSON_NAME]"
click at [515, 201] on input "+32" at bounding box center [510, 196] width 242 height 40
type input "[PHONE_NUMBER]"
click at [468, 341] on p "Delivery, 00:00-23:59" at bounding box center [440, 346] width 102 height 17
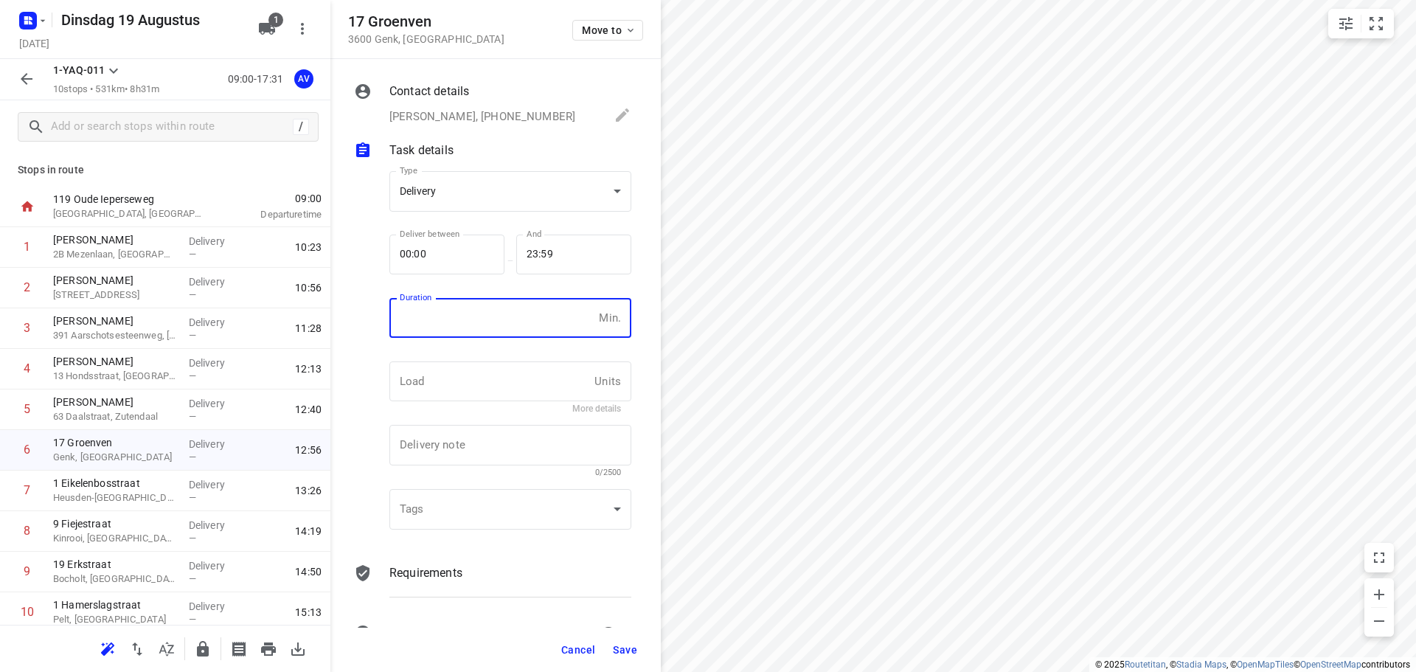
click at [475, 331] on input "number" at bounding box center [491, 318] width 204 height 40
type input "1"
click at [623, 650] on span "Save" at bounding box center [625, 650] width 24 height 12
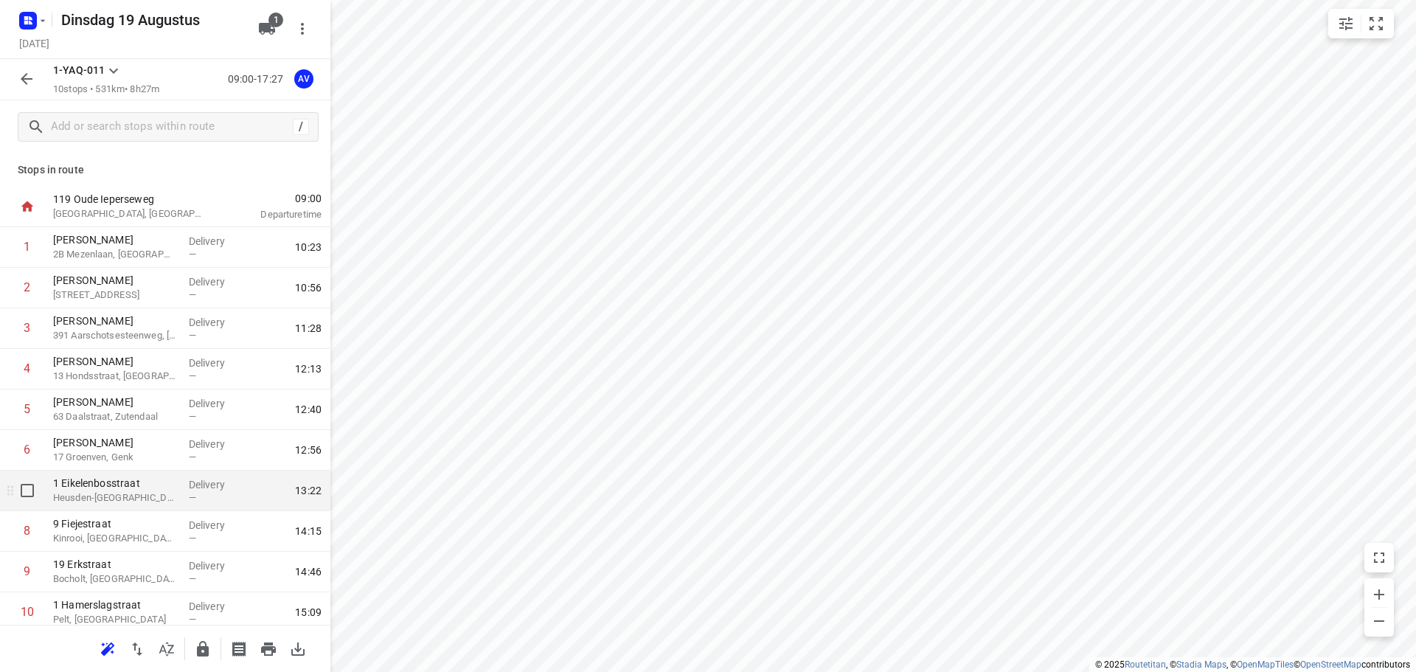
click at [161, 494] on p "Heusden-[GEOGRAPHIC_DATA], [GEOGRAPHIC_DATA]" at bounding box center [115, 497] width 124 height 15
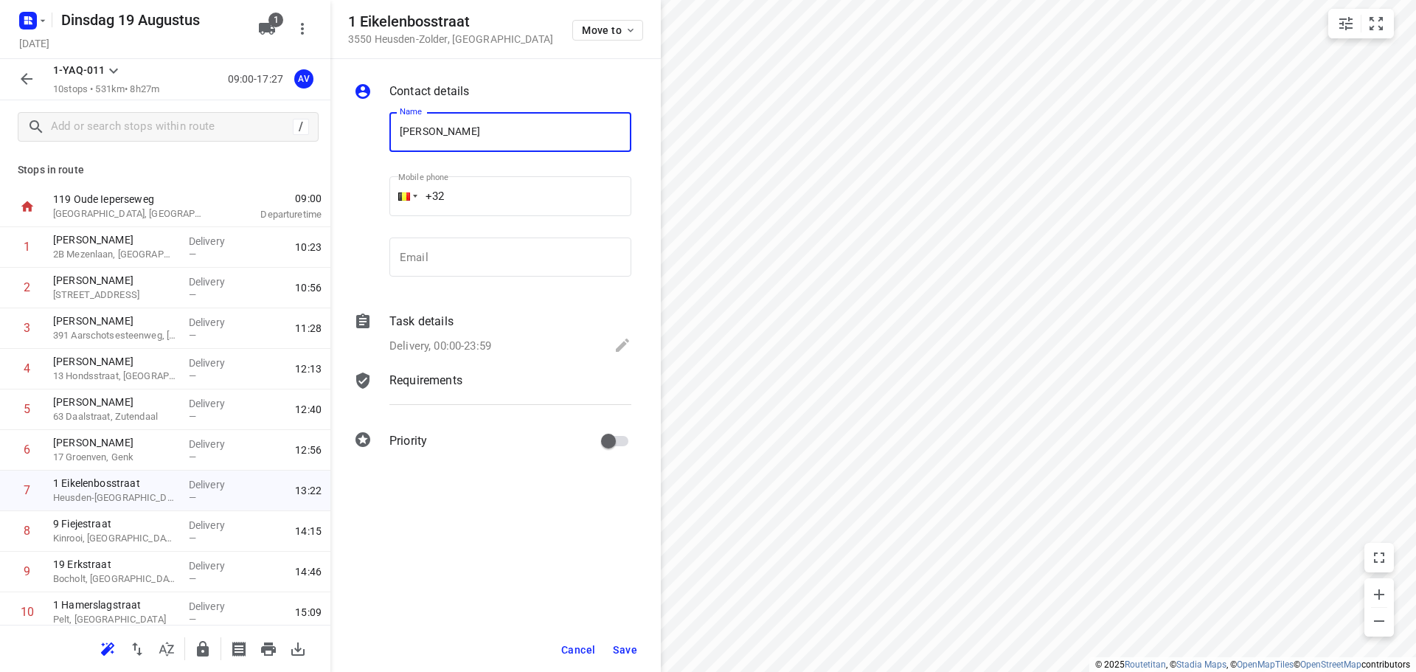
type input "[PERSON_NAME]"
click at [587, 198] on input "+32" at bounding box center [510, 196] width 242 height 40
type input "[PHONE_NUMBER]"
click at [493, 347] on div "Delivery, 00:00-23:59" at bounding box center [510, 346] width 242 height 21
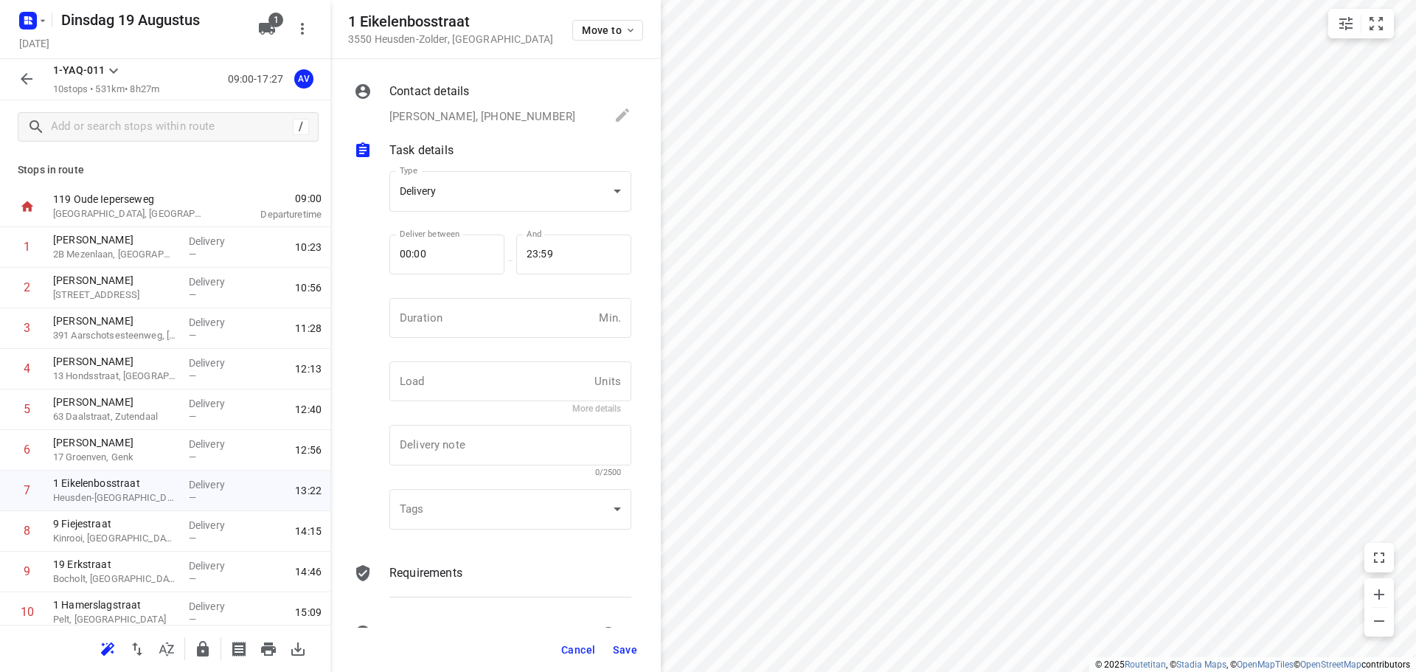
click at [501, 322] on input "number" at bounding box center [491, 318] width 204 height 40
type input "1"
click at [630, 651] on span "Save" at bounding box center [625, 650] width 24 height 12
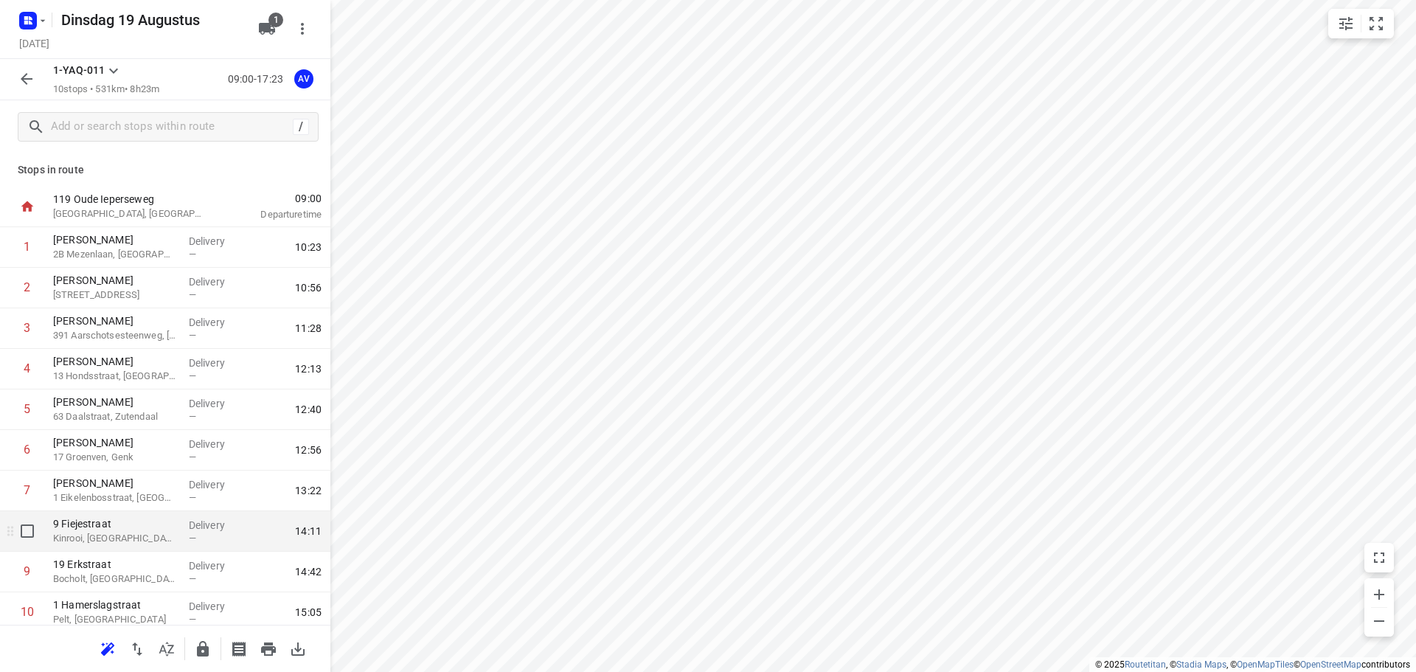
click at [137, 541] on p "Kinrooi, [GEOGRAPHIC_DATA]" at bounding box center [115, 538] width 124 height 15
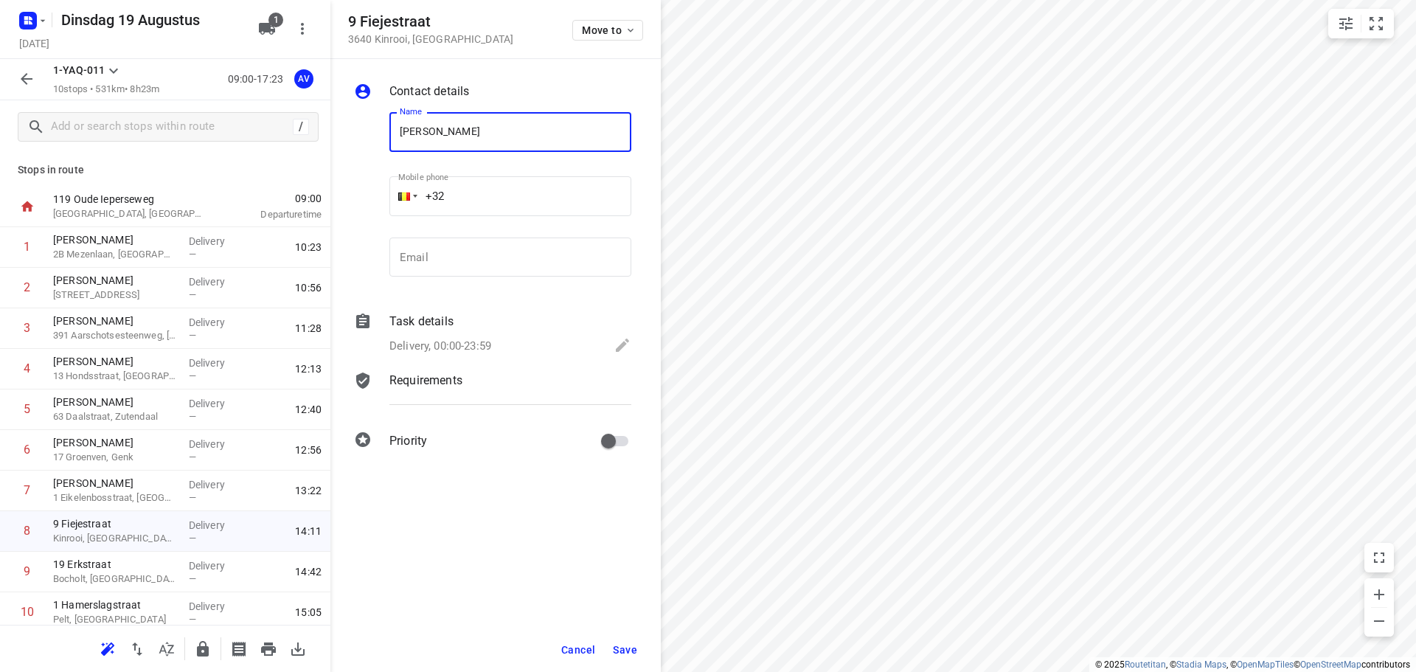
type input "[PERSON_NAME]"
drag, startPoint x: 505, startPoint y: 189, endPoint x: 516, endPoint y: 166, distance: 25.4
click at [506, 189] on input "+32" at bounding box center [510, 196] width 242 height 40
type input "[PHONE_NUMBER]"
click at [486, 347] on p "Delivery, 00:00-23:59" at bounding box center [440, 346] width 102 height 17
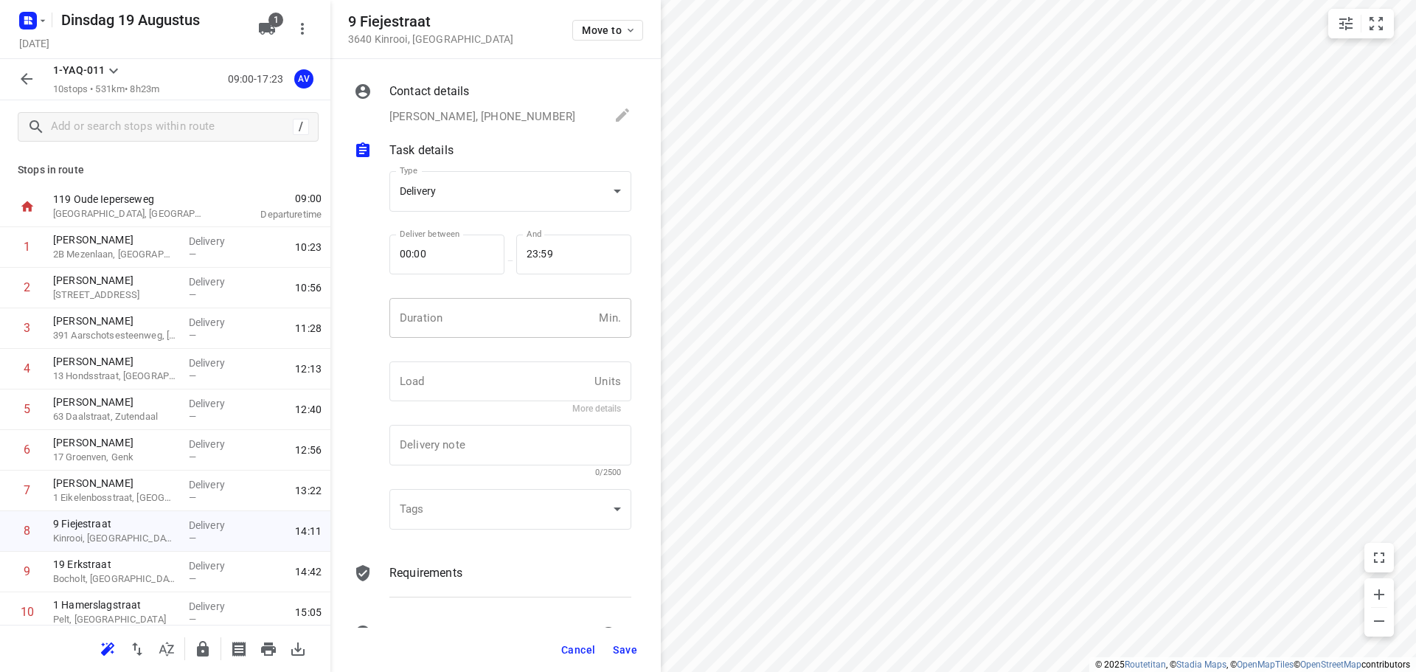
click at [490, 334] on input "number" at bounding box center [491, 318] width 204 height 40
type input "1"
click at [625, 652] on span "Save" at bounding box center [625, 650] width 24 height 12
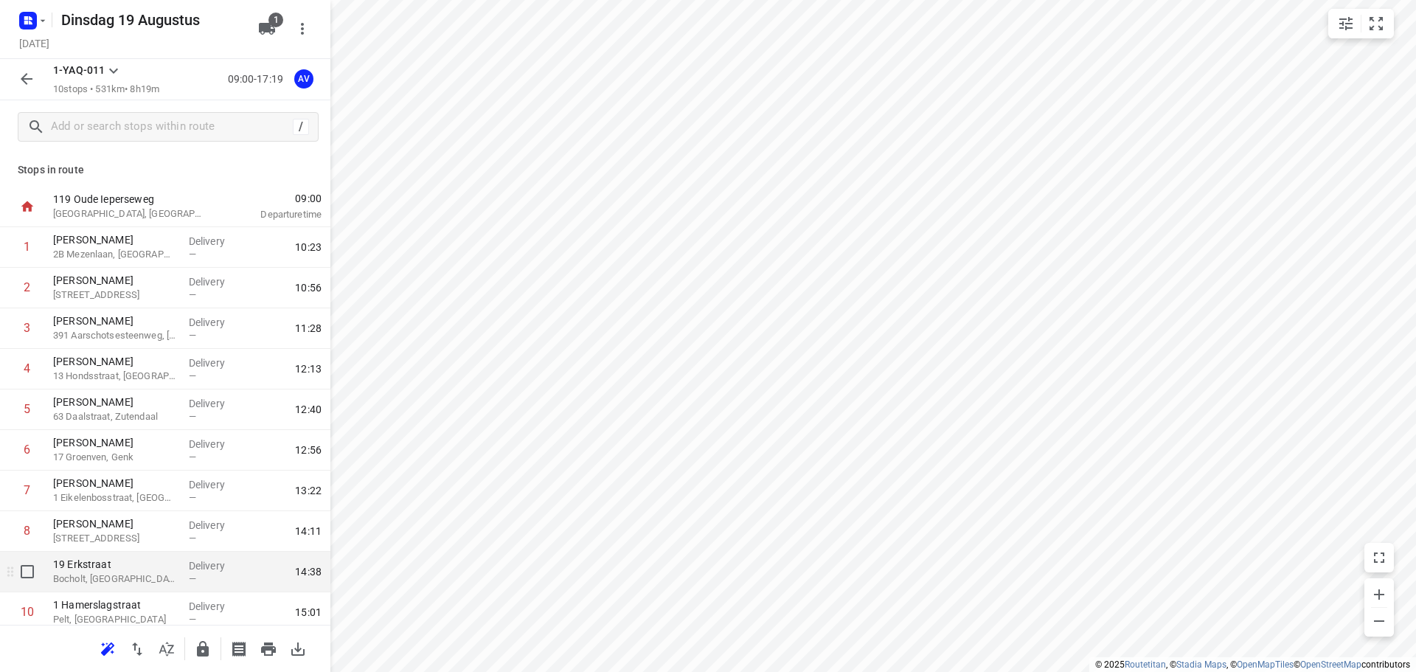
click at [133, 579] on p "Bocholt, [GEOGRAPHIC_DATA]" at bounding box center [115, 578] width 124 height 15
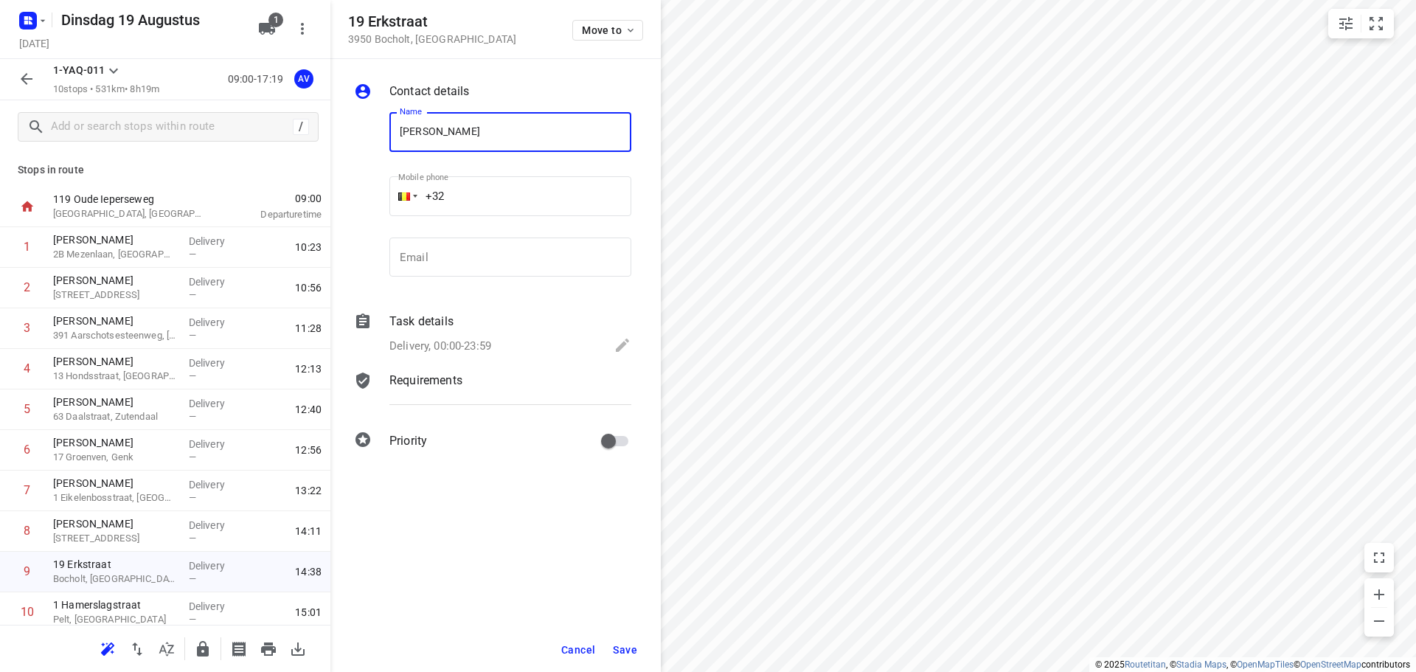
type input "[PERSON_NAME]"
click at [542, 201] on input "+32" at bounding box center [510, 196] width 242 height 40
type input "[PHONE_NUMBER]"
click at [464, 345] on p "Delivery, 00:00-23:59" at bounding box center [440, 346] width 102 height 17
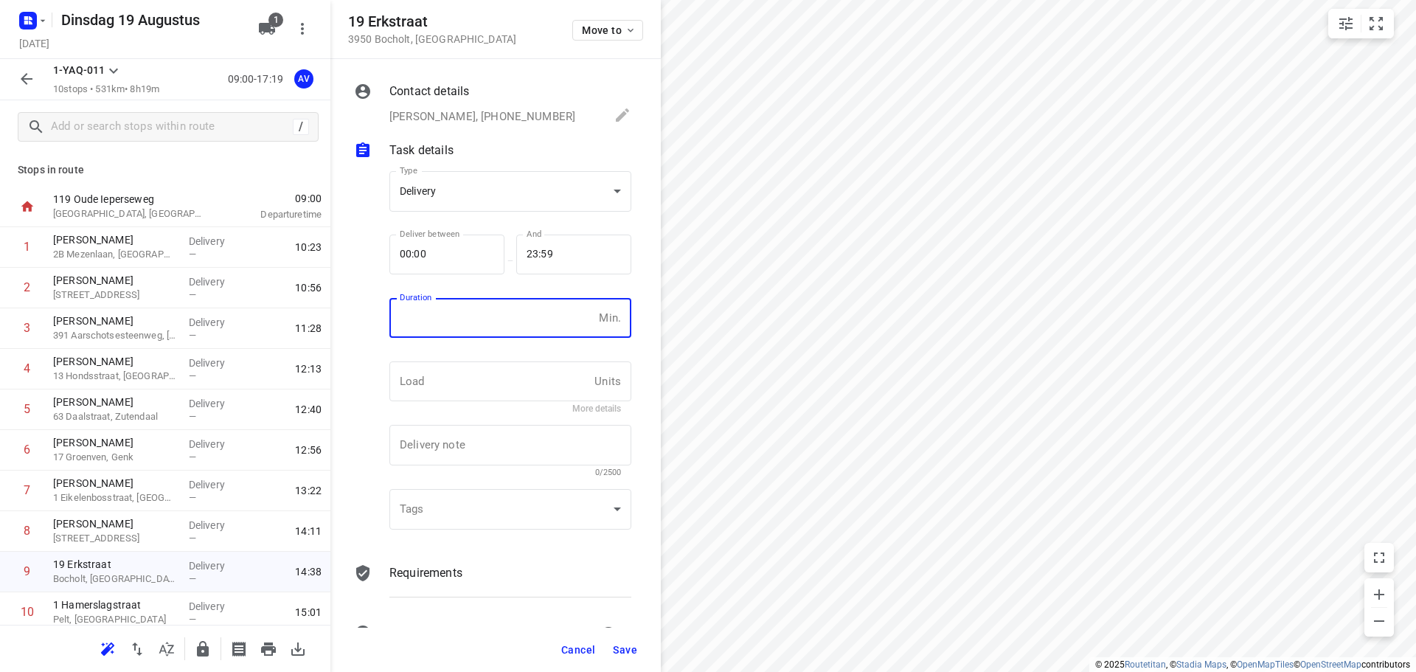
click at [472, 338] on div "Duration Min. Duration" at bounding box center [510, 324] width 242 height 52
type input "1"
click at [625, 652] on span "Save" at bounding box center [625, 650] width 24 height 12
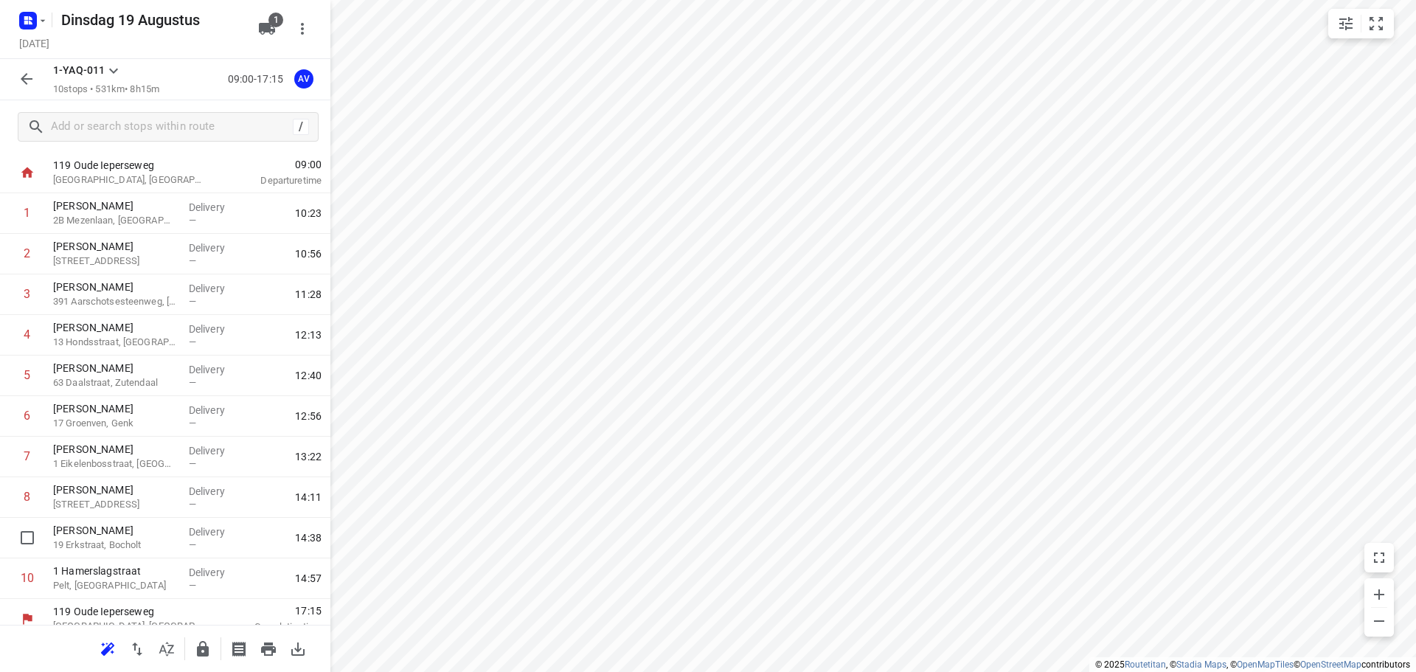
scroll to position [49, 0]
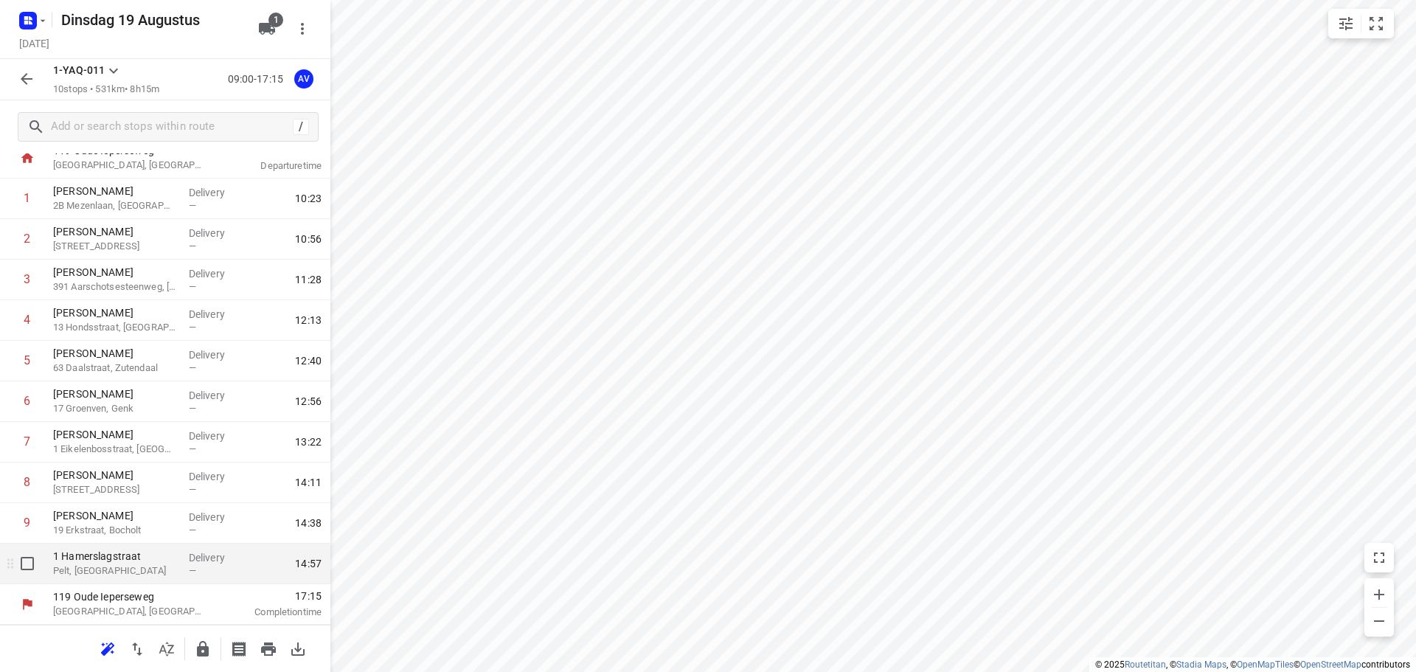
click at [140, 571] on p "Pelt, [GEOGRAPHIC_DATA]" at bounding box center [115, 570] width 124 height 15
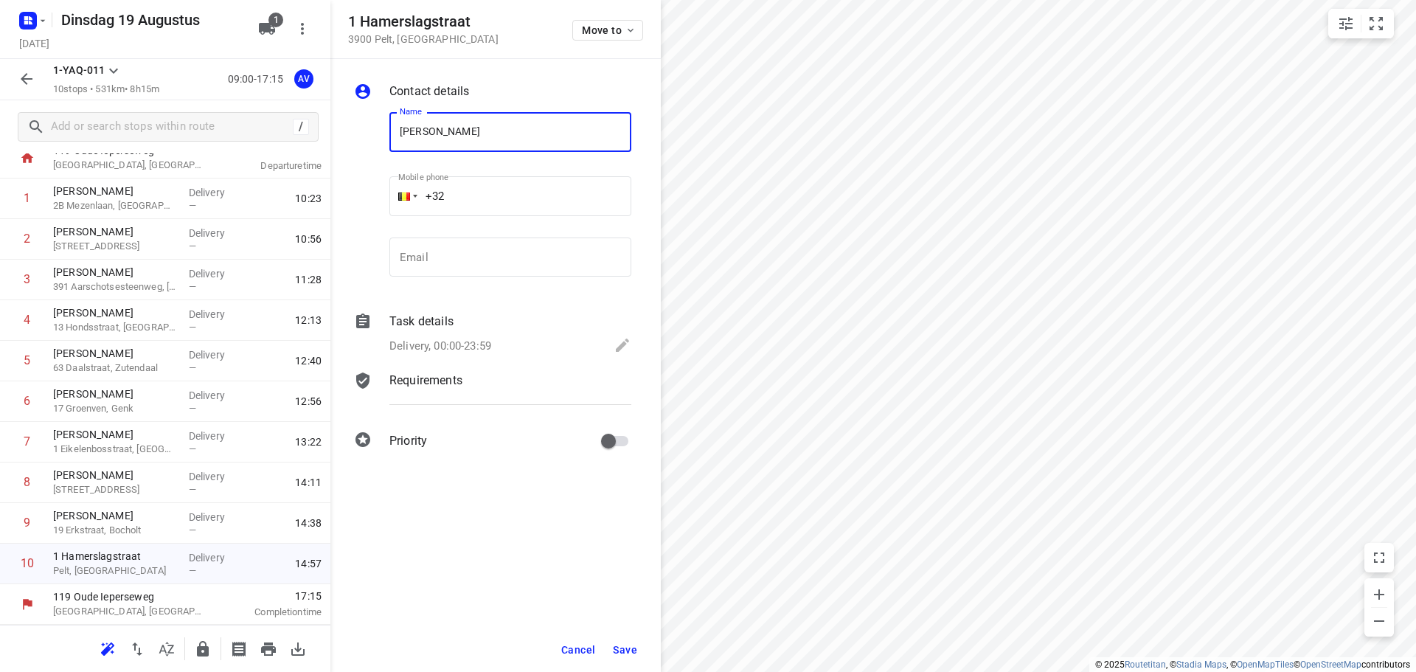
type input "[PERSON_NAME]"
click at [538, 205] on input "+32" at bounding box center [510, 196] width 242 height 40
type input "[PHONE_NUMBER]"
click at [490, 350] on p "Delivery, 00:00-23:59" at bounding box center [440, 346] width 102 height 17
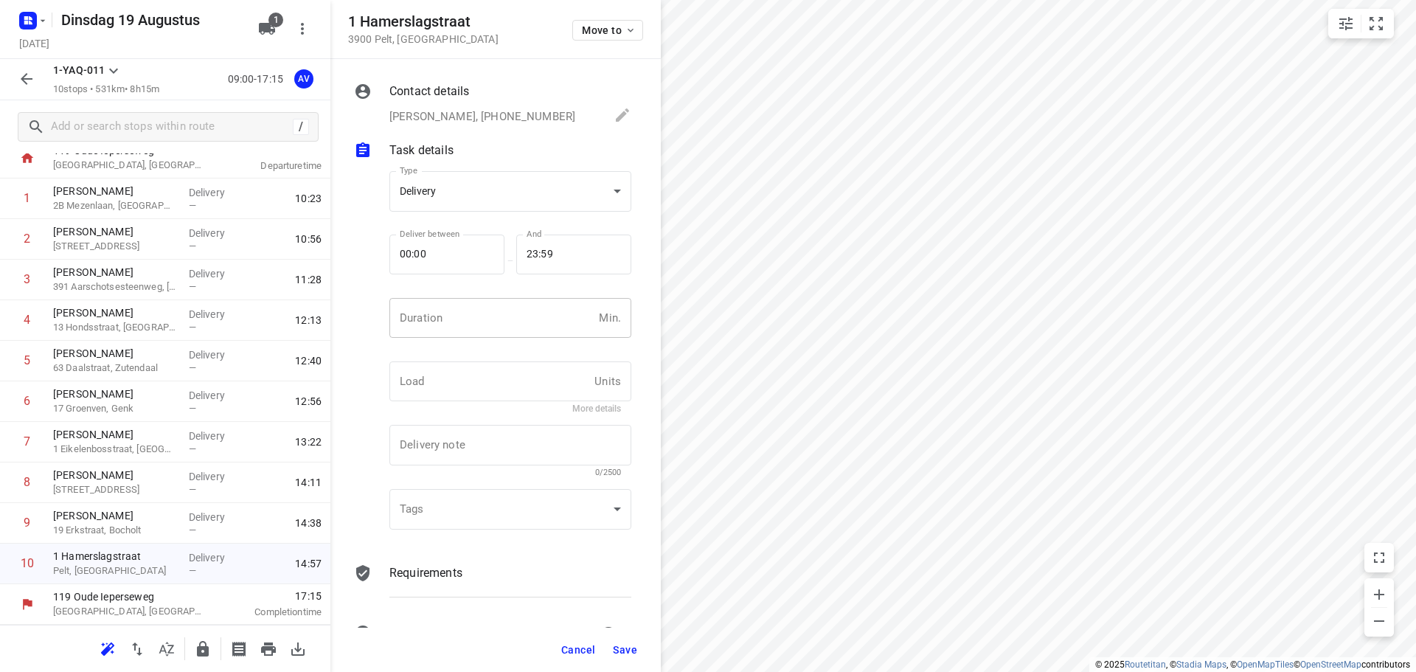
click at [492, 332] on input "number" at bounding box center [491, 318] width 204 height 40
type input "1"
click at [621, 653] on span "Save" at bounding box center [625, 650] width 24 height 12
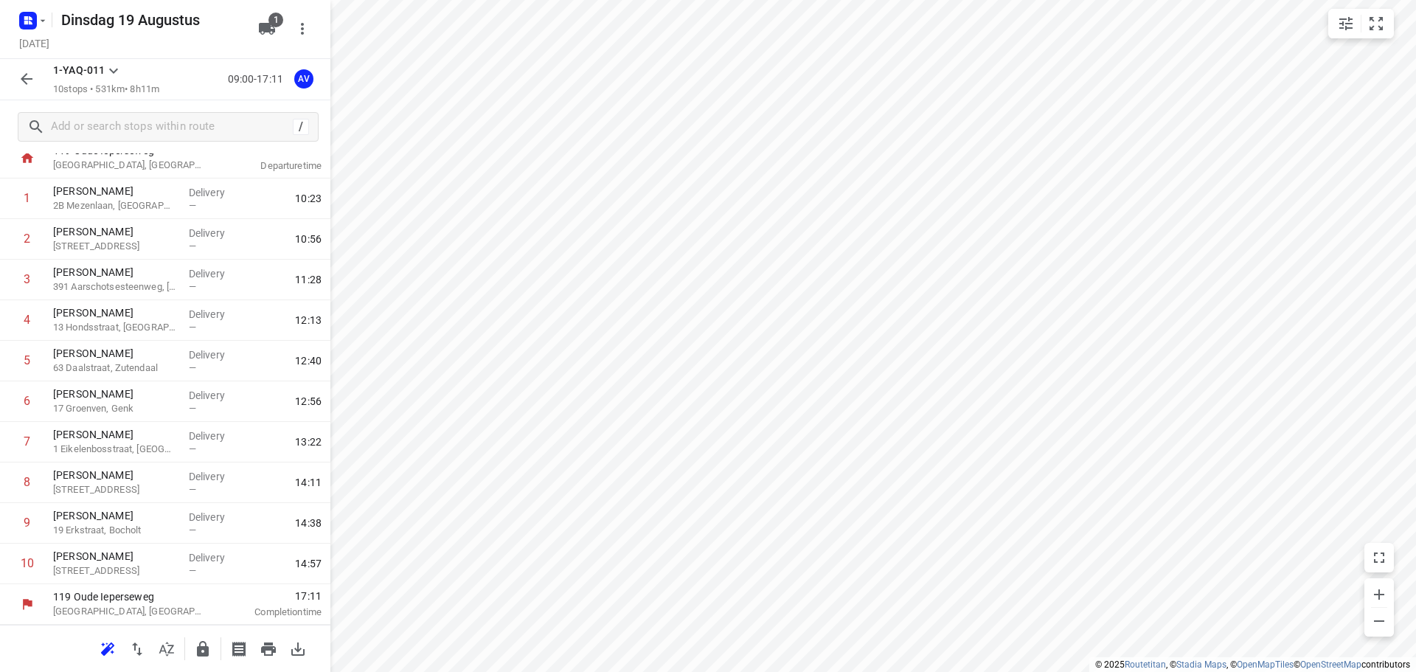
click at [22, 88] on button "button" at bounding box center [26, 78] width 29 height 29
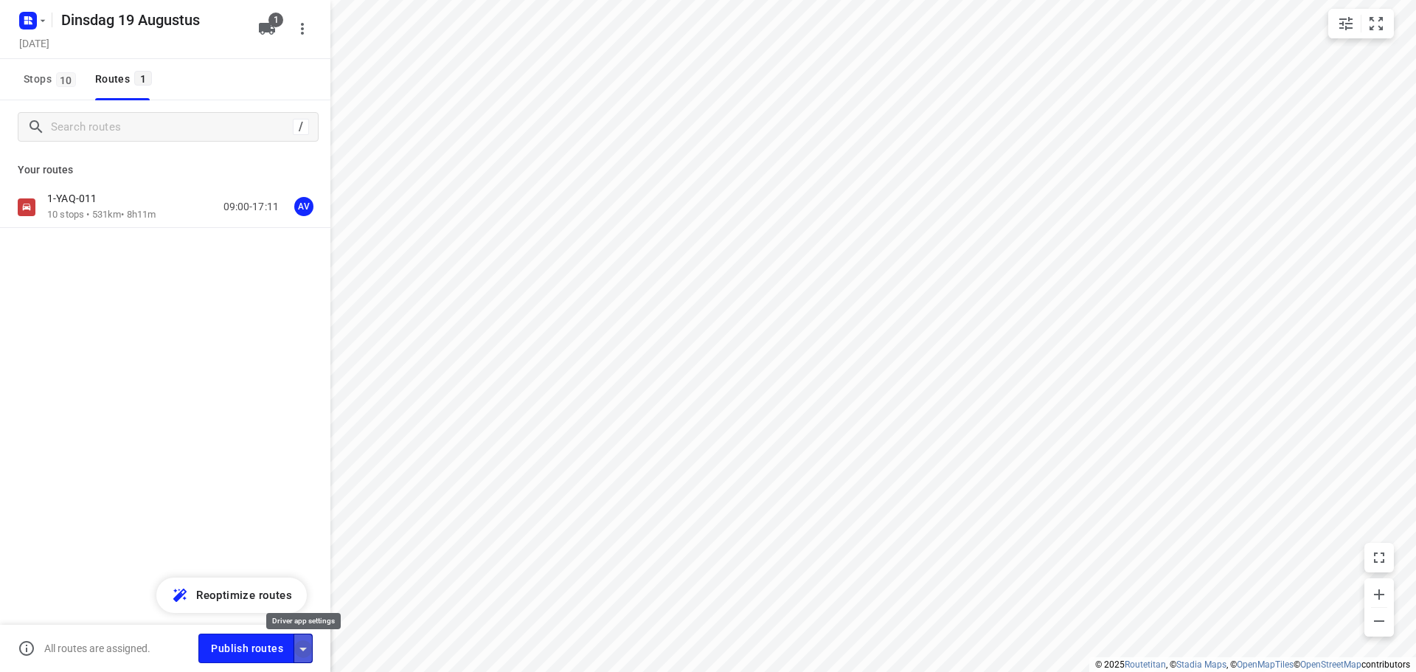
click at [303, 650] on icon "button" at bounding box center [302, 649] width 7 height 4
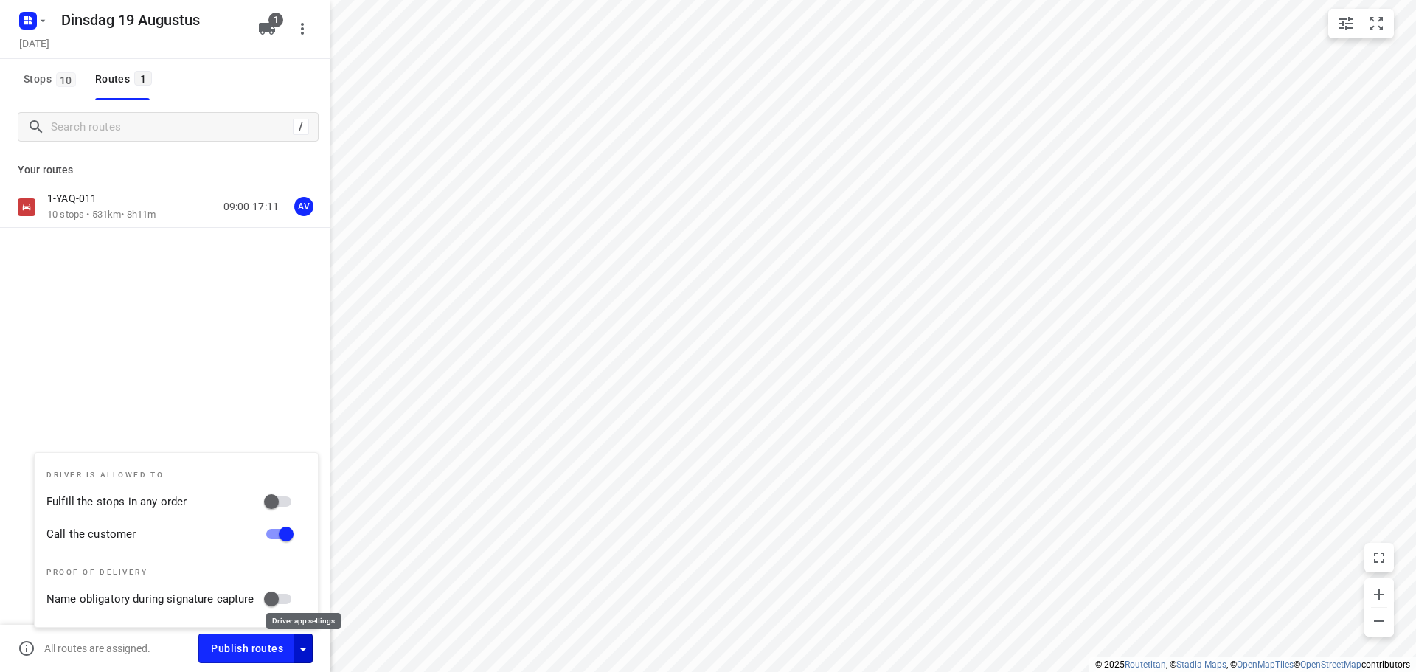
click at [304, 650] on icon "button" at bounding box center [302, 649] width 7 height 4
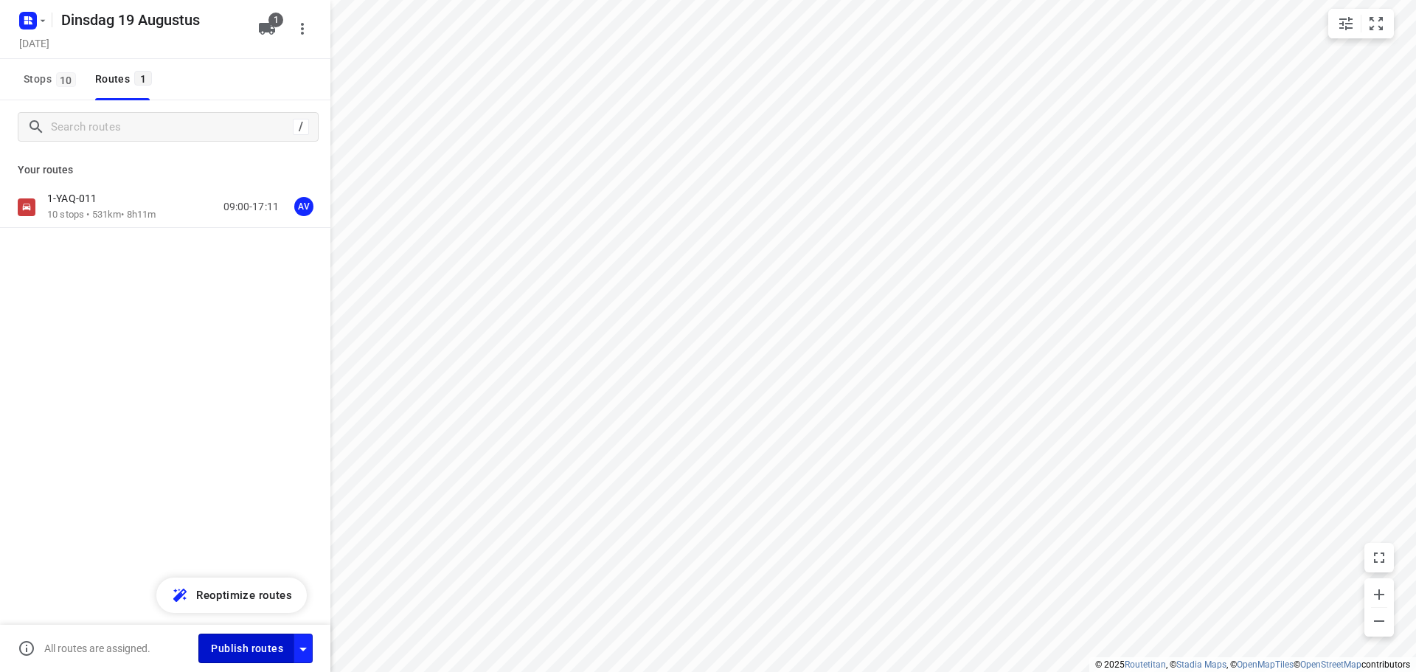
click at [268, 648] on span "Publish routes" at bounding box center [247, 648] width 72 height 18
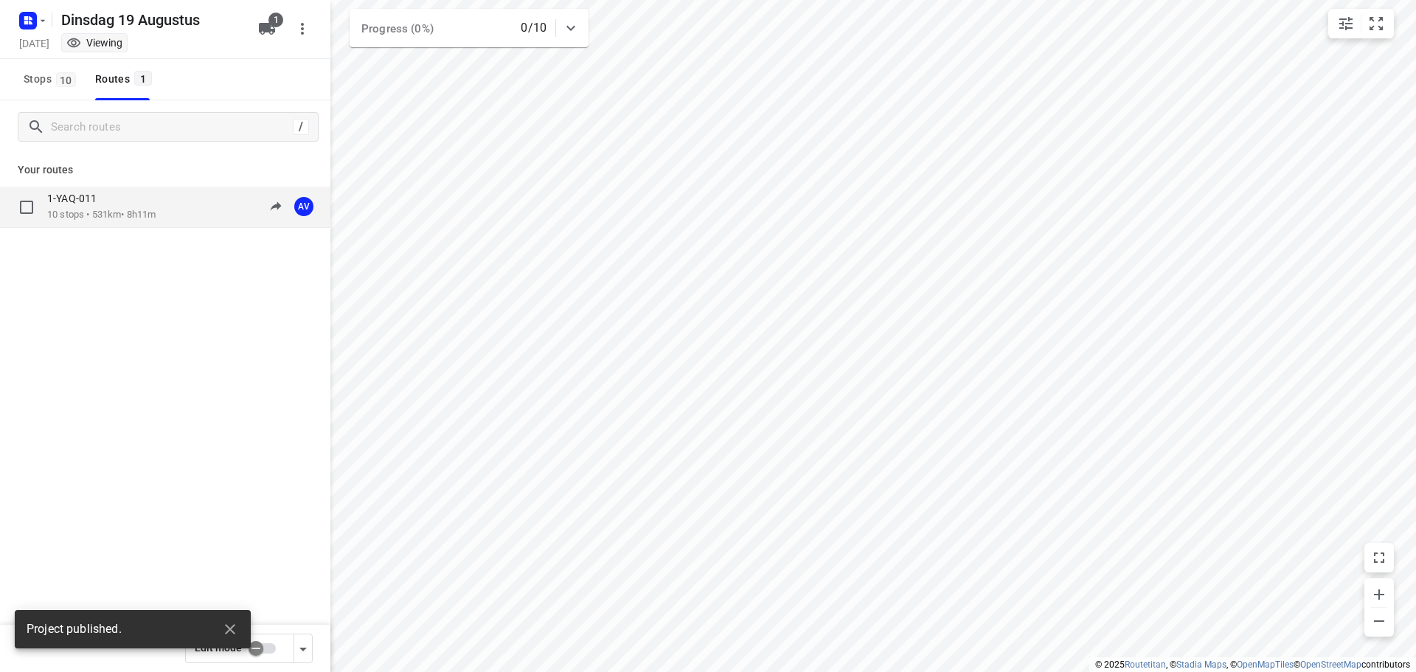
click at [153, 207] on div "1-YAQ-011" at bounding box center [101, 200] width 108 height 16
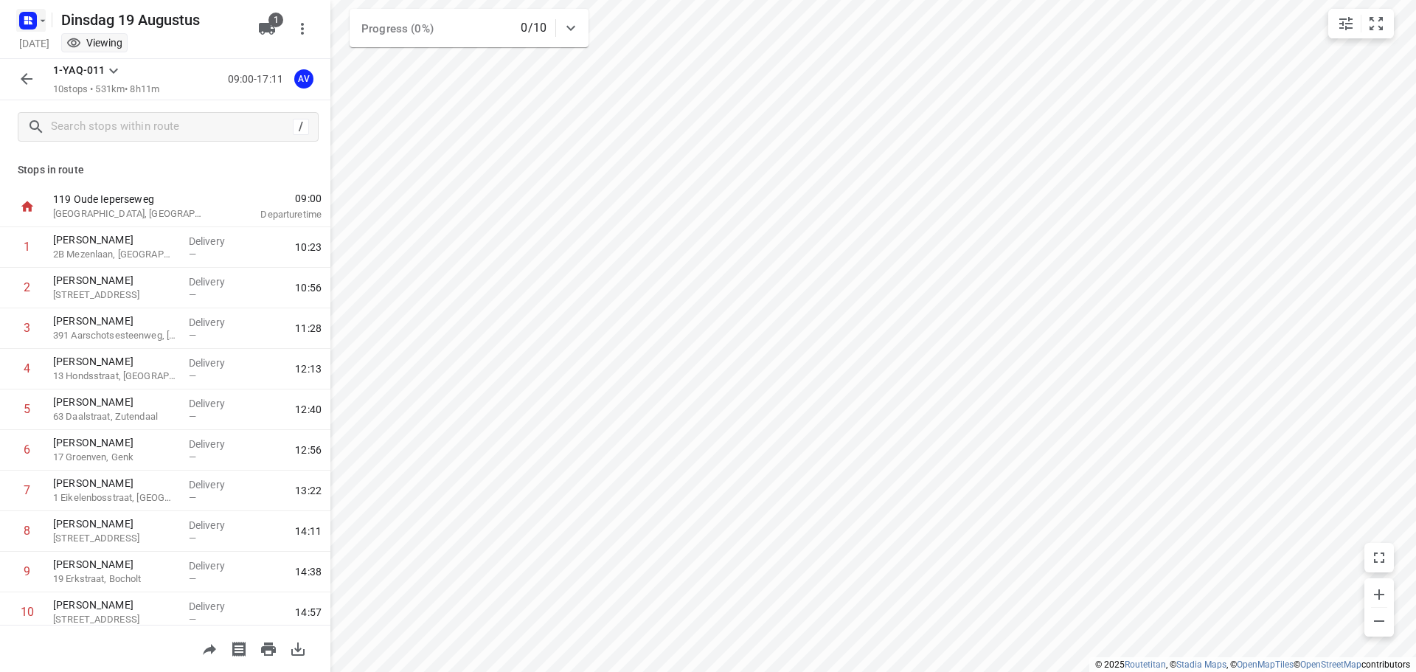
click at [31, 19] on icon "button" at bounding box center [31, 18] width 4 height 4
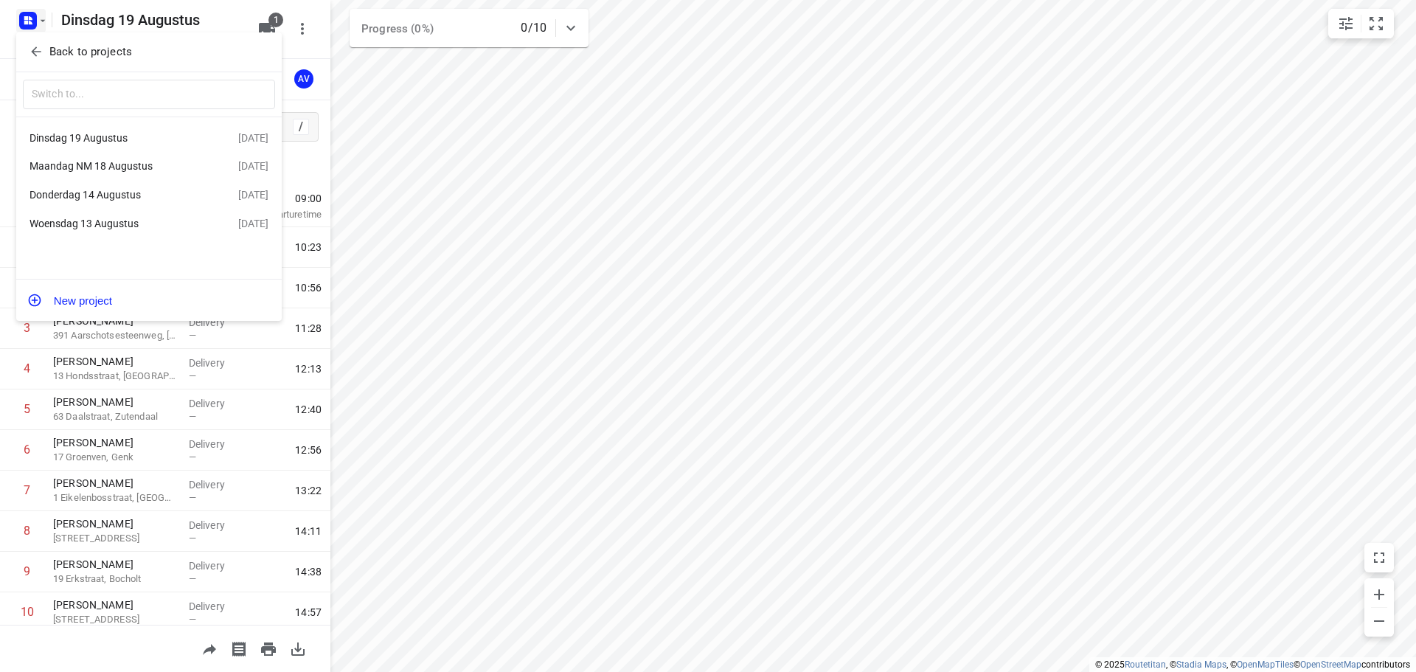
click at [115, 169] on div "Maandag NM 18 Augustus" at bounding box center [114, 166] width 170 height 12
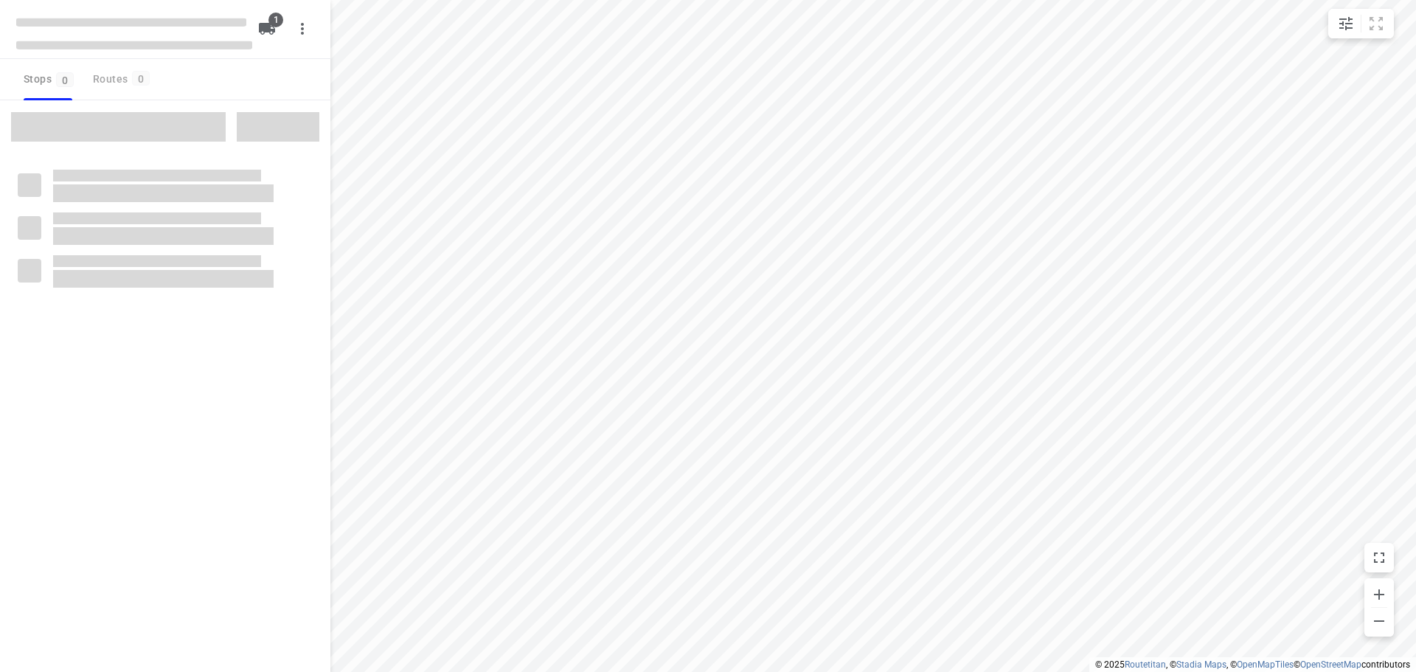
type input "distance"
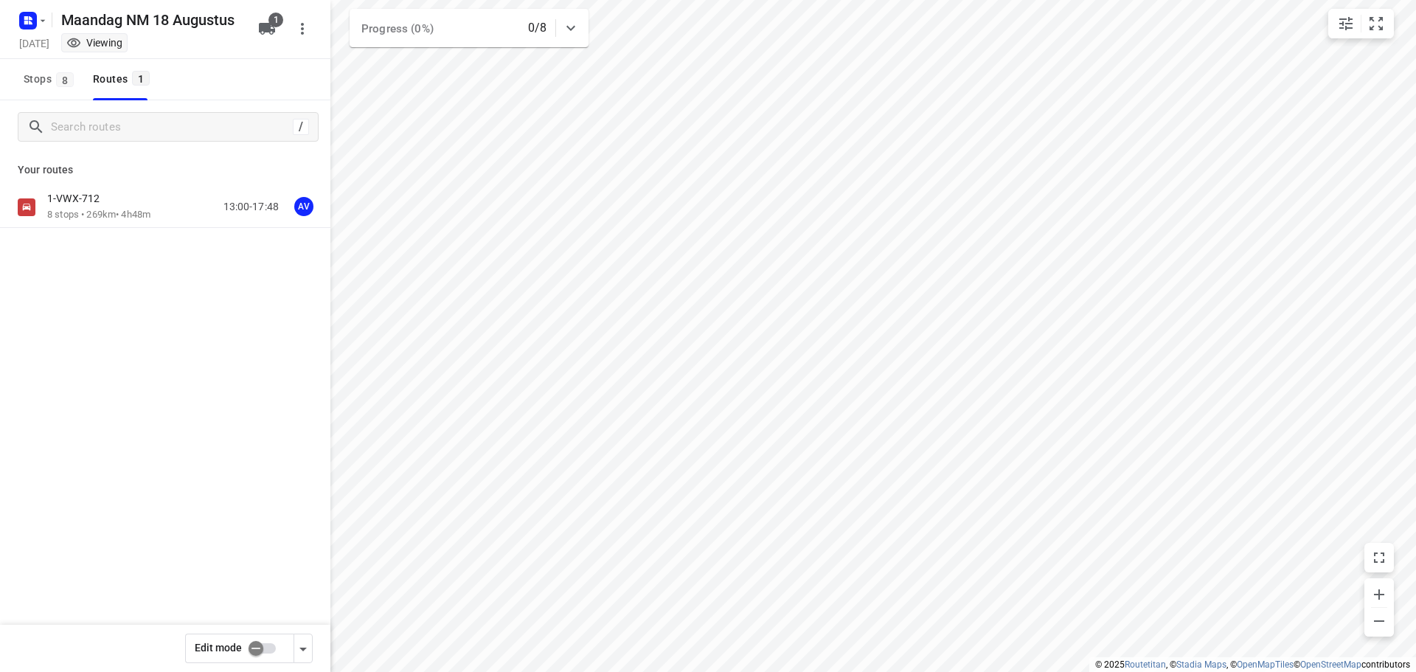
click at [265, 649] on input "checkbox" at bounding box center [256, 648] width 84 height 28
checkbox input "true"
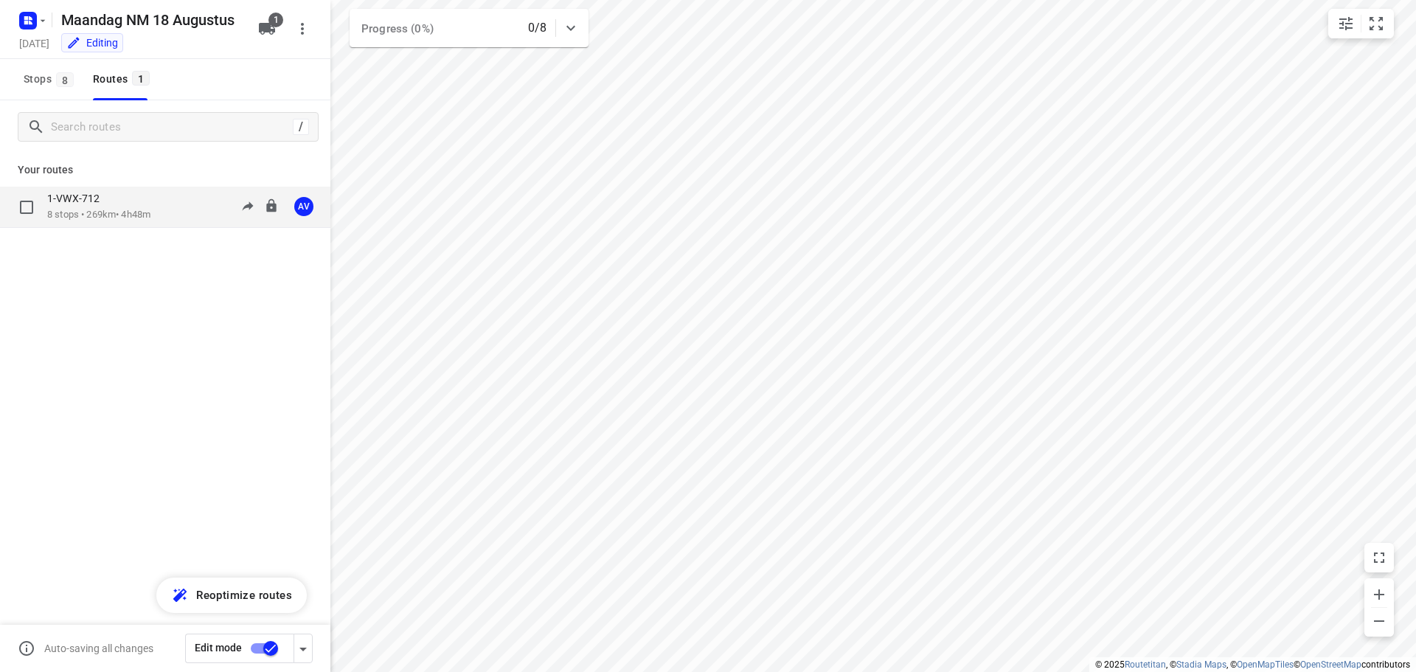
click at [148, 206] on div "1-VWX-712" at bounding box center [98, 200] width 103 height 16
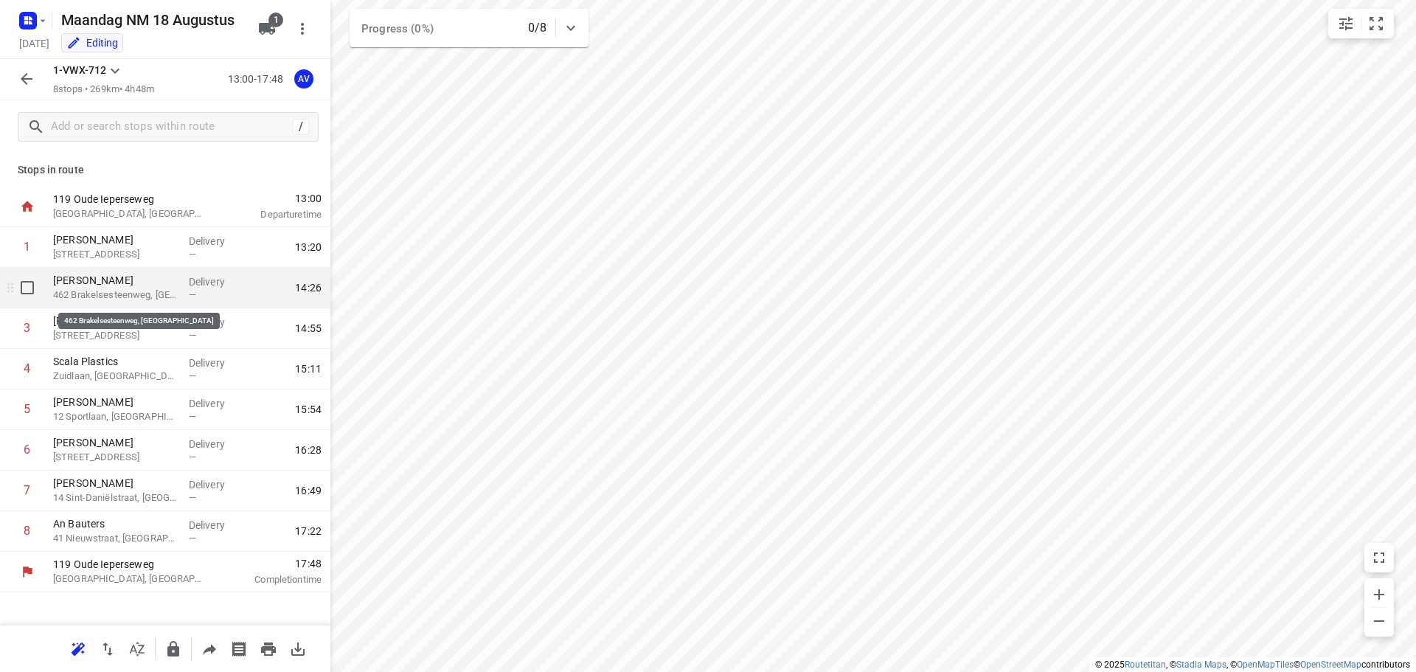
click at [145, 291] on p "462 Brakelsesteenweg, [GEOGRAPHIC_DATA]" at bounding box center [115, 295] width 124 height 15
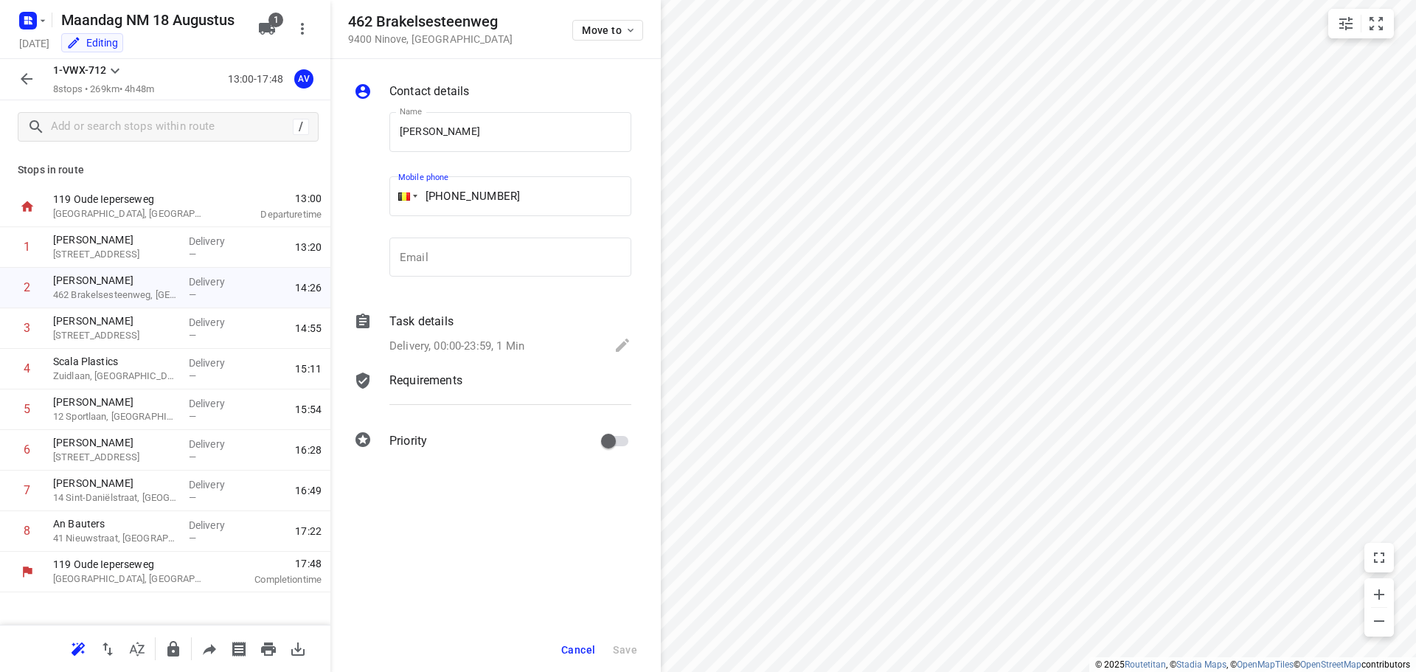
drag, startPoint x: 490, startPoint y: 191, endPoint x: 448, endPoint y: 195, distance: 42.2
click at [448, 195] on input "[PHONE_NUMBER]" at bounding box center [510, 196] width 242 height 40
paste input "479933063"
type input "[PHONE_NUMBER]"
click at [630, 652] on span "Save" at bounding box center [625, 650] width 24 height 12
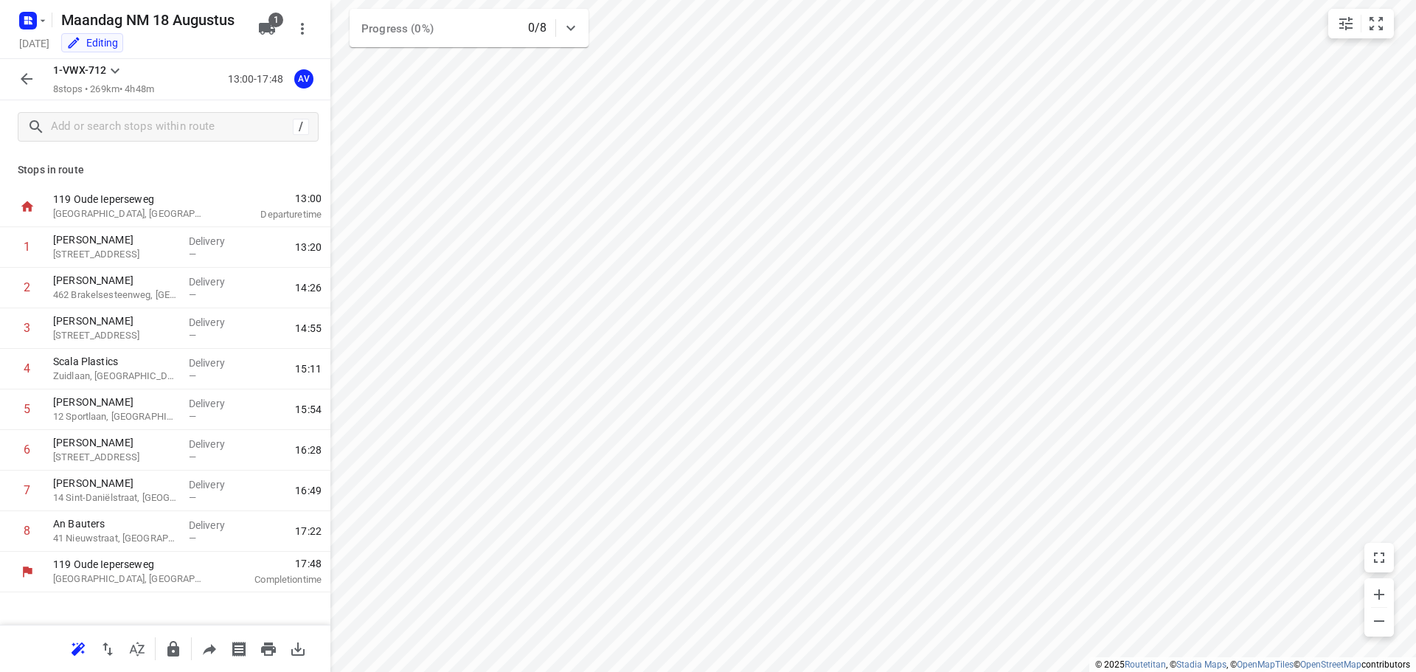
click at [27, 85] on icon "button" at bounding box center [27, 79] width 12 height 12
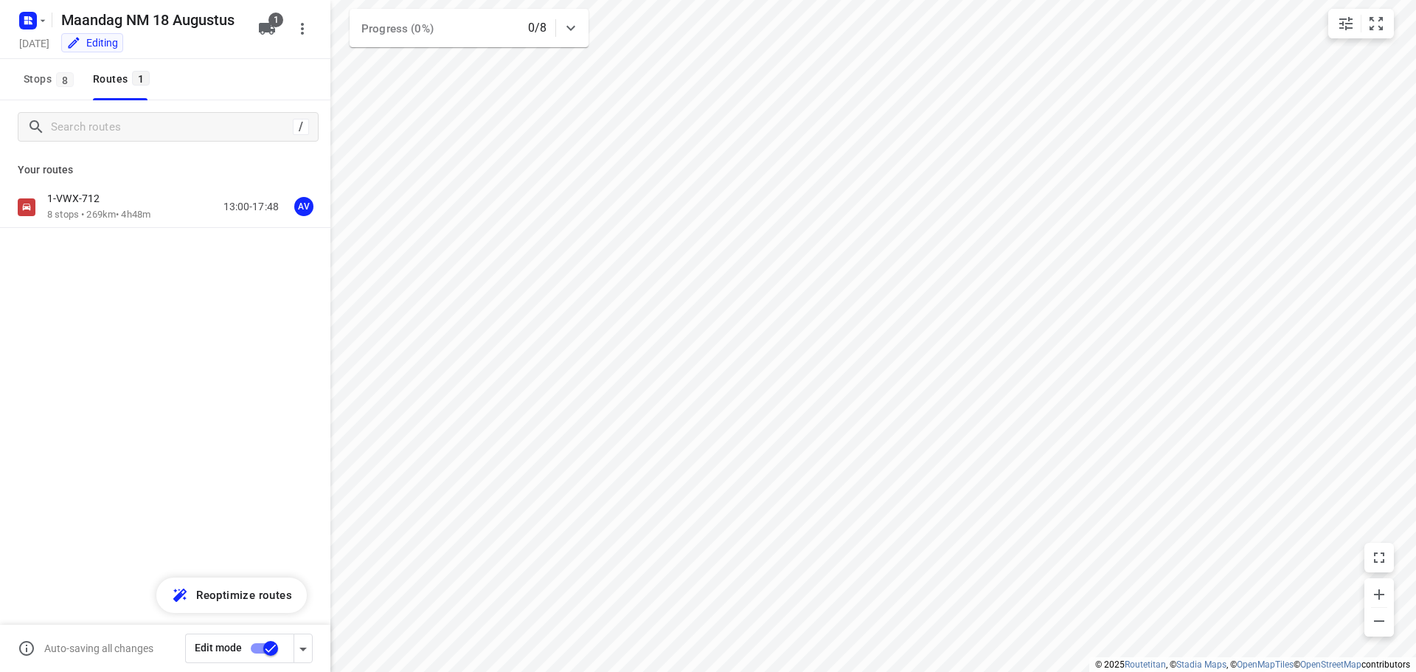
click at [257, 649] on input "checkbox" at bounding box center [271, 648] width 84 height 28
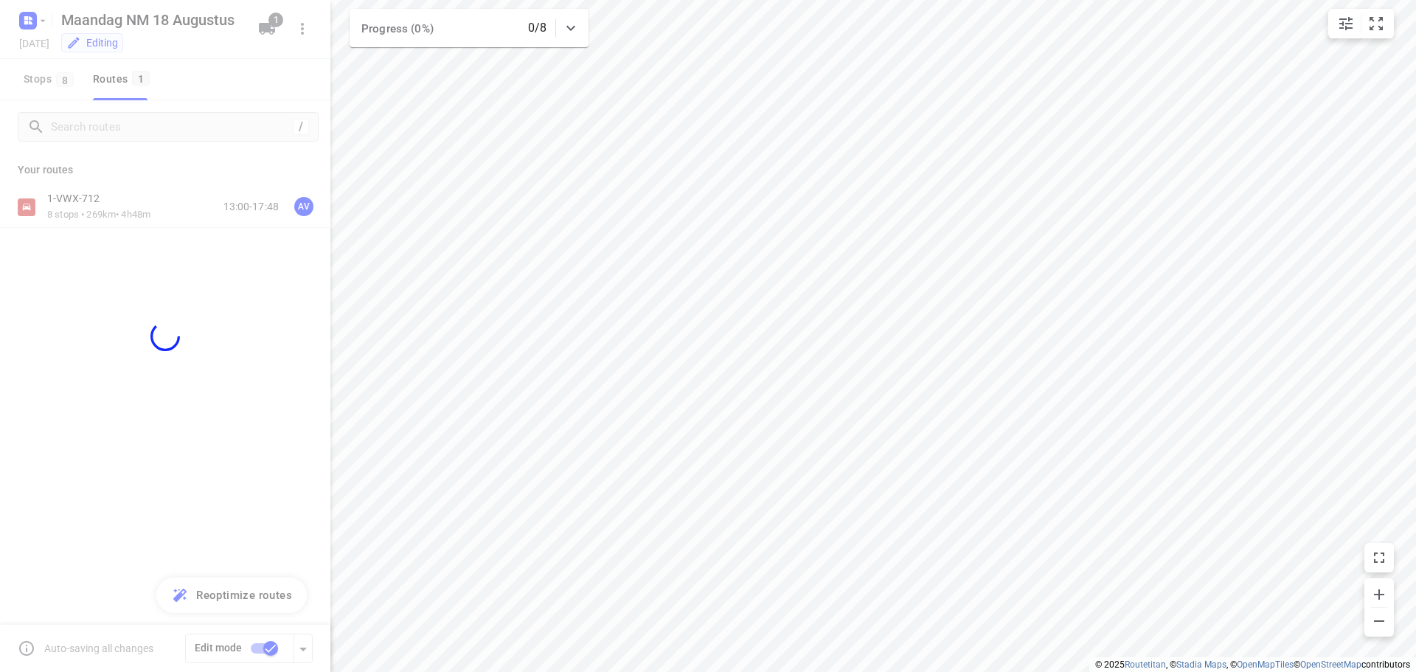
checkbox input "false"
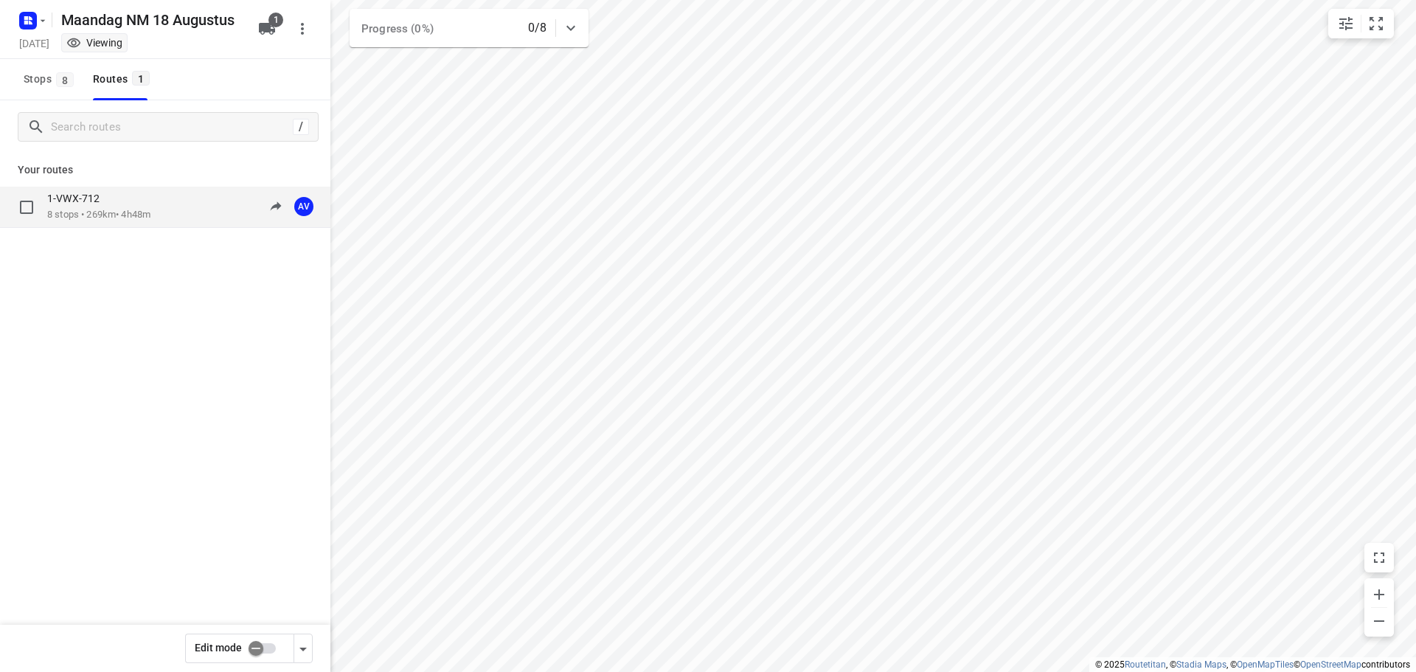
click at [172, 205] on div "1-VWX-712 8 stops • 269km • 4h48m 13:00-17:48 AV" at bounding box center [188, 207] width 283 height 30
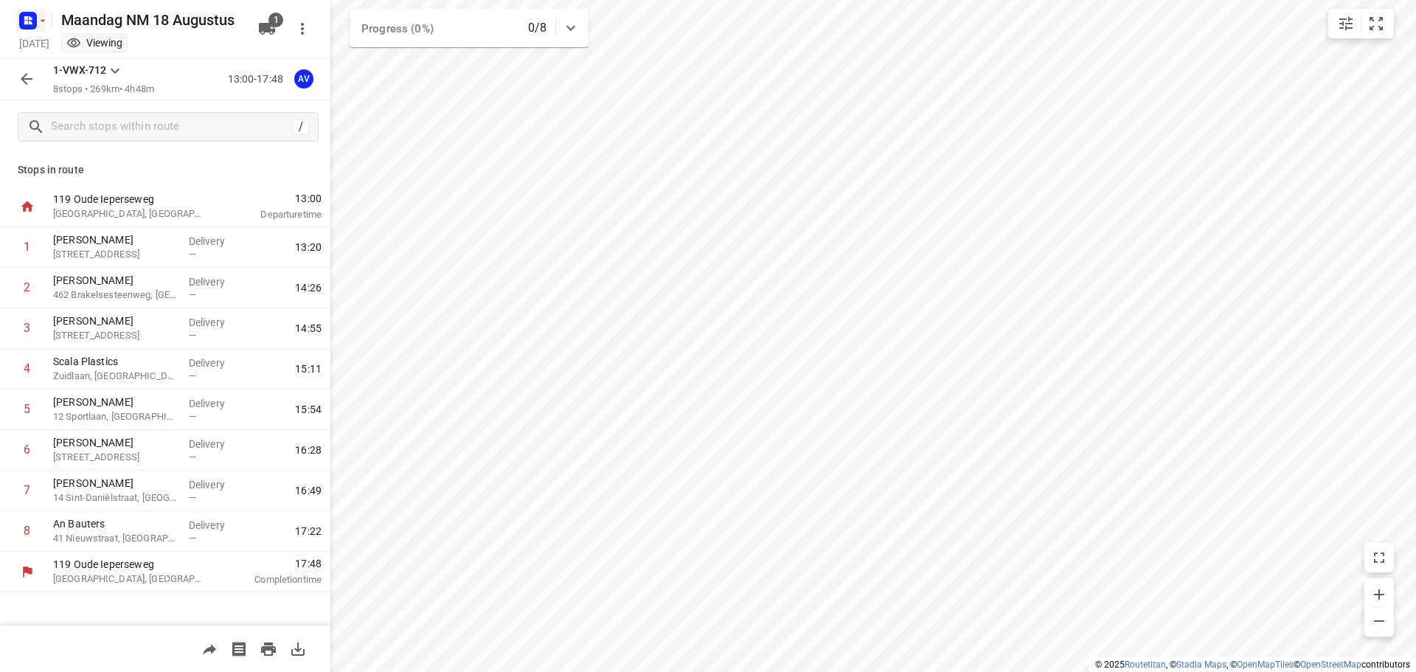
click at [35, 21] on rect "button" at bounding box center [28, 21] width 18 height 18
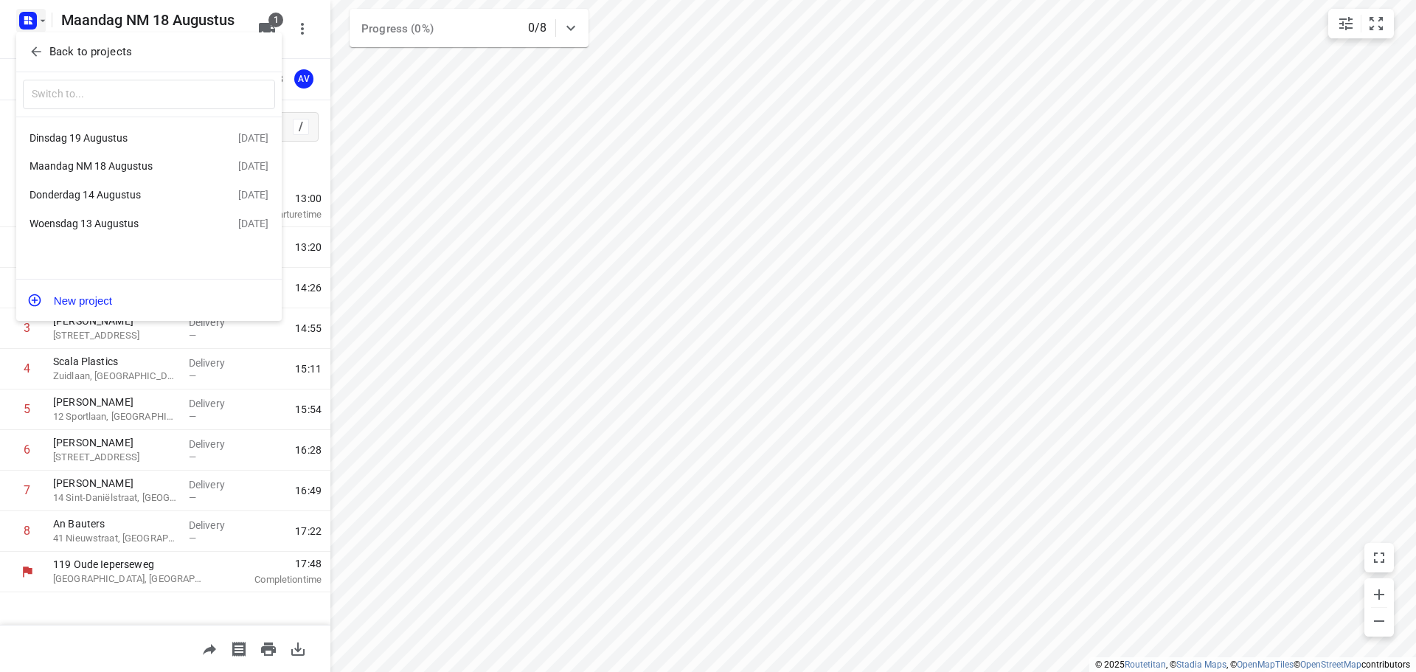
click at [33, 18] on div at bounding box center [708, 336] width 1416 height 672
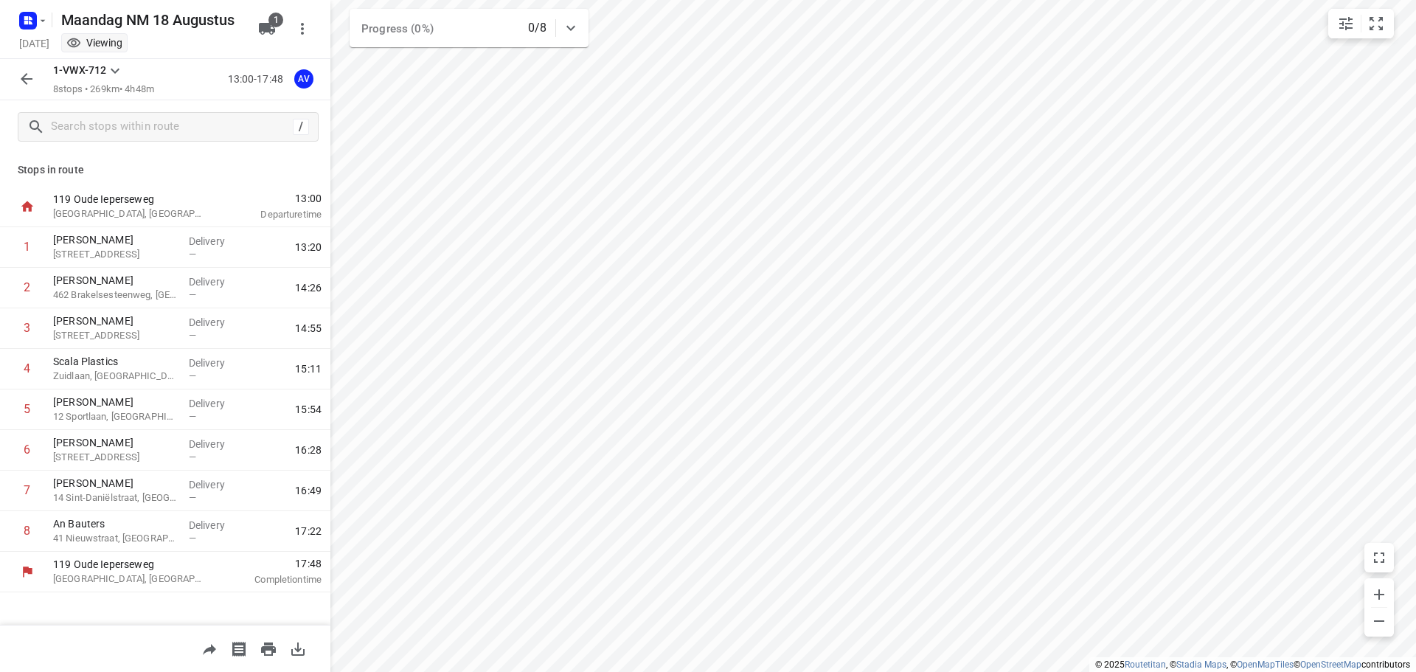
click at [33, 18] on rect "button" at bounding box center [28, 21] width 18 height 18
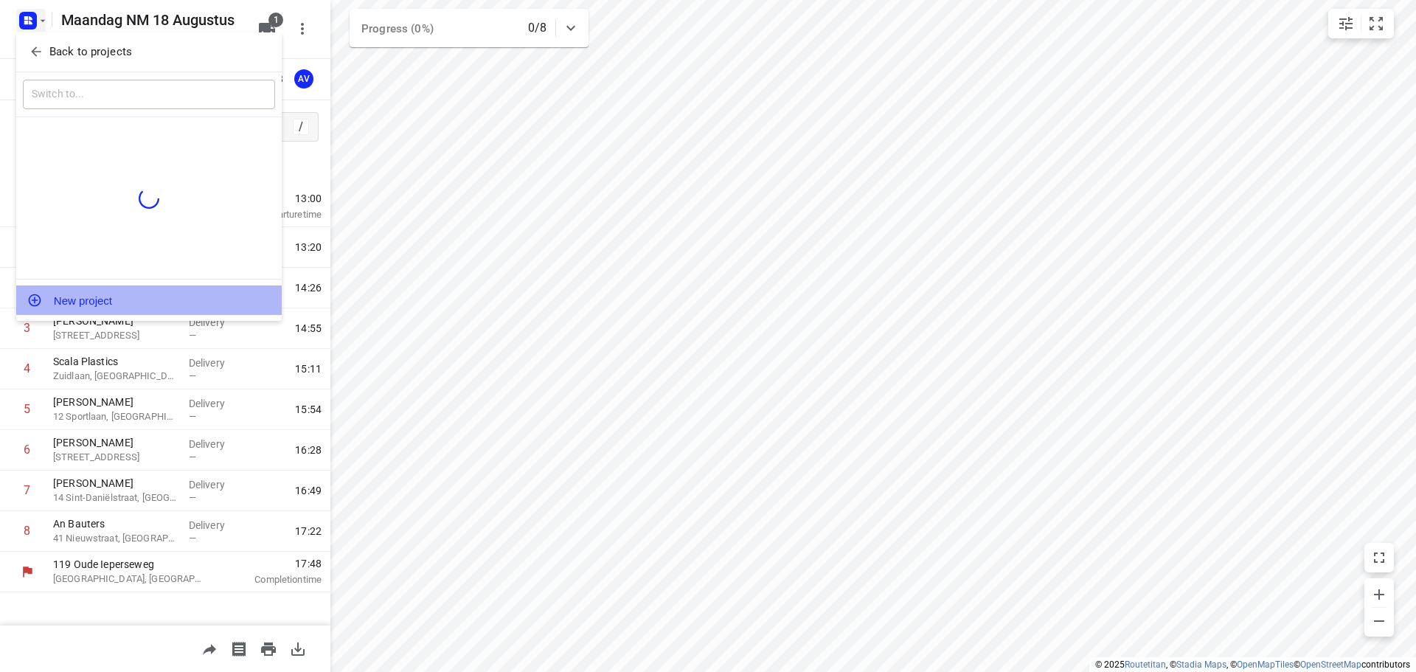
click at [122, 301] on button "New project" at bounding box center [148, 299] width 265 height 29
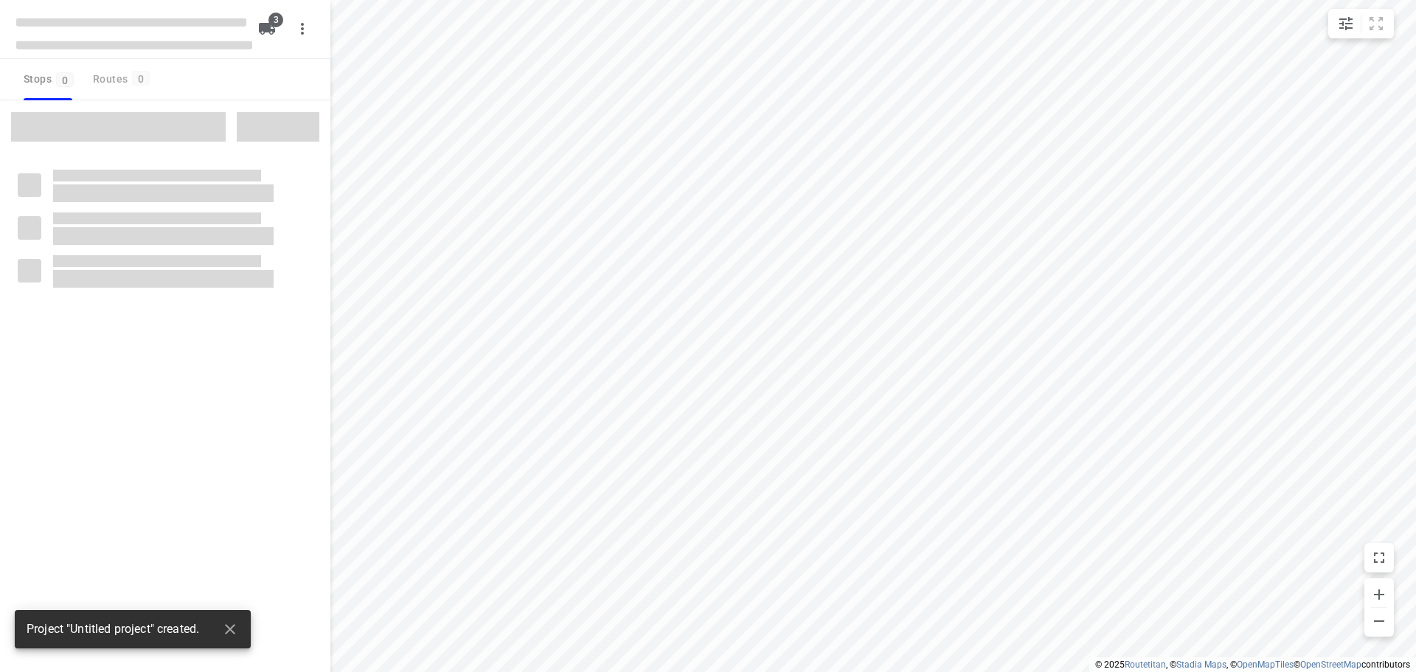
type input "distance"
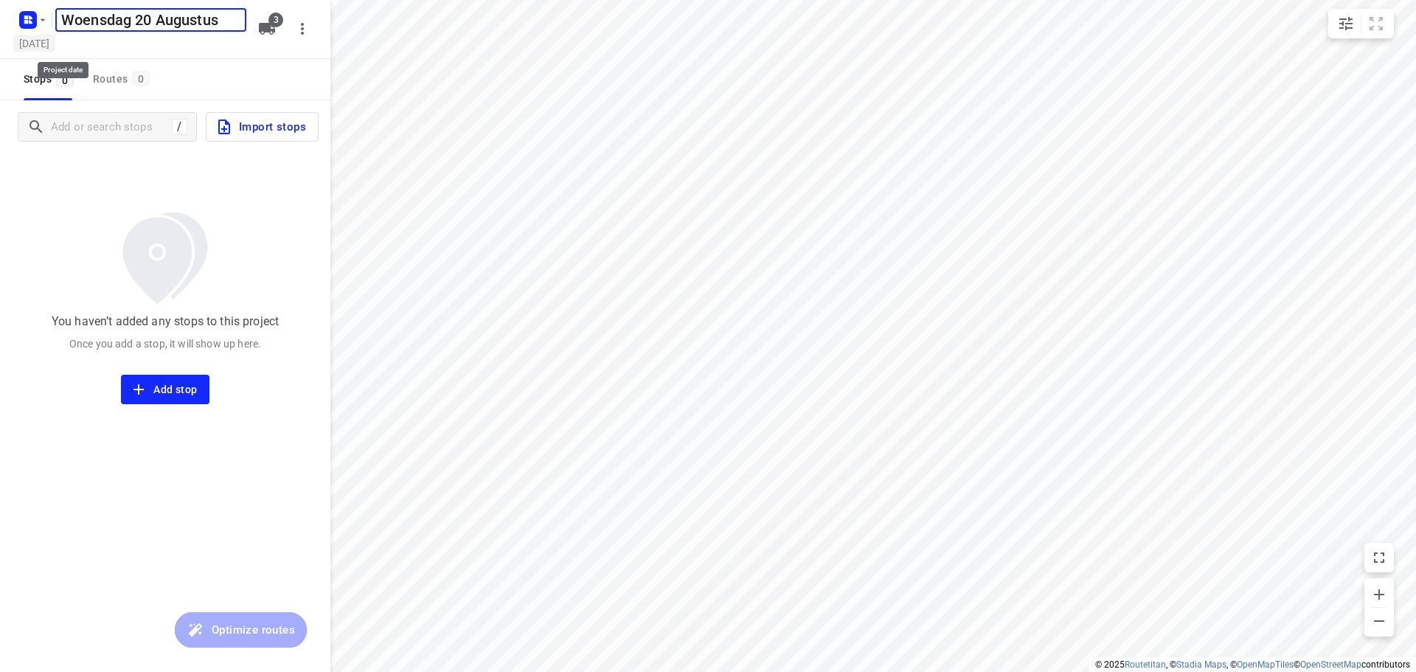
type input "Woensdag 20 Augustus"
click at [55, 46] on h5 "[DATE]" at bounding box center [34, 43] width 42 height 17
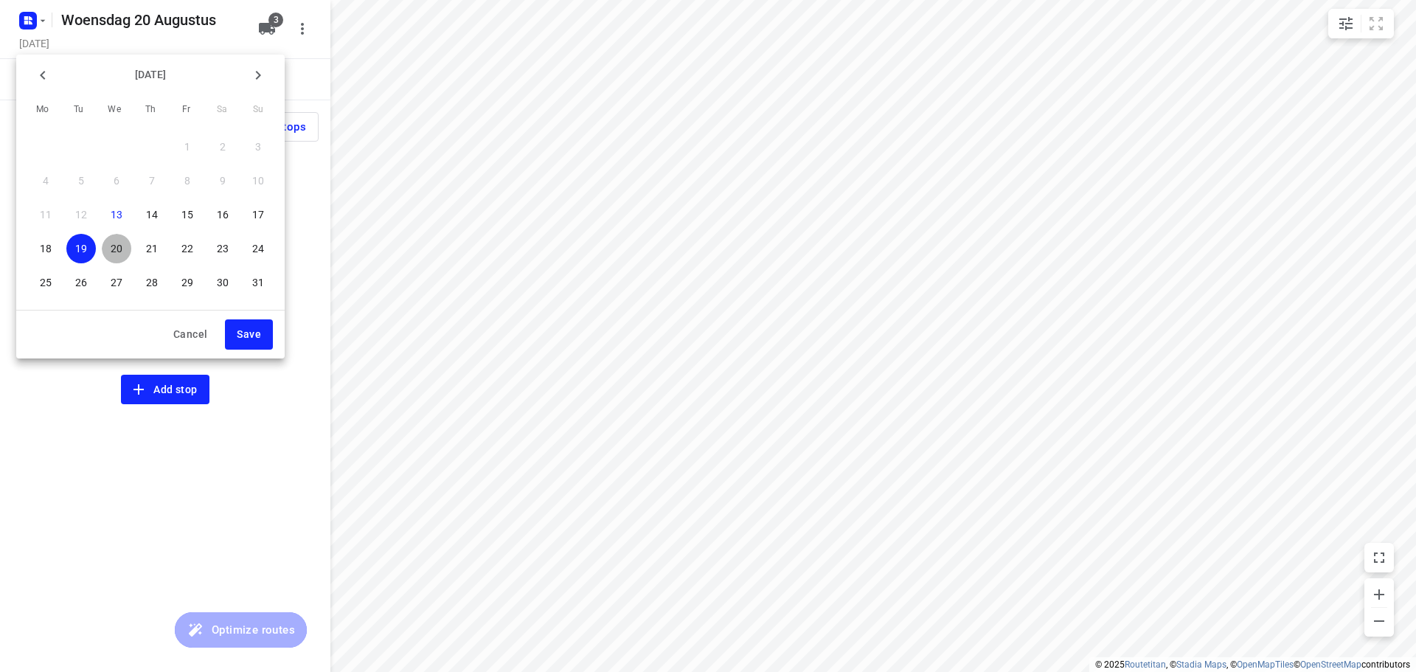
click at [119, 252] on p "20" at bounding box center [117, 248] width 12 height 15
click at [245, 339] on span "Save" at bounding box center [249, 334] width 24 height 18
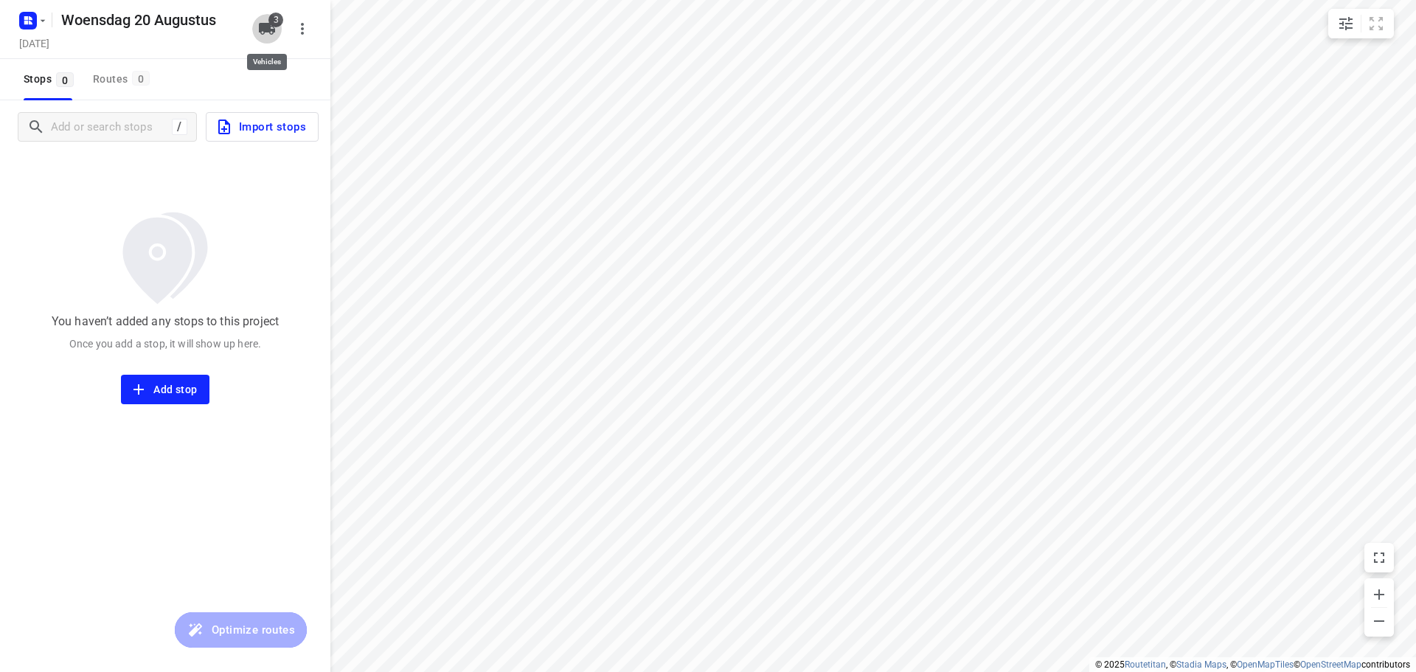
drag, startPoint x: 266, startPoint y: 25, endPoint x: 268, endPoint y: 44, distance: 18.5
click at [266, 27] on icon "button" at bounding box center [267, 29] width 16 height 12
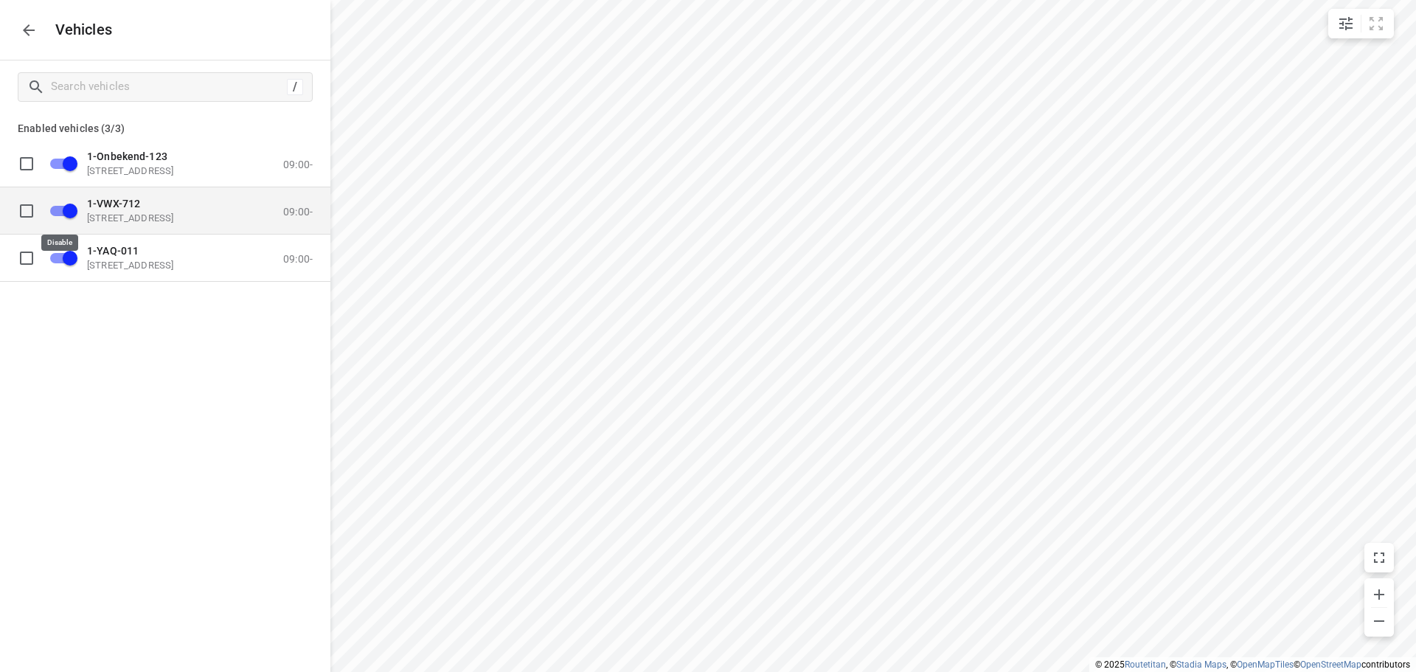
click at [59, 210] on input "grid" at bounding box center [70, 210] width 84 height 28
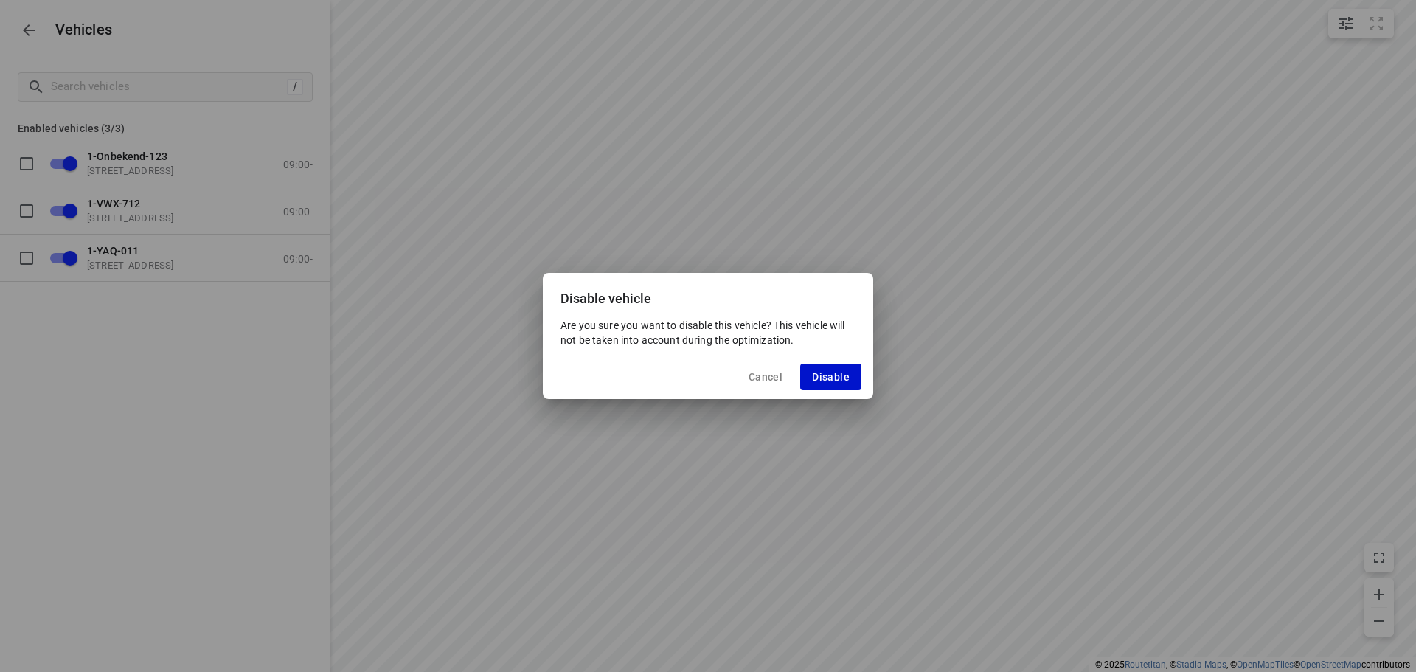
click at [835, 379] on span "Disable" at bounding box center [831, 377] width 38 height 12
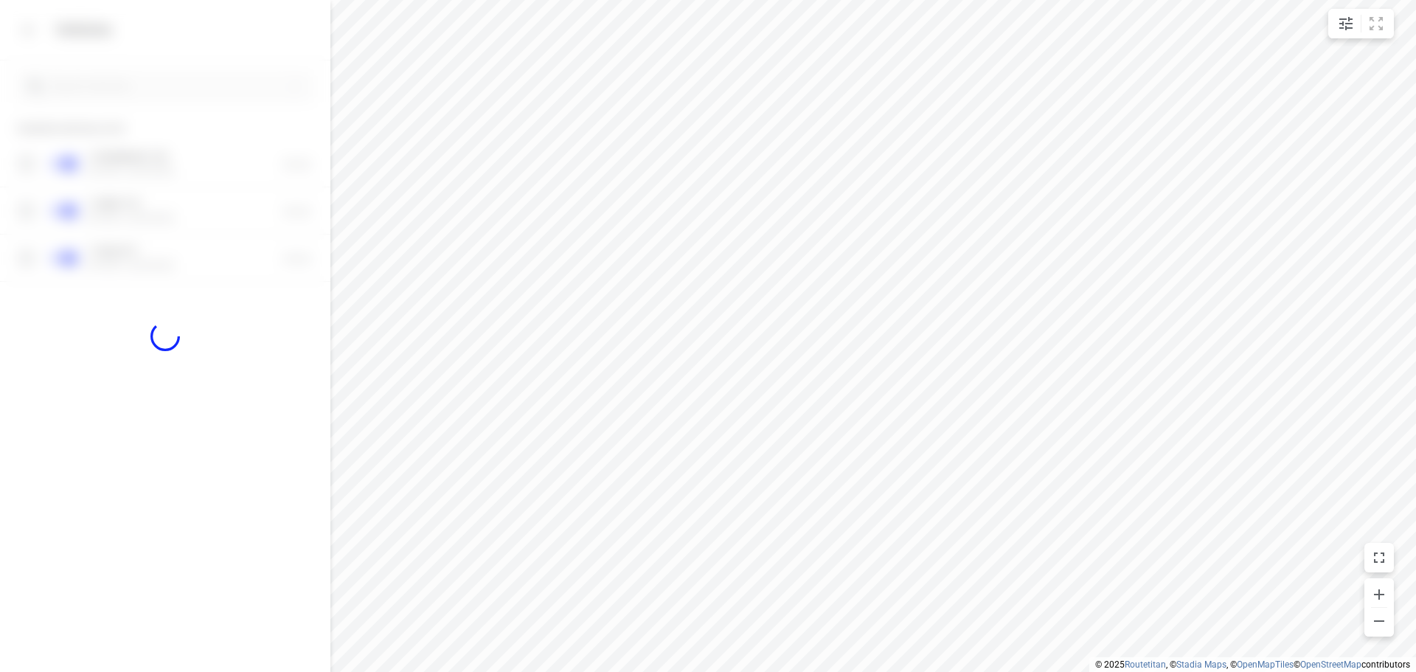
checkbox input "false"
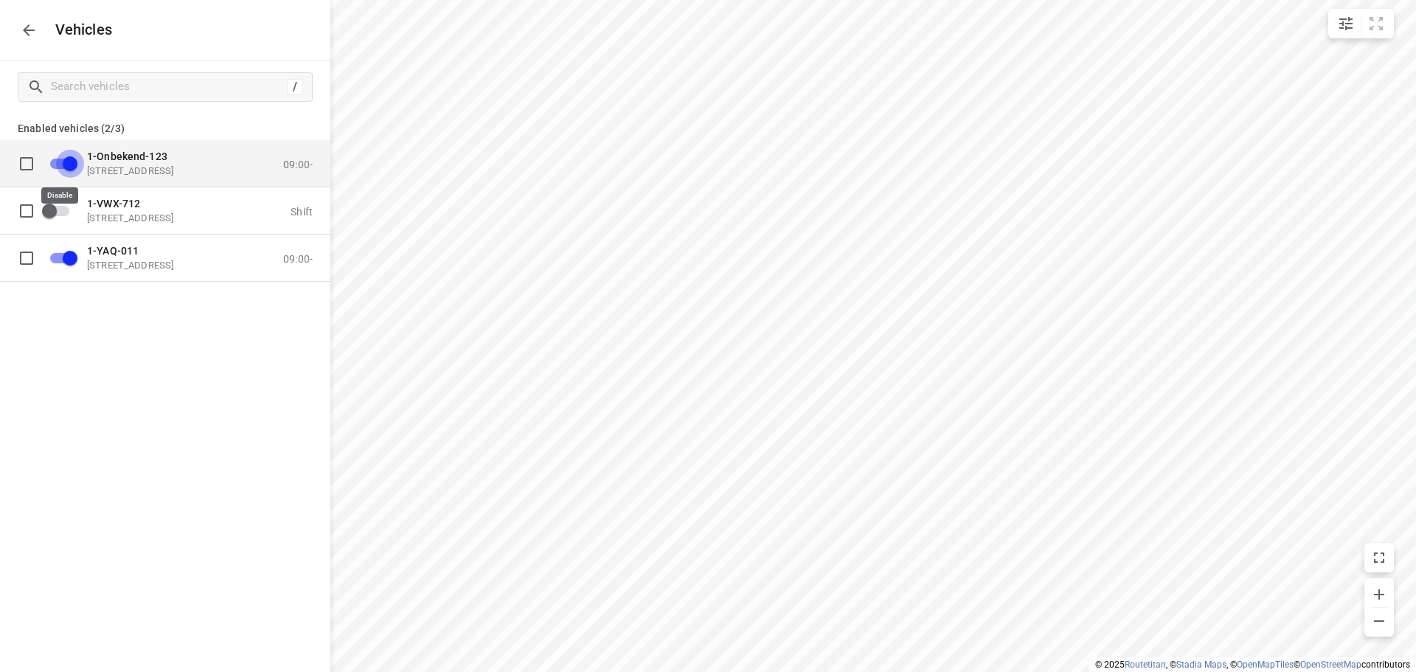
click at [62, 165] on input "grid" at bounding box center [70, 163] width 84 height 28
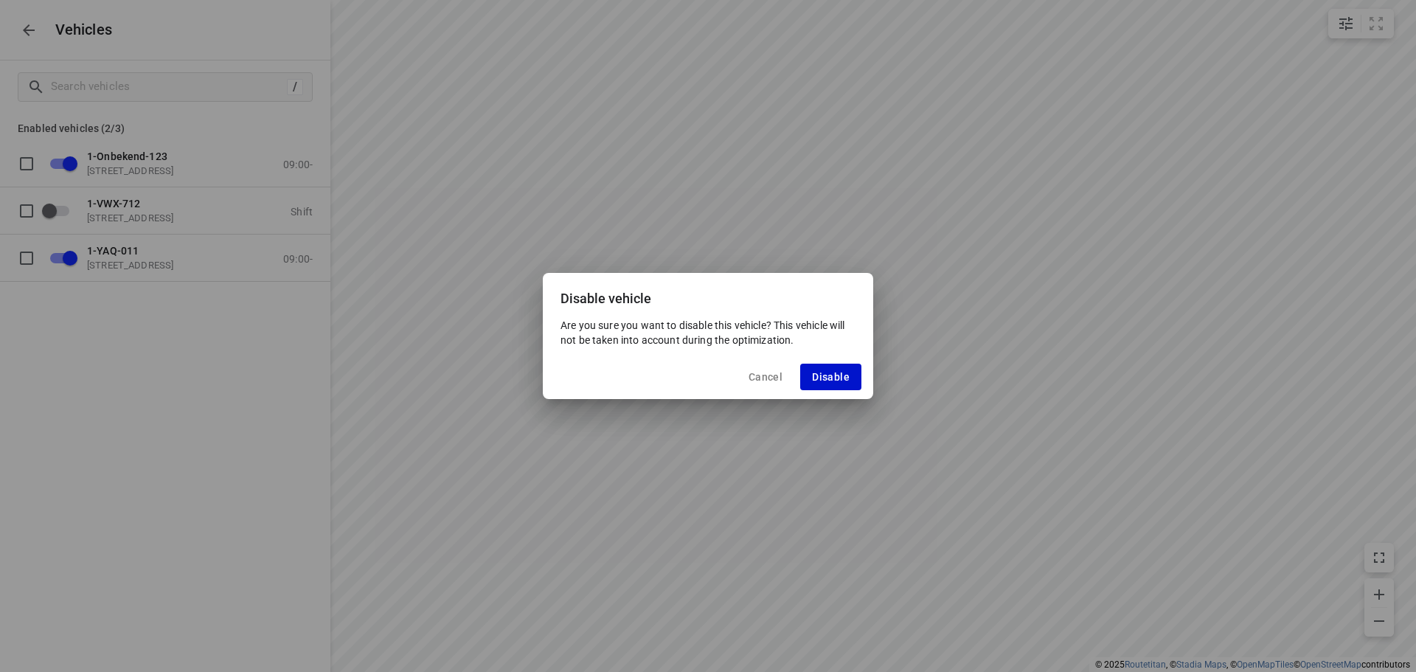
click at [840, 377] on span "Disable" at bounding box center [831, 377] width 38 height 12
checkbox input "false"
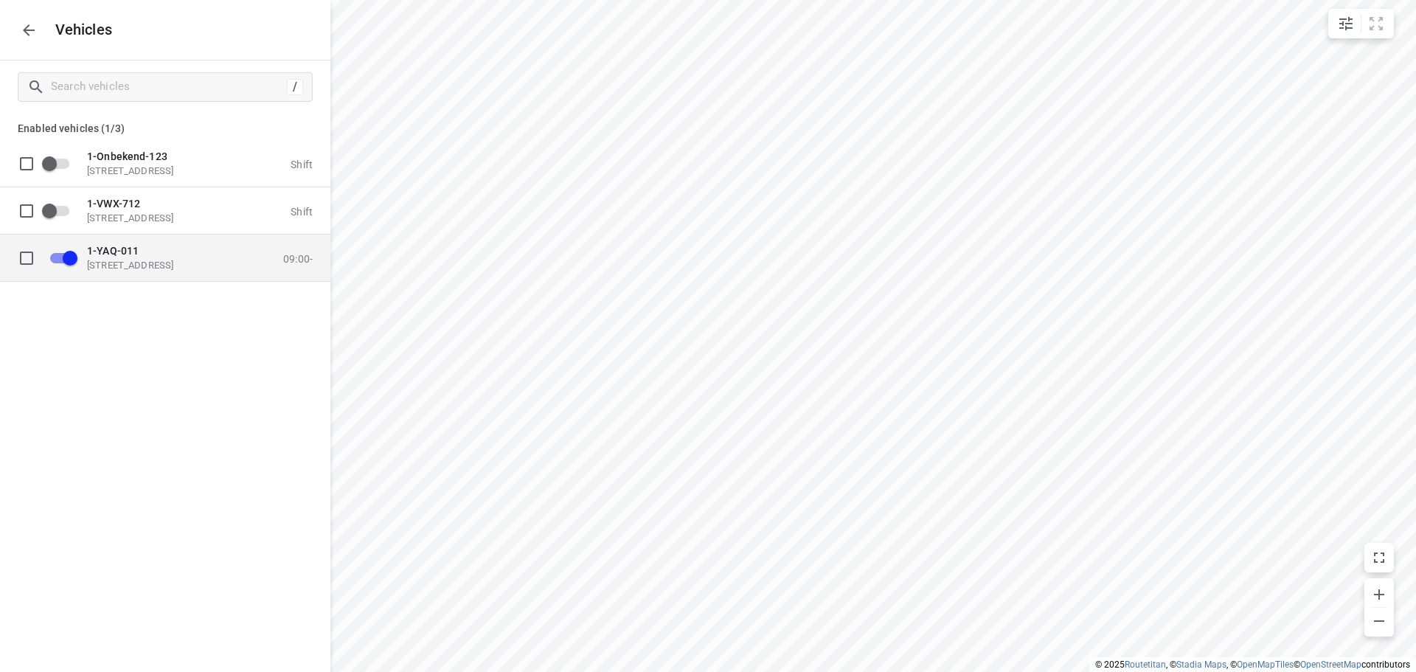
click at [174, 265] on p "[STREET_ADDRESS]" at bounding box center [160, 265] width 147 height 12
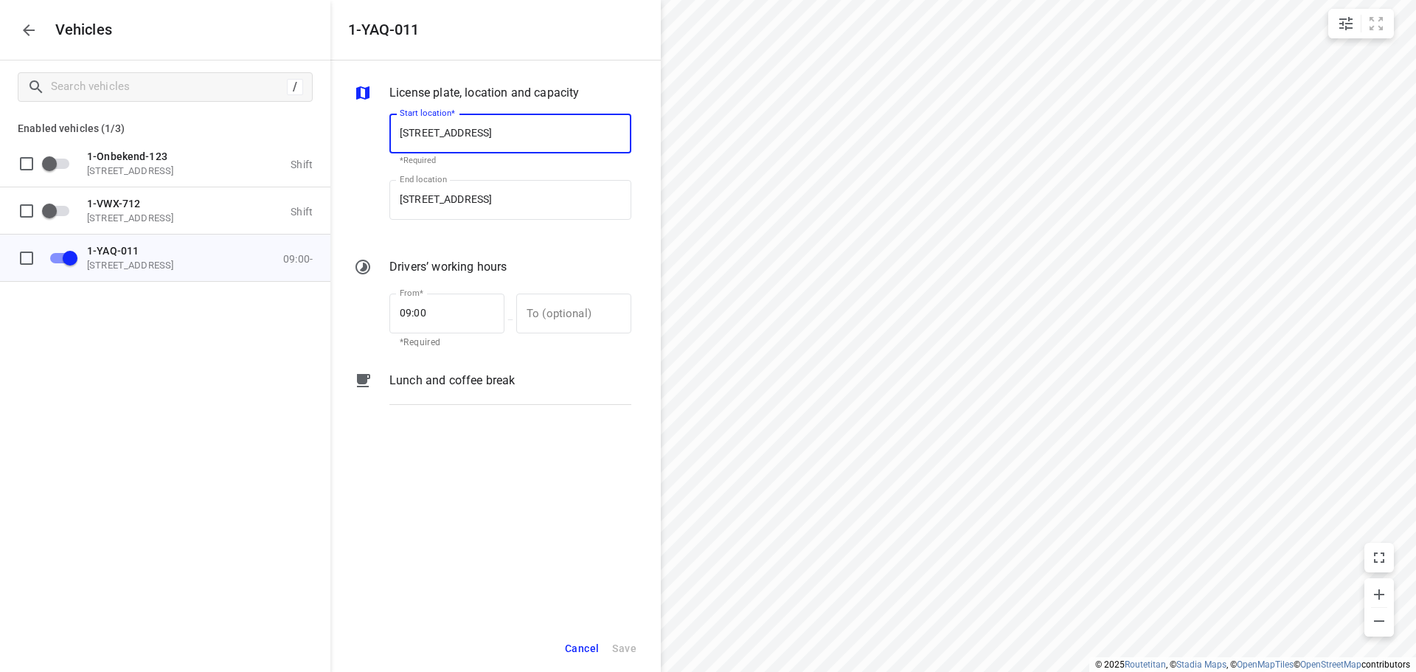
click at [499, 130] on input "[STREET_ADDRESS]" at bounding box center [510, 134] width 242 height 40
type input "[STREET_ADDRESS]"
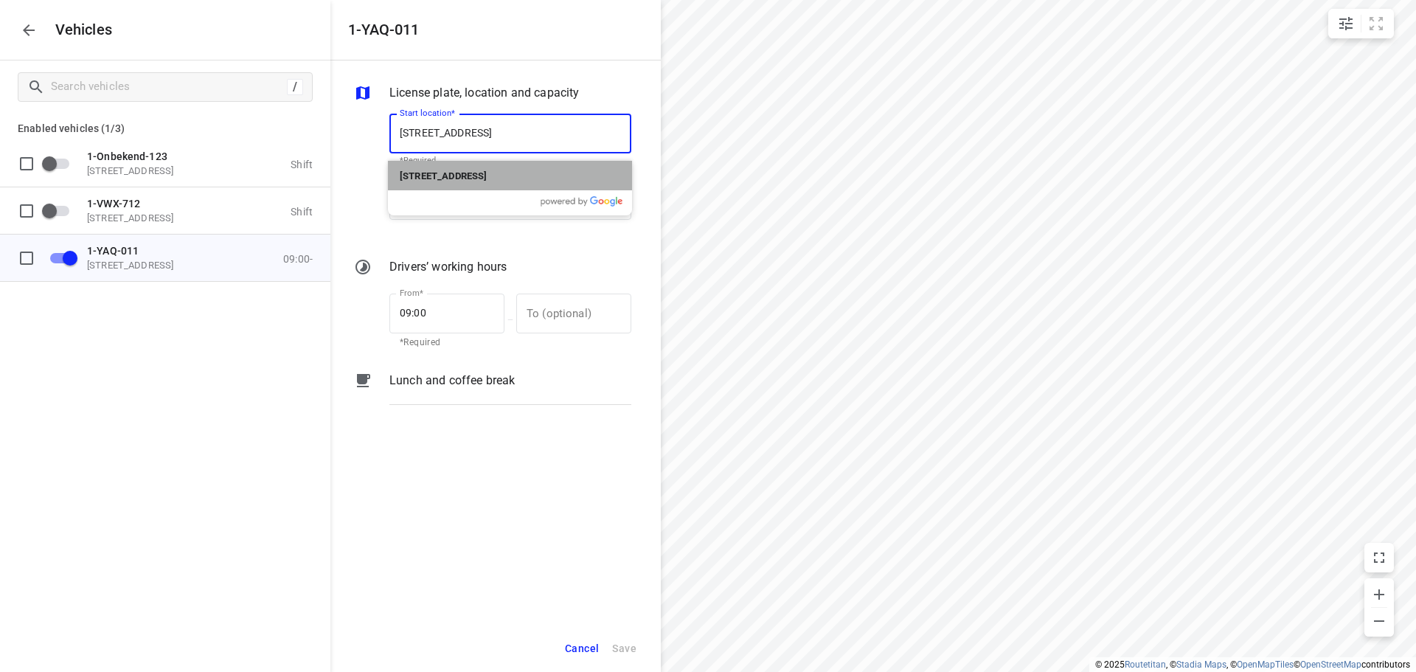
click at [481, 175] on b "[STREET_ADDRESS]" at bounding box center [443, 175] width 87 height 11
type input "[STREET_ADDRESS]"
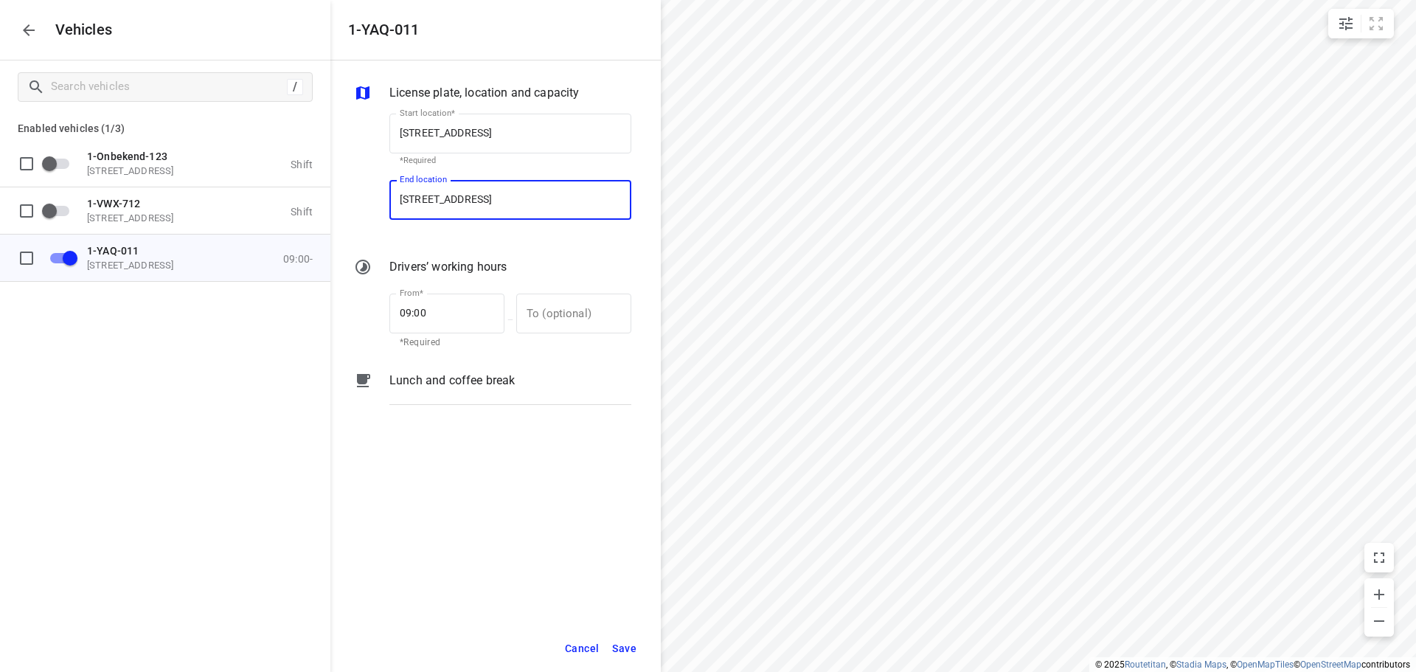
click at [498, 196] on input "[STREET_ADDRESS]" at bounding box center [510, 200] width 242 height 40
type input "[STREET_ADDRESS]"
click at [487, 236] on p "[STREET_ADDRESS]" at bounding box center [443, 242] width 87 height 18
type input "[STREET_ADDRESS]"
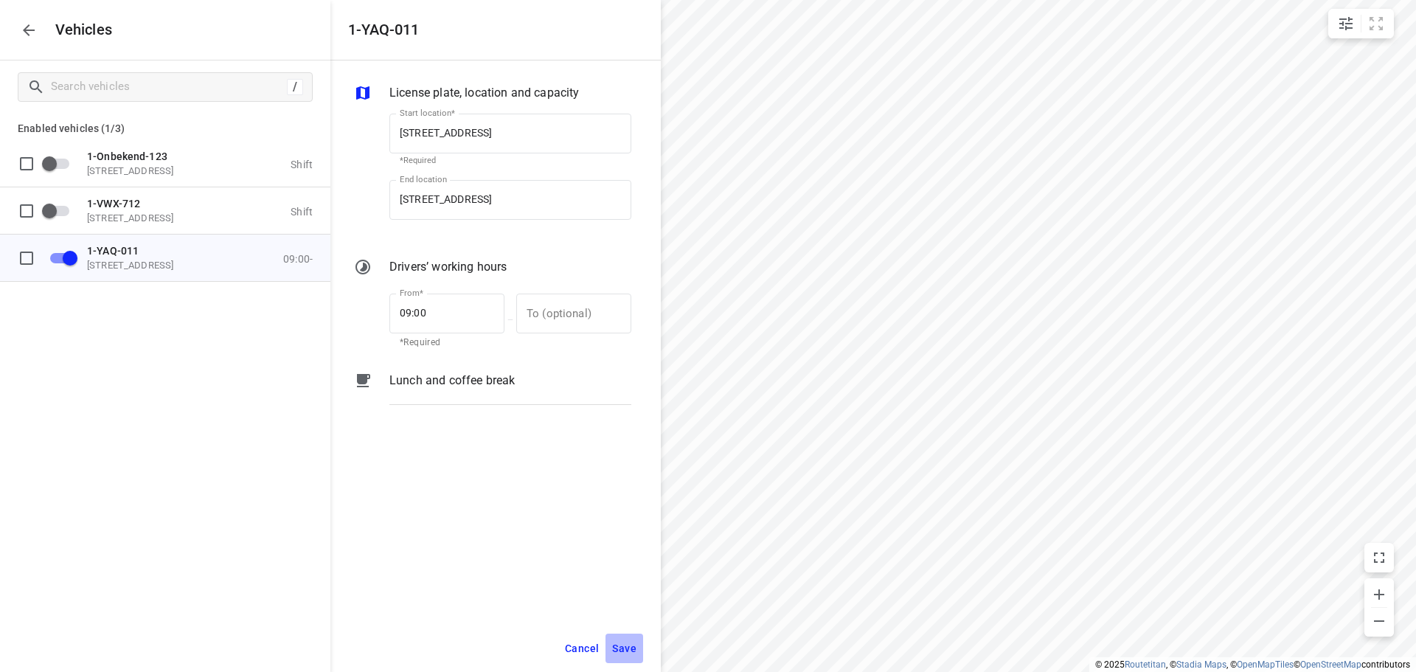
click at [627, 645] on span "Save" at bounding box center [624, 648] width 24 height 18
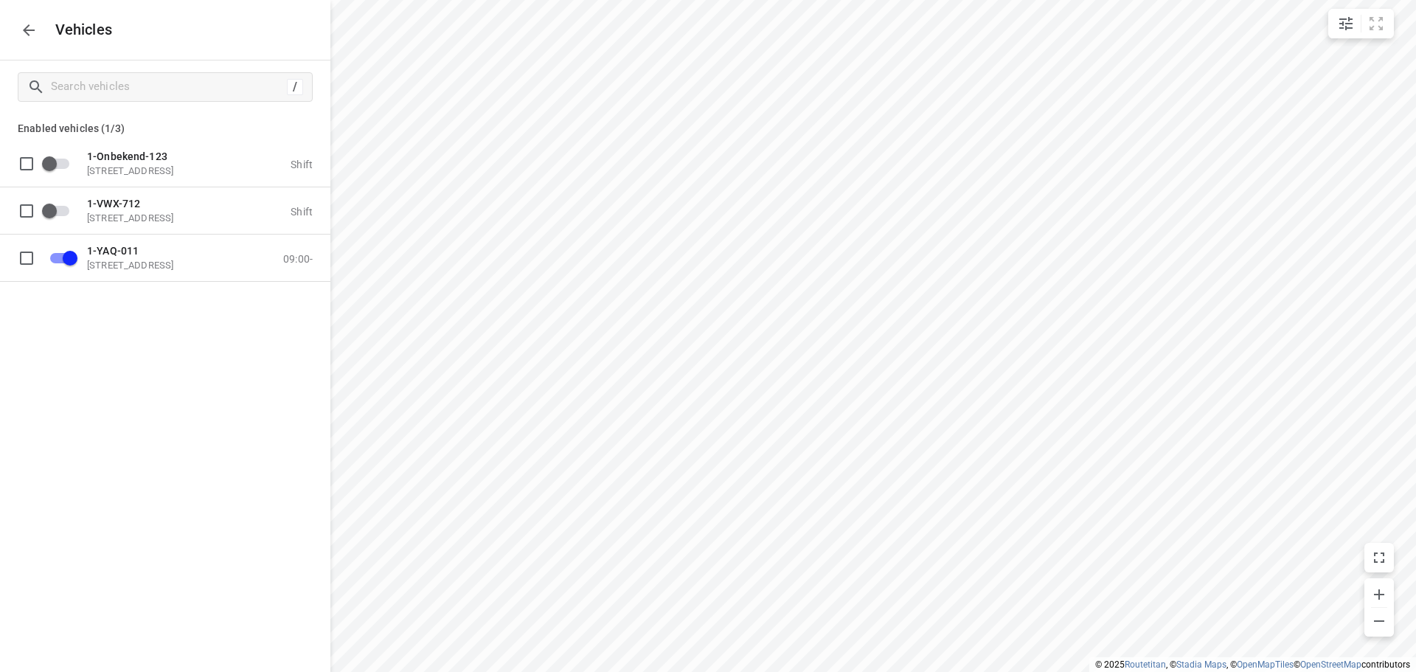
click at [29, 24] on icon "button" at bounding box center [29, 30] width 18 height 18
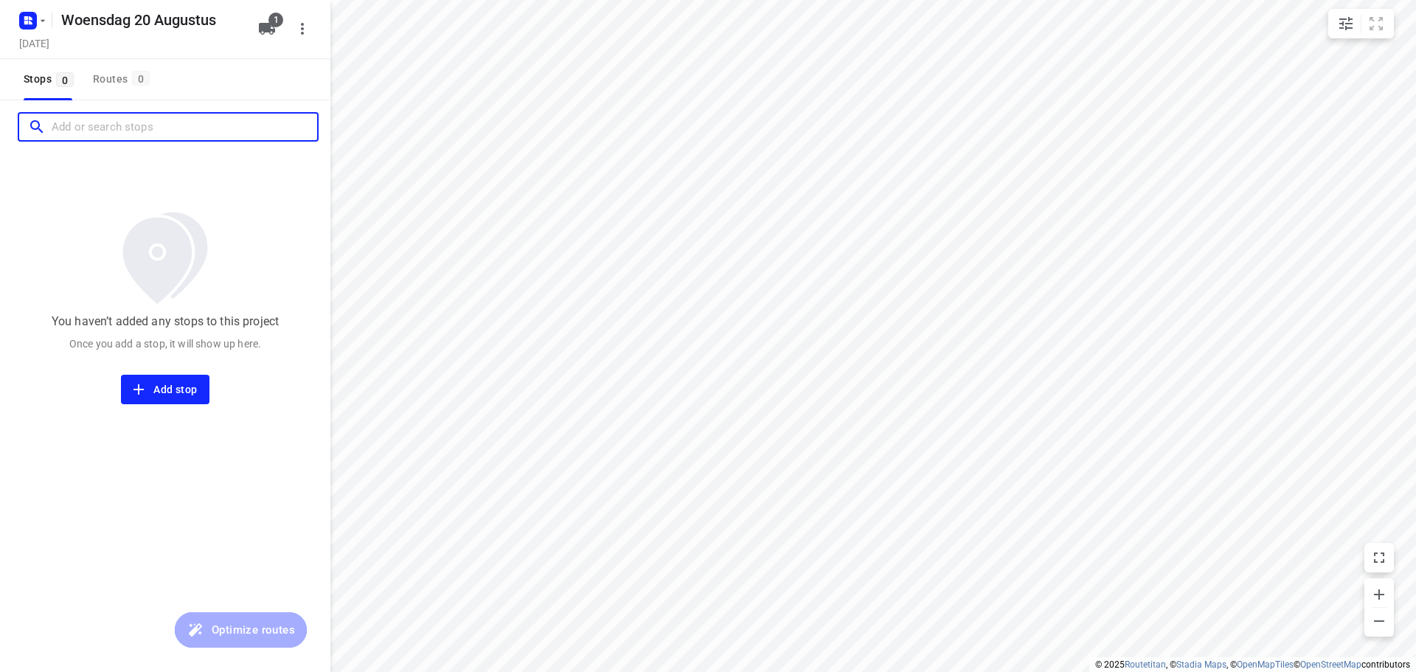
click at [100, 131] on input "Add or search stops" at bounding box center [184, 127] width 265 height 23
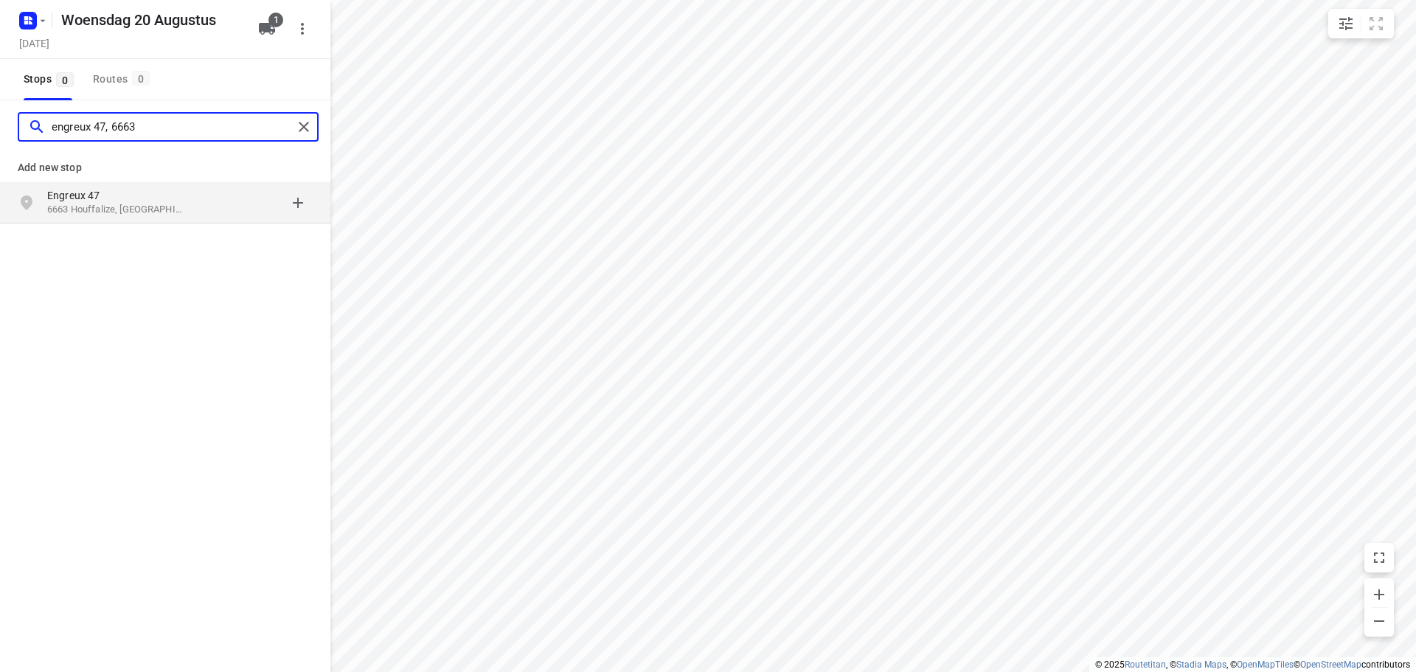
type input "engreux 47, 6663"
click at [167, 206] on p "6663 Houffalize, [GEOGRAPHIC_DATA]" at bounding box center [115, 210] width 136 height 14
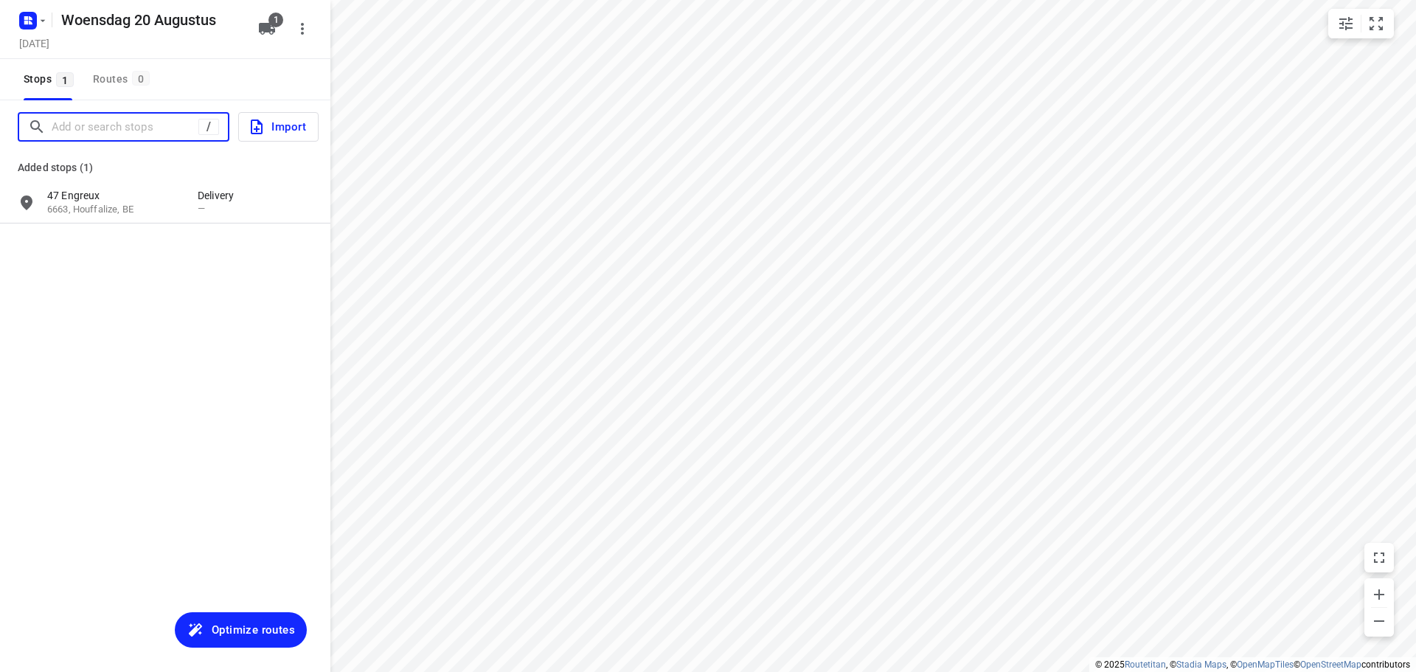
drag, startPoint x: 115, startPoint y: 127, endPoint x: 156, endPoint y: 105, distance: 45.8
click at [116, 125] on input "Add or search stops" at bounding box center [125, 127] width 147 height 23
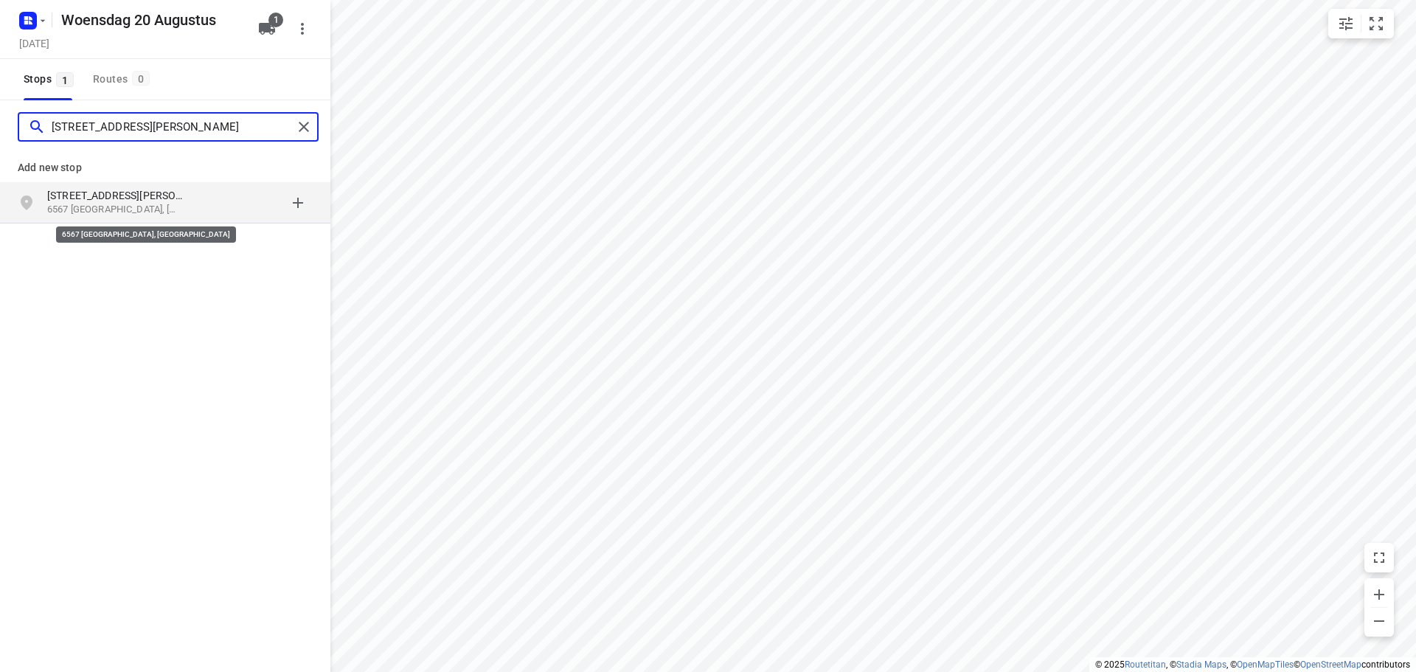
type input "[STREET_ADDRESS][PERSON_NAME]"
click at [115, 207] on p "6567 [GEOGRAPHIC_DATA], [GEOGRAPHIC_DATA]" at bounding box center [115, 210] width 136 height 14
type input "rue des [DEMOGRAPHIC_DATA] 12, 6464"
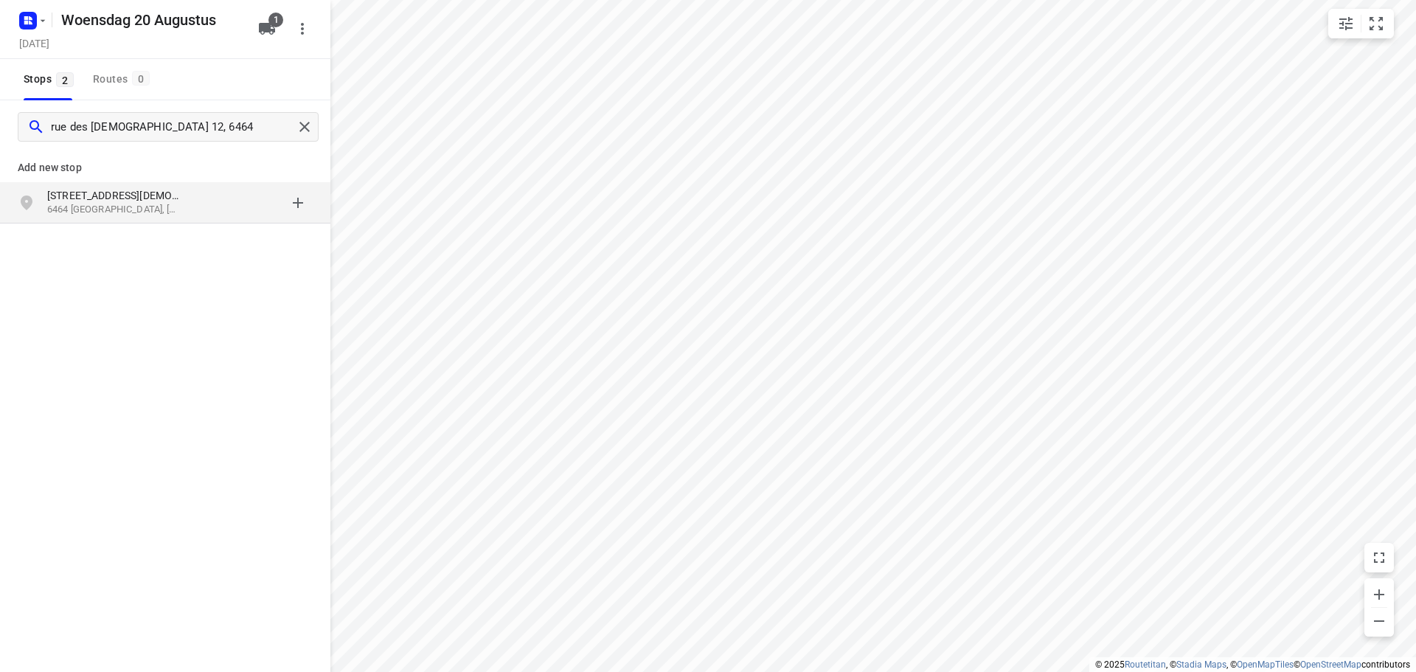
click at [158, 197] on p "[STREET_ADDRESS][DEMOGRAPHIC_DATA]" at bounding box center [115, 195] width 136 height 15
type input "[STREET_ADDRESS]"
click at [160, 195] on p "[STREET_ADDRESS]" at bounding box center [115, 195] width 136 height 15
type input "derriere la ville 20a, 6987"
click at [167, 211] on p "6987 Rendeux, [GEOGRAPHIC_DATA]" at bounding box center [115, 210] width 136 height 14
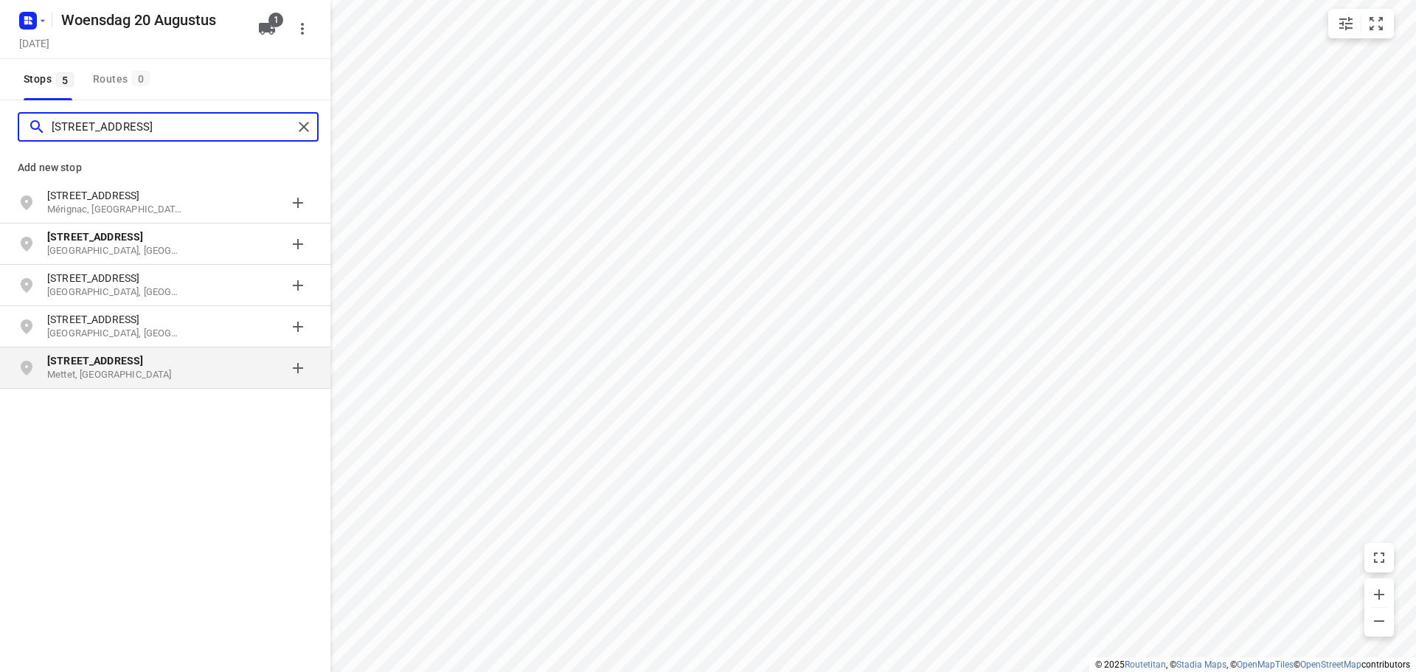
type input "[STREET_ADDRESS]"
click at [173, 372] on p "Mettet, [GEOGRAPHIC_DATA]" at bounding box center [115, 375] width 136 height 14
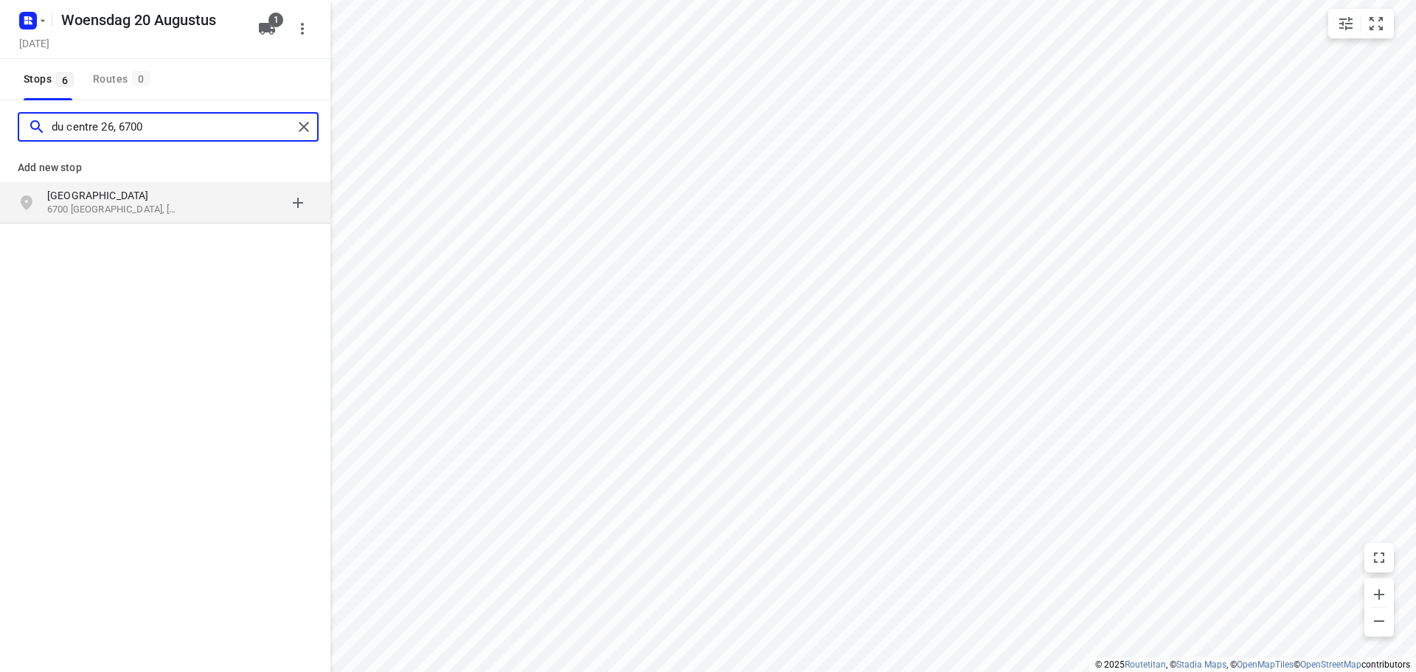
type input "du centre 26, 6700"
click at [157, 201] on p "[GEOGRAPHIC_DATA]" at bounding box center [115, 195] width 136 height 15
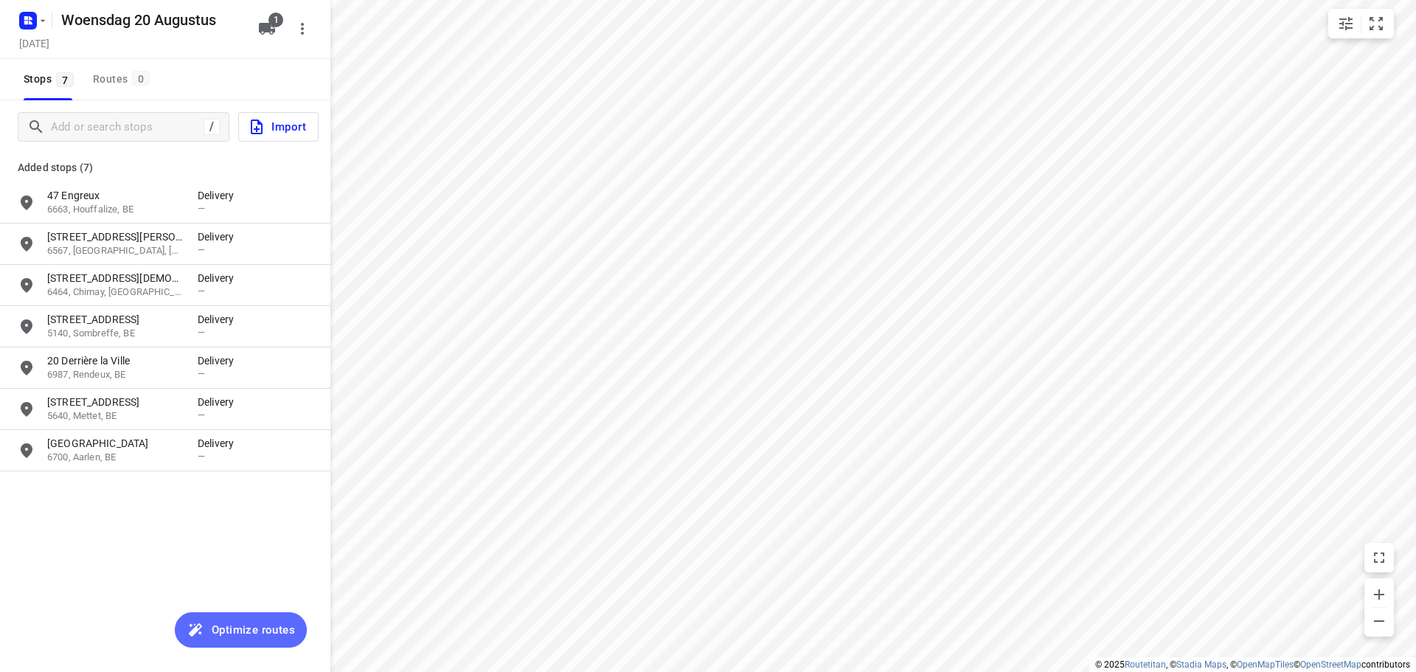
click at [254, 630] on span "Optimize routes" at bounding box center [253, 629] width 83 height 19
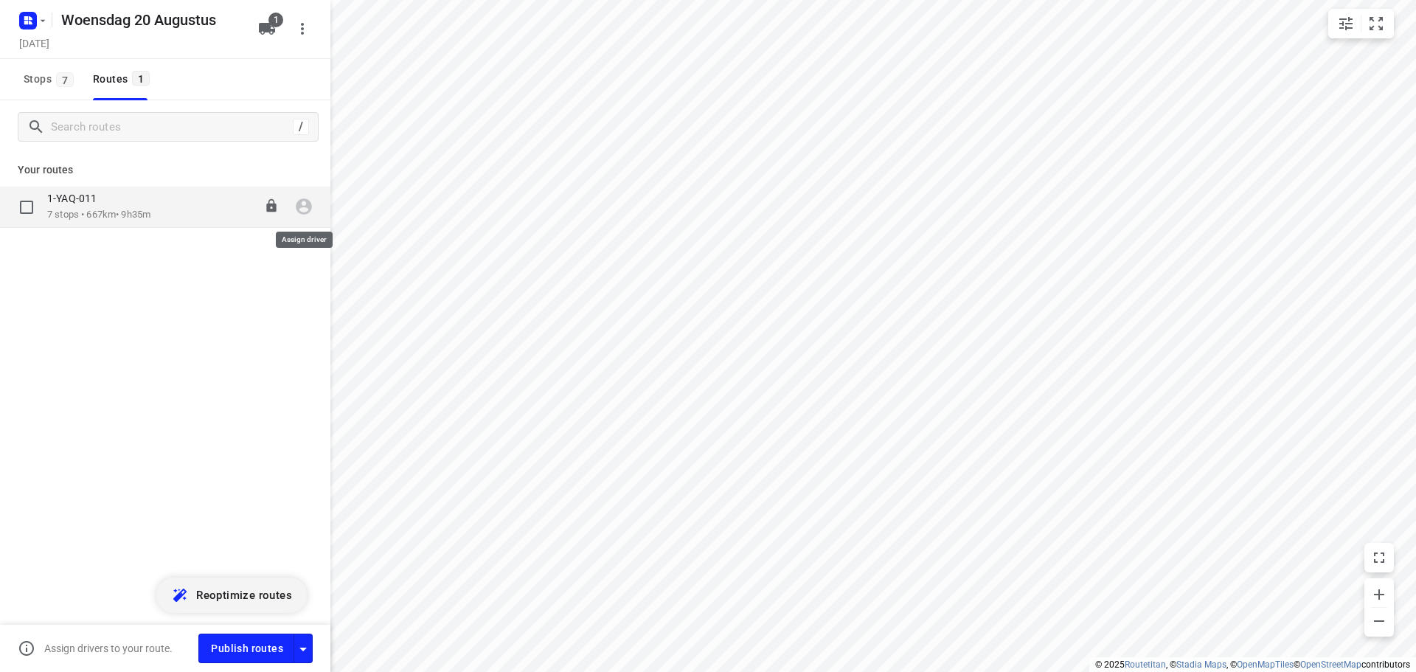
click at [302, 207] on icon "button" at bounding box center [304, 207] width 16 height 16
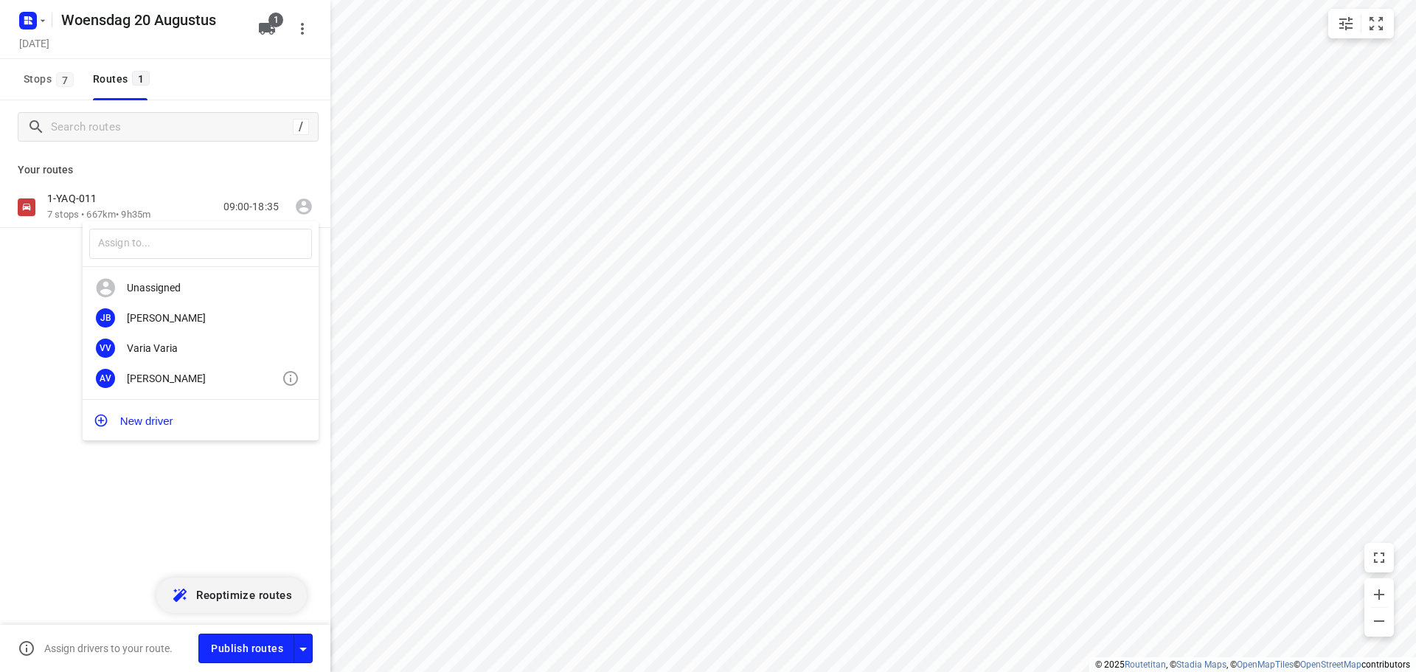
click at [167, 382] on div "[PERSON_NAME]" at bounding box center [204, 378] width 155 height 12
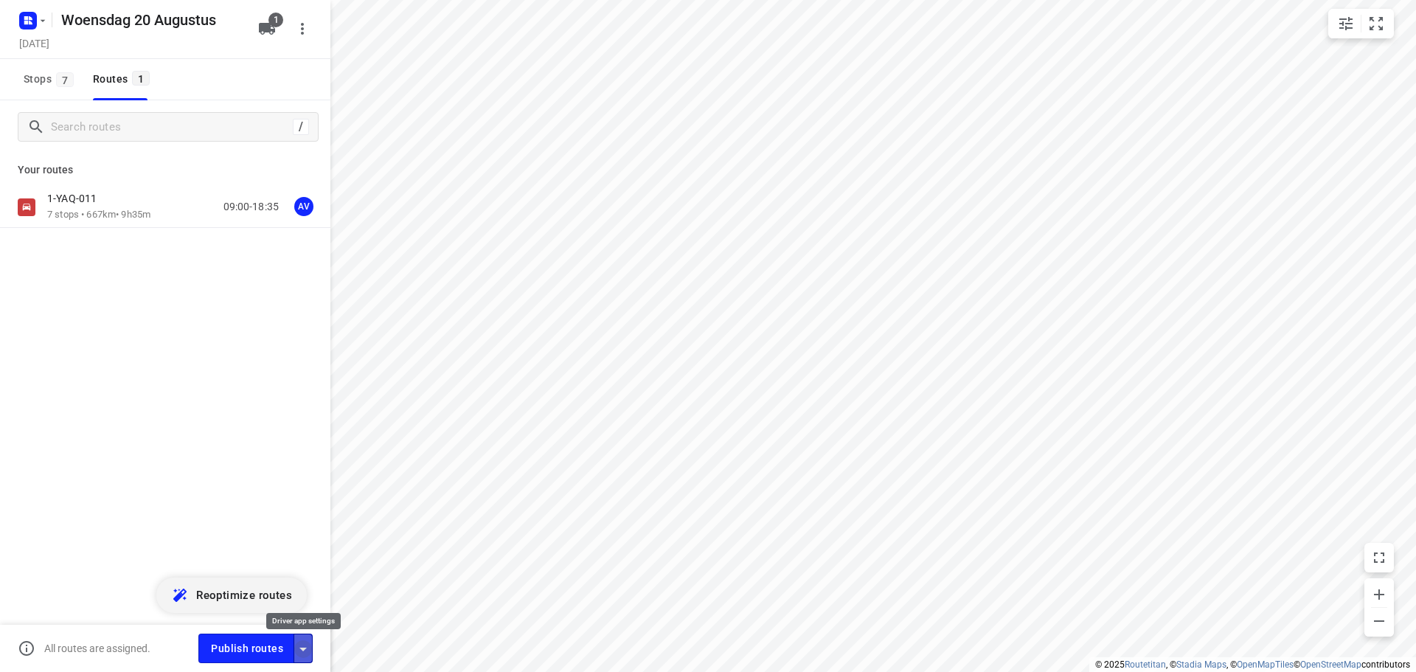
click at [302, 646] on icon "button" at bounding box center [303, 649] width 18 height 18
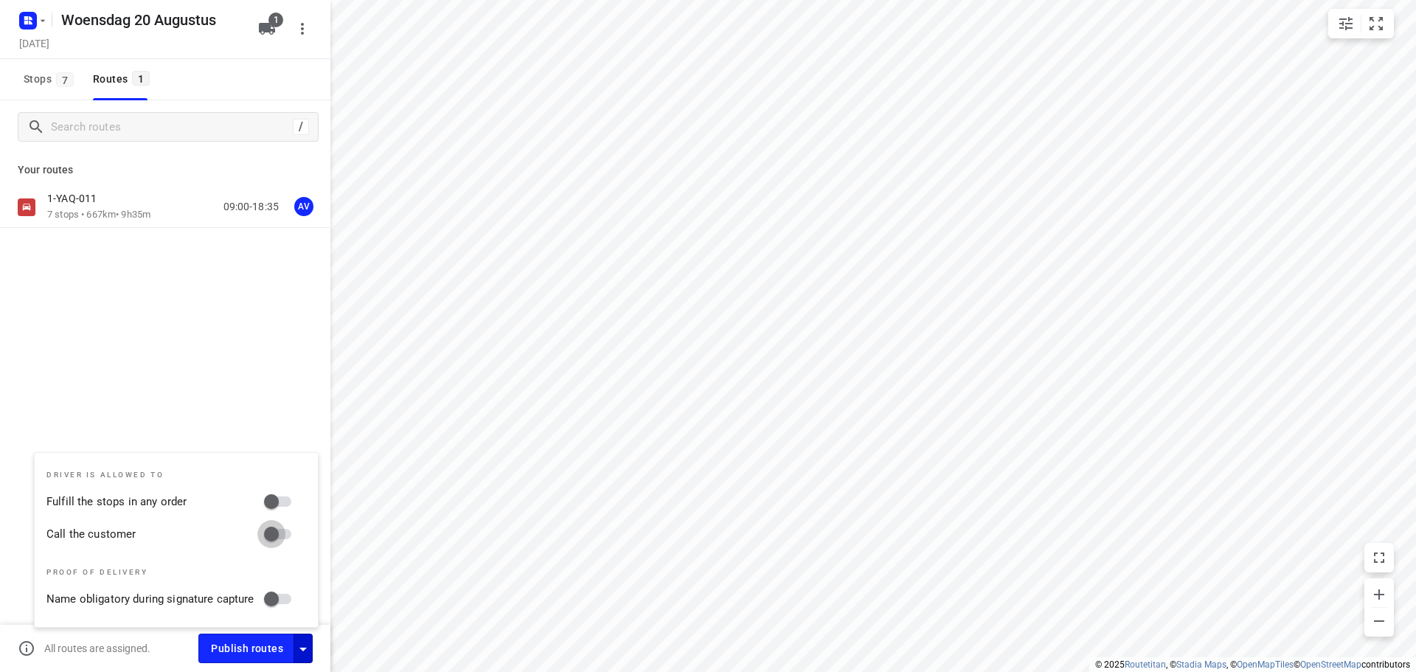
click at [286, 531] on input "Call the customer" at bounding box center [271, 534] width 84 height 28
checkbox input "true"
click at [304, 654] on icon "button" at bounding box center [303, 649] width 18 height 18
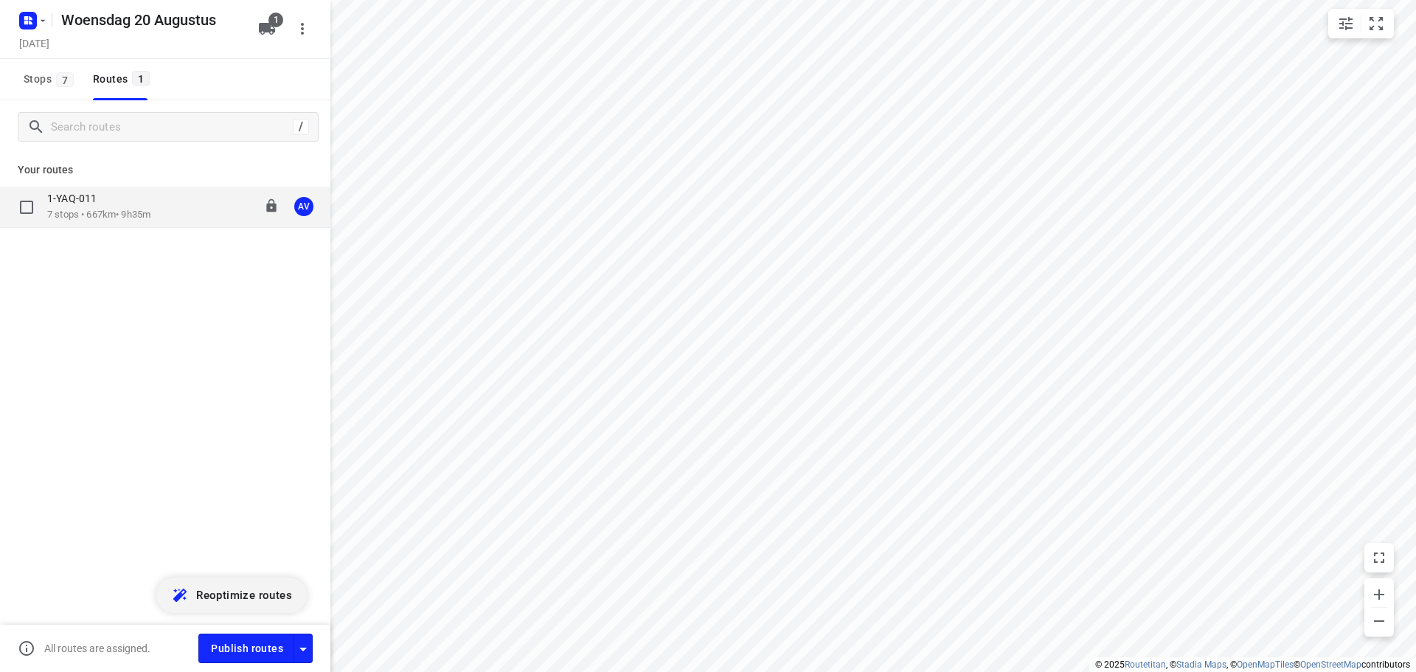
click at [165, 207] on div "1-YAQ-011 7 stops • 667km • 9h35m 09:00-18:35 AV" at bounding box center [188, 207] width 283 height 30
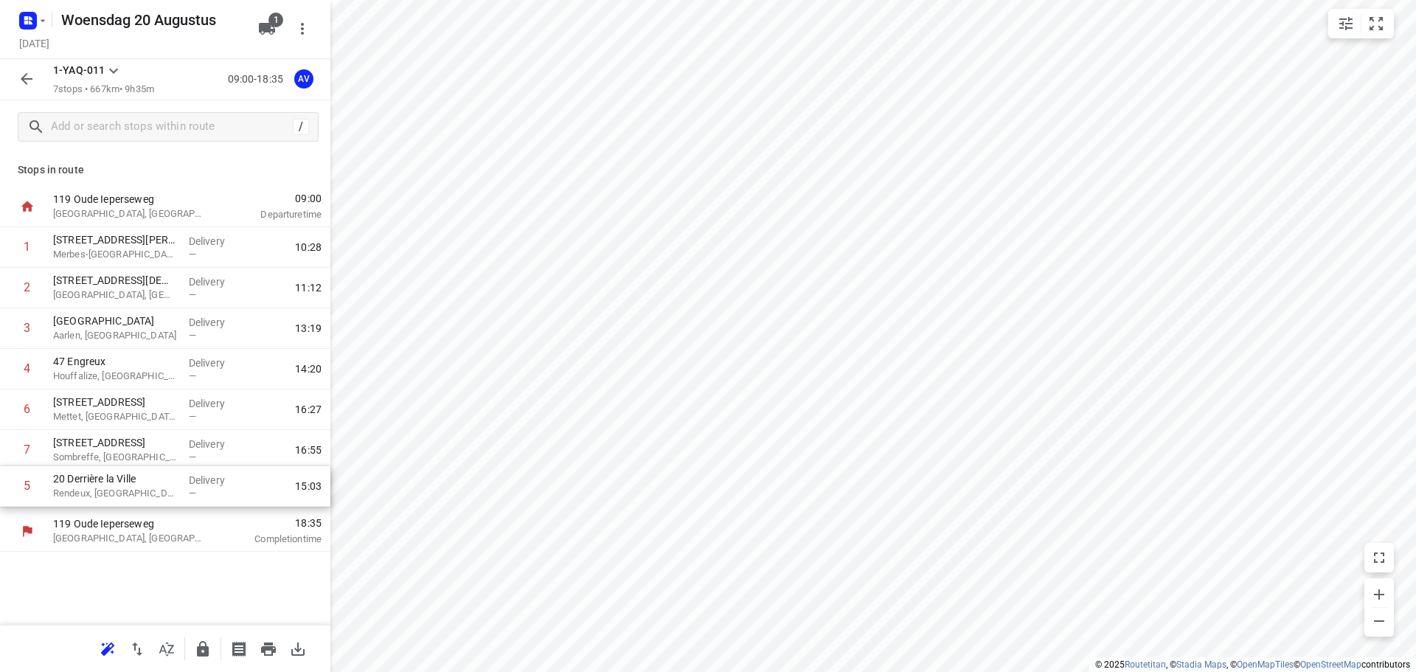
drag, startPoint x: 4, startPoint y: 411, endPoint x: 4, endPoint y: 493, distance: 81.9
click at [4, 493] on div "1 [STREET_ADDRESS][PERSON_NAME] Delivery — 10:28 2 [STREET_ADDRESS][DEMOGRAPHIC…" at bounding box center [165, 369] width 330 height 284
drag, startPoint x: 10, startPoint y: 453, endPoint x: 12, endPoint y: 498, distance: 45.8
click at [12, 498] on div "1 [STREET_ADDRESS][PERSON_NAME] Delivery — 10:28 2 [STREET_ADDRESS][DEMOGRAPHIC…" at bounding box center [165, 369] width 330 height 284
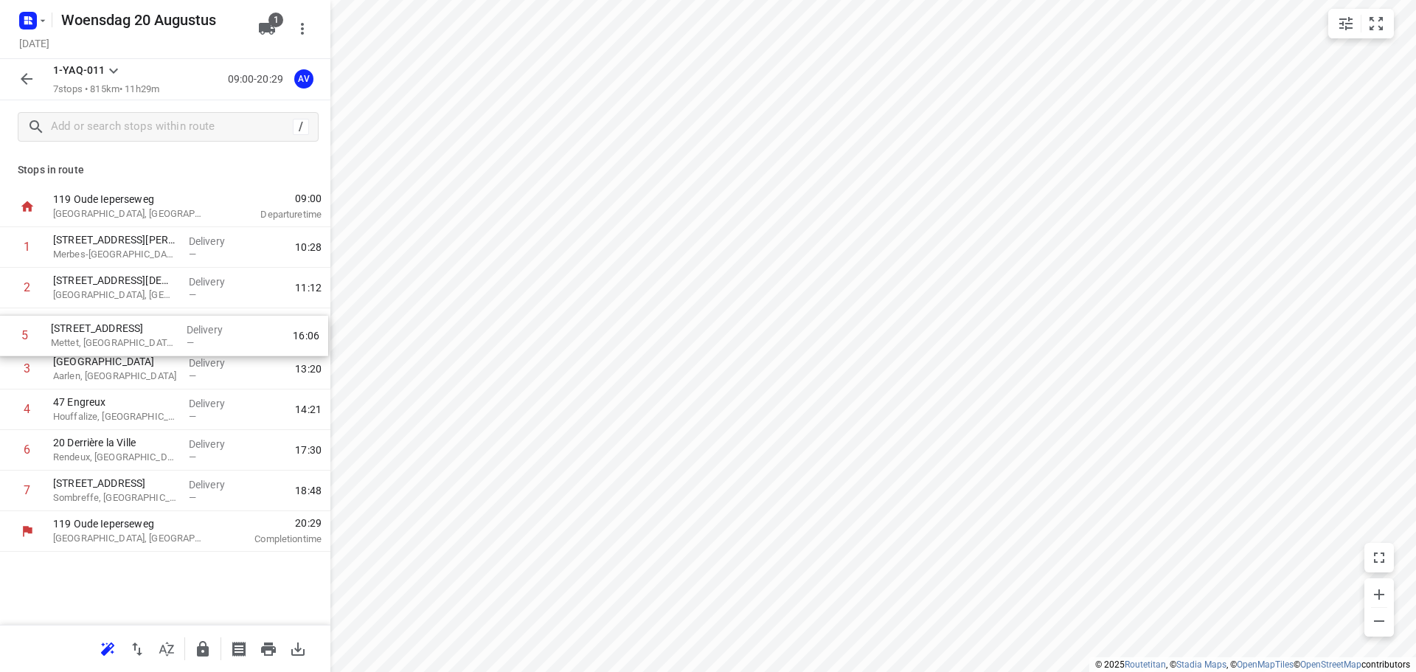
drag, startPoint x: 7, startPoint y: 414, endPoint x: 5, endPoint y: 335, distance: 79.7
click at [5, 335] on div "1 [STREET_ADDRESS][PERSON_NAME] Delivery — 10:28 2 [STREET_ADDRESS][DEMOGRAPHIC…" at bounding box center [165, 369] width 330 height 284
click at [104, 650] on icon "button" at bounding box center [106, 651] width 10 height 10
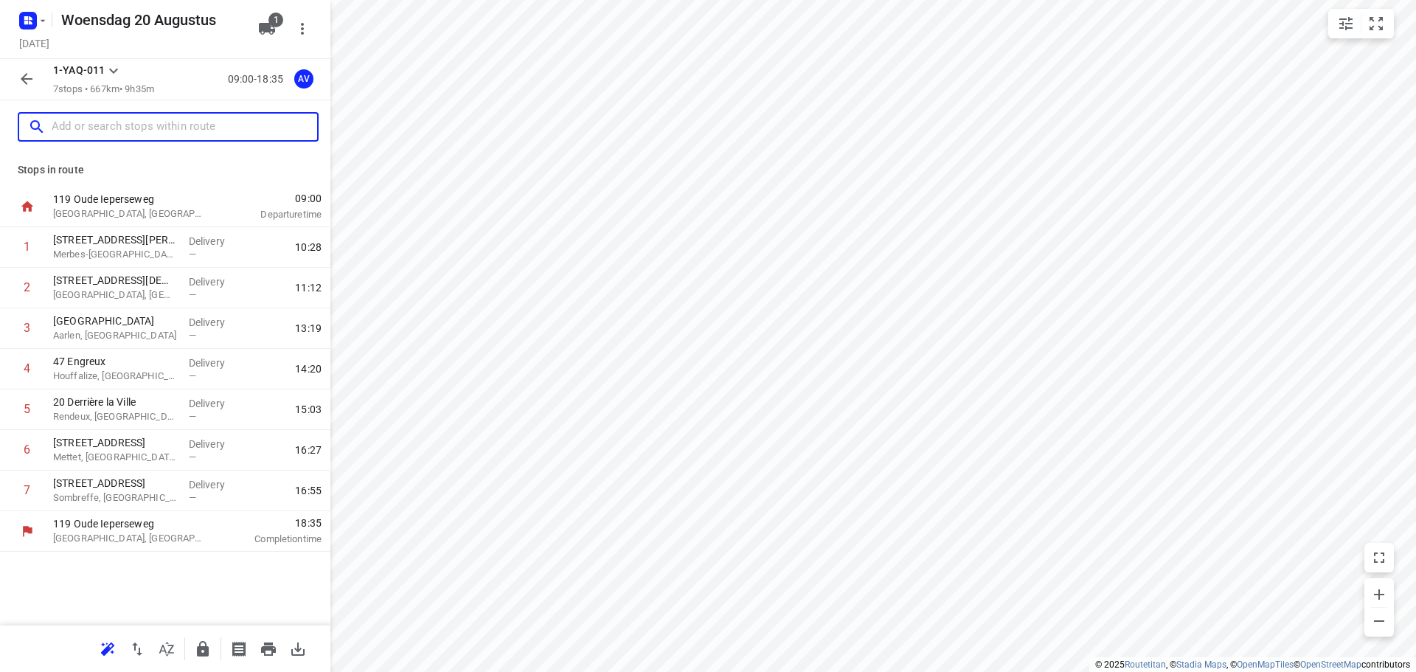
drag, startPoint x: 176, startPoint y: 130, endPoint x: 171, endPoint y: 93, distance: 37.2
click at [176, 129] on input "text" at bounding box center [184, 127] width 265 height 23
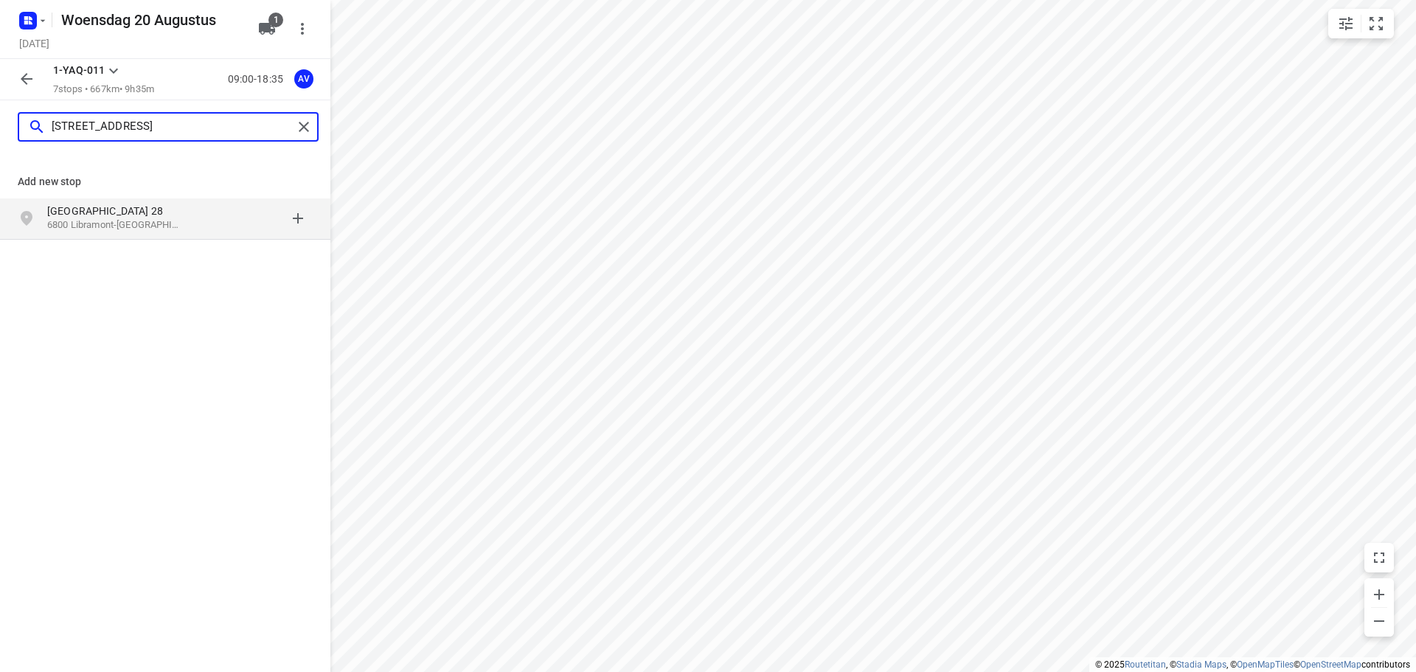
type input "[STREET_ADDRESS]"
click at [185, 216] on p "[GEOGRAPHIC_DATA] 28" at bounding box center [122, 211] width 150 height 15
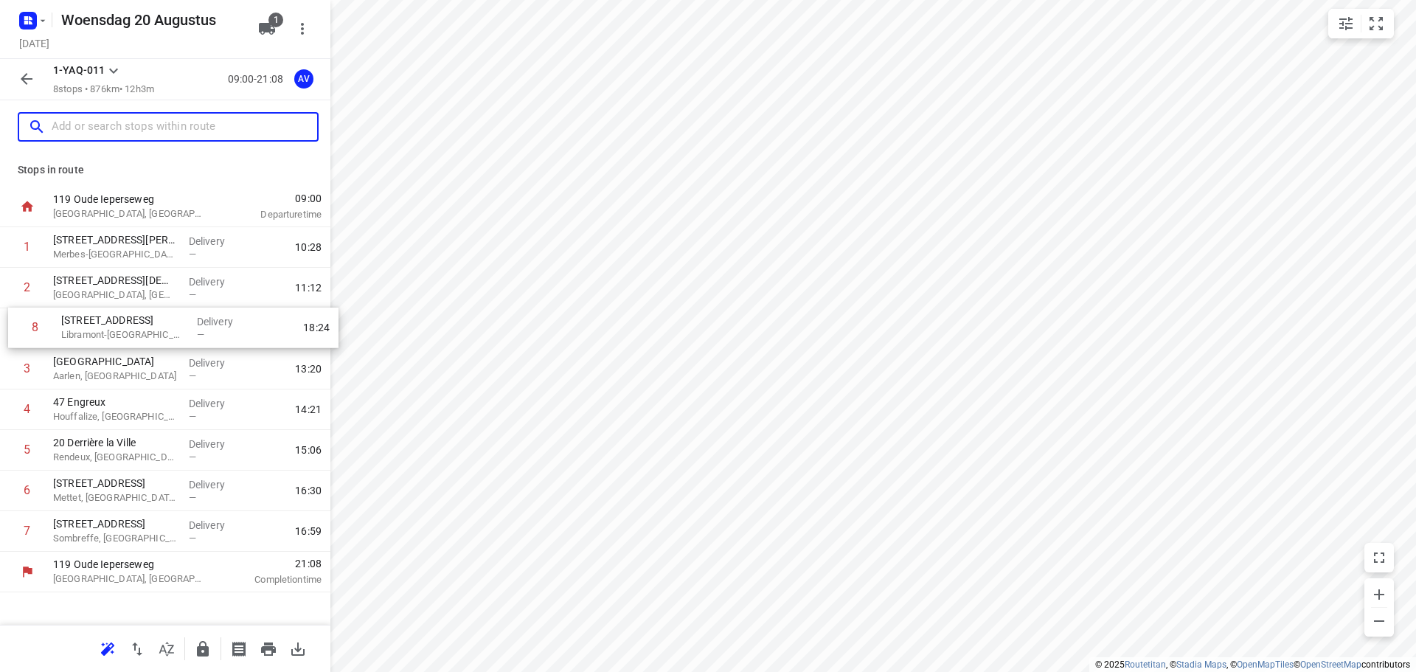
drag, startPoint x: 3, startPoint y: 536, endPoint x: 13, endPoint y: 329, distance: 207.4
click at [13, 329] on div "1 [STREET_ADDRESS][PERSON_NAME] Delivery — 10:28 2 [STREET_ADDRESS][DEMOGRAPHIC…" at bounding box center [165, 389] width 330 height 324
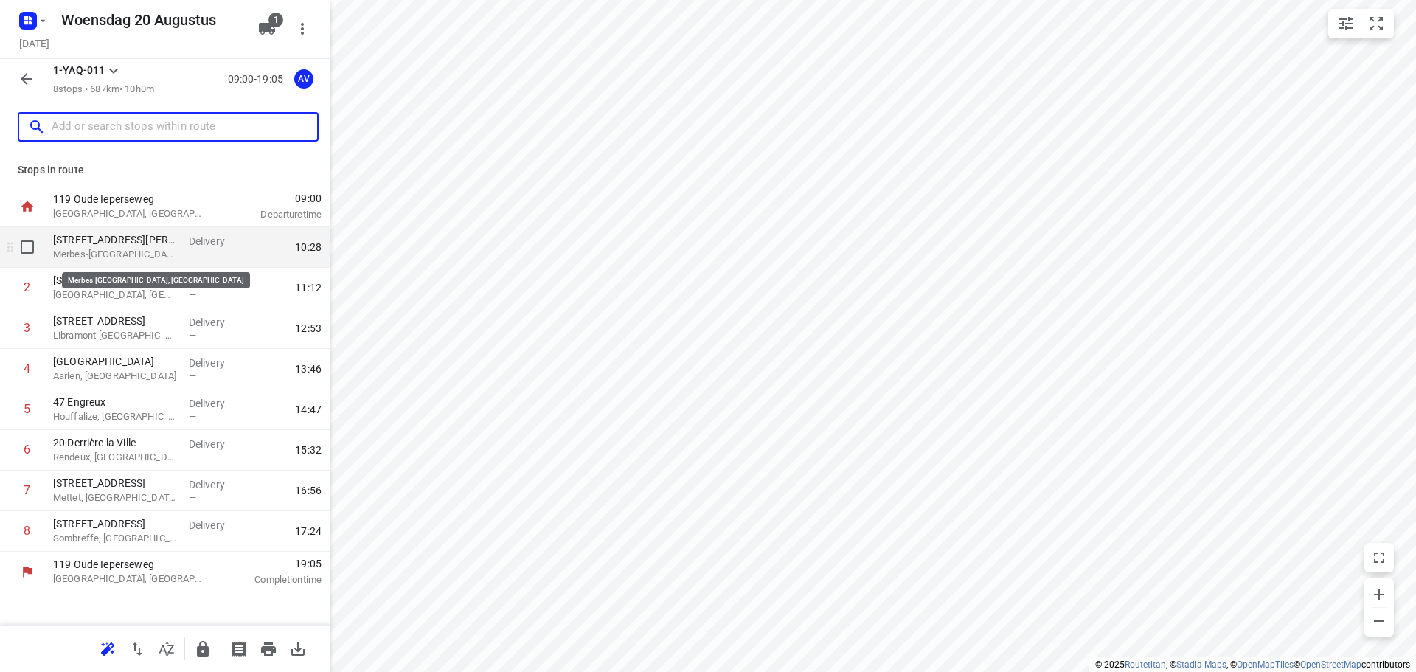
click at [166, 255] on p "Merbes-[GEOGRAPHIC_DATA], [GEOGRAPHIC_DATA]" at bounding box center [115, 254] width 124 height 15
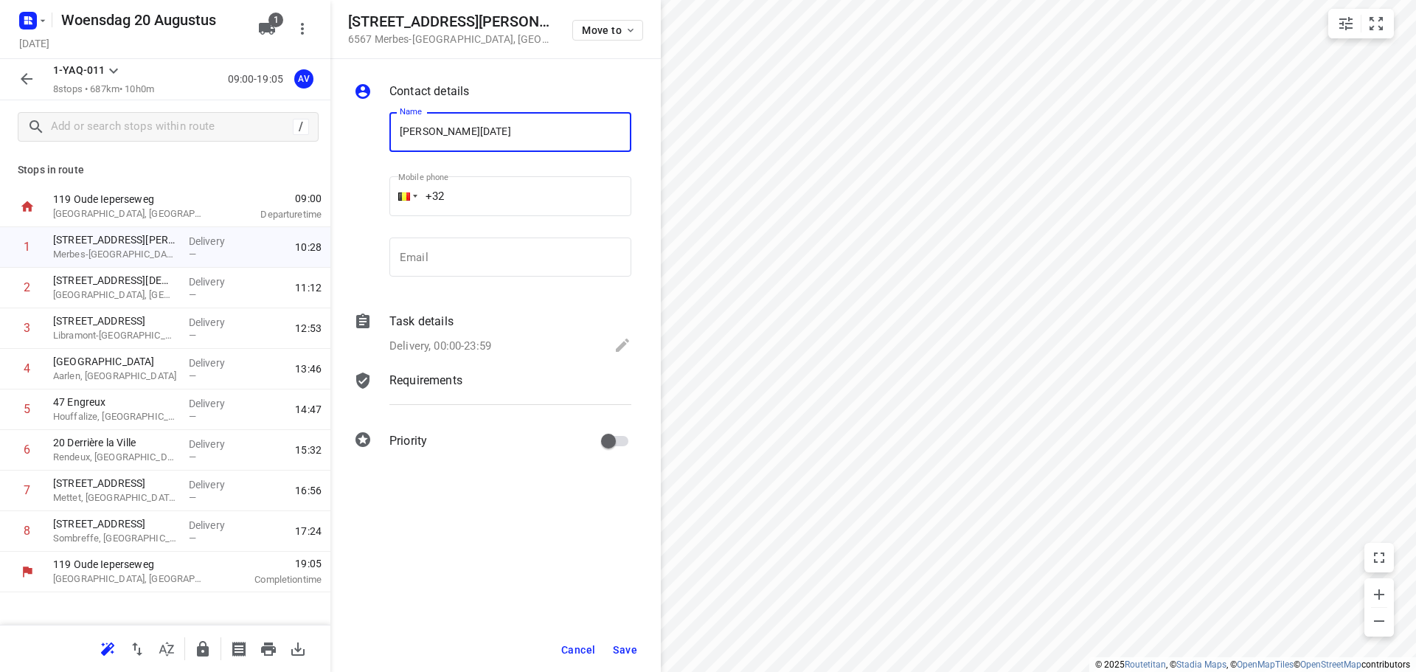
type input "[PERSON_NAME][DATE]"
drag, startPoint x: 498, startPoint y: 192, endPoint x: 515, endPoint y: 181, distance: 20.7
click at [499, 192] on input "+32" at bounding box center [510, 196] width 242 height 40
type input "[PHONE_NUMBER]"
click at [486, 342] on p "Delivery, 00:00-23:59" at bounding box center [440, 346] width 102 height 17
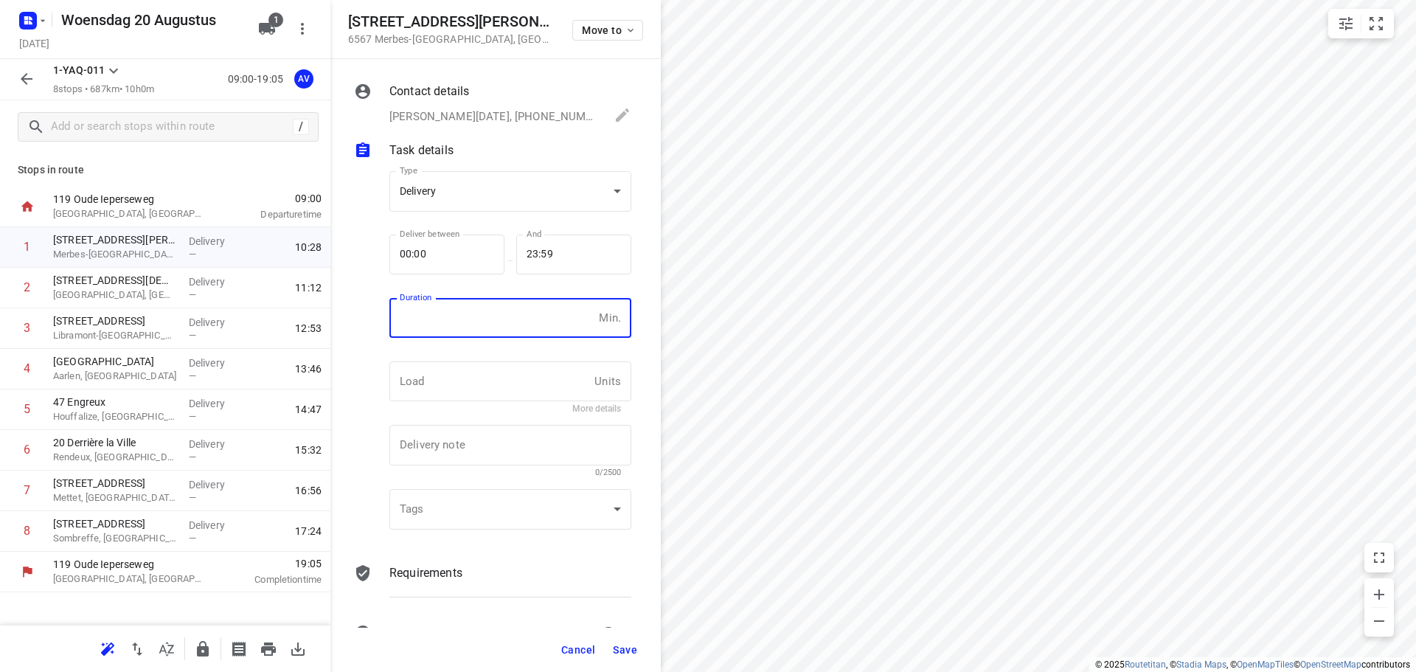
click at [494, 327] on input "number" at bounding box center [491, 318] width 204 height 40
type input "1"
click at [629, 649] on span "Save" at bounding box center [625, 650] width 24 height 12
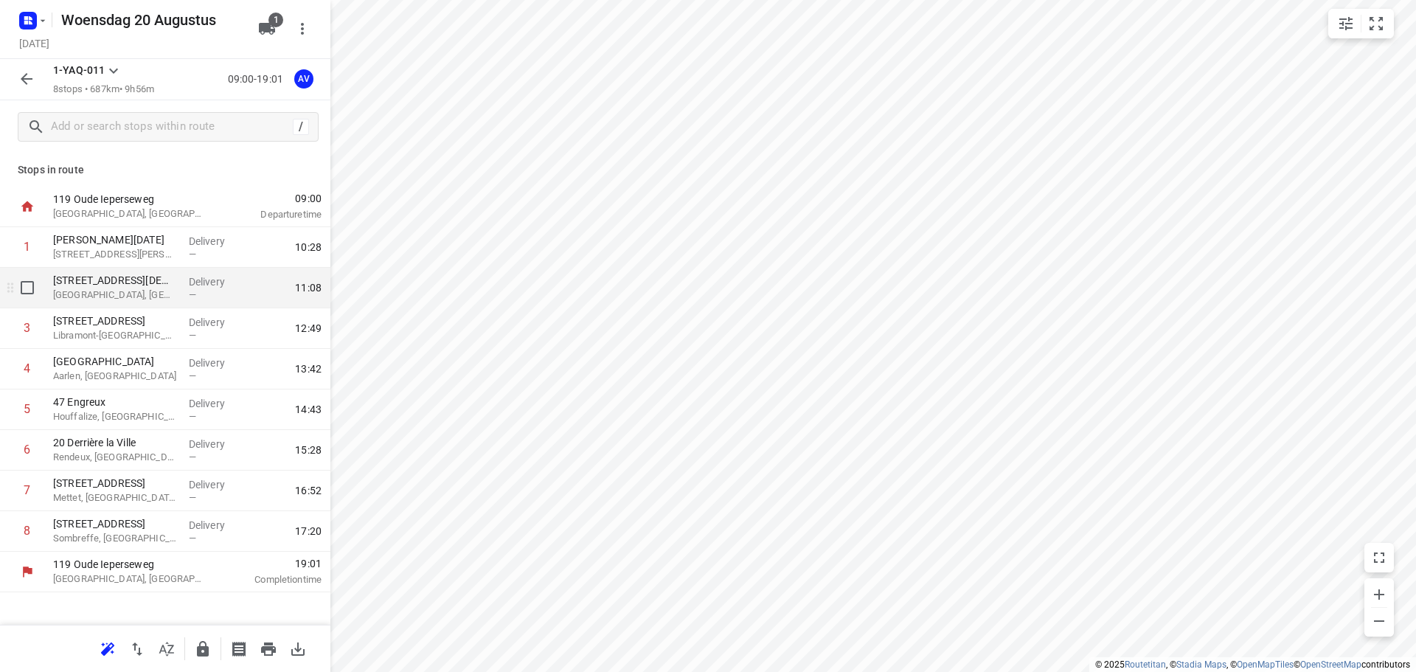
click at [141, 298] on p "[GEOGRAPHIC_DATA], [GEOGRAPHIC_DATA]" at bounding box center [115, 295] width 124 height 15
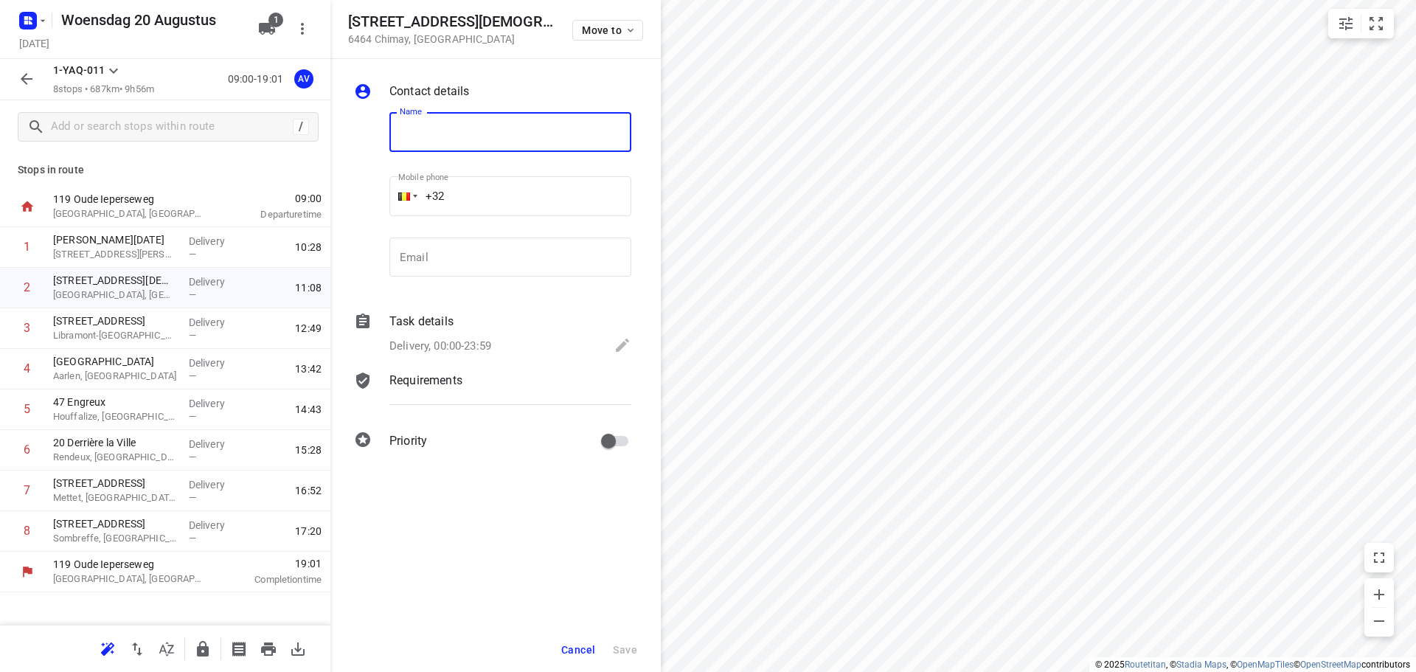
type input "A"
type input "[PERSON_NAME]"
click at [510, 196] on input "+32" at bounding box center [510, 196] width 242 height 40
type input "[PHONE_NUMBER]"
click at [498, 342] on div "Delivery, 00:00-23:59" at bounding box center [510, 346] width 242 height 21
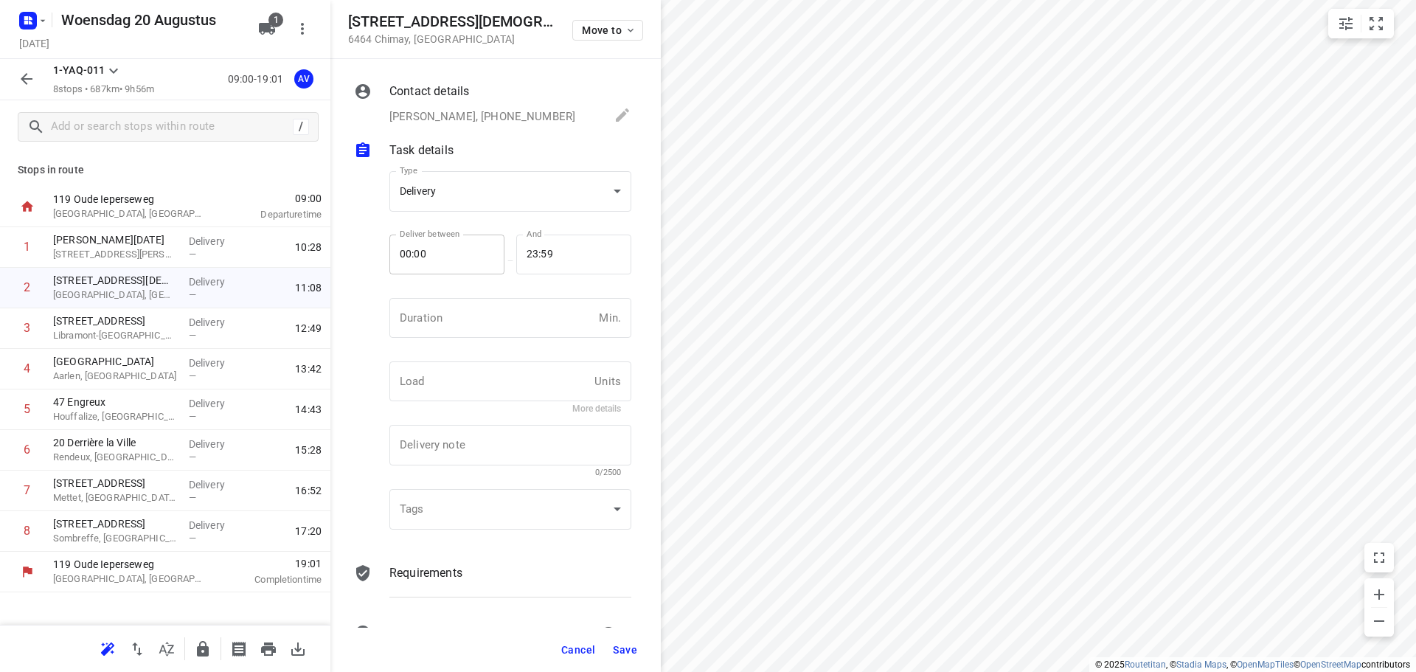
click at [504, 324] on input "number" at bounding box center [491, 318] width 204 height 40
type input "1"
click at [626, 653] on span "Save" at bounding box center [625, 650] width 24 height 12
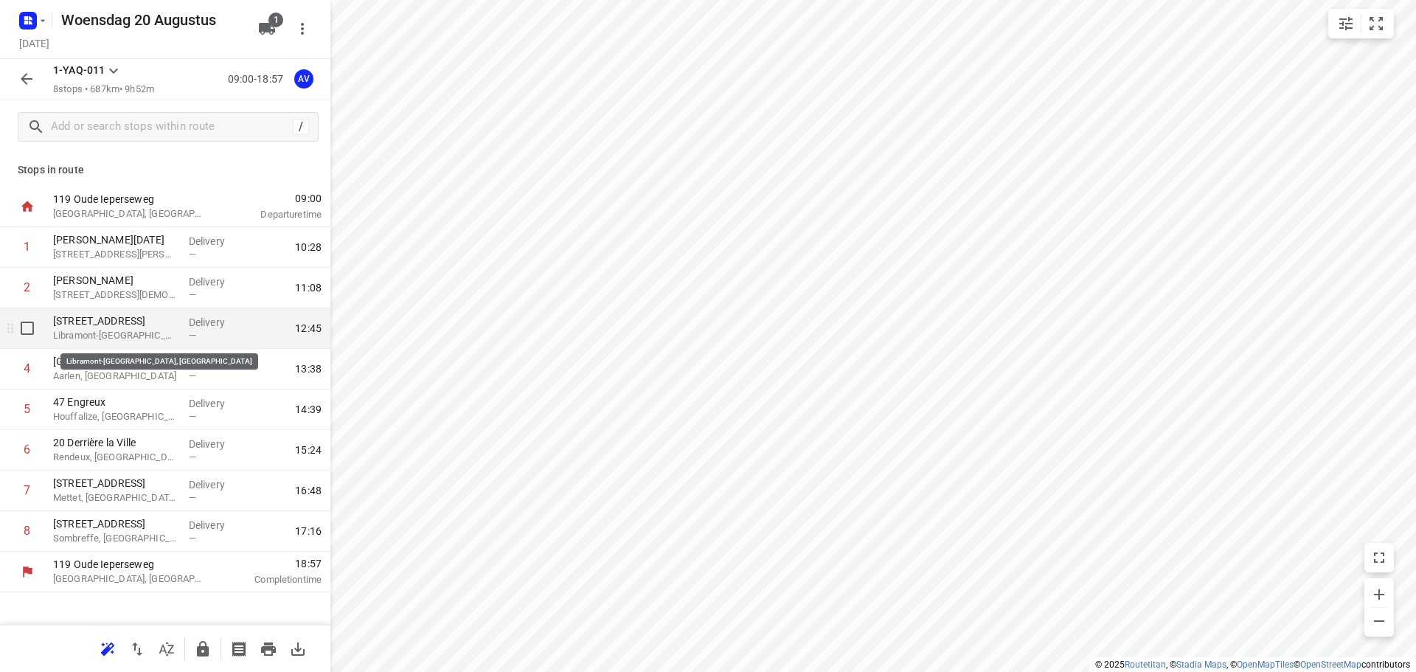
click at [123, 333] on p "Libramont-[GEOGRAPHIC_DATA], [GEOGRAPHIC_DATA]" at bounding box center [115, 335] width 124 height 15
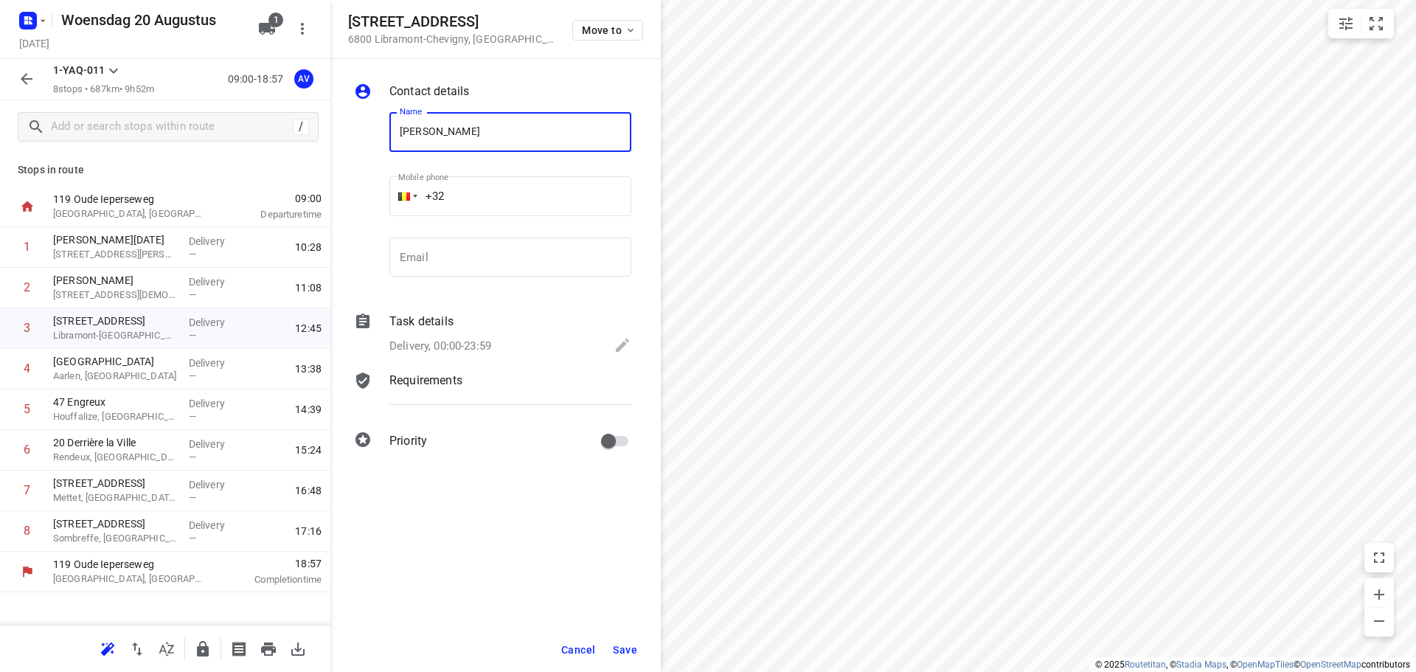
type input "[PERSON_NAME]"
click at [510, 195] on input "+32" at bounding box center [510, 196] width 242 height 40
type input "[PHONE_NUMBER]"
click at [488, 346] on p "Delivery, 00:00-23:59" at bounding box center [440, 346] width 102 height 17
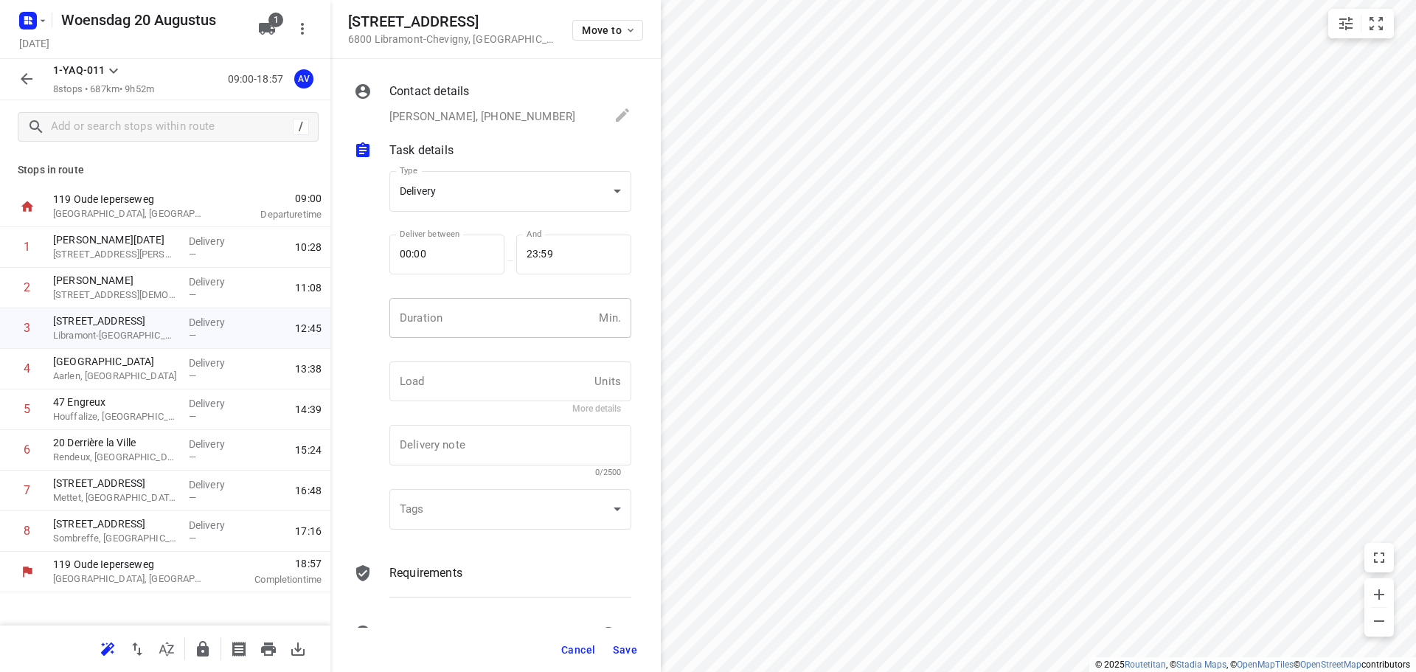
click at [498, 324] on input "number" at bounding box center [491, 318] width 204 height 40
type input "1"
click at [628, 647] on span "Save" at bounding box center [625, 650] width 24 height 12
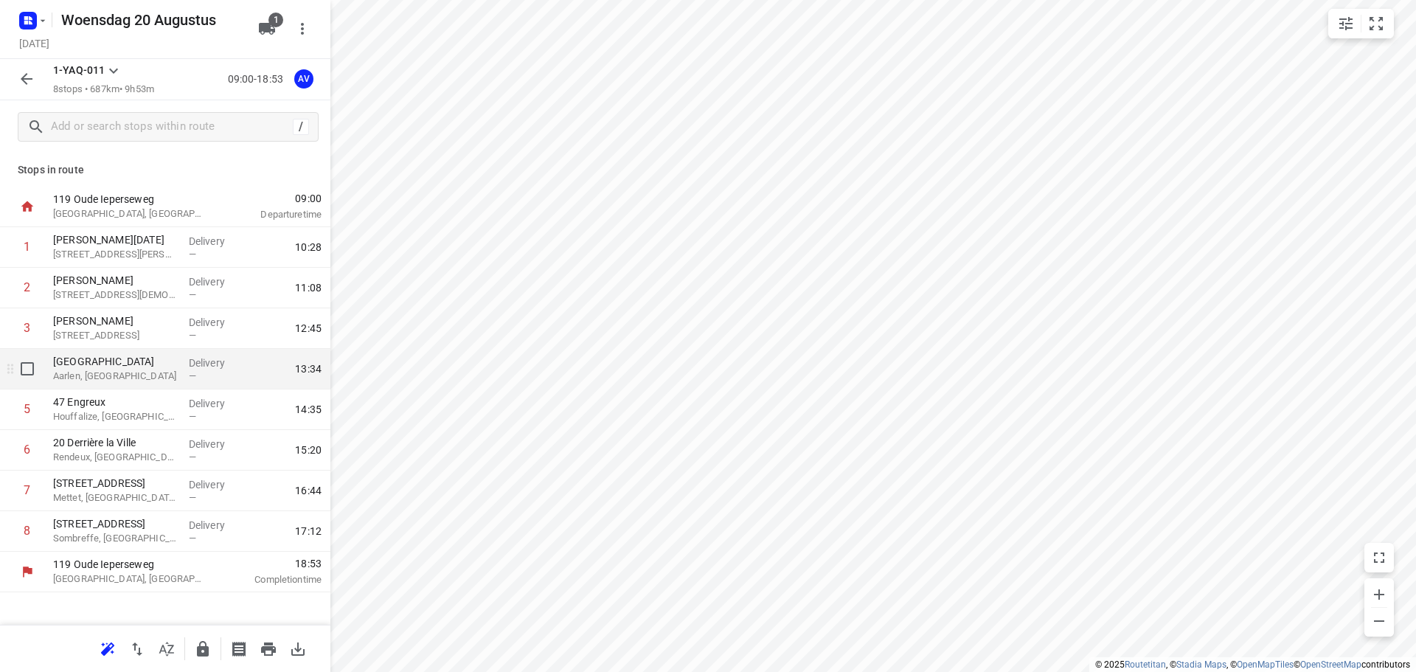
click at [134, 377] on p "Aarlen, [GEOGRAPHIC_DATA]" at bounding box center [115, 376] width 124 height 15
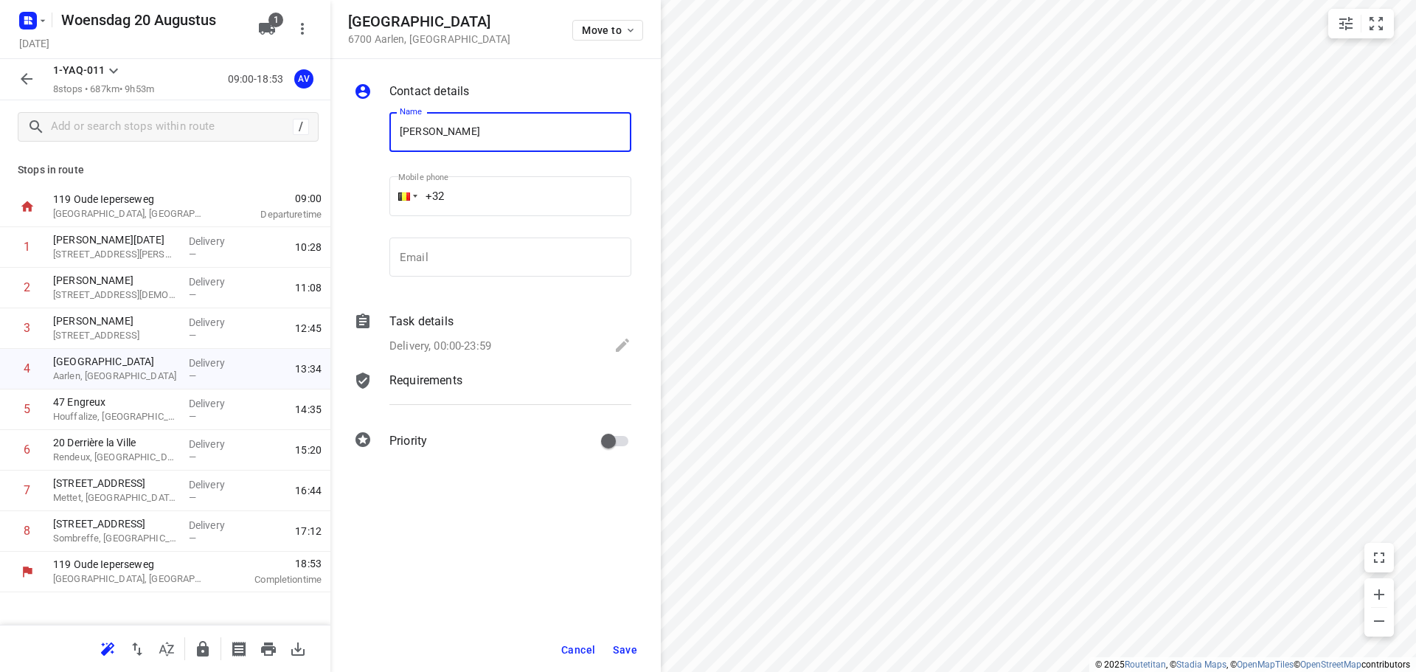
type input "[PERSON_NAME]"
click at [525, 192] on input "+32" at bounding box center [510, 196] width 242 height 40
click at [403, 196] on div at bounding box center [404, 196] width 12 height 8
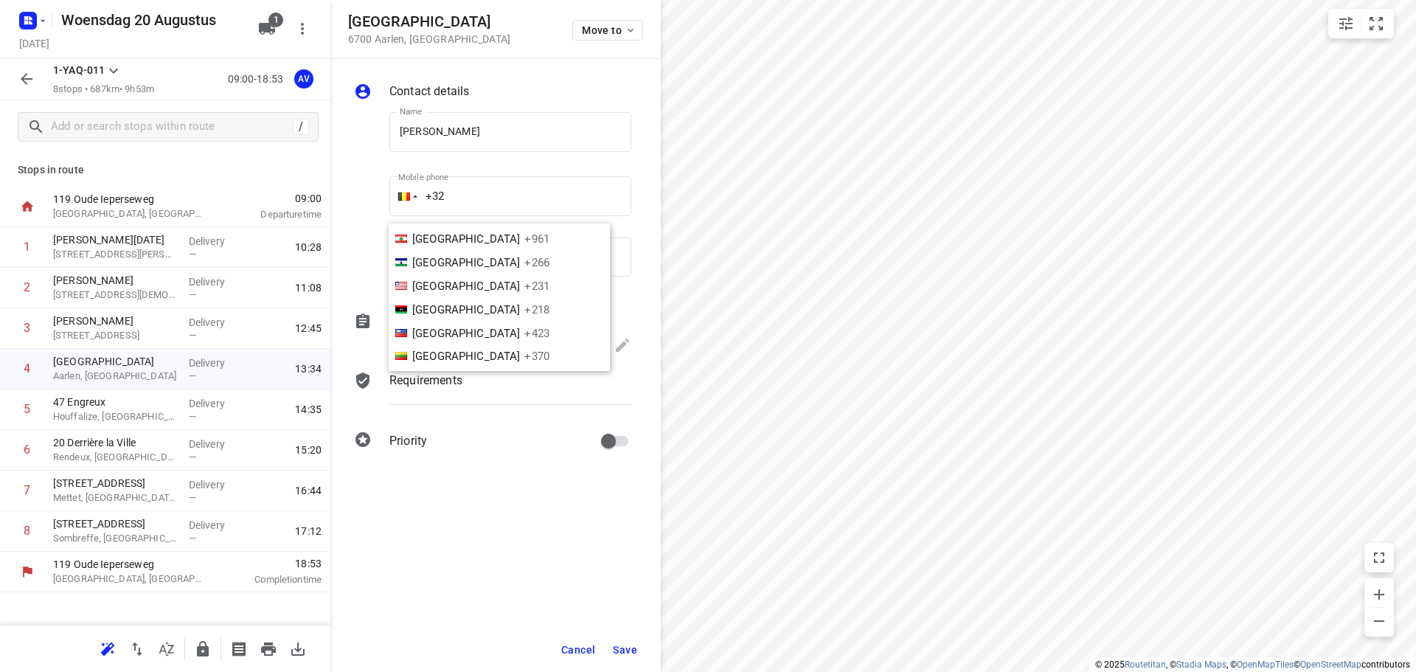
scroll to position [2414, 0]
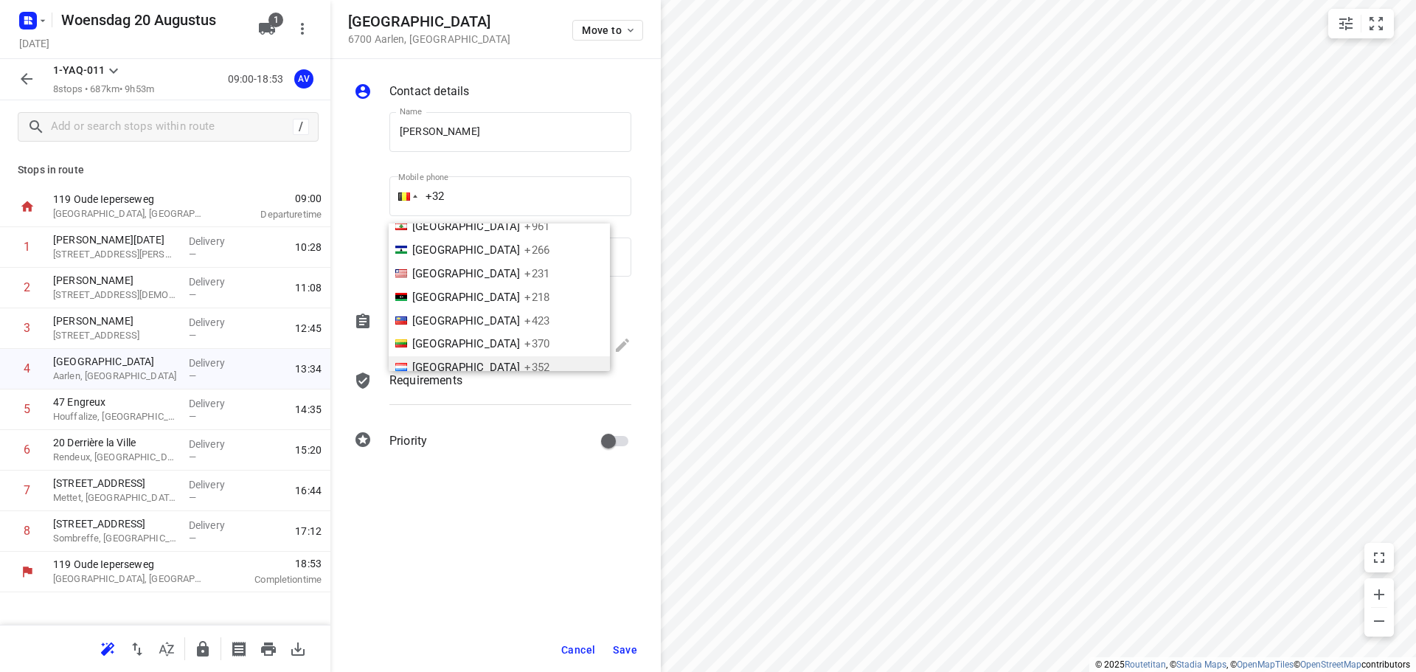
click at [524, 361] on span "+352" at bounding box center [536, 367] width 25 height 13
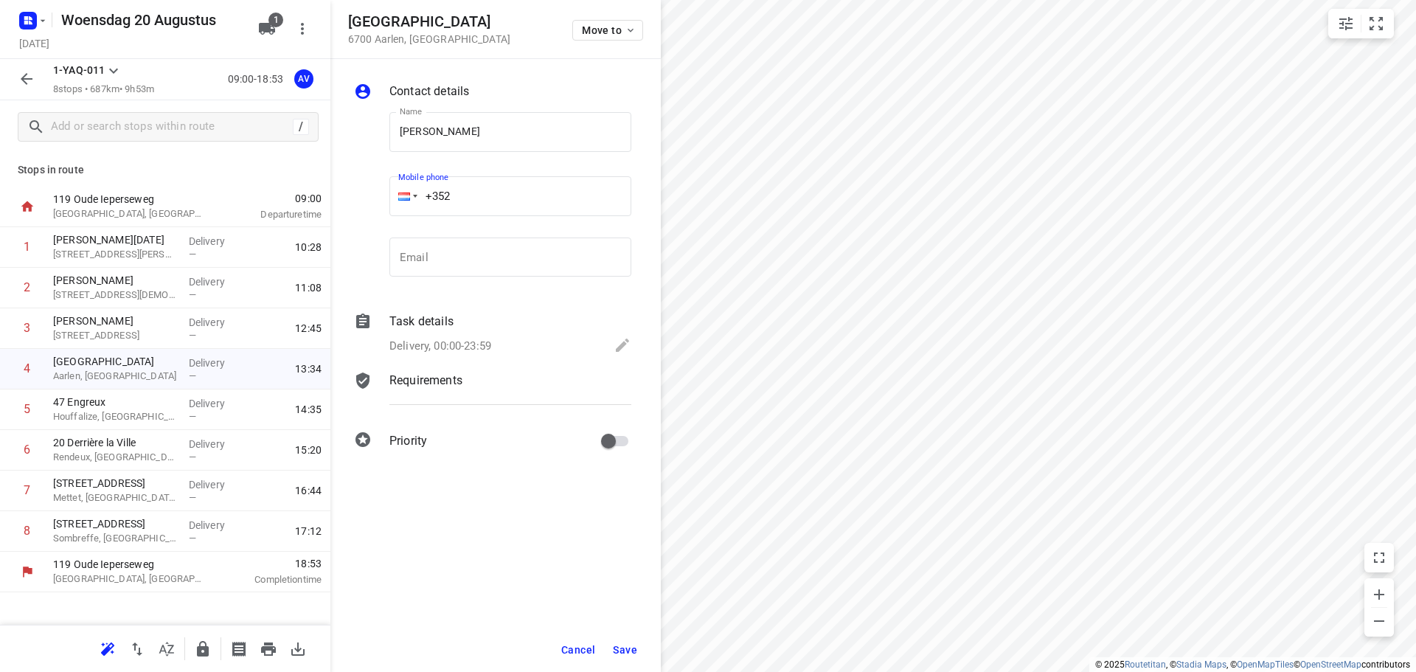
click at [497, 188] on input "+352" at bounding box center [510, 196] width 242 height 40
type input "[PHONE_NUMBER]"
click at [476, 347] on p "Delivery, 00:00-23:59" at bounding box center [440, 346] width 102 height 17
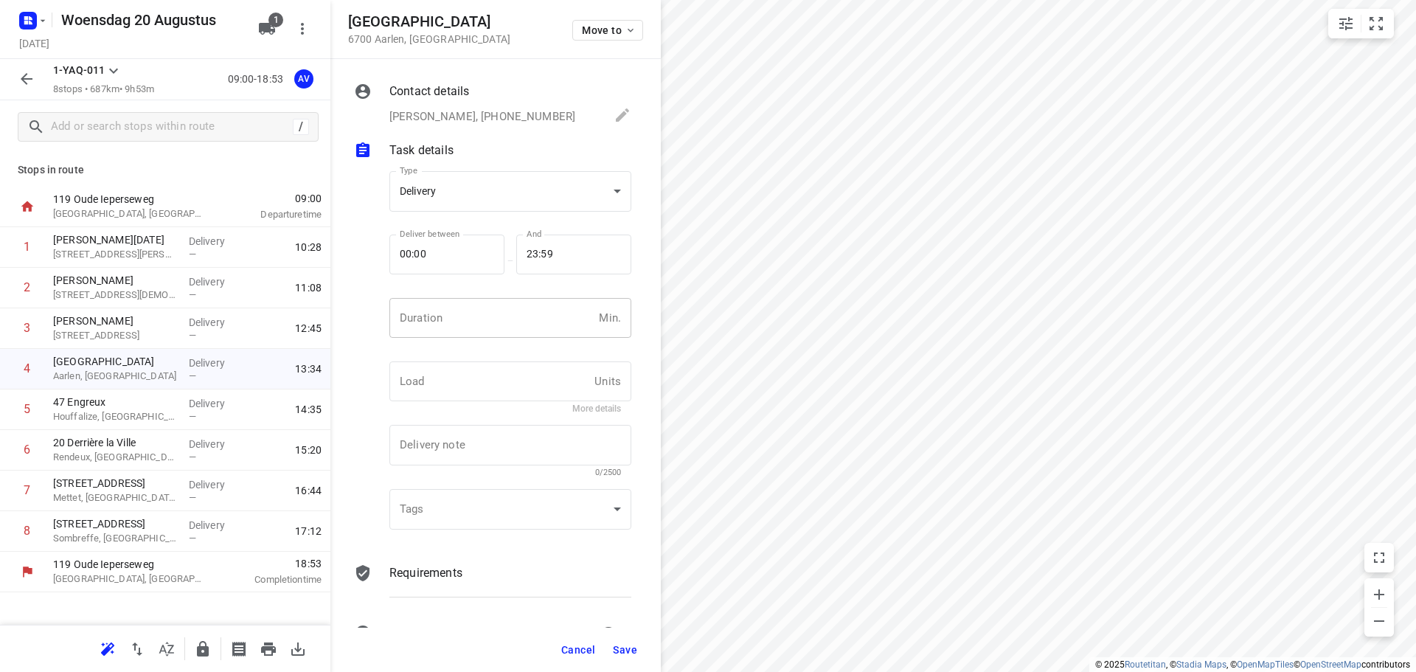
click at [487, 320] on input "number" at bounding box center [491, 318] width 204 height 40
type input "1"
click at [625, 650] on span "Save" at bounding box center [625, 650] width 24 height 12
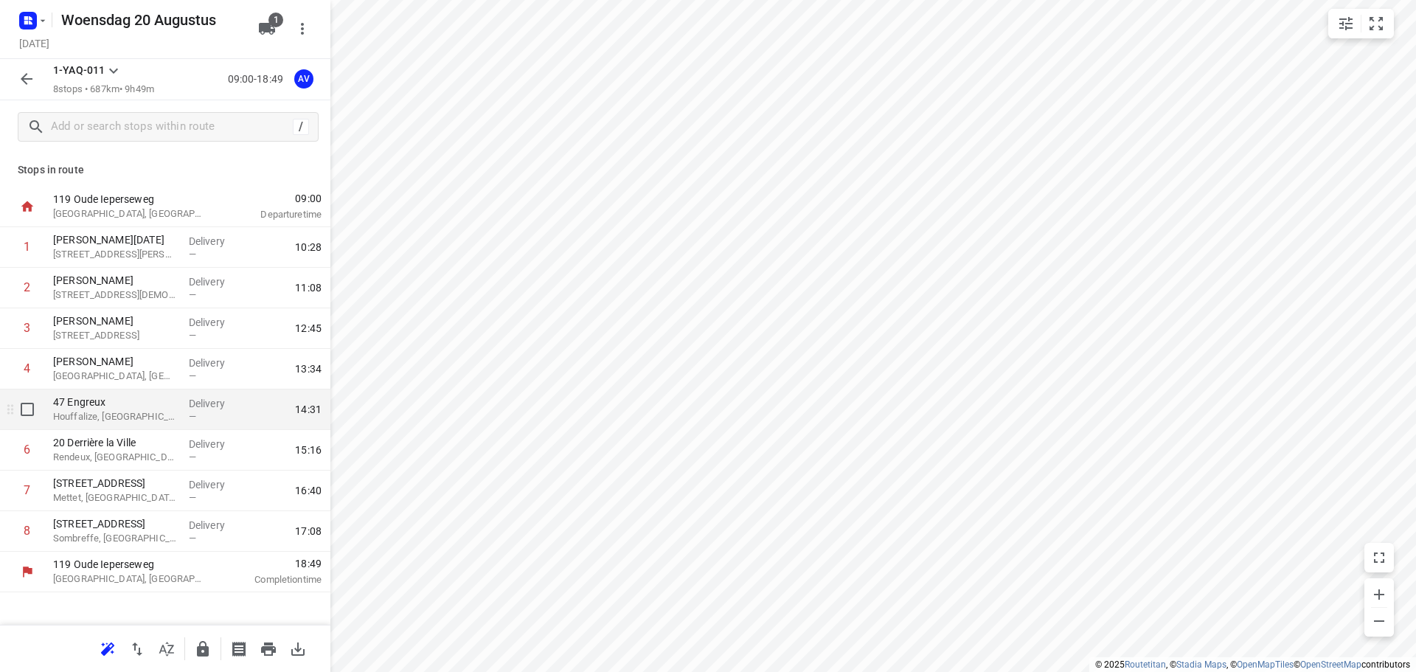
click at [144, 416] on p "Houffalize, [GEOGRAPHIC_DATA]" at bounding box center [115, 416] width 124 height 15
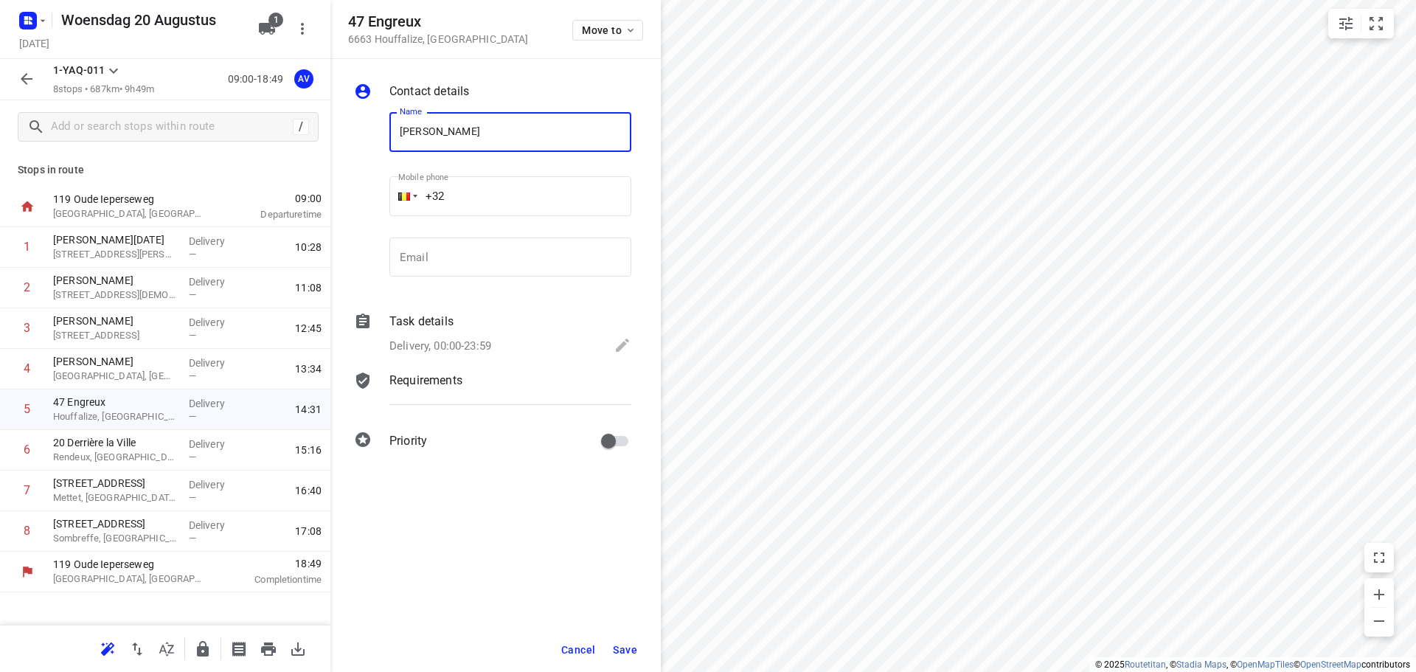
type input "[PERSON_NAME]"
click at [512, 204] on input "+32" at bounding box center [510, 196] width 242 height 40
type input "[PHONE_NUMBER]"
click at [485, 346] on p "Delivery, 00:00-23:59" at bounding box center [440, 346] width 102 height 17
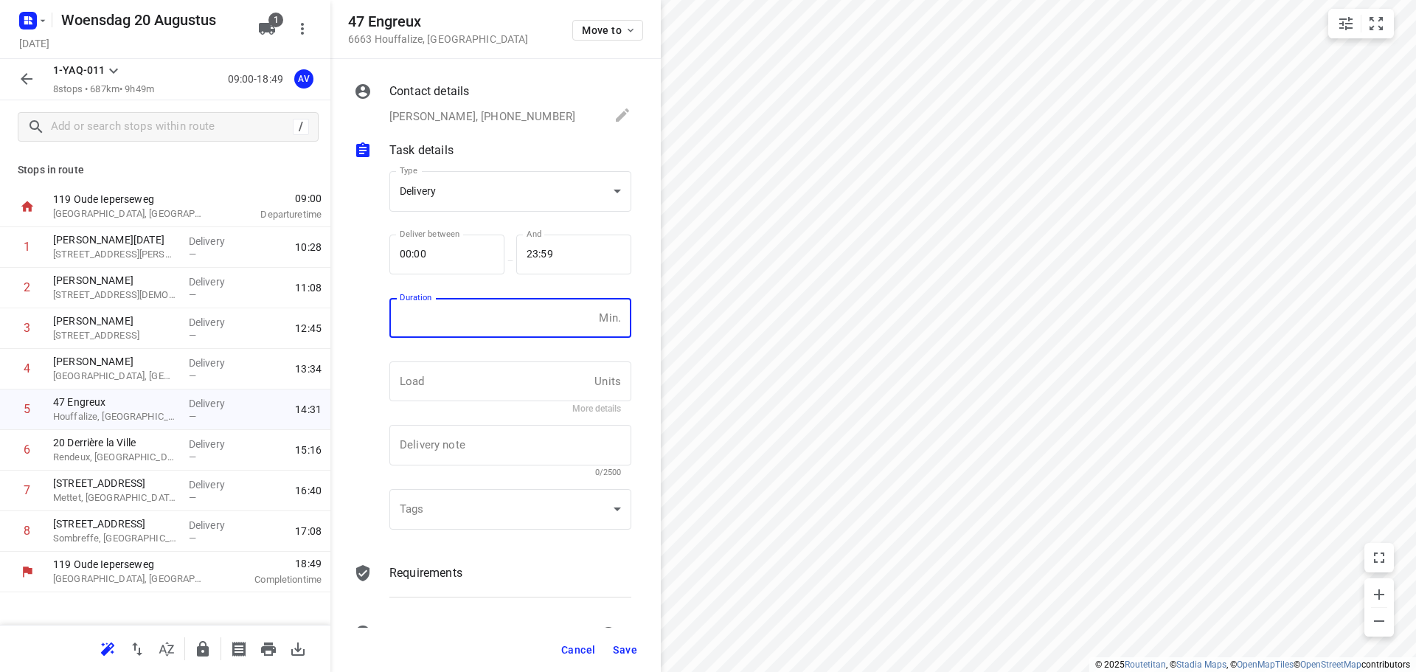
click at [498, 321] on input "number" at bounding box center [491, 318] width 204 height 40
type input "1"
click at [632, 647] on span "Save" at bounding box center [625, 650] width 24 height 12
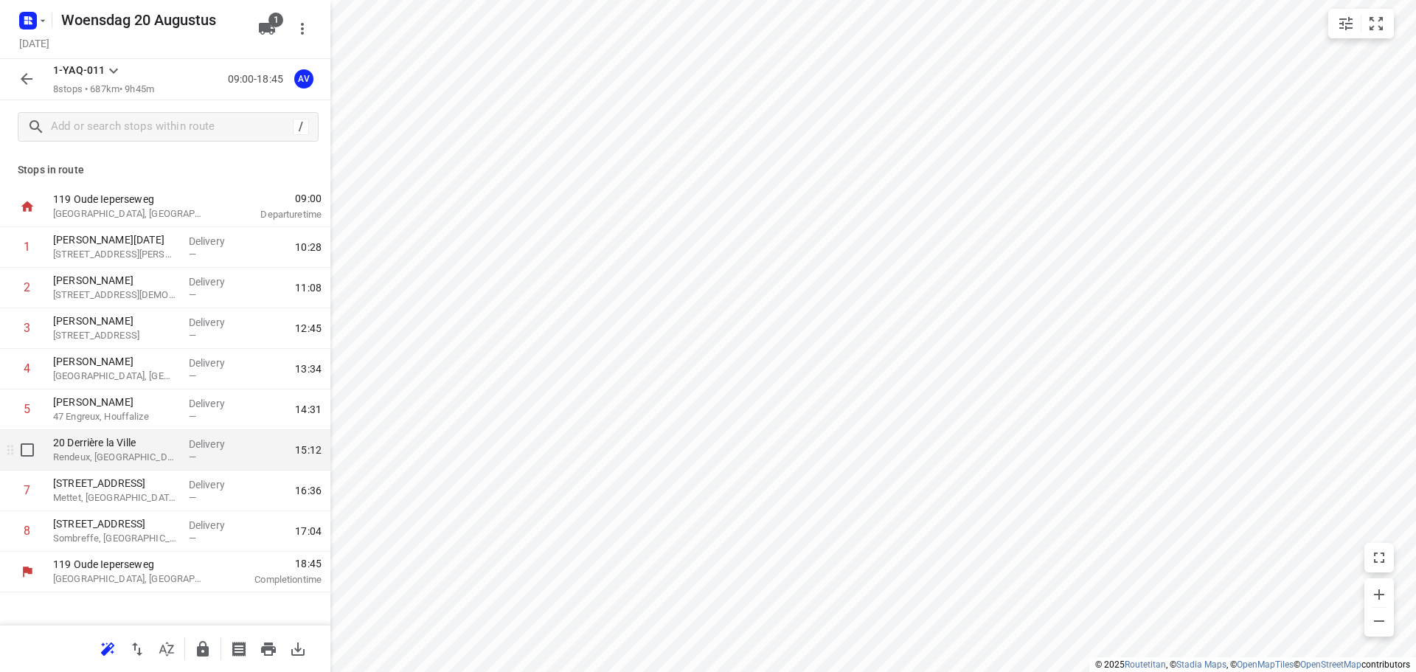
click at [157, 452] on p "Rendeux, [GEOGRAPHIC_DATA]" at bounding box center [115, 457] width 124 height 15
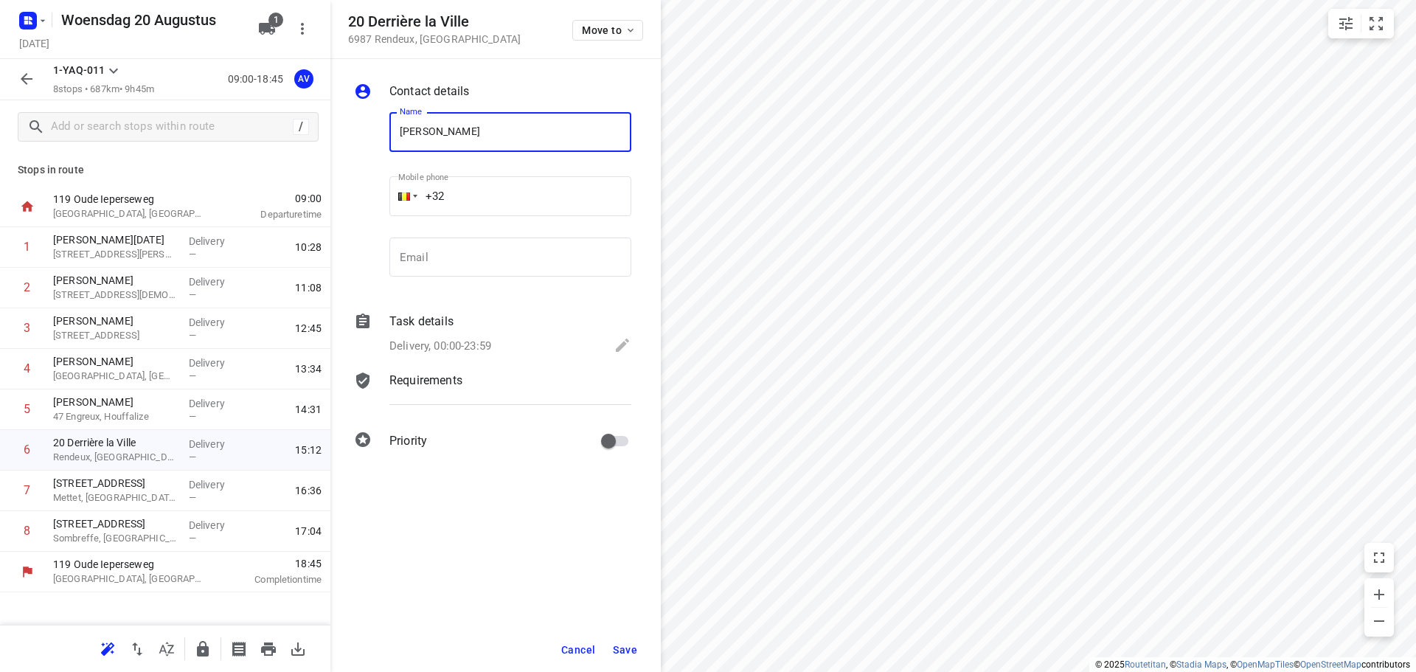
type input "[PERSON_NAME]"
drag, startPoint x: 534, startPoint y: 192, endPoint x: 547, endPoint y: 170, distance: 25.8
click at [535, 192] on input "+32" at bounding box center [510, 196] width 242 height 40
type input "[PHONE_NUMBER]"
click at [496, 341] on div "Delivery, 00:00-23:59" at bounding box center [510, 346] width 242 height 21
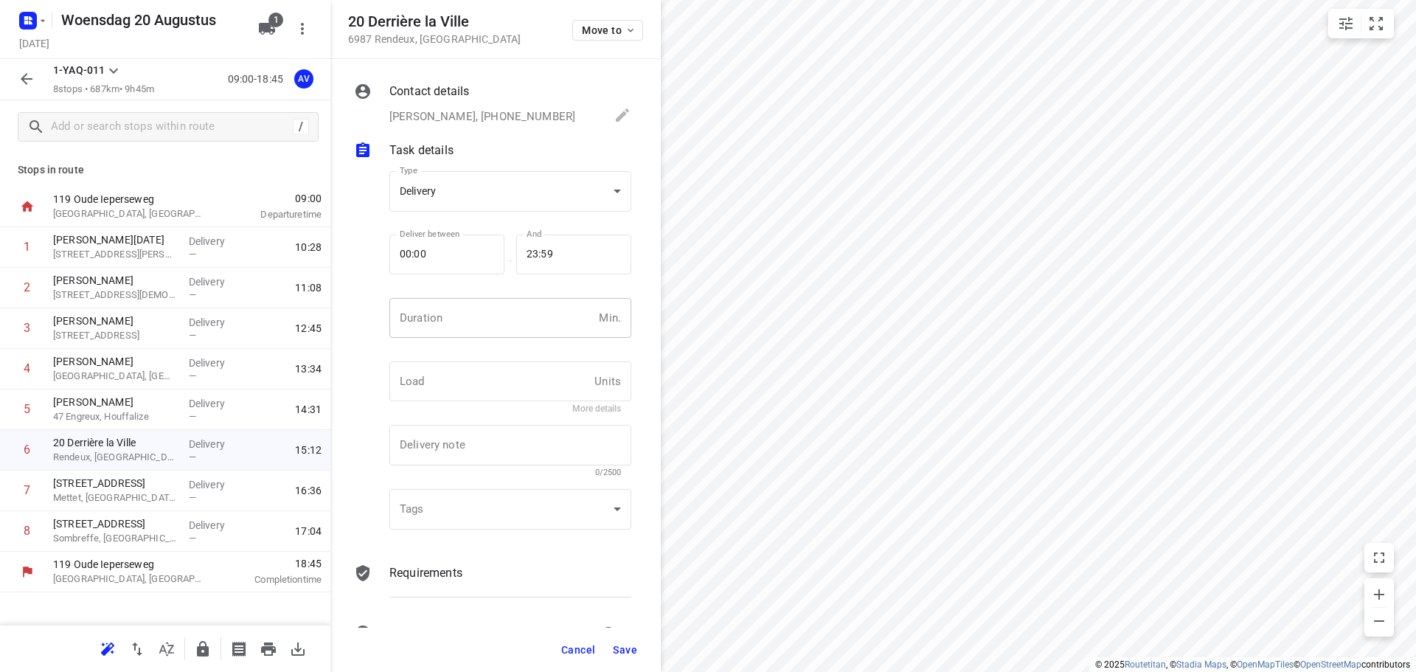
click at [504, 332] on input "number" at bounding box center [491, 318] width 204 height 40
type input "1"
click at [624, 650] on span "Save" at bounding box center [625, 650] width 24 height 12
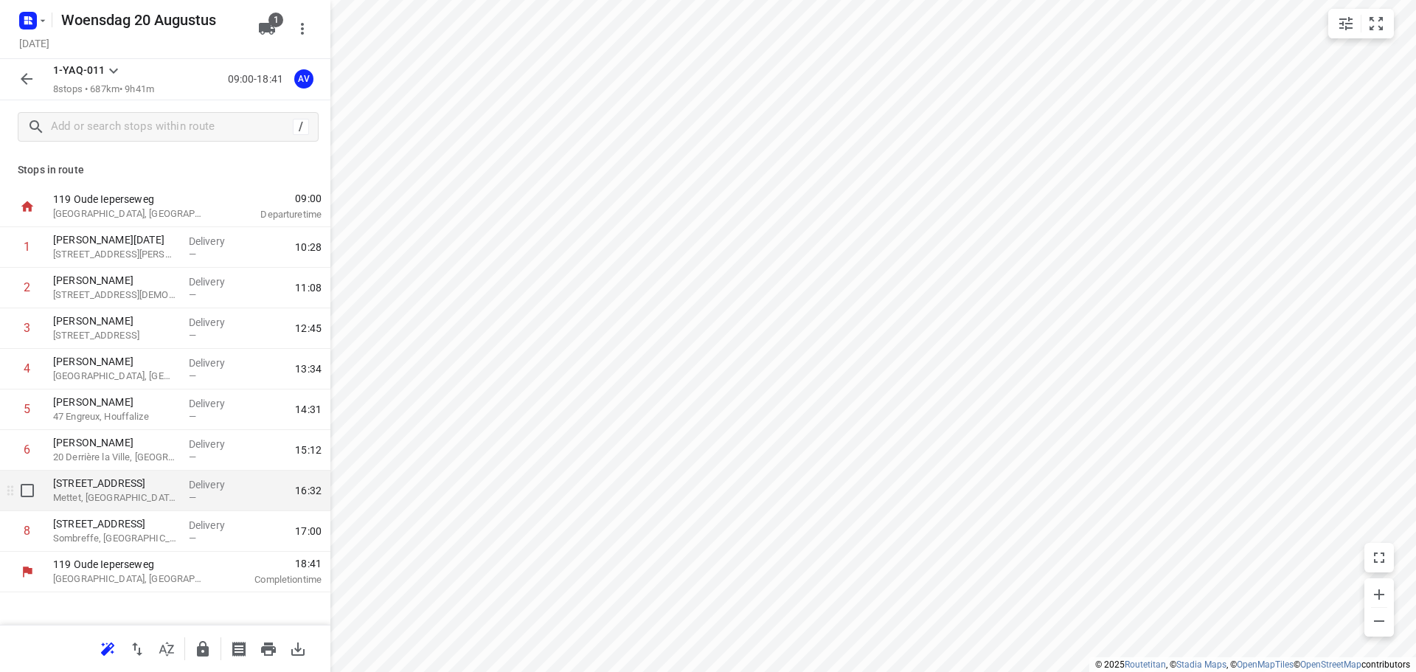
click at [159, 501] on p "Mettet, [GEOGRAPHIC_DATA]" at bounding box center [115, 497] width 124 height 15
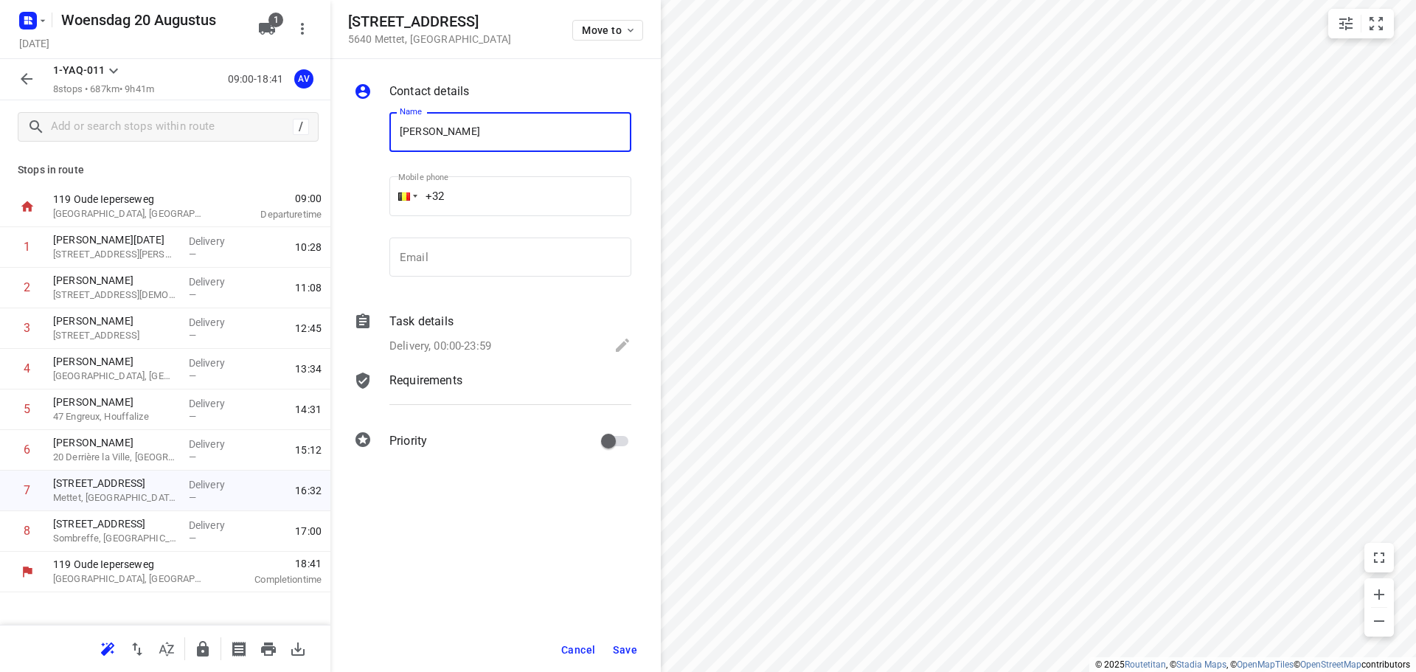
type input "[PERSON_NAME]"
click at [504, 190] on input "+32" at bounding box center [510, 196] width 242 height 40
type input "[PHONE_NUMBER]"
click at [482, 340] on p "Delivery, 00:00-23:59" at bounding box center [440, 346] width 102 height 17
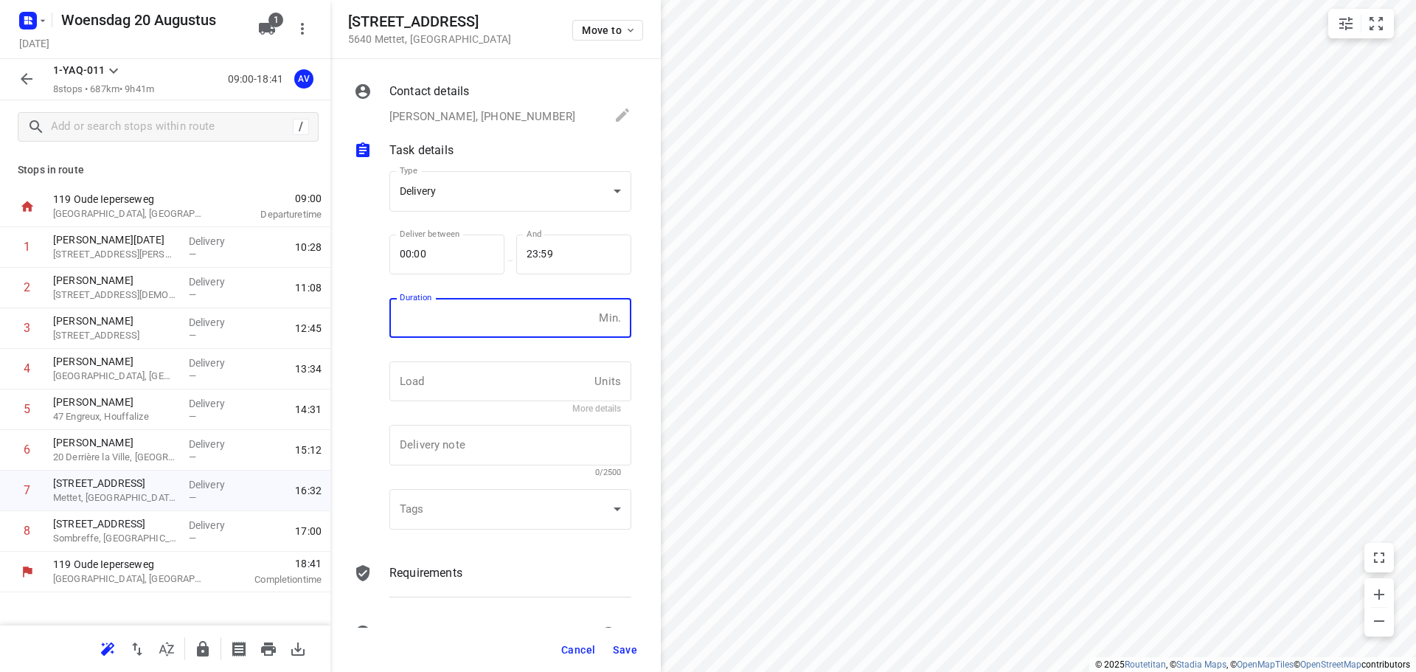
click at [493, 327] on input "number" at bounding box center [491, 318] width 204 height 40
type input "1"
click at [627, 649] on span "Save" at bounding box center [625, 650] width 24 height 12
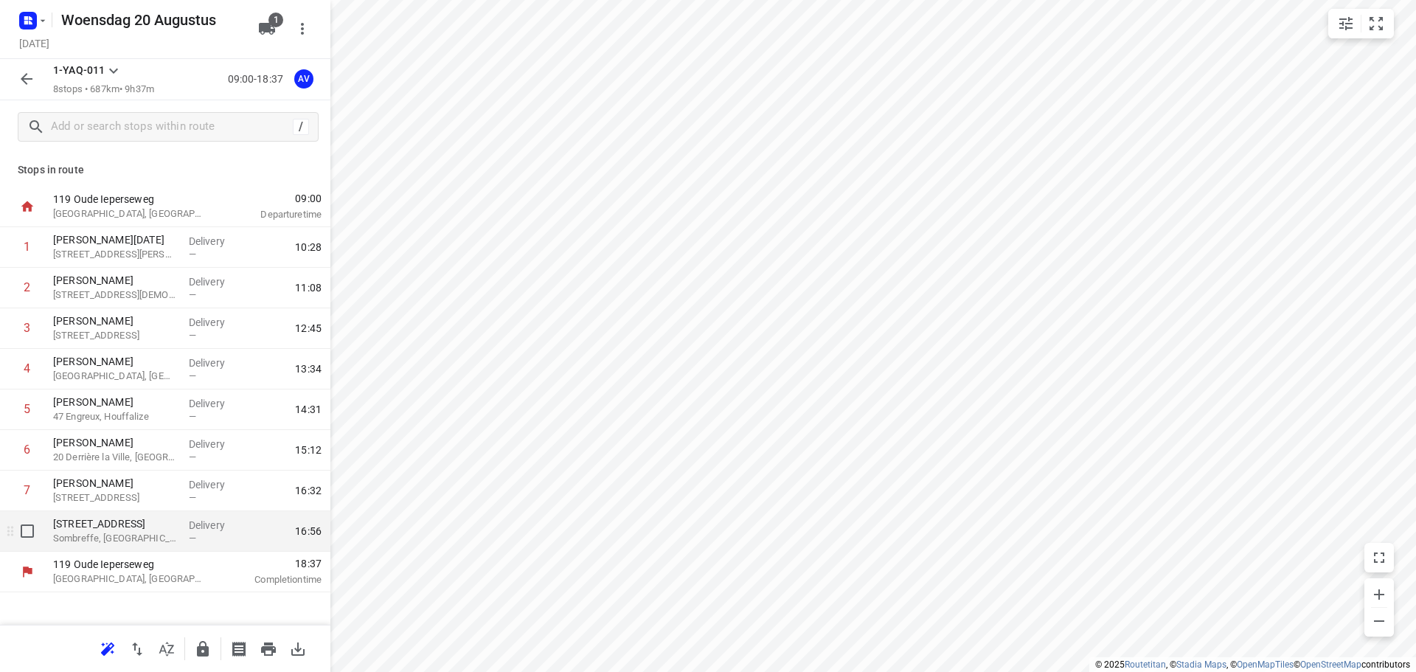
click at [146, 544] on p "Sombreffe, [GEOGRAPHIC_DATA]" at bounding box center [115, 538] width 124 height 15
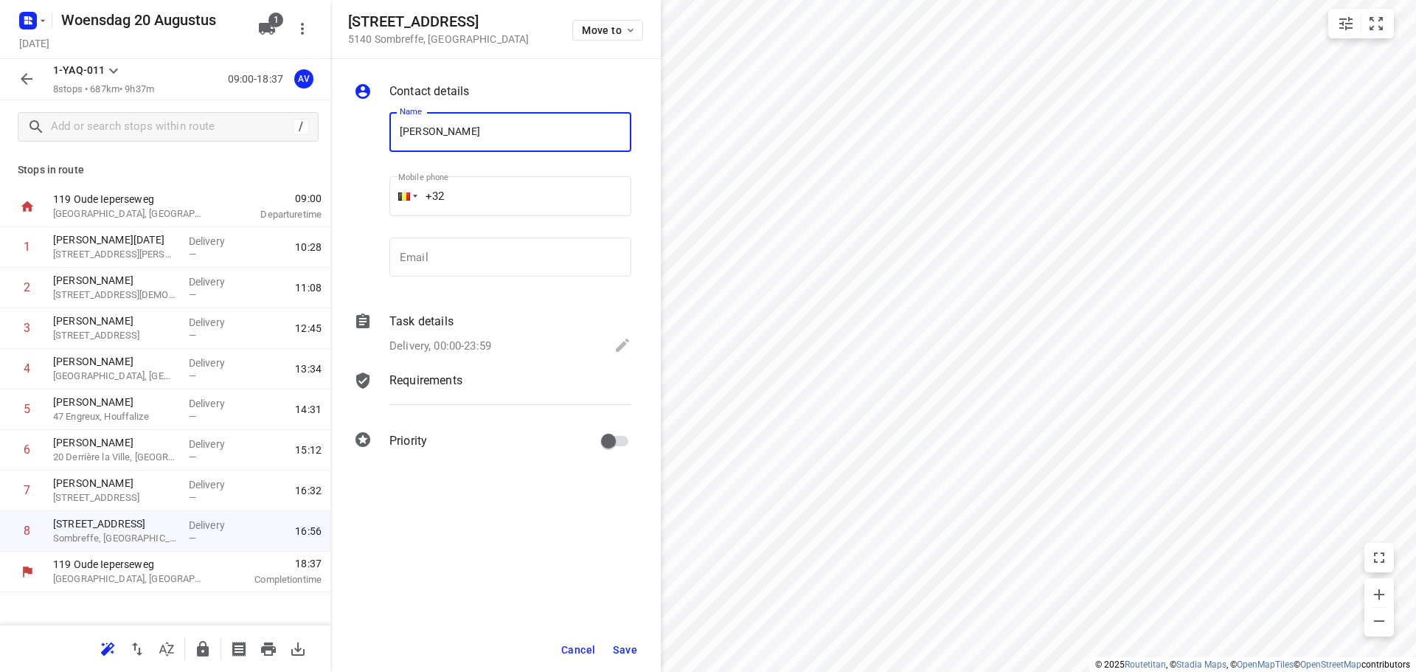
type input "[PERSON_NAME]"
click at [562, 202] on input "+32" at bounding box center [510, 196] width 242 height 40
type input "[PHONE_NUMBER]"
click at [488, 341] on p "Delivery, 00:00-23:59" at bounding box center [440, 346] width 102 height 17
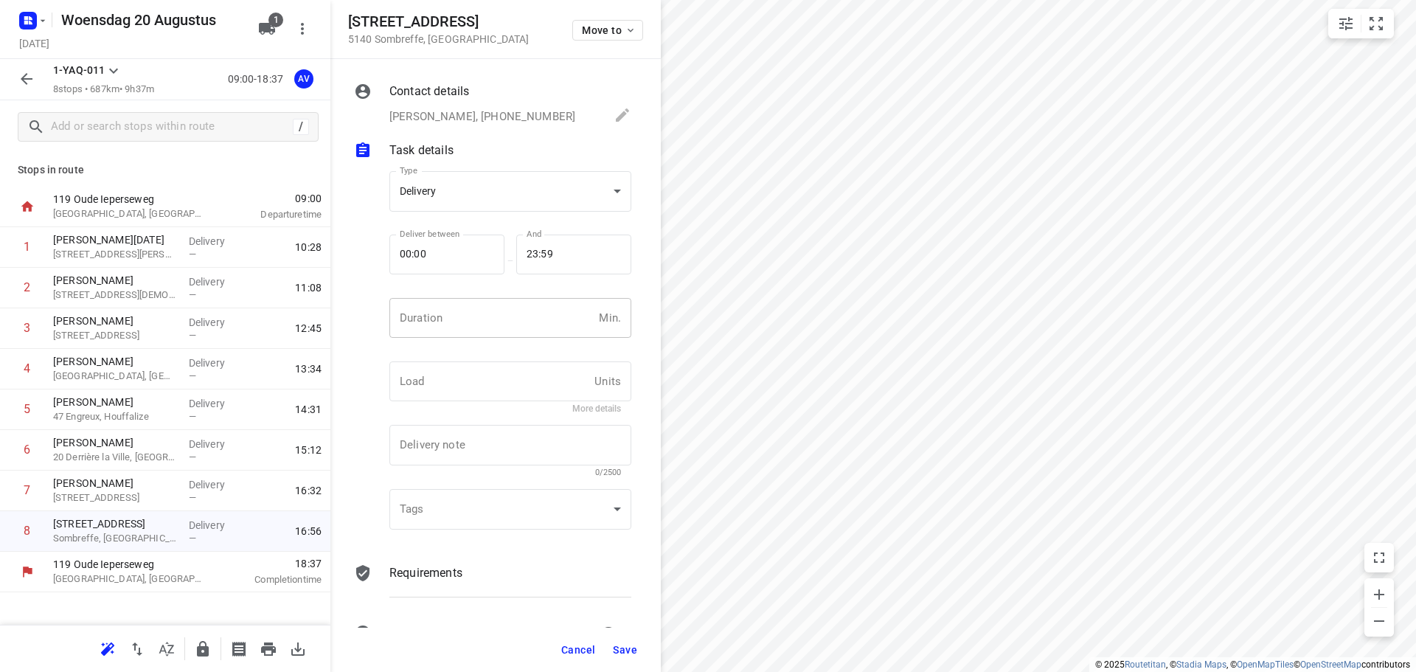
click at [494, 331] on input "number" at bounding box center [491, 318] width 204 height 40
type input "1"
click at [628, 650] on span "Save" at bounding box center [625, 650] width 24 height 12
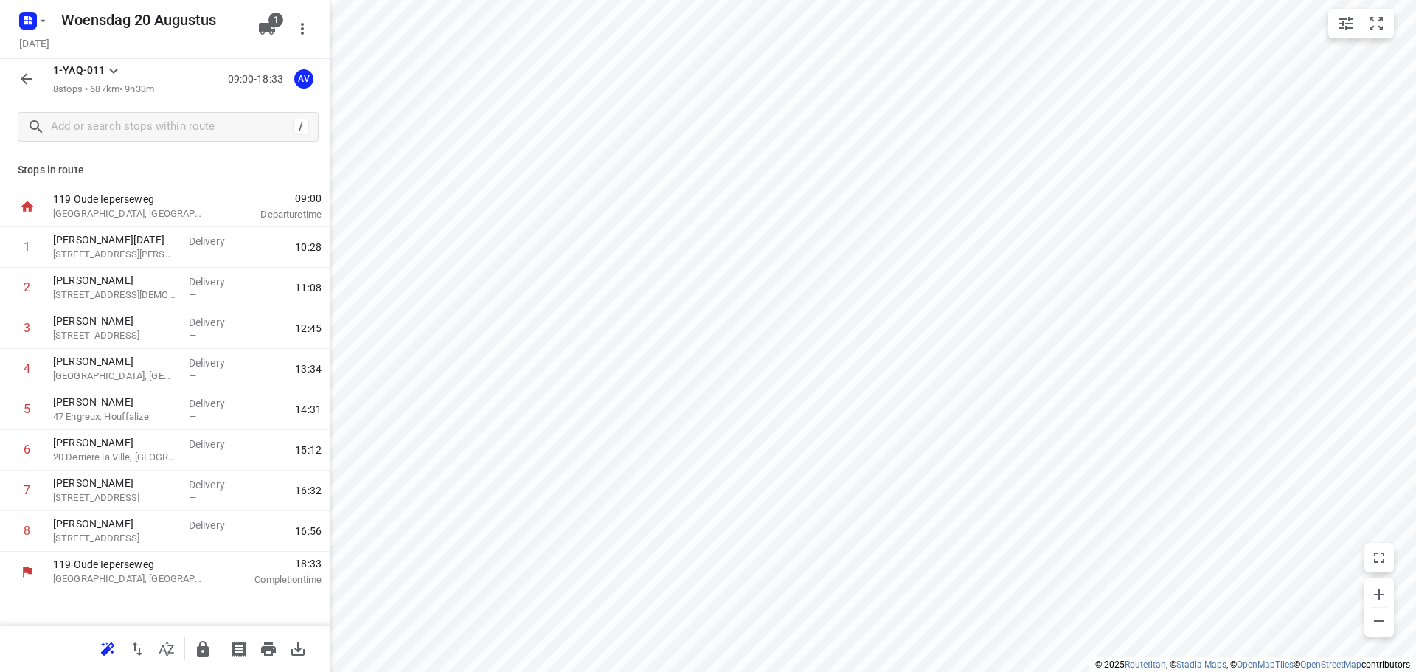
click at [18, 80] on icon "button" at bounding box center [27, 79] width 18 height 18
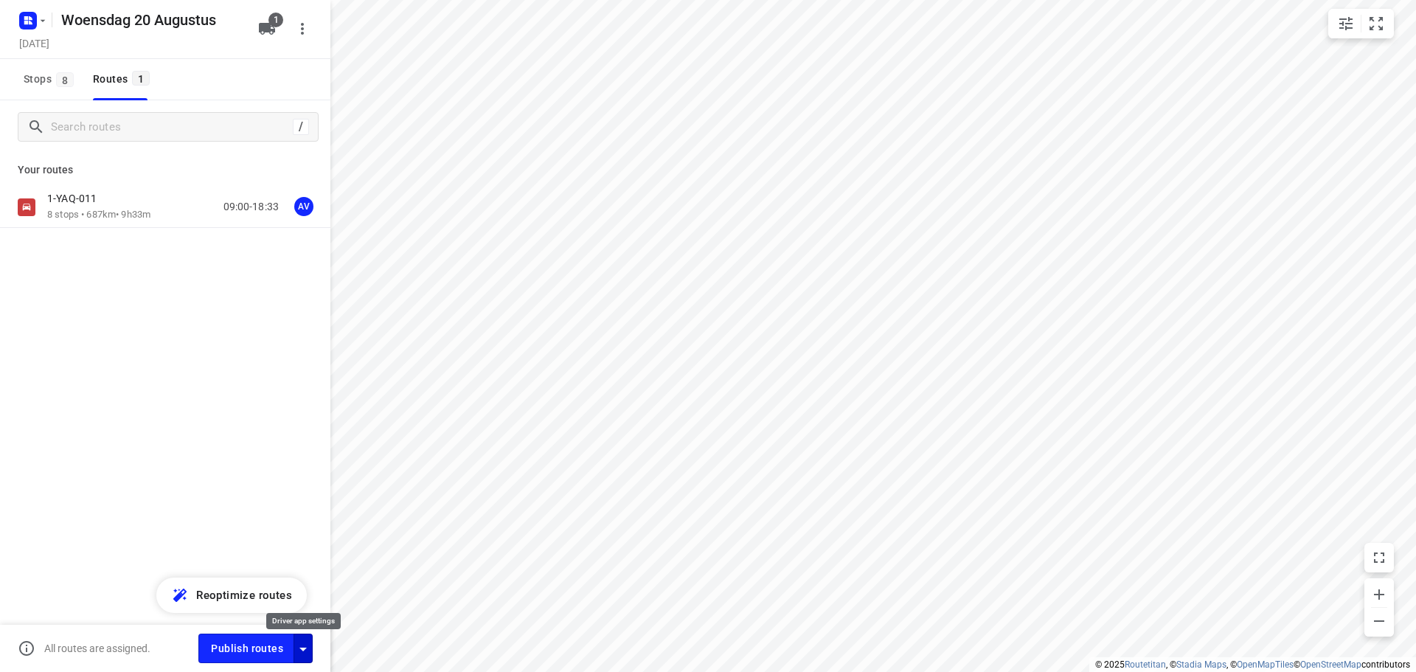
click at [302, 651] on icon "button" at bounding box center [303, 649] width 18 height 18
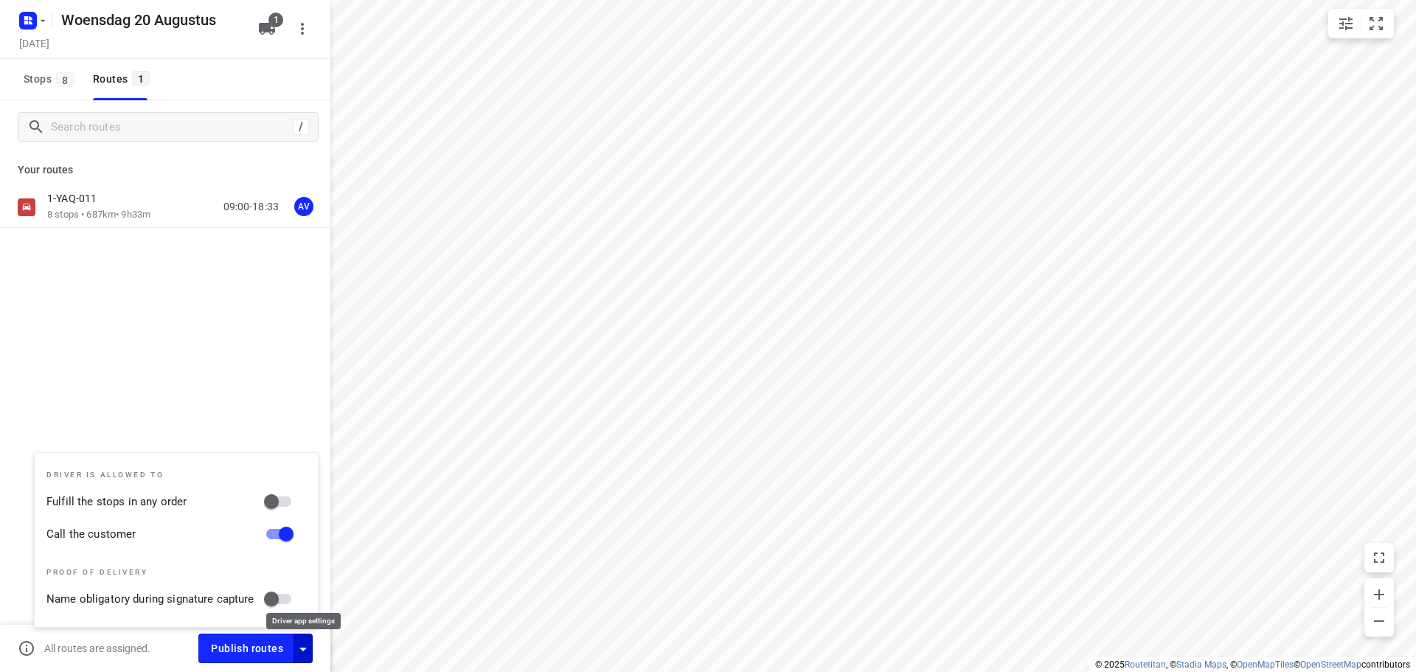
click at [302, 650] on icon "button" at bounding box center [303, 649] width 18 height 18
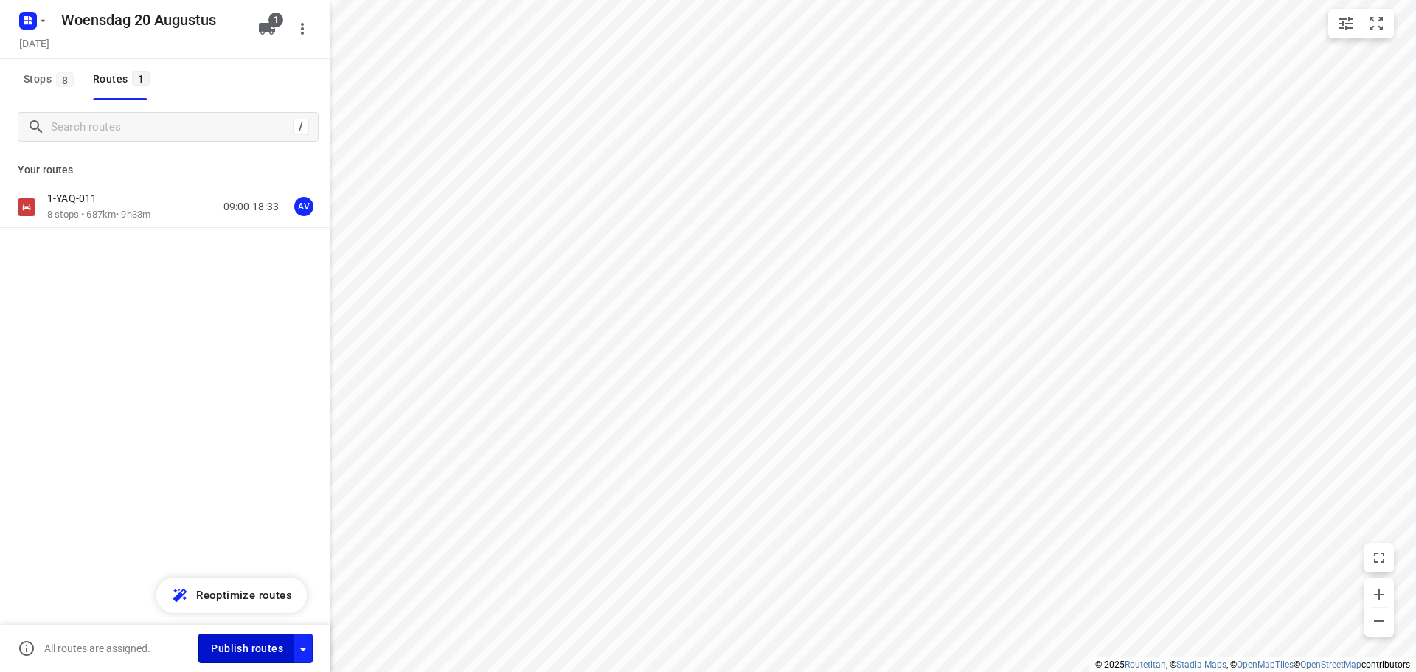
click at [270, 649] on span "Publish routes" at bounding box center [247, 648] width 72 height 18
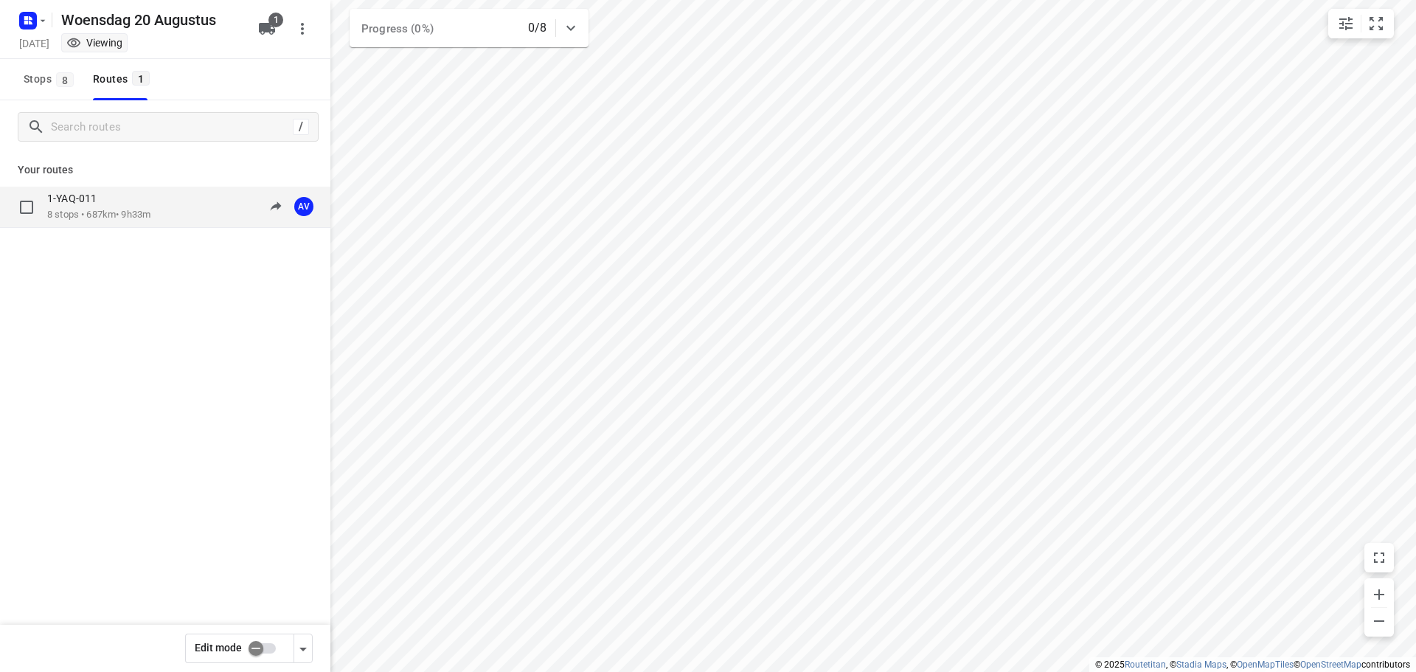
click at [148, 212] on p "8 stops • 687km • 9h33m" at bounding box center [98, 215] width 103 height 14
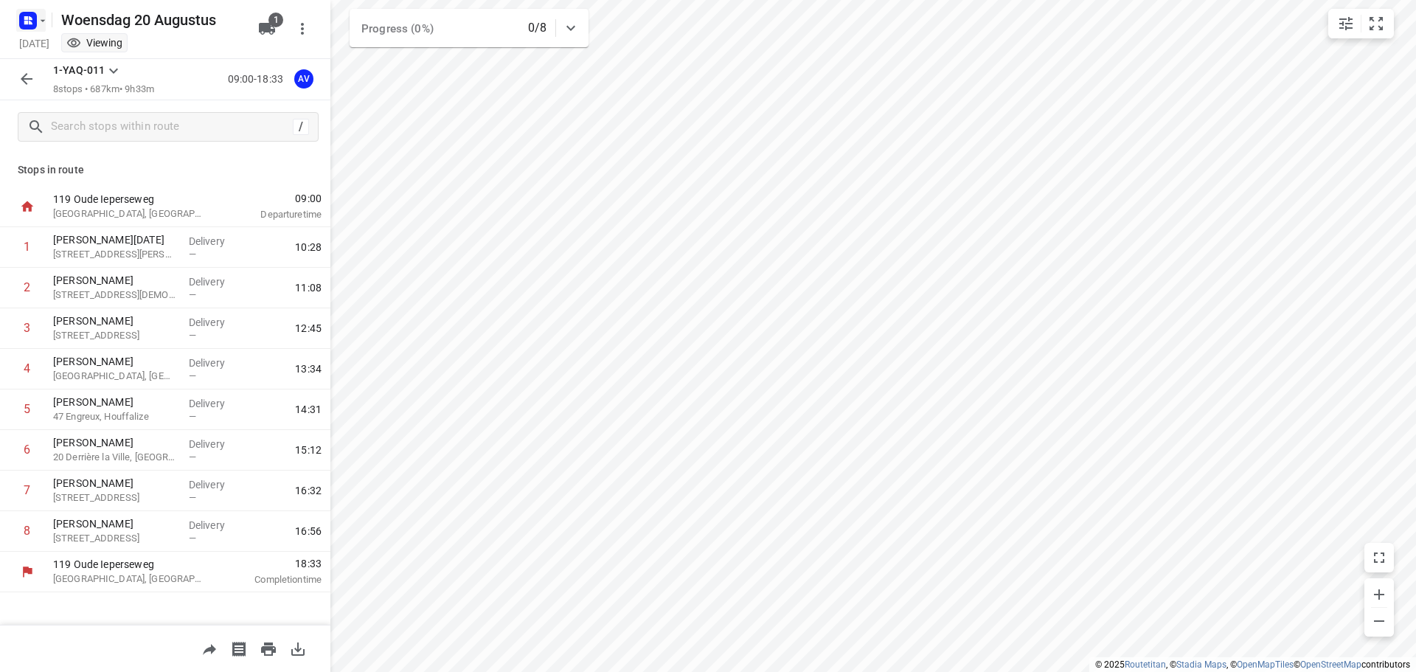
click at [29, 15] on rect "button" at bounding box center [28, 21] width 18 height 18
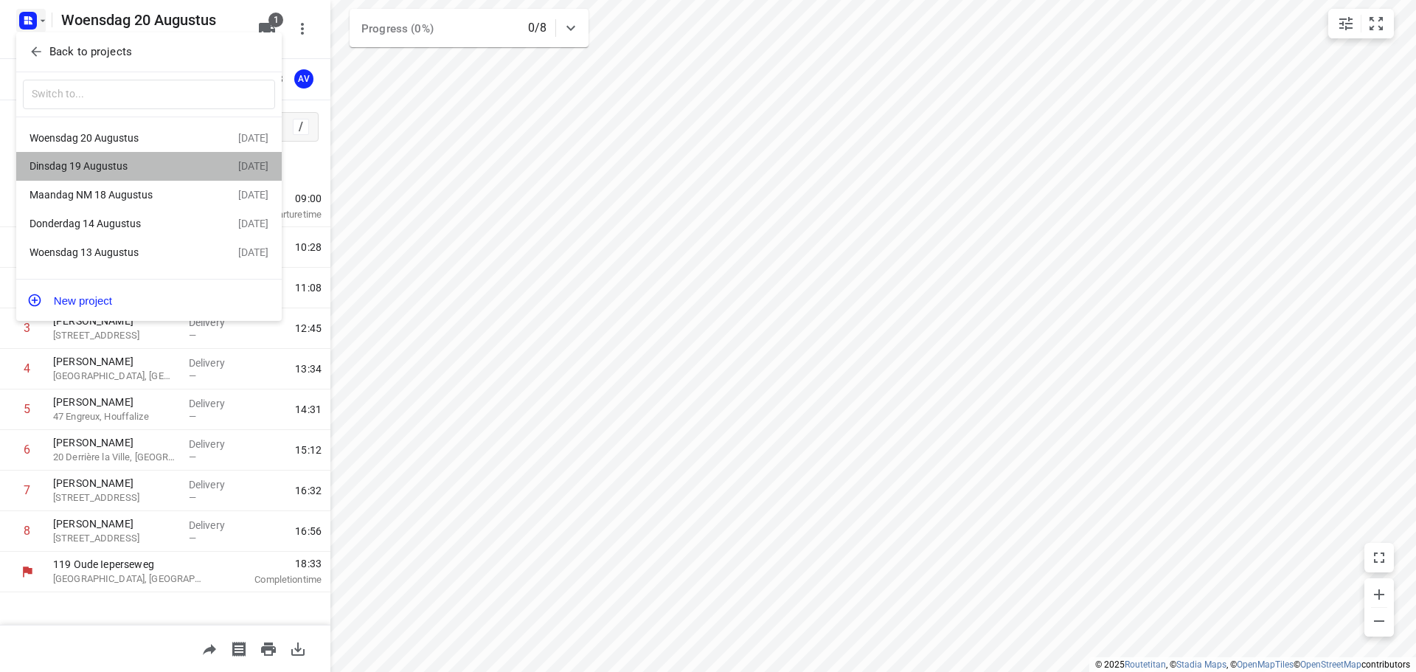
click at [89, 168] on div "Dinsdag 19 Augustus" at bounding box center [114, 166] width 170 height 12
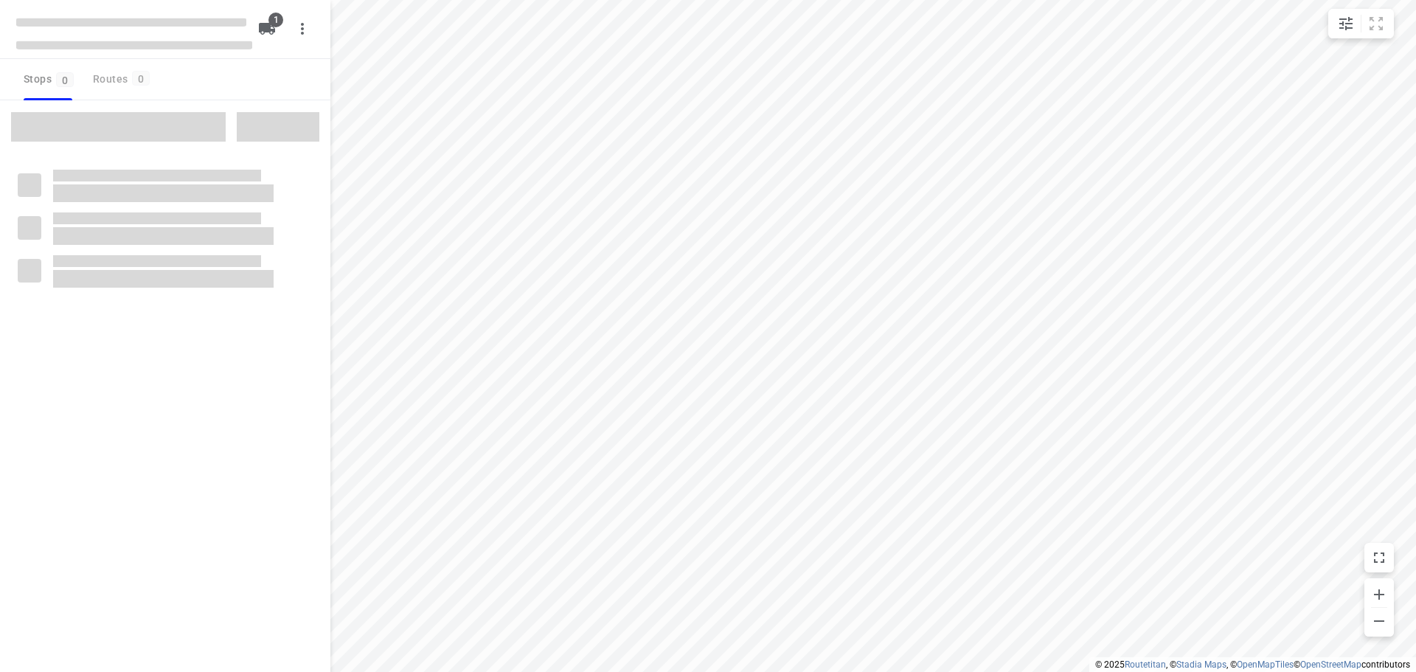
type input "distance"
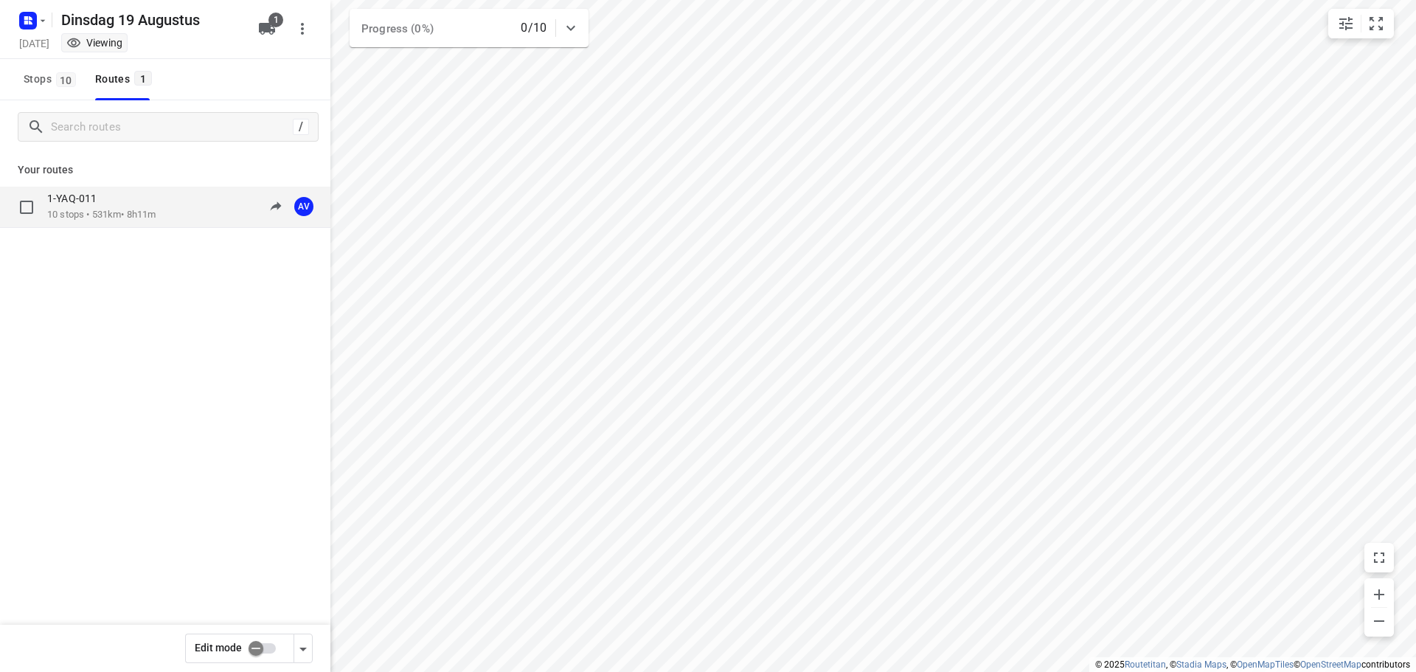
click at [164, 206] on div "1-YAQ-011 10 stops • 531km • 8h11m 09:00-17:11 AV" at bounding box center [188, 207] width 283 height 30
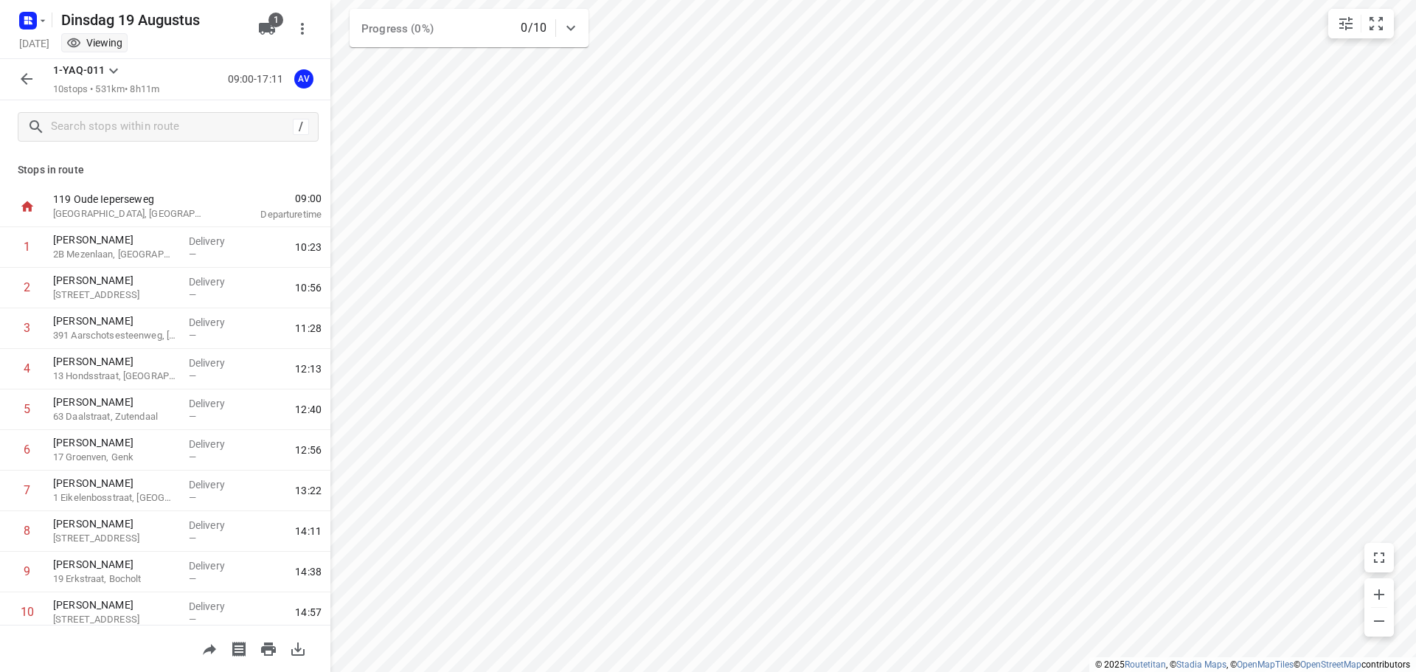
click at [29, 79] on icon "button" at bounding box center [27, 79] width 12 height 12
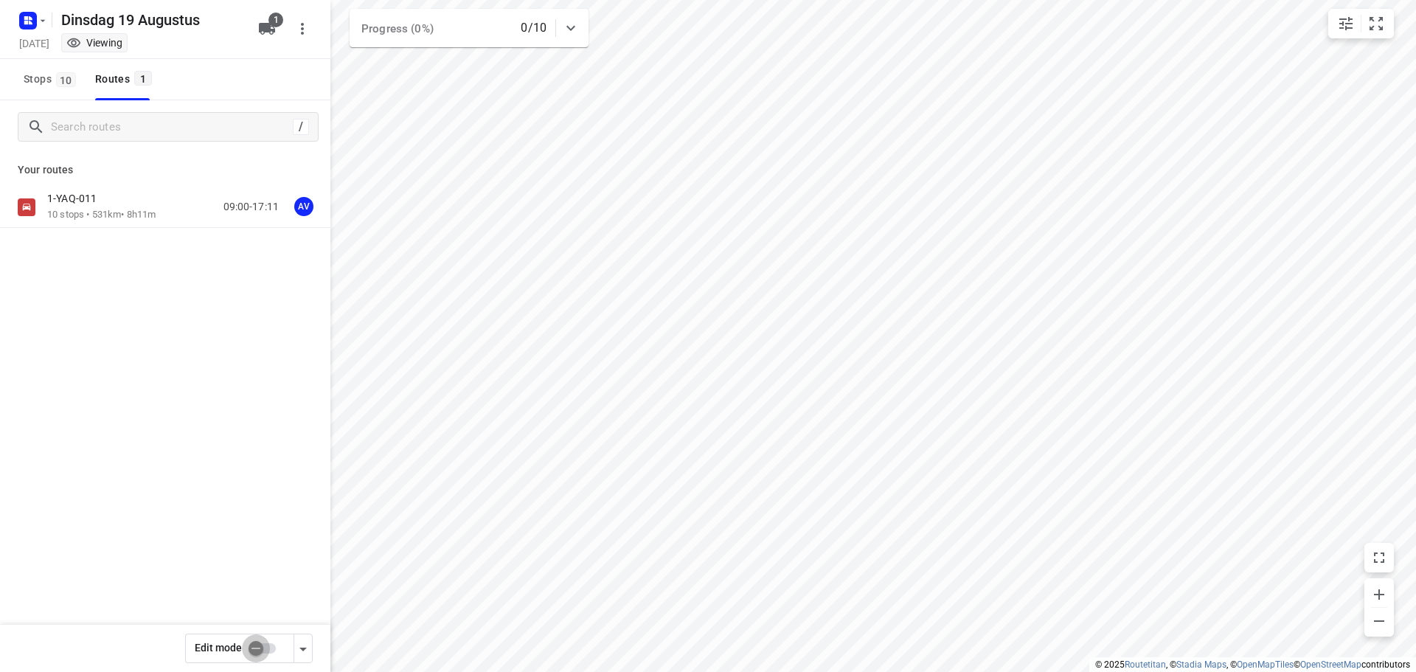
click at [268, 647] on input "checkbox" at bounding box center [256, 648] width 84 height 28
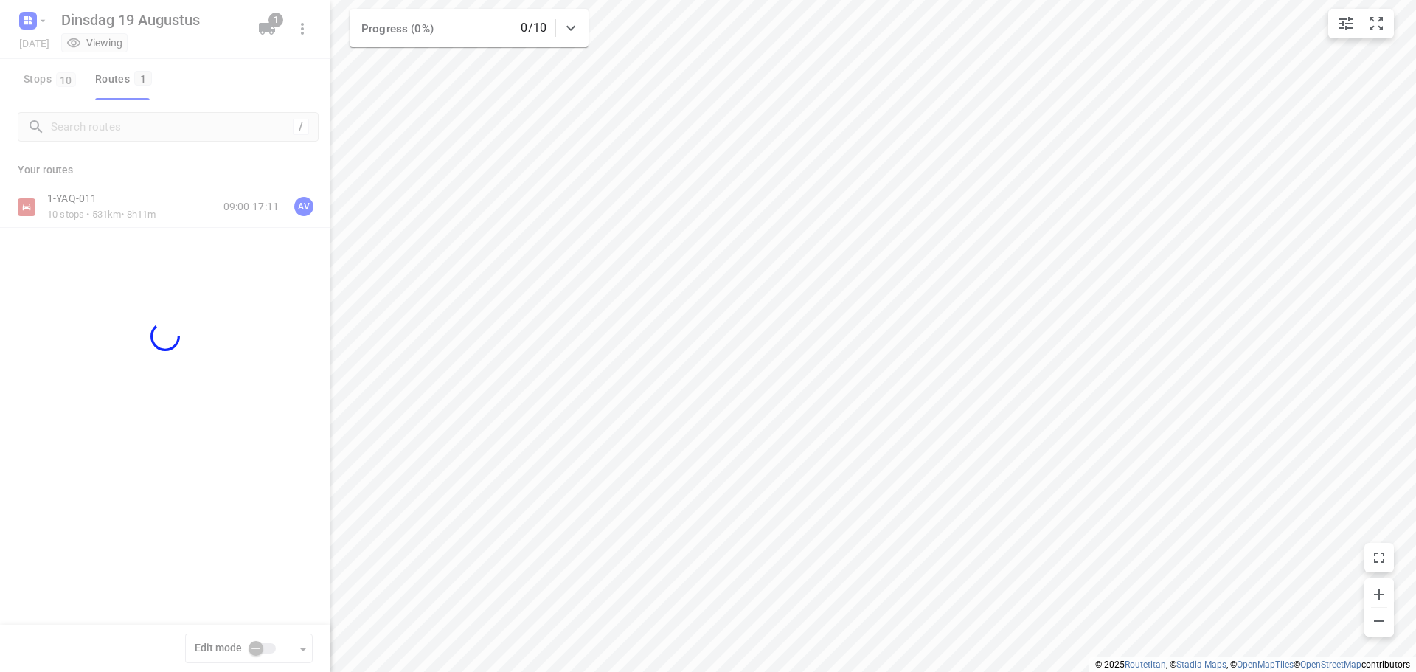
checkbox input "true"
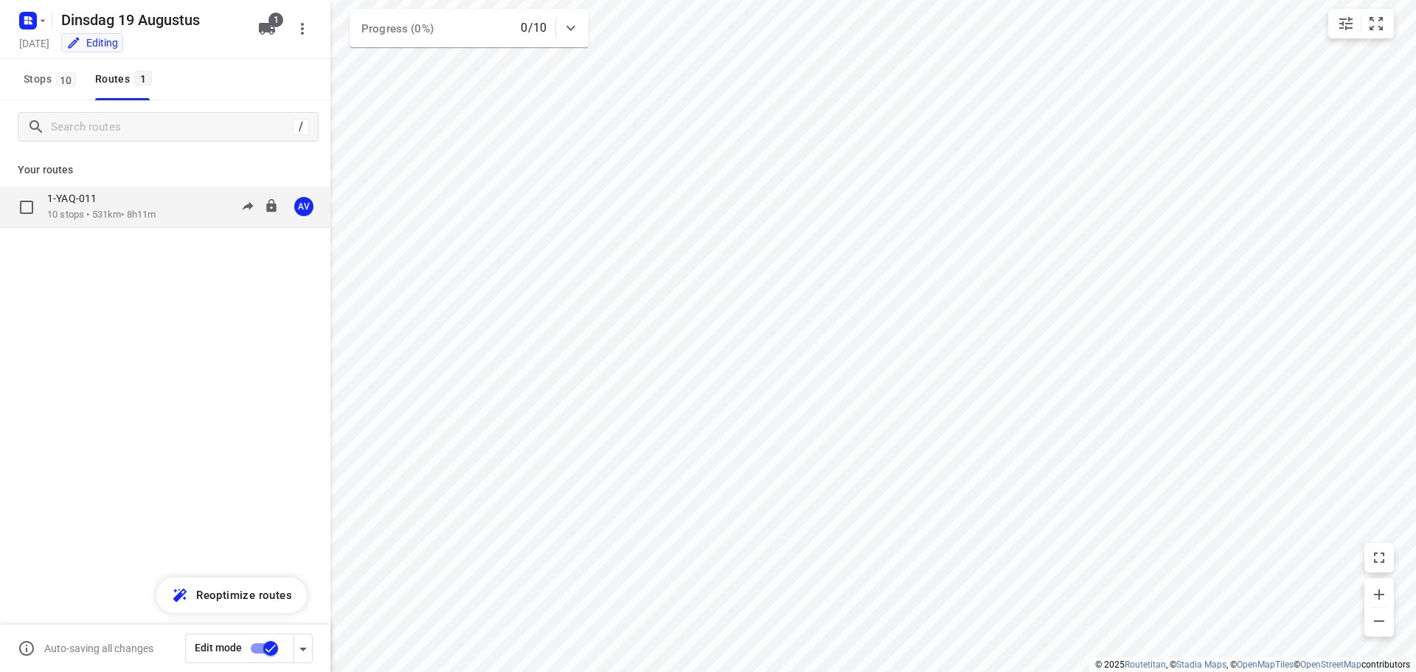
click at [167, 201] on div "1-YAQ-011 10 stops • 531km • 8h11m 09:00-17:11 AV" at bounding box center [188, 207] width 283 height 30
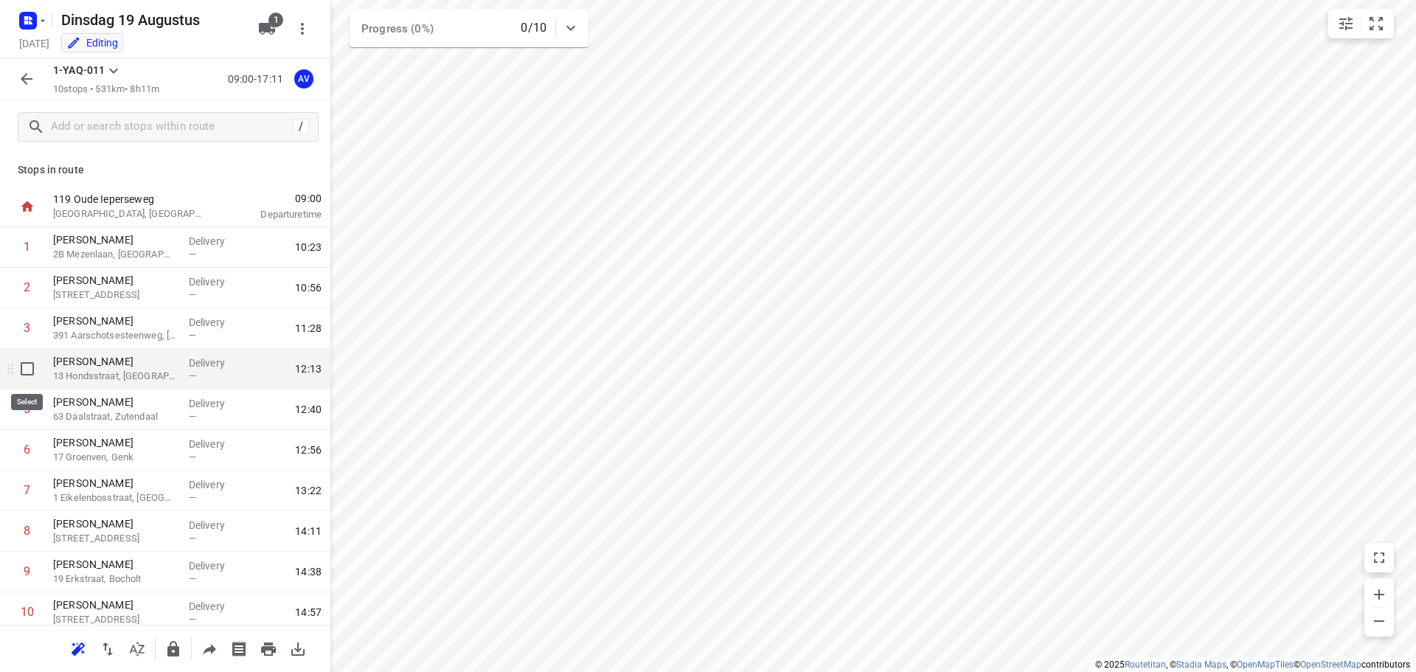
click at [26, 363] on input "checkbox" at bounding box center [27, 368] width 29 height 29
checkbox input "true"
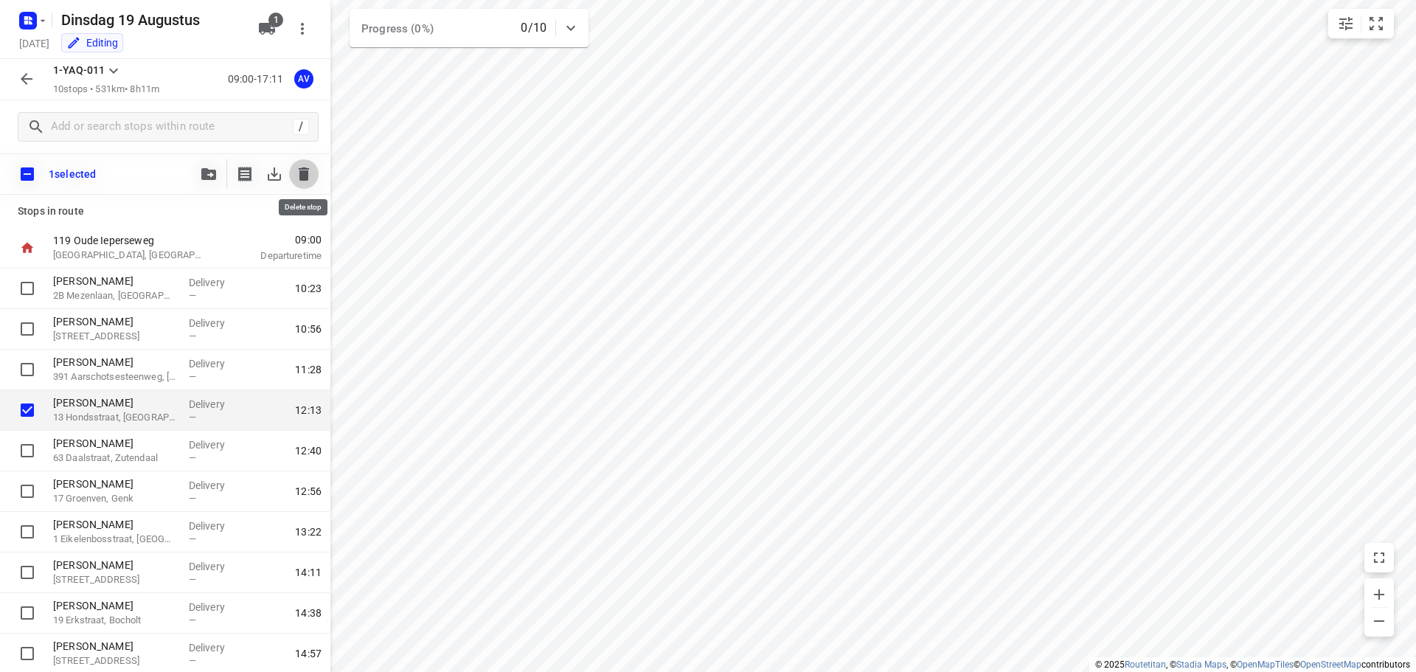
click at [307, 170] on icon "button" at bounding box center [304, 173] width 10 height 13
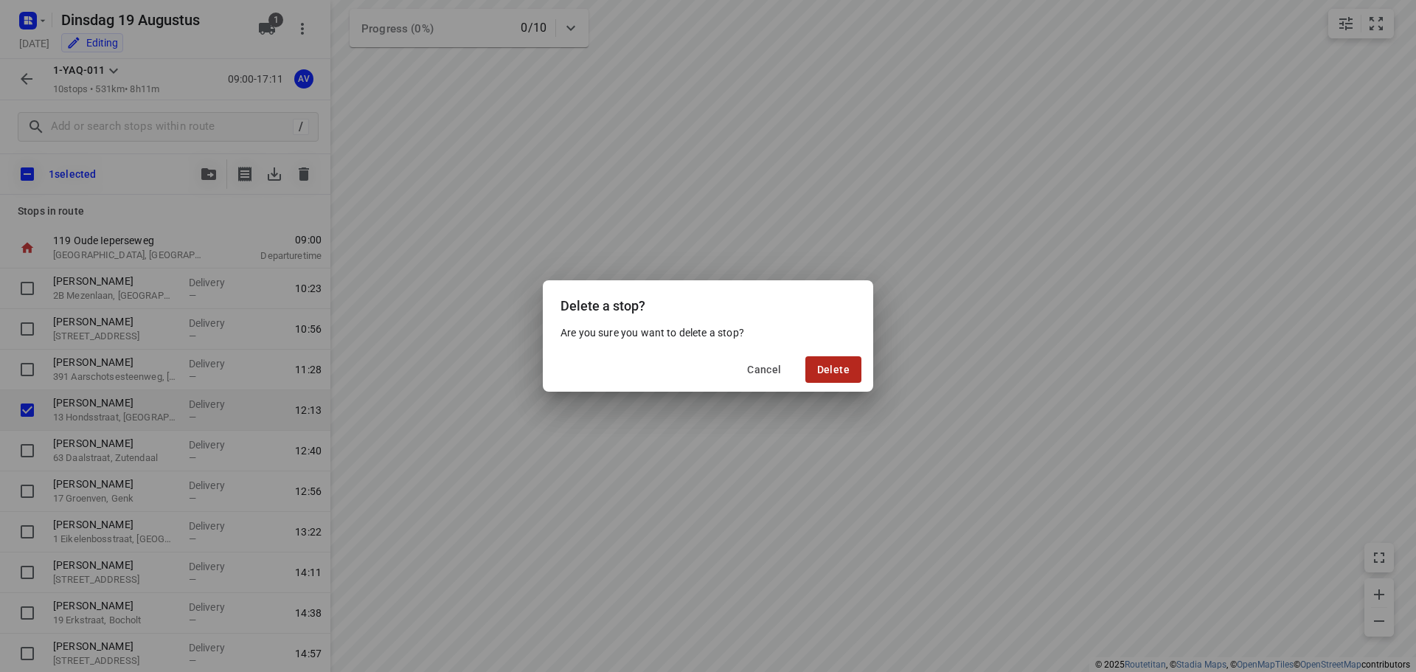
click at [842, 369] on span "Delete" at bounding box center [833, 370] width 32 height 12
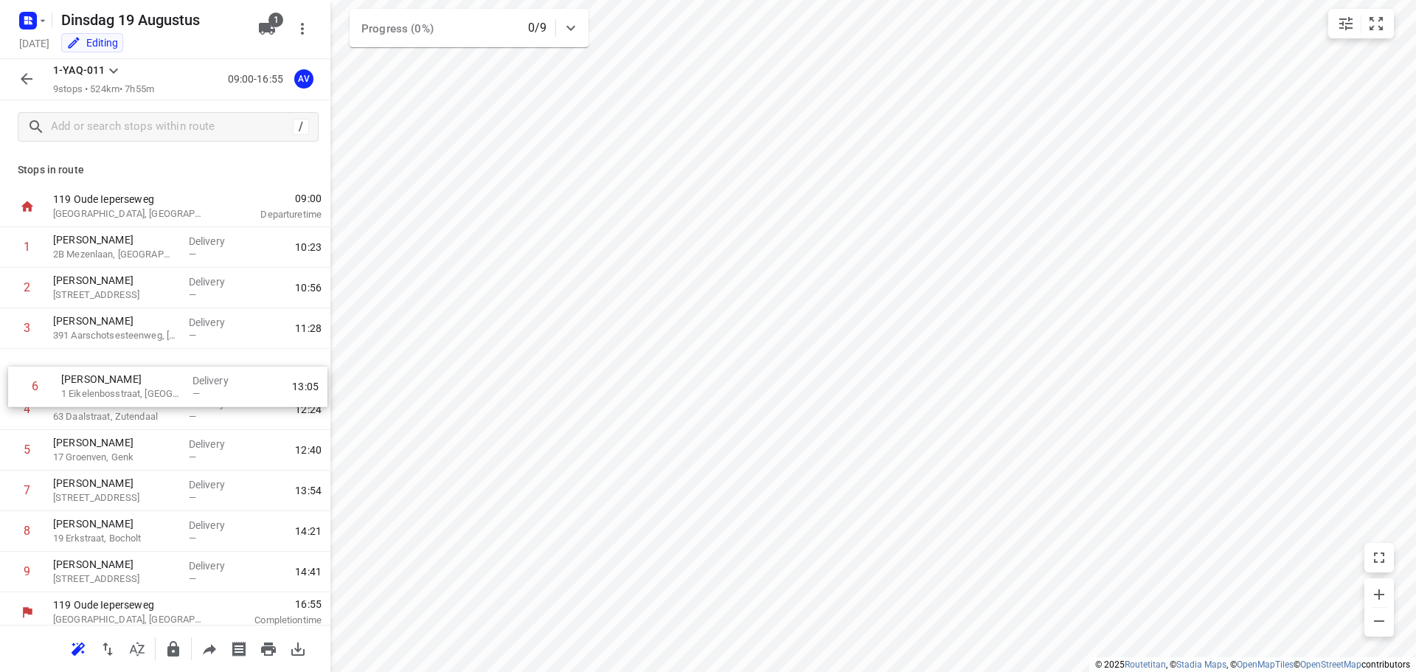
drag, startPoint x: 4, startPoint y: 459, endPoint x: 13, endPoint y: 387, distance: 72.8
click at [13, 387] on div "1 [PERSON_NAME] 2B [GEOGRAPHIC_DATA], [GEOGRAPHIC_DATA] Delivery — 10:23 2 [PER…" at bounding box center [165, 409] width 330 height 365
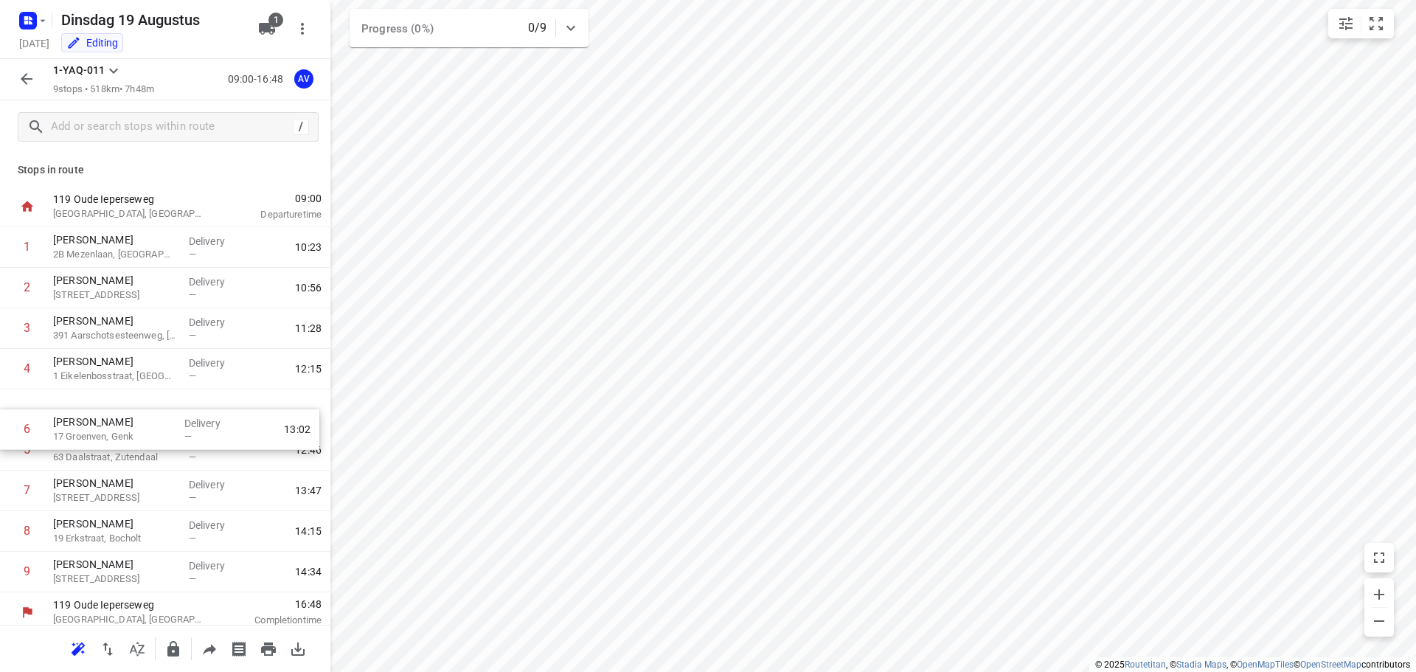
drag, startPoint x: 11, startPoint y: 447, endPoint x: 11, endPoint y: 412, distance: 34.7
click at [11, 413] on div "1 [PERSON_NAME] 2B Mezenlaan, [GEOGRAPHIC_DATA] Delivery — 10:23 2 [PERSON_NAME…" at bounding box center [165, 409] width 330 height 365
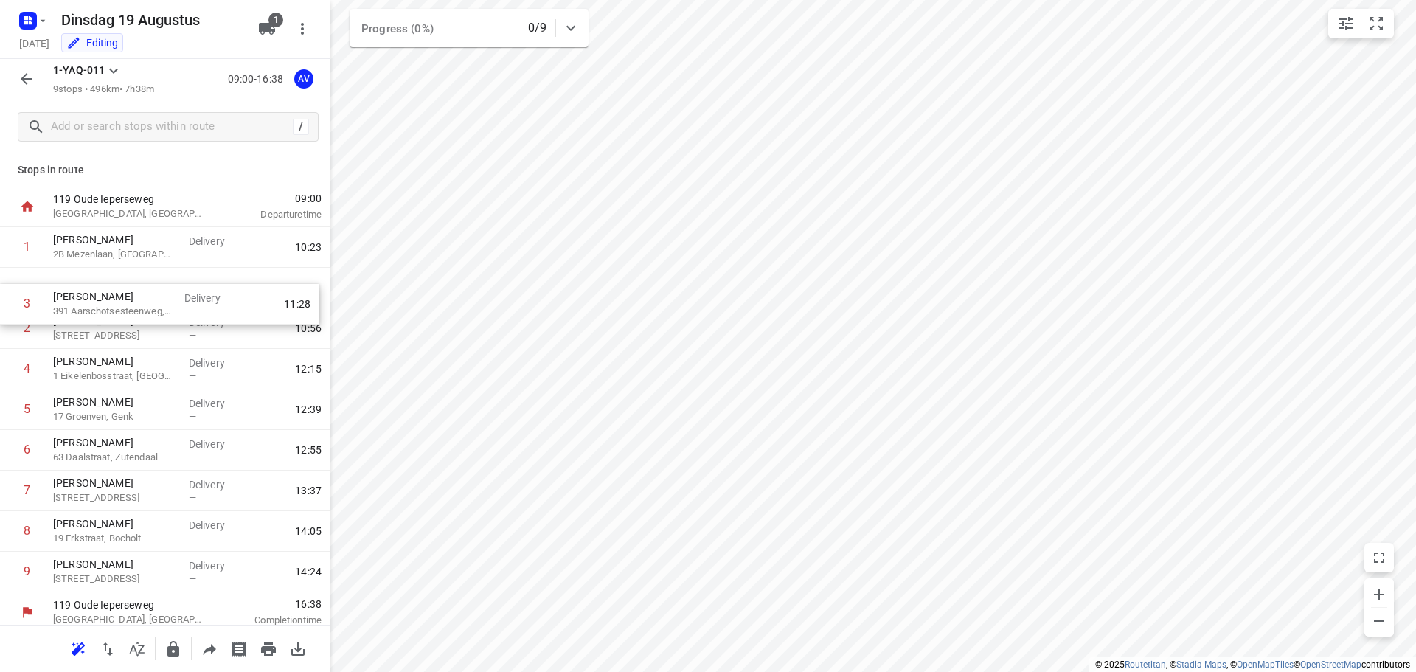
drag, startPoint x: 4, startPoint y: 333, endPoint x: 4, endPoint y: 291, distance: 41.3
click at [4, 291] on div "1 [PERSON_NAME] 2B Mezenlaan, [GEOGRAPHIC_DATA] Delivery — 10:23 2 [PERSON_NAME…" at bounding box center [165, 409] width 330 height 365
click at [24, 77] on icon "button" at bounding box center [27, 79] width 12 height 12
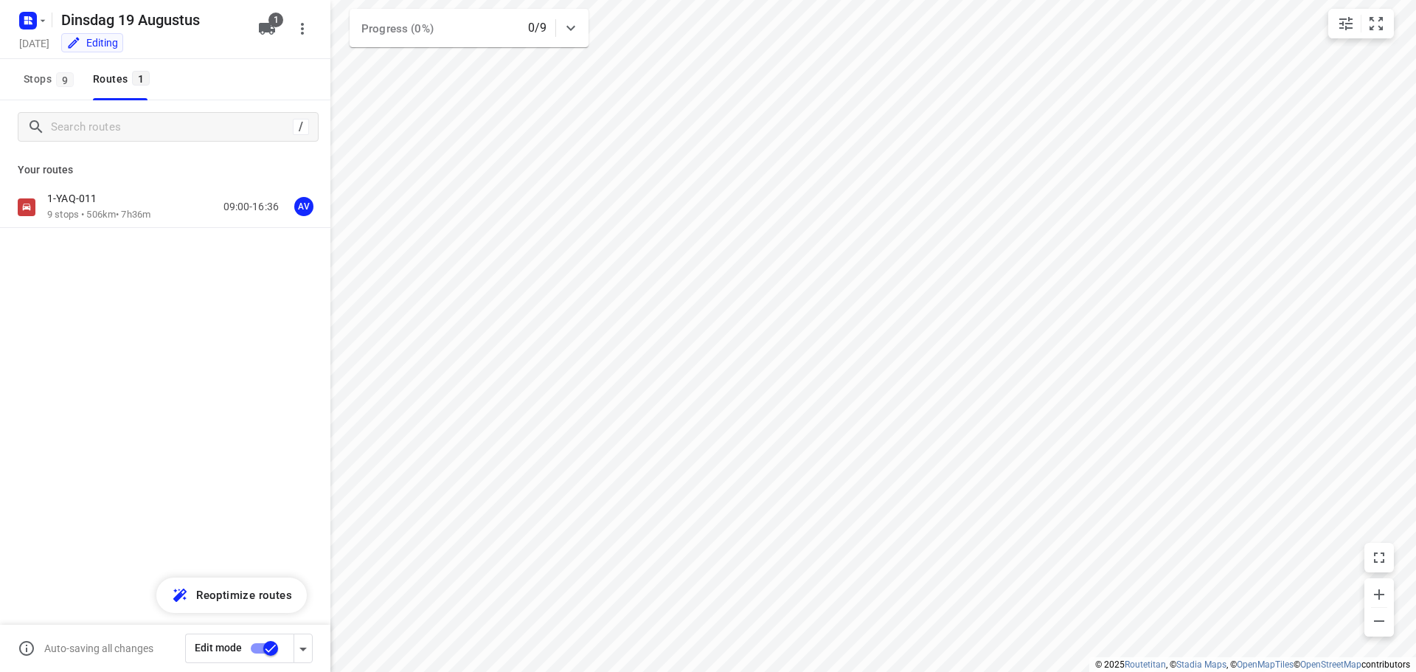
click at [260, 650] on input "checkbox" at bounding box center [271, 648] width 84 height 28
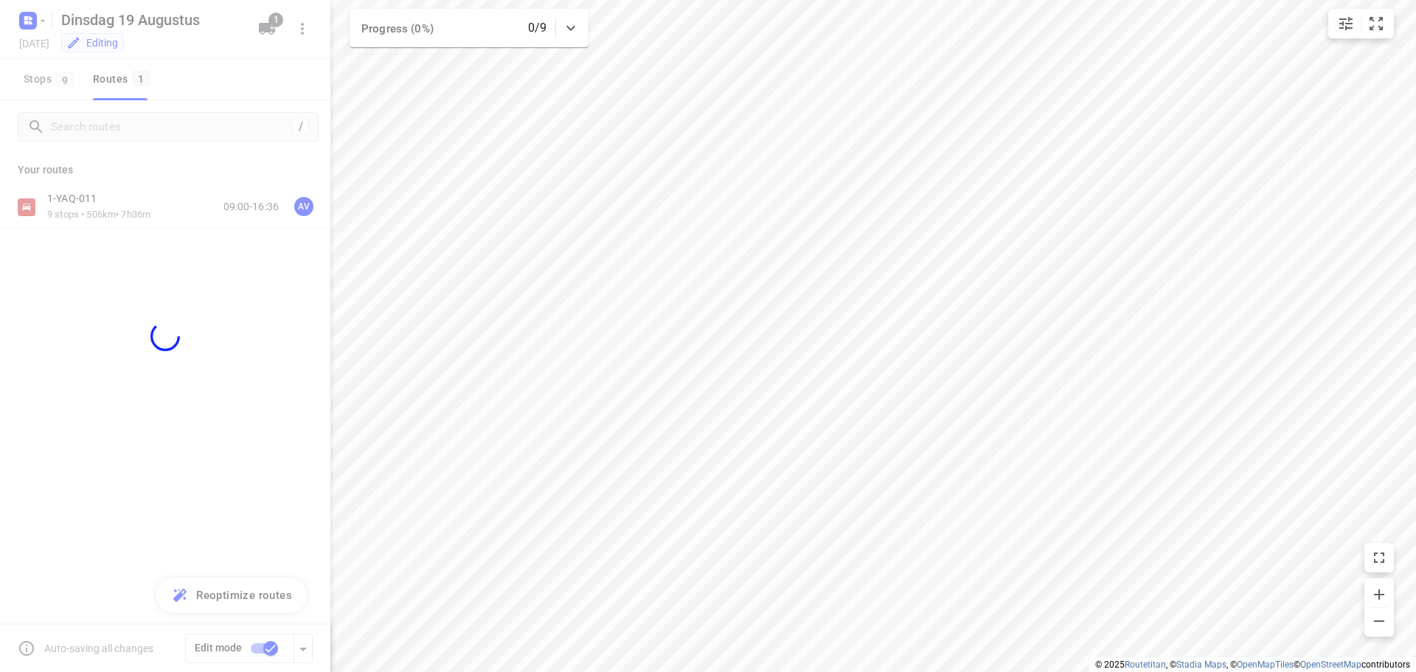
checkbox input "false"
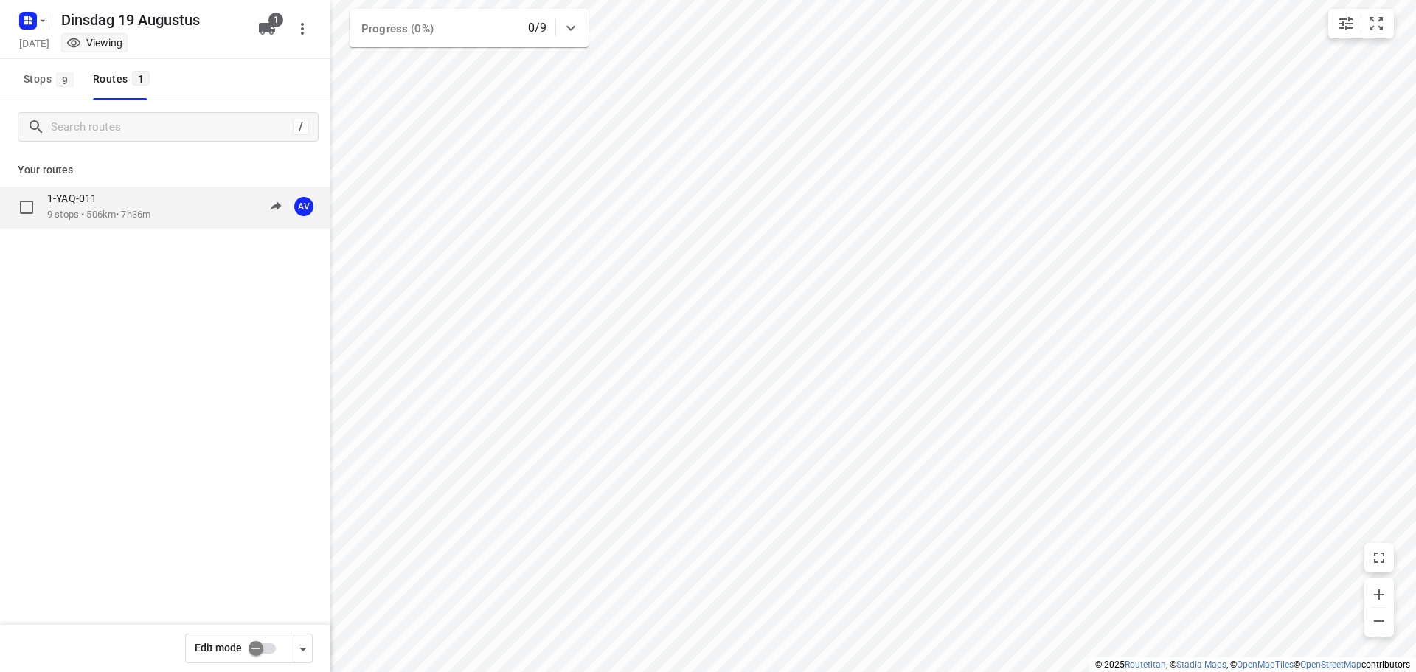
click at [167, 214] on div "1-YAQ-011 9 stops • 506km • 7h36m 09:00-16:36 AV" at bounding box center [188, 207] width 283 height 30
